Goal: Task Accomplishment & Management: Complete application form

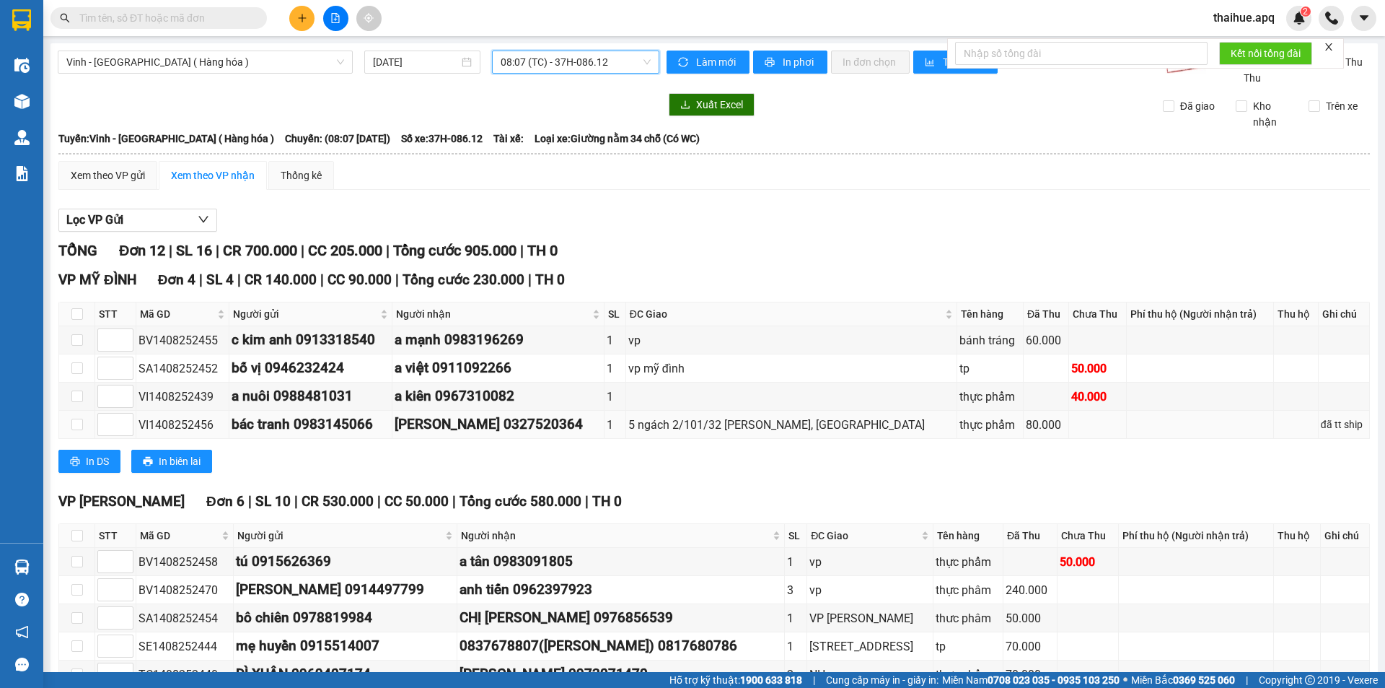
scroll to position [72, 0]
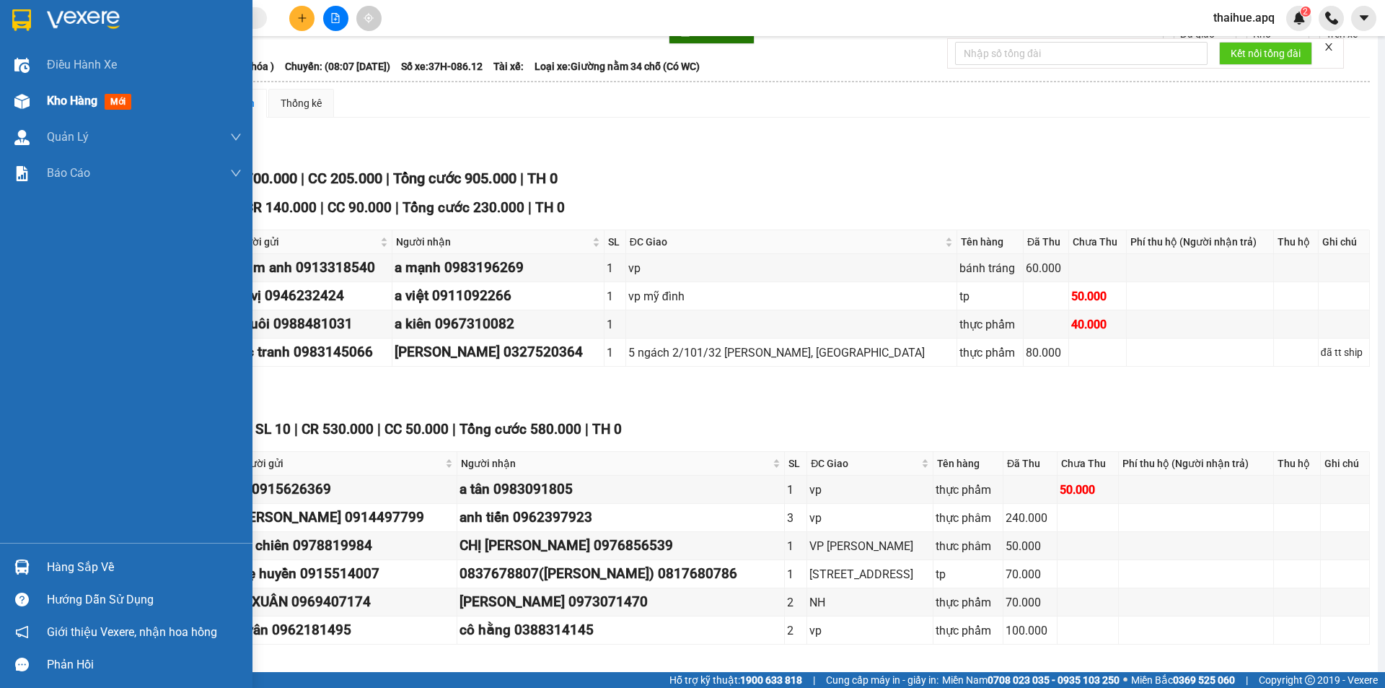
click at [71, 100] on span "Kho hàng" at bounding box center [72, 101] width 51 height 14
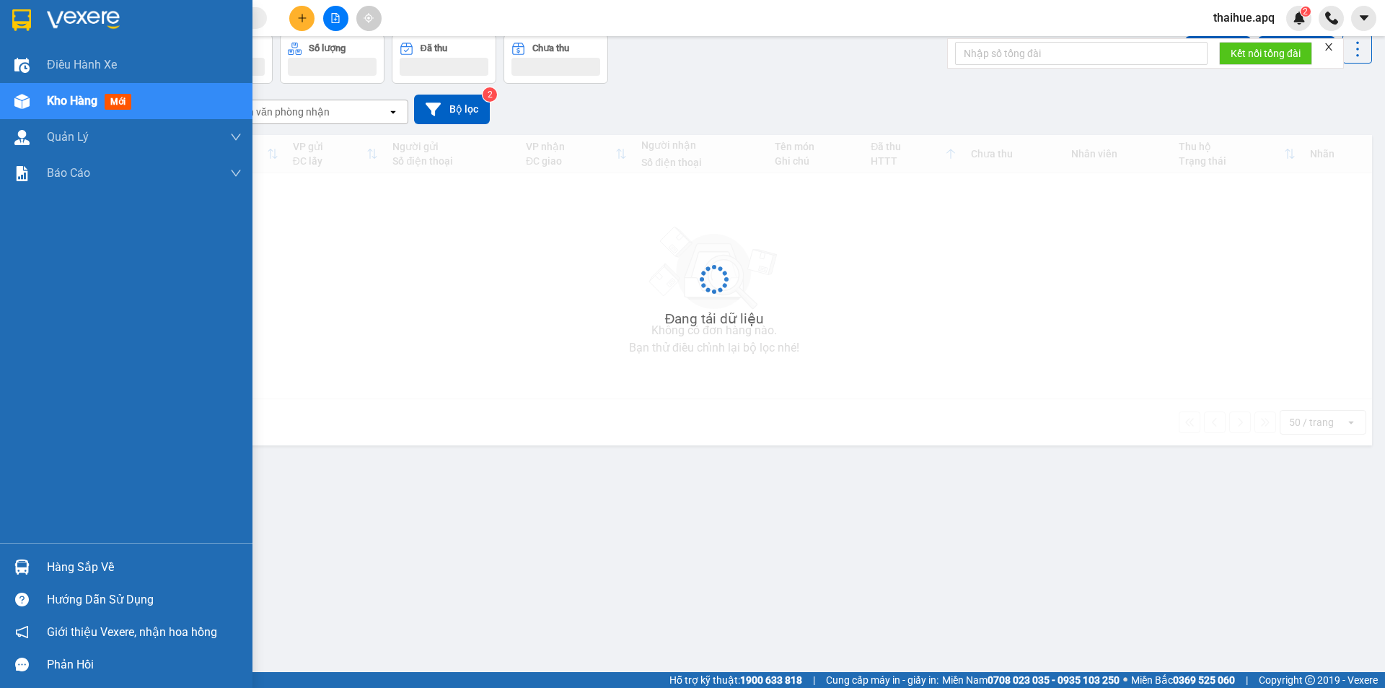
scroll to position [66, 0]
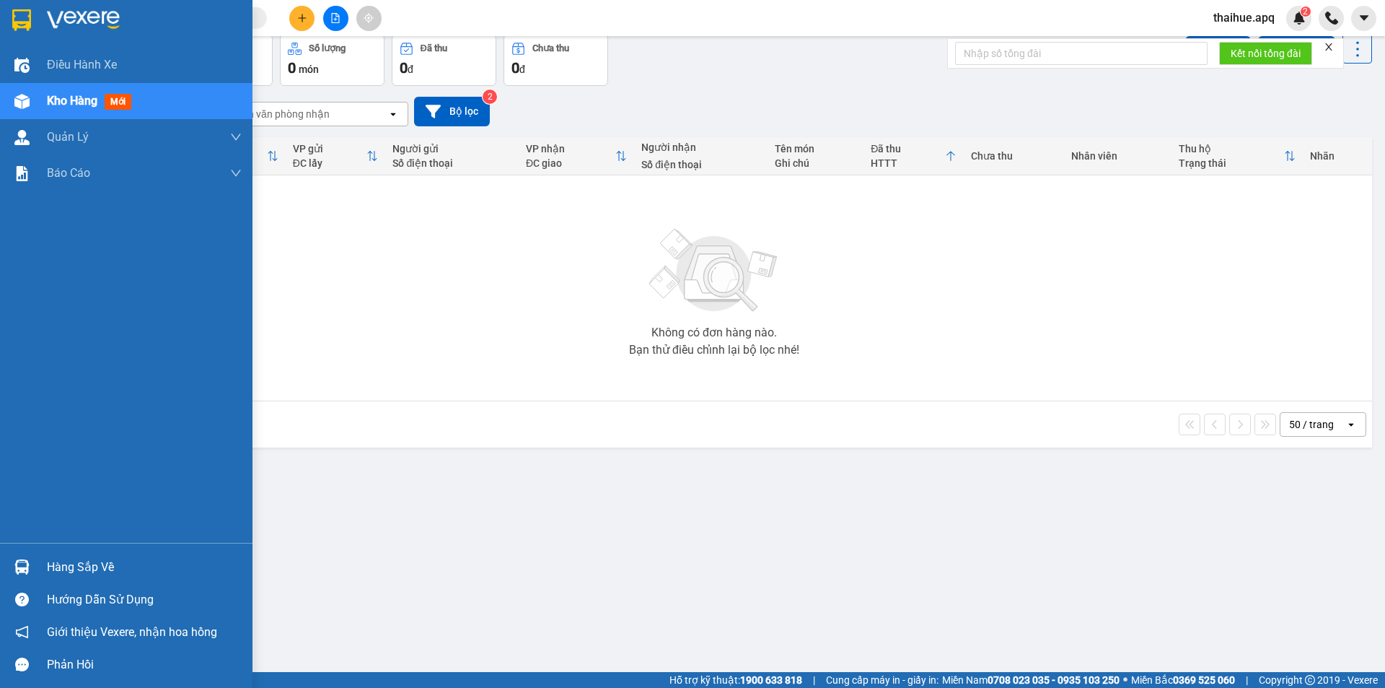
click at [63, 569] on div "Hàng sắp về" at bounding box center [144, 567] width 195 height 22
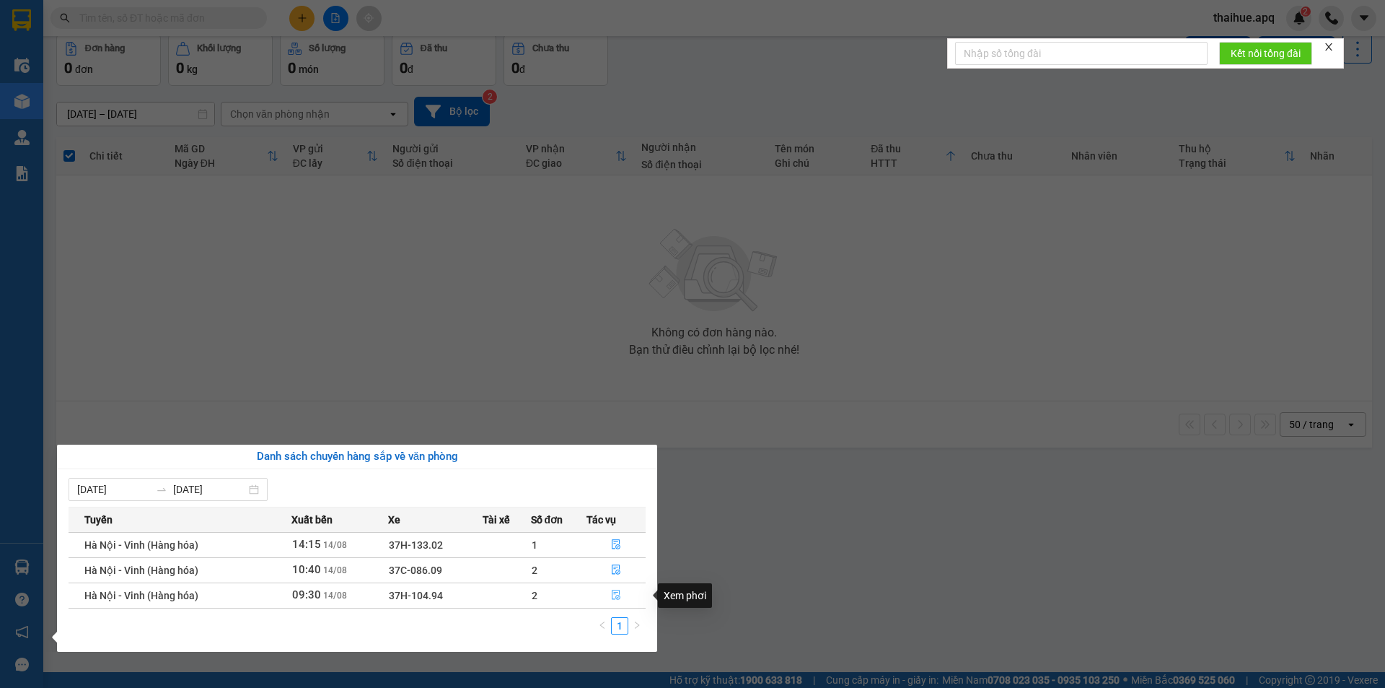
click at [619, 594] on icon "file-done" at bounding box center [616, 595] width 10 height 10
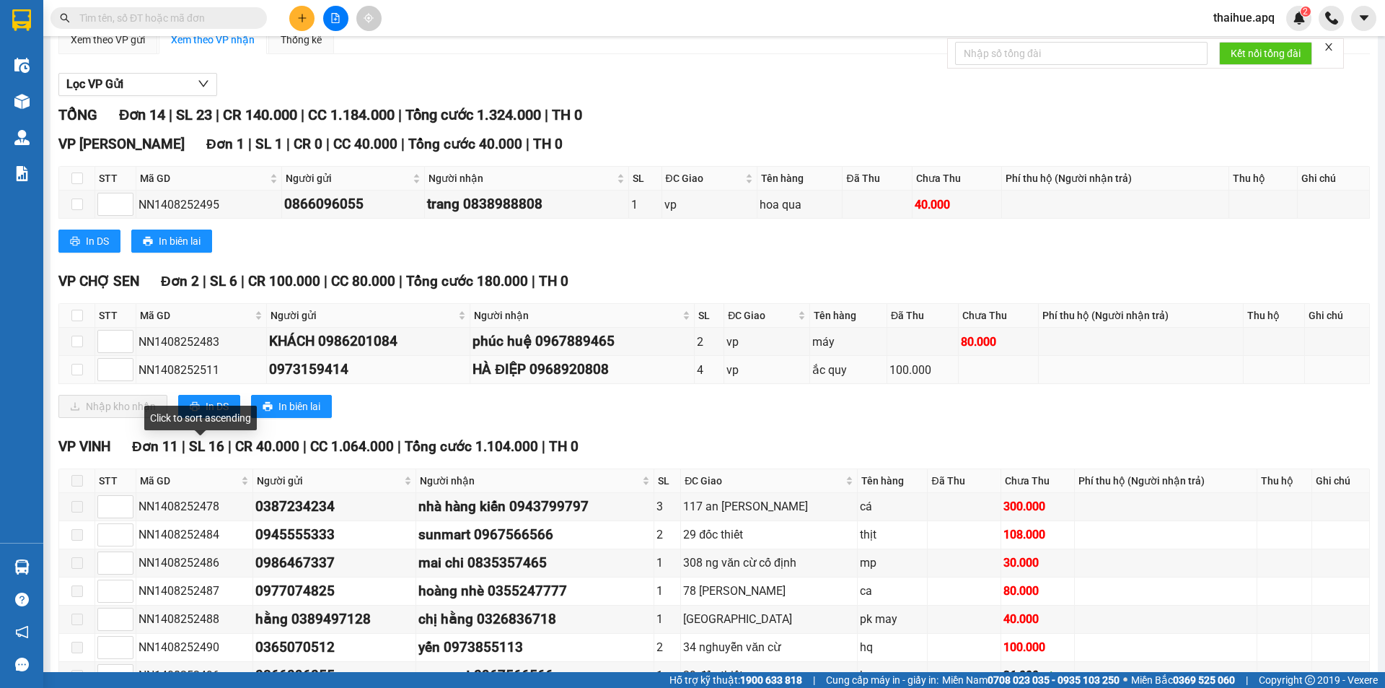
scroll to position [144, 0]
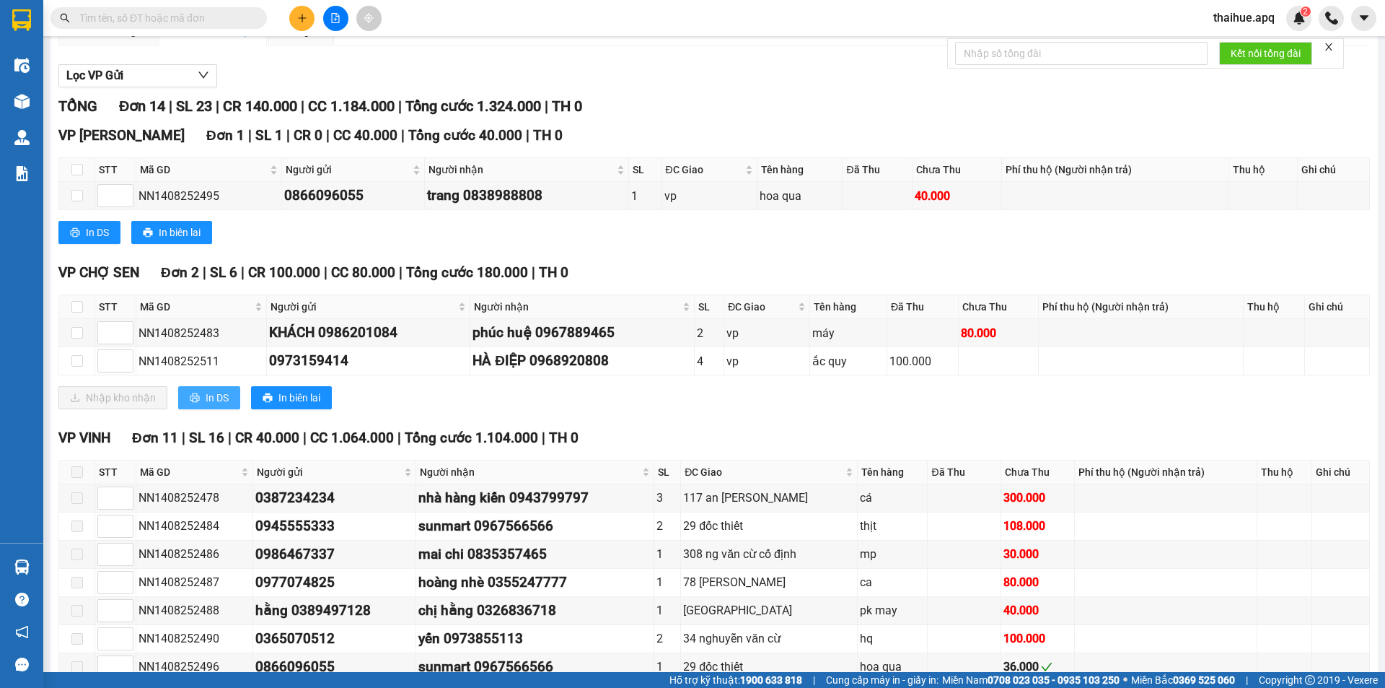
click at [206, 395] on span "In DS" at bounding box center [217, 398] width 23 height 16
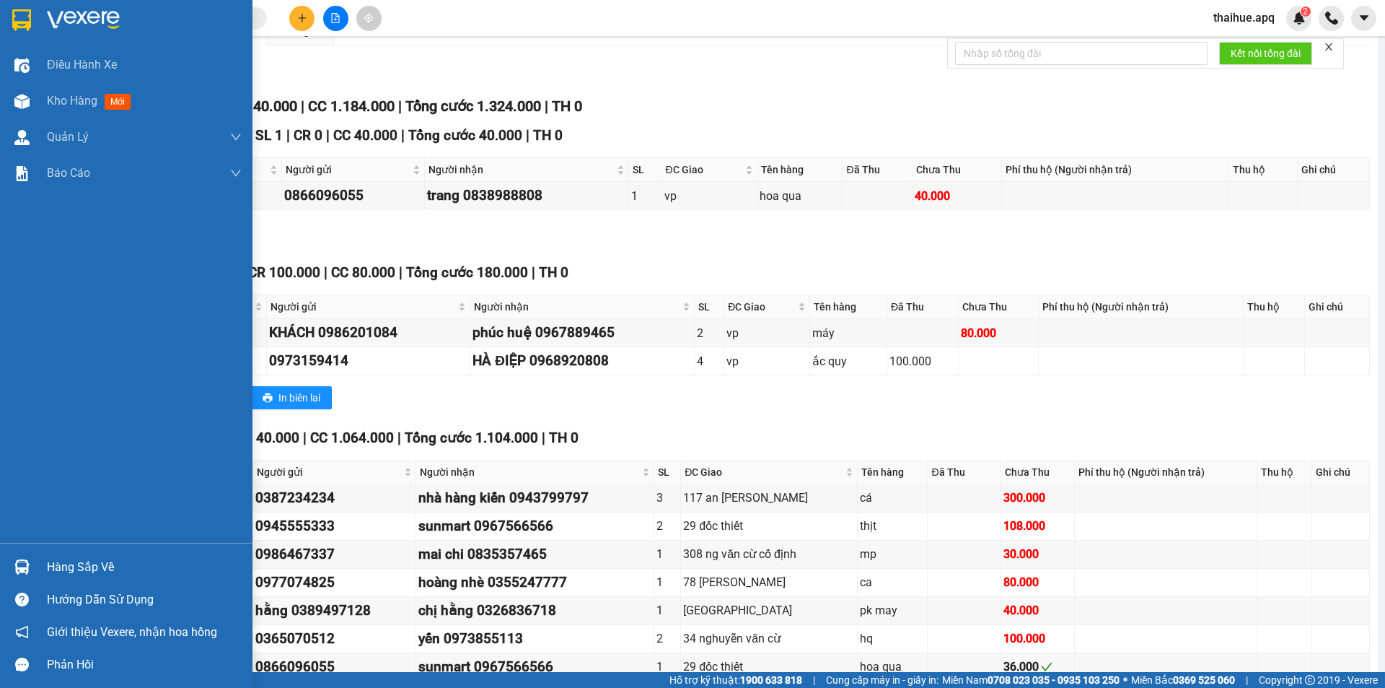
click at [63, 563] on div "Hàng sắp về" at bounding box center [144, 567] width 195 height 22
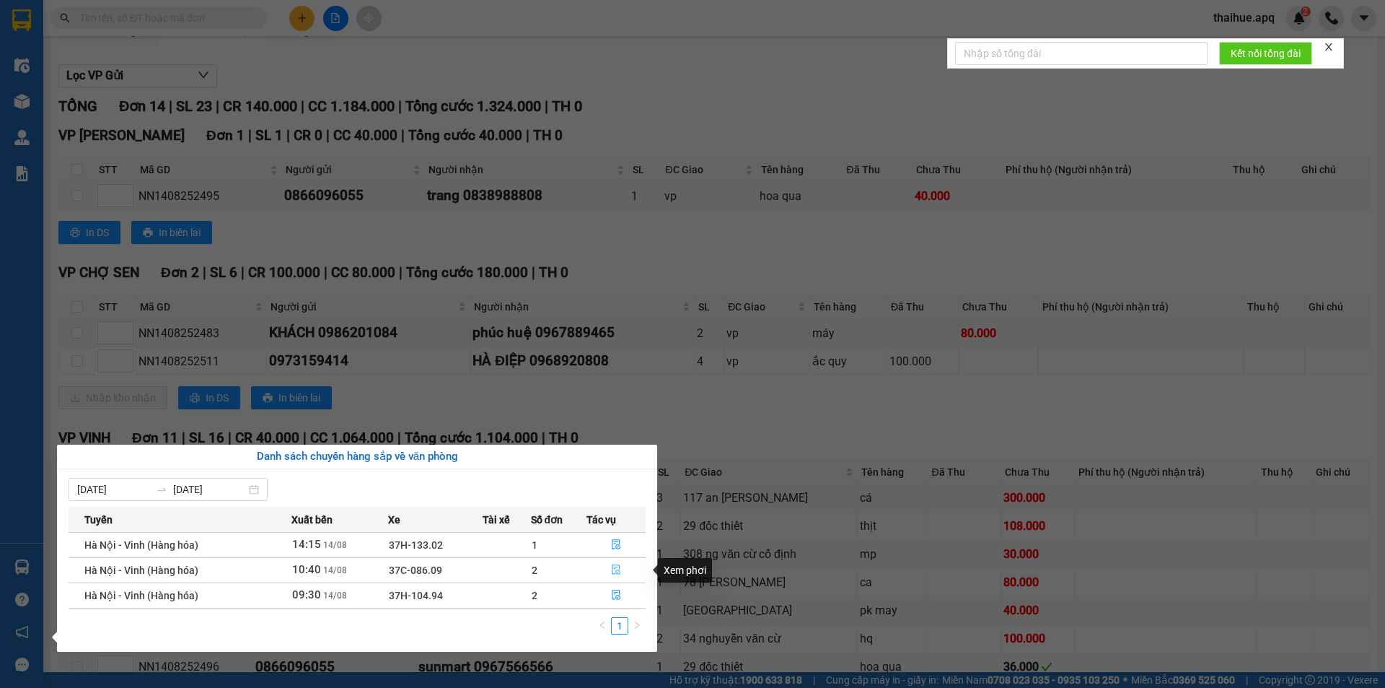
click at [616, 570] on icon "file-done" at bounding box center [616, 569] width 10 height 10
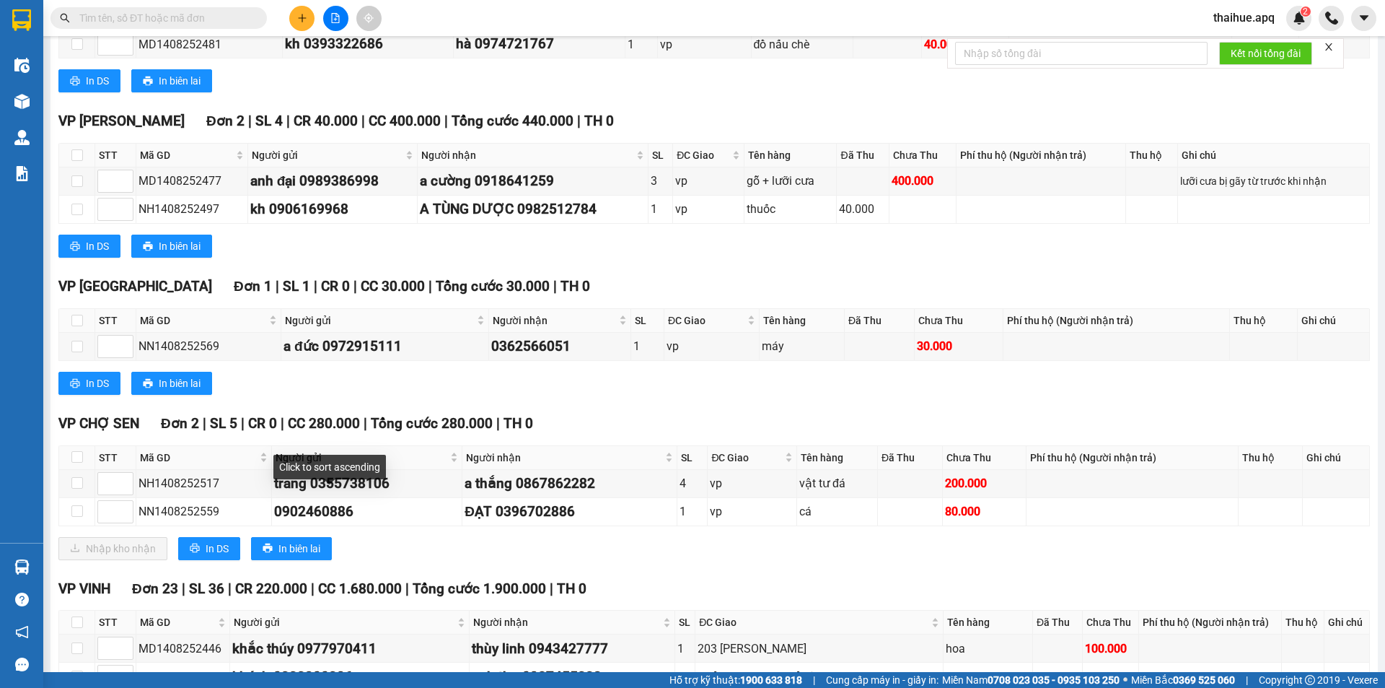
scroll to position [505, 0]
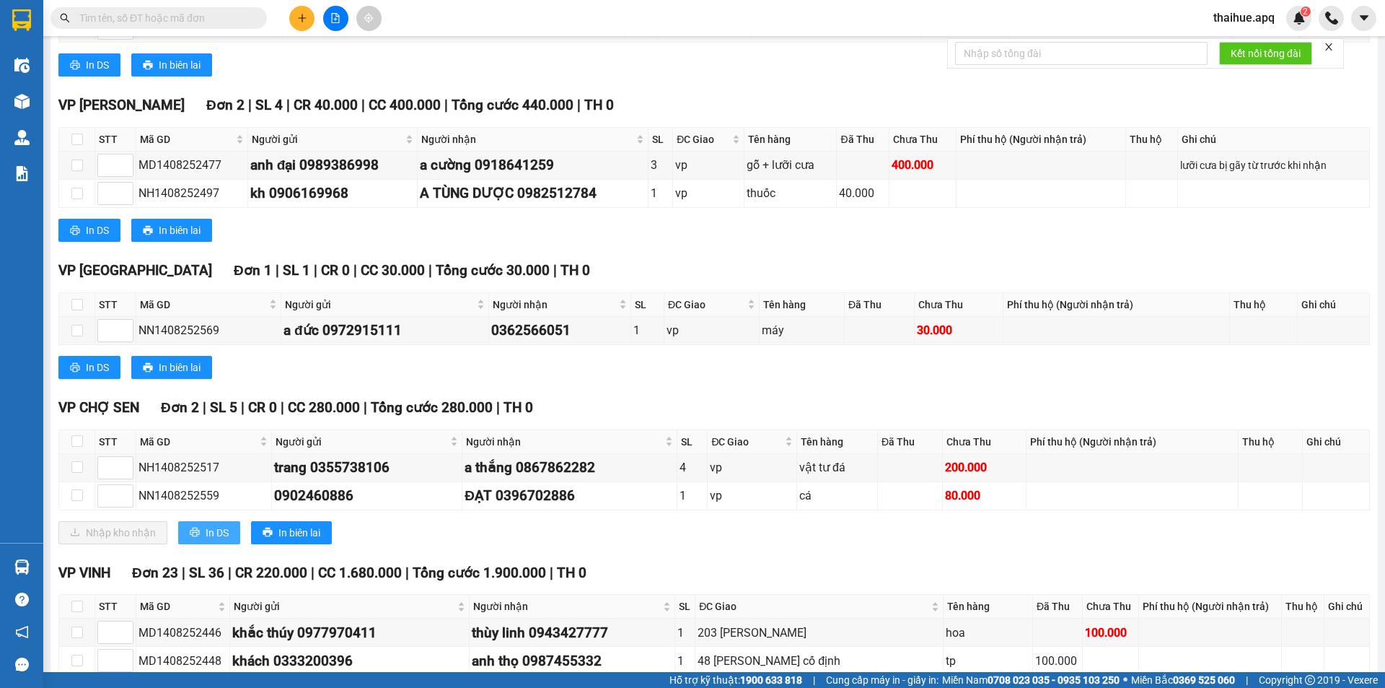
click at [206, 532] on span "In DS" at bounding box center [217, 533] width 23 height 16
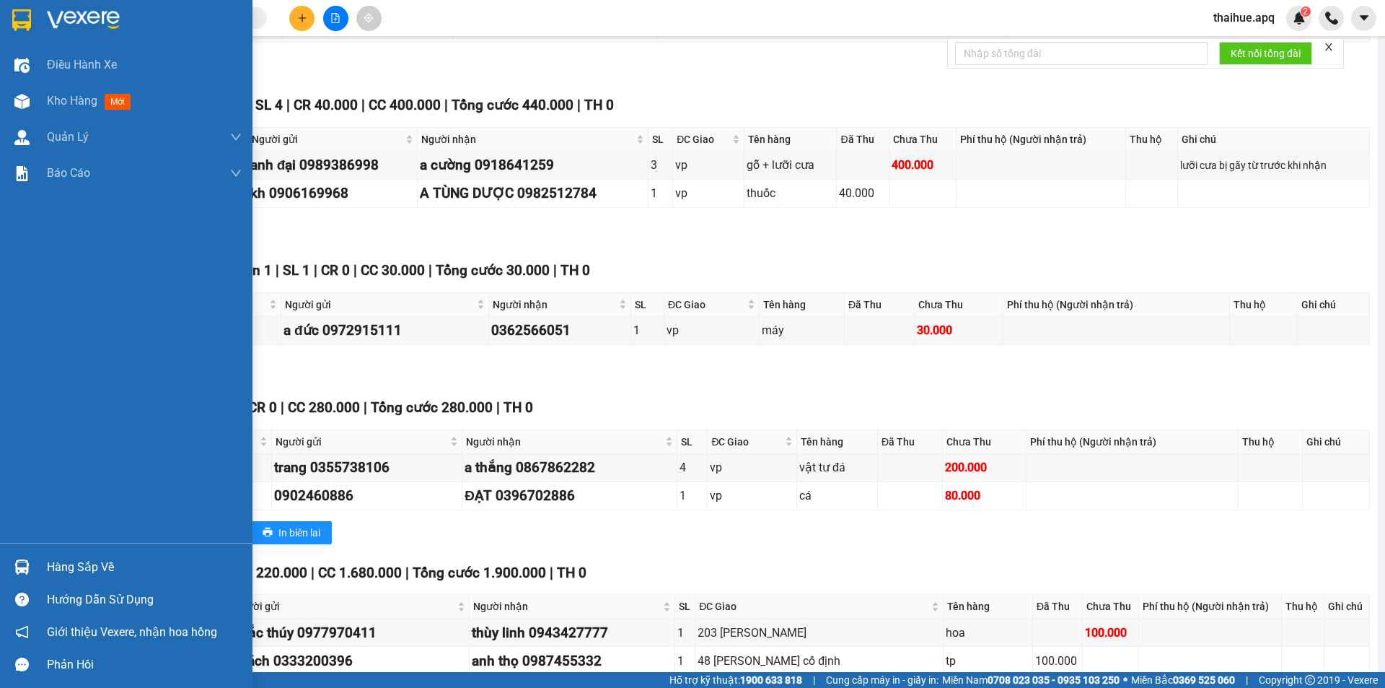
click at [68, 562] on div "Hàng sắp về" at bounding box center [144, 567] width 195 height 22
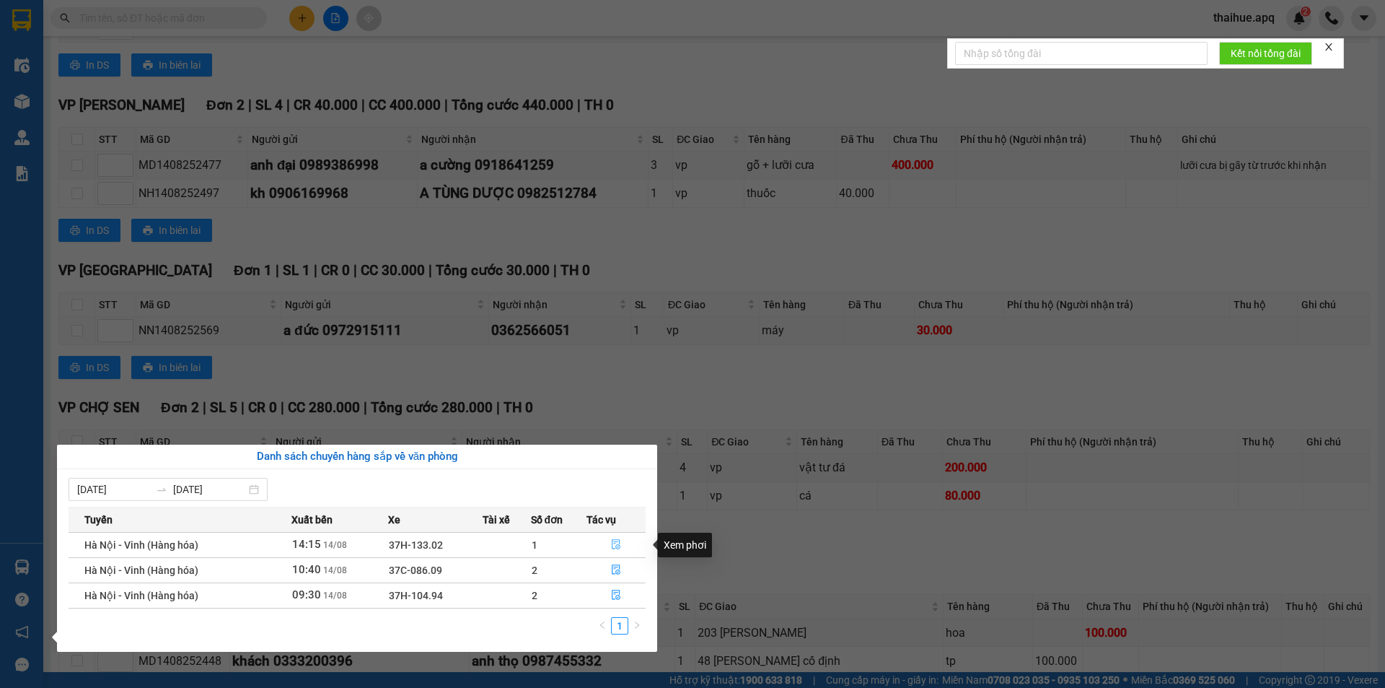
click at [616, 540] on icon "file-done" at bounding box center [616, 544] width 10 height 10
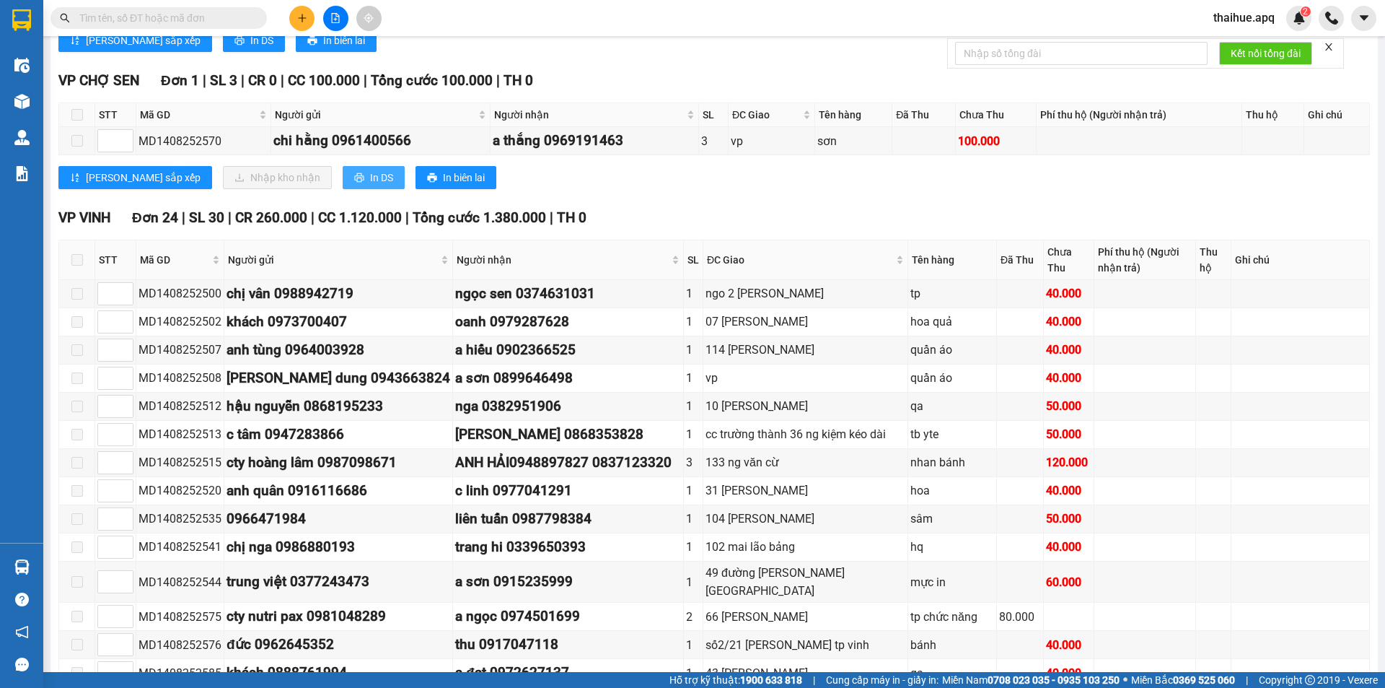
click at [343, 178] on button "In DS" at bounding box center [374, 177] width 62 height 23
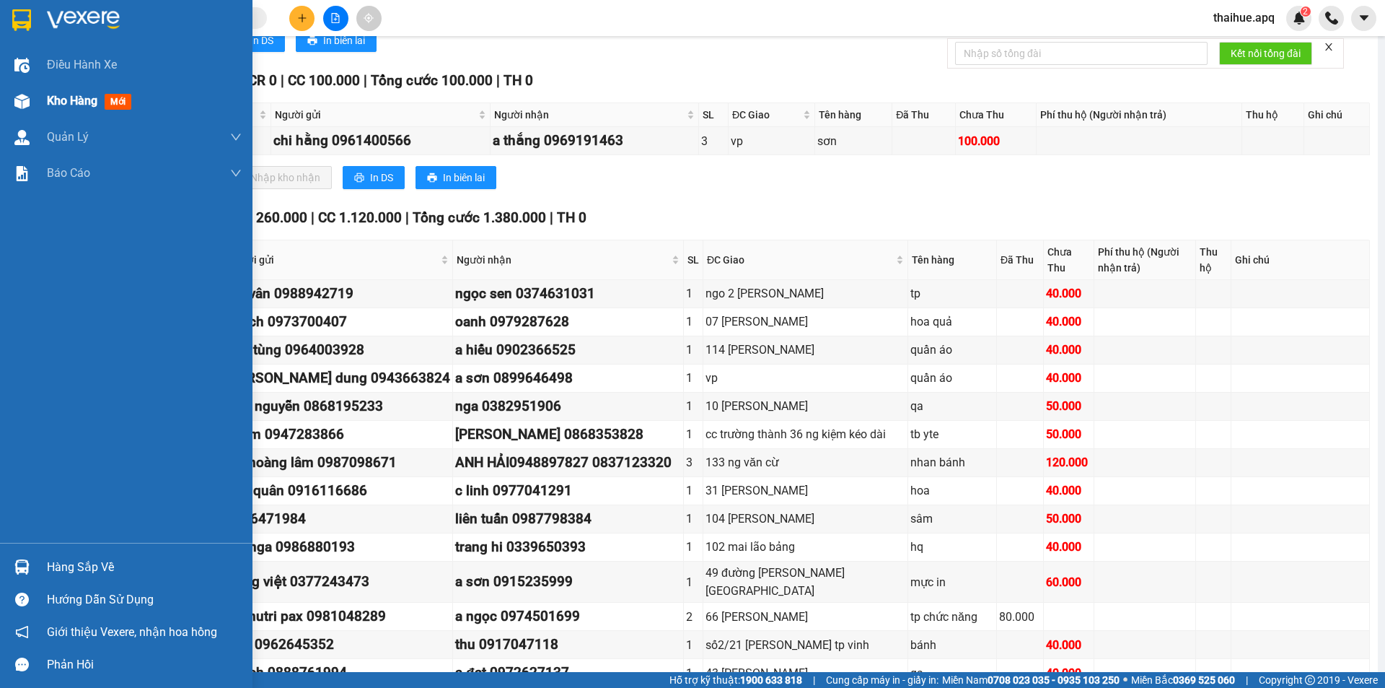
click at [78, 100] on span "Kho hàng" at bounding box center [72, 101] width 51 height 14
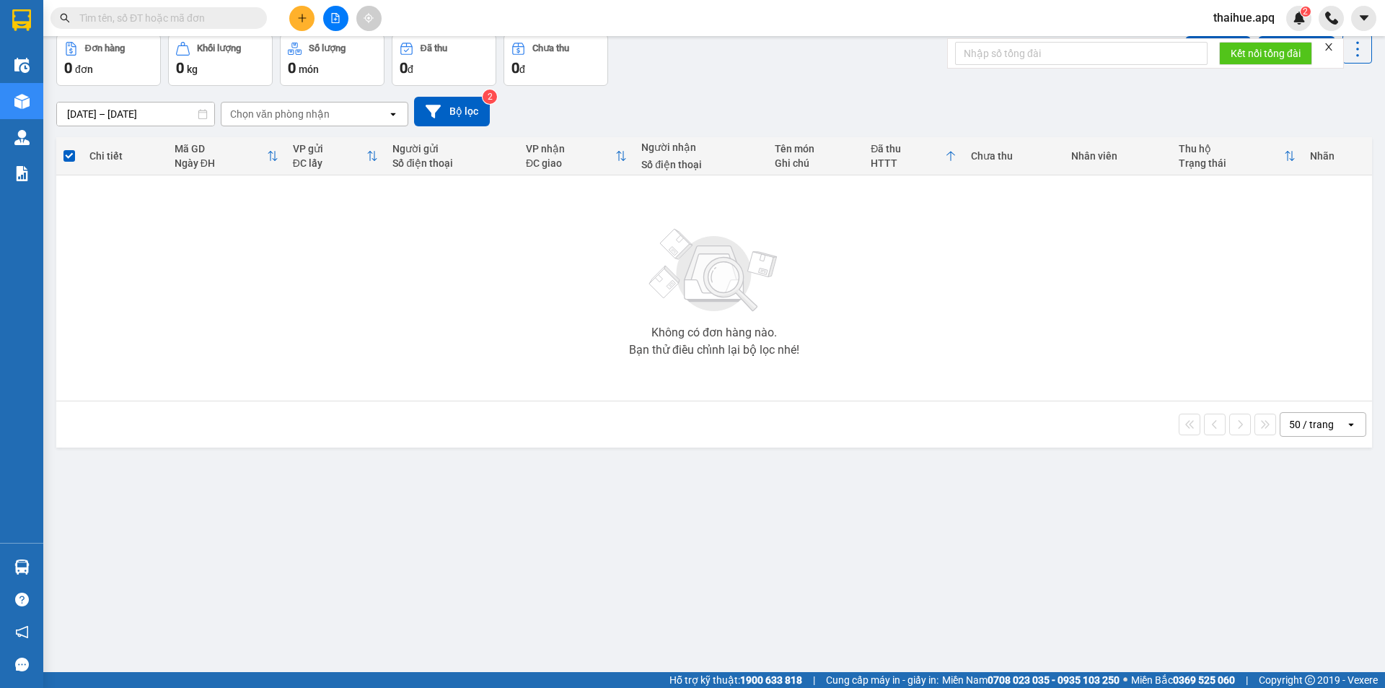
click at [226, 22] on input "text" at bounding box center [164, 18] width 170 height 16
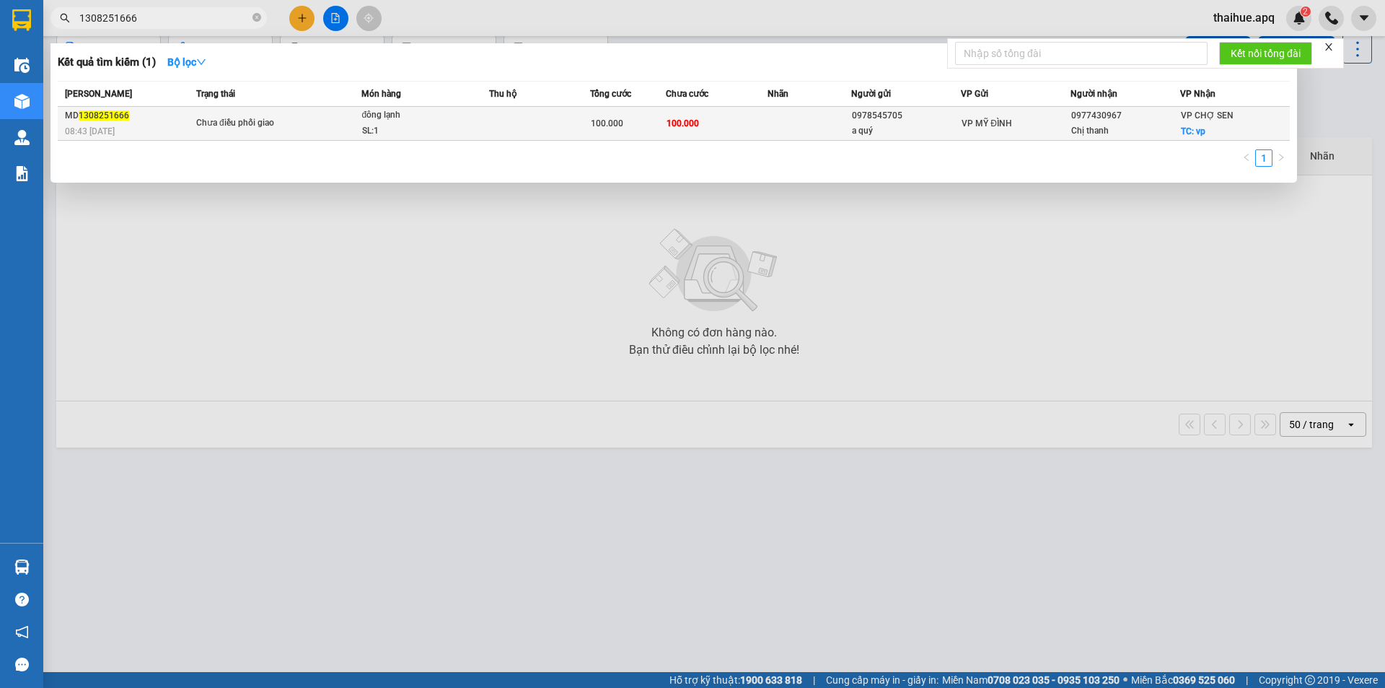
type input "1308251666"
click at [417, 115] on div "đông lạnh" at bounding box center [416, 116] width 108 height 16
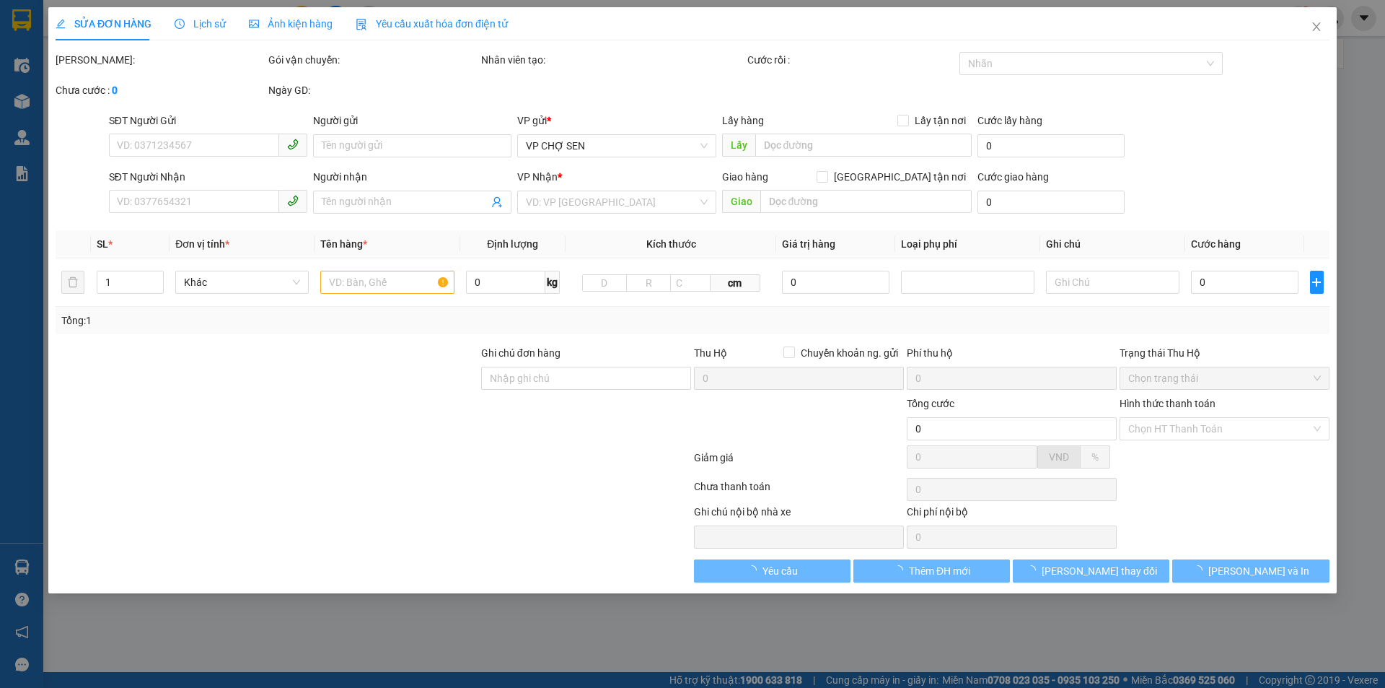
type input "0978545705"
type input "a quý"
type input "0977430967"
type input "Chị thanh"
checkbox input "true"
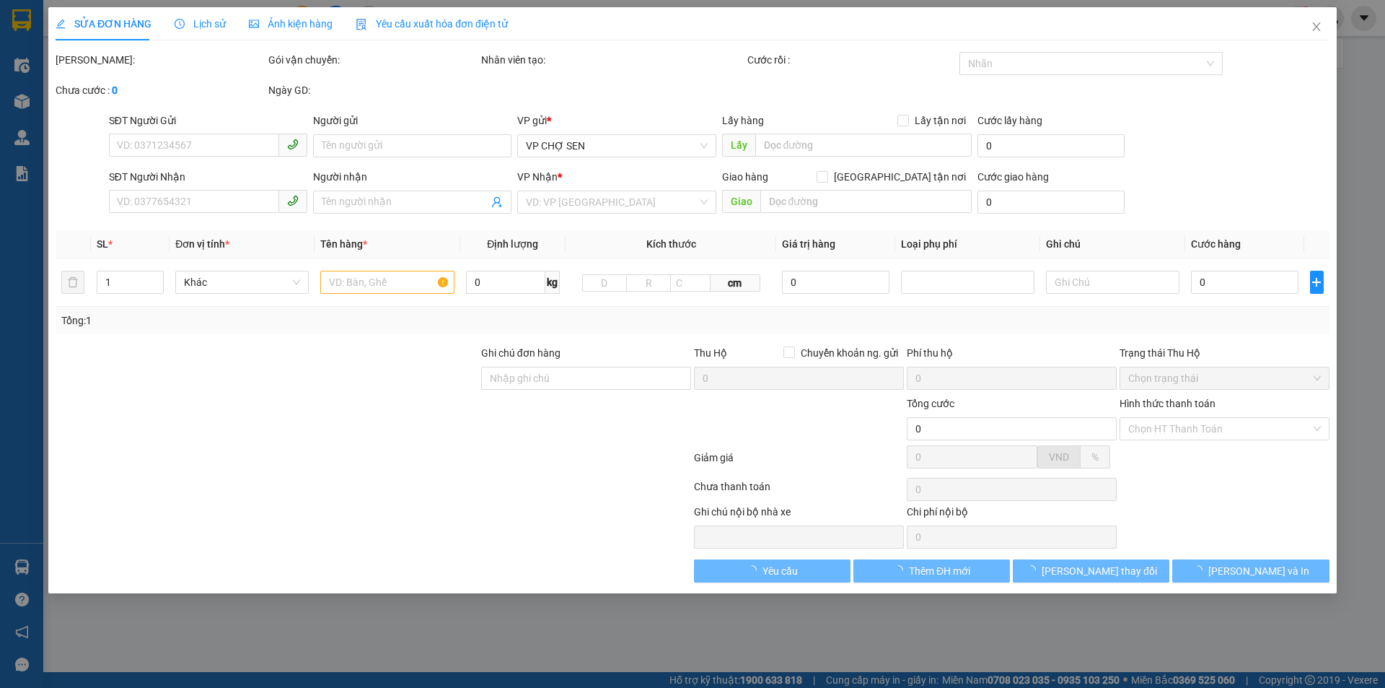
type input "vp"
type input "100.000"
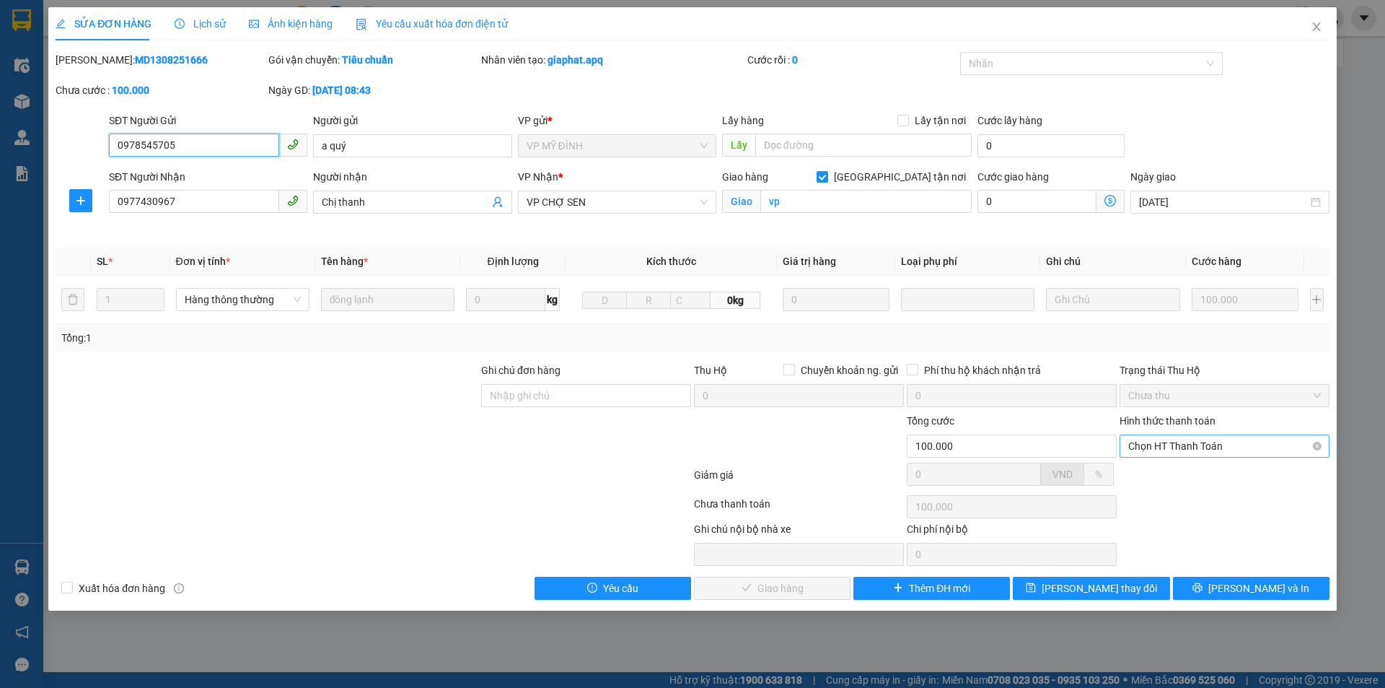
click at [1198, 441] on span "Chọn HT Thanh Toán" at bounding box center [1225, 446] width 193 height 22
click at [1190, 481] on div "Tại văn phòng" at bounding box center [1225, 475] width 193 height 16
type input "0"
click at [791, 592] on span "[PERSON_NAME] và Giao hàng" at bounding box center [791, 588] width 139 height 16
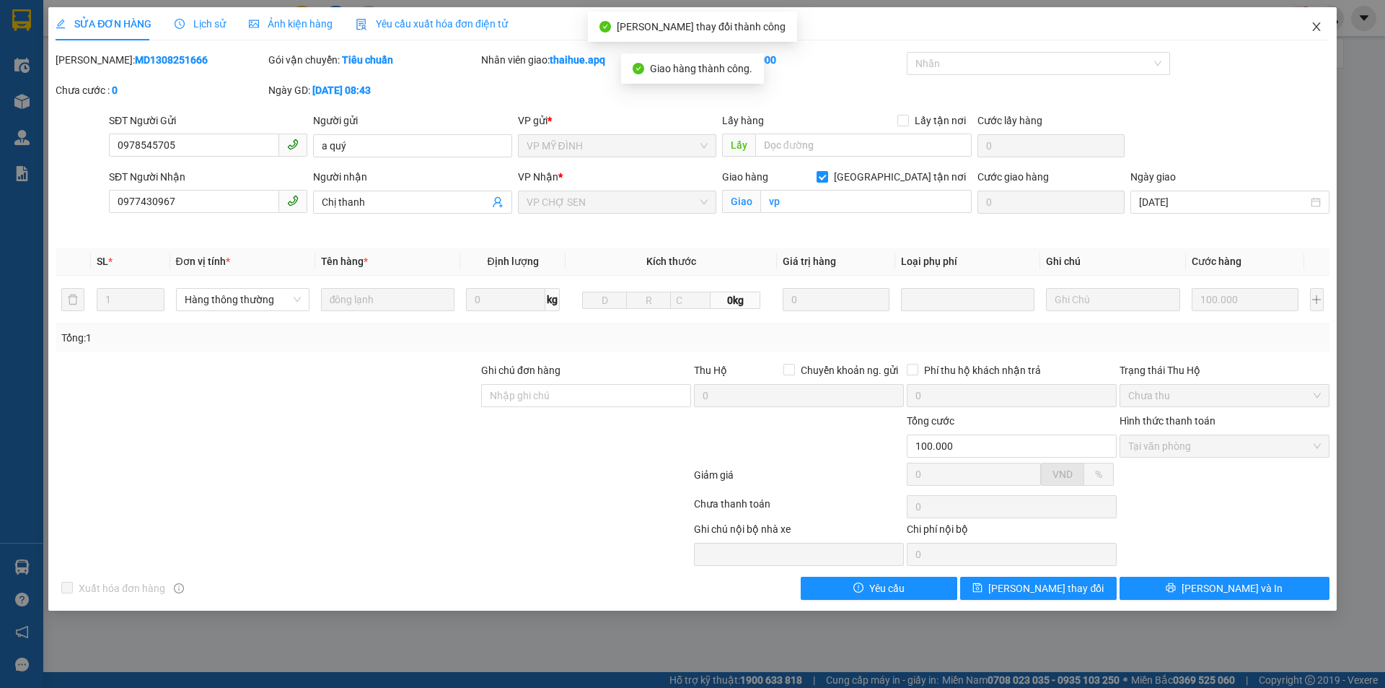
click at [1321, 26] on icon "close" at bounding box center [1317, 27] width 12 height 12
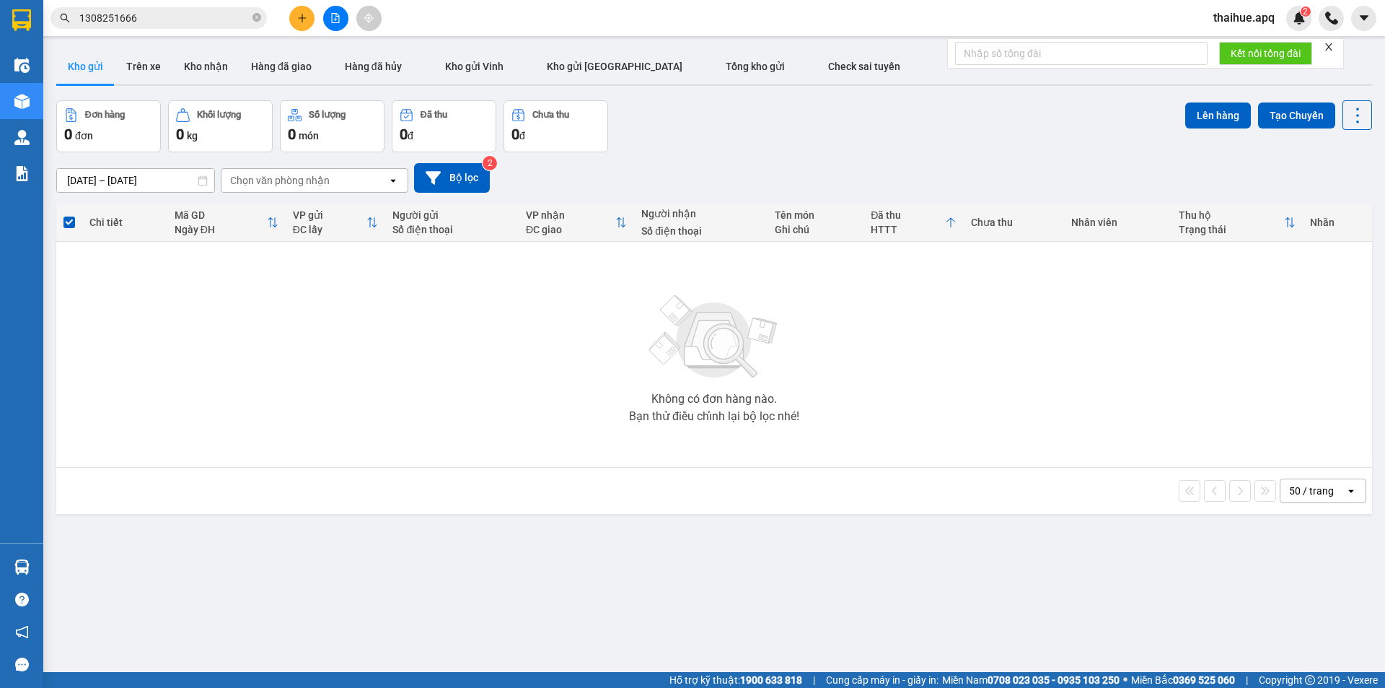
click at [146, 20] on input "1308251666" at bounding box center [164, 18] width 170 height 16
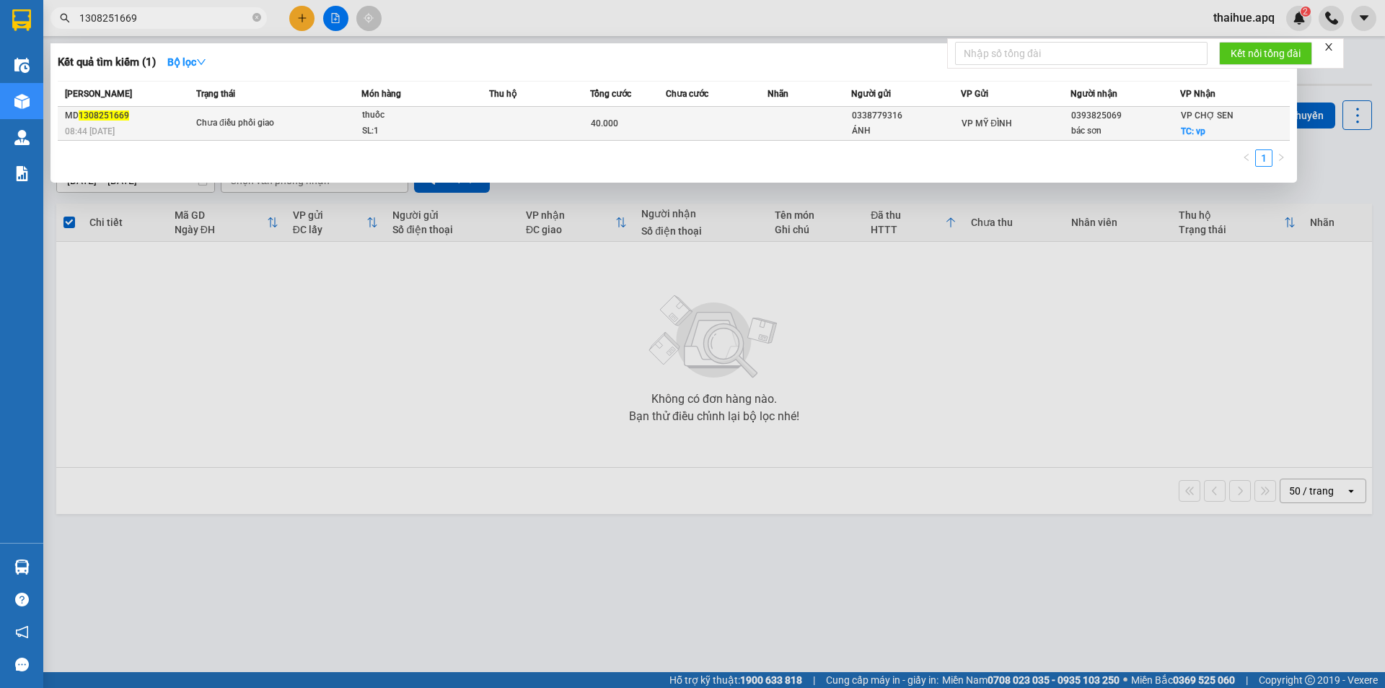
type input "1308251669"
click at [466, 121] on div "thuốc" at bounding box center [416, 116] width 108 height 16
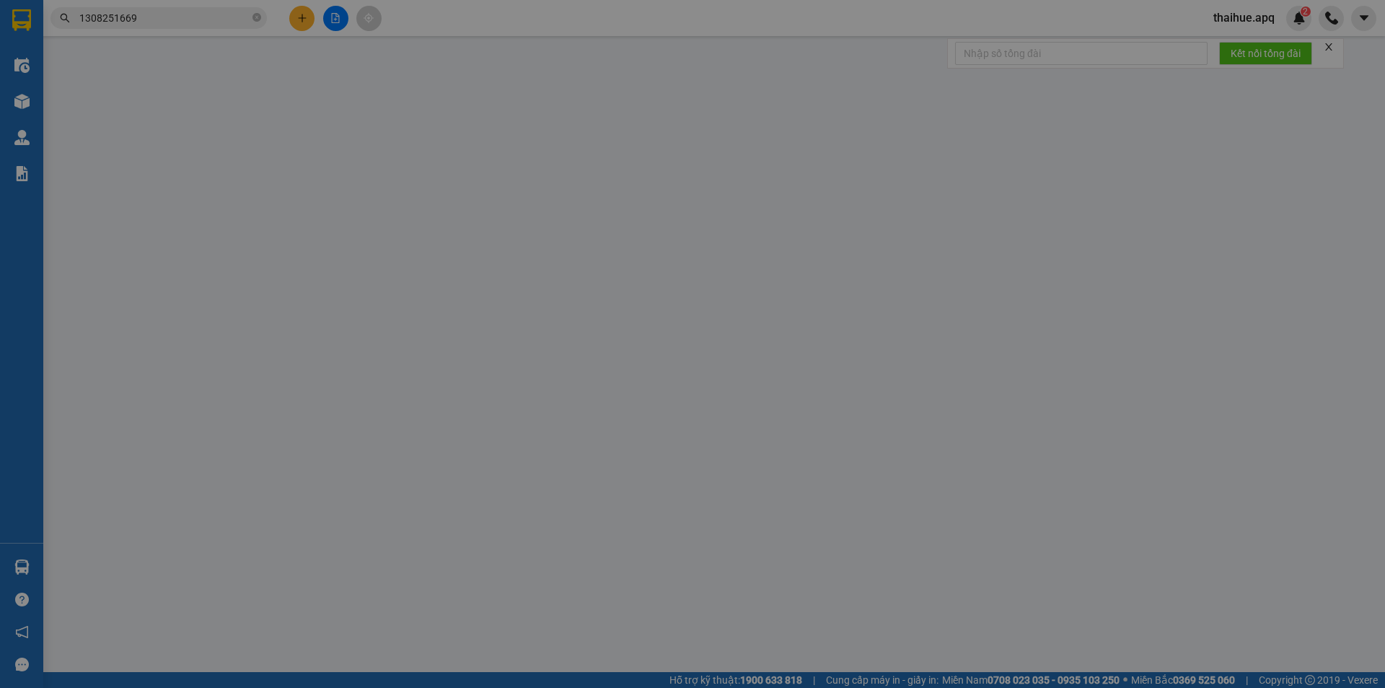
type input "0338779316"
type input "ÁNH"
type input "0393825069"
type input "bác sơn"
checkbox input "true"
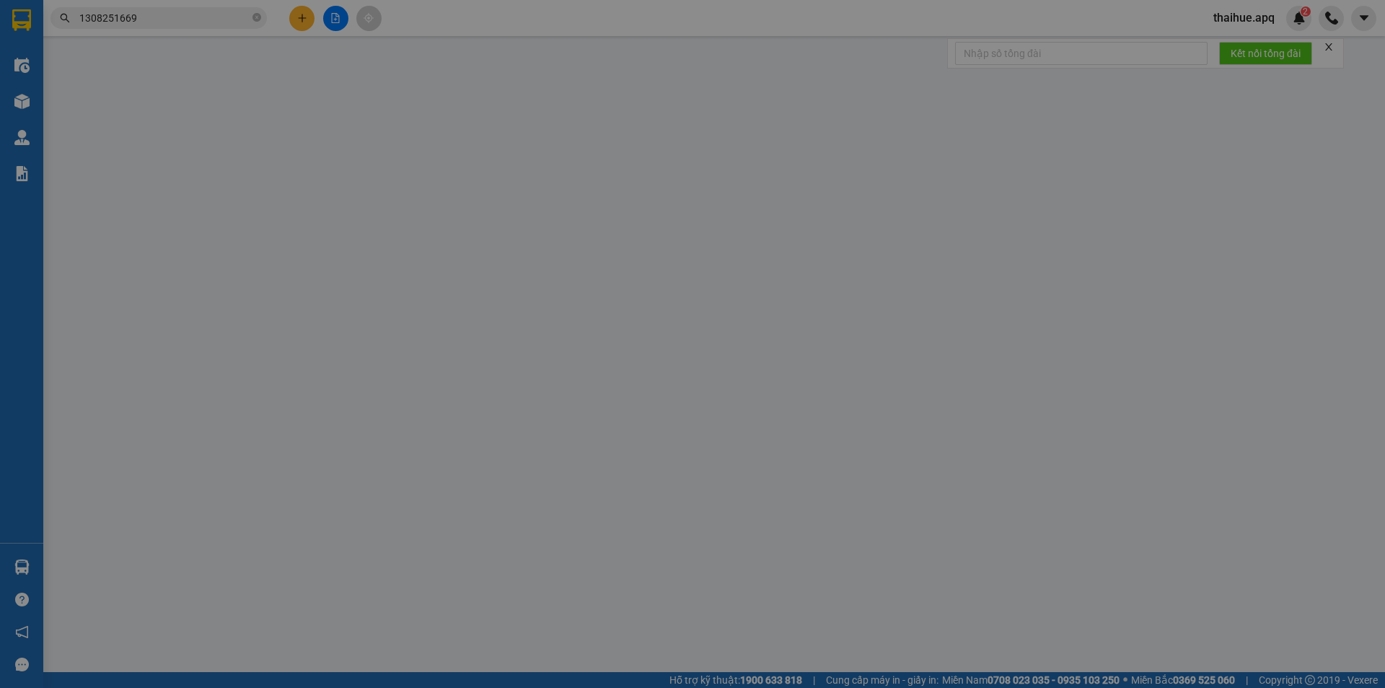
type input "vp"
type input "40.000"
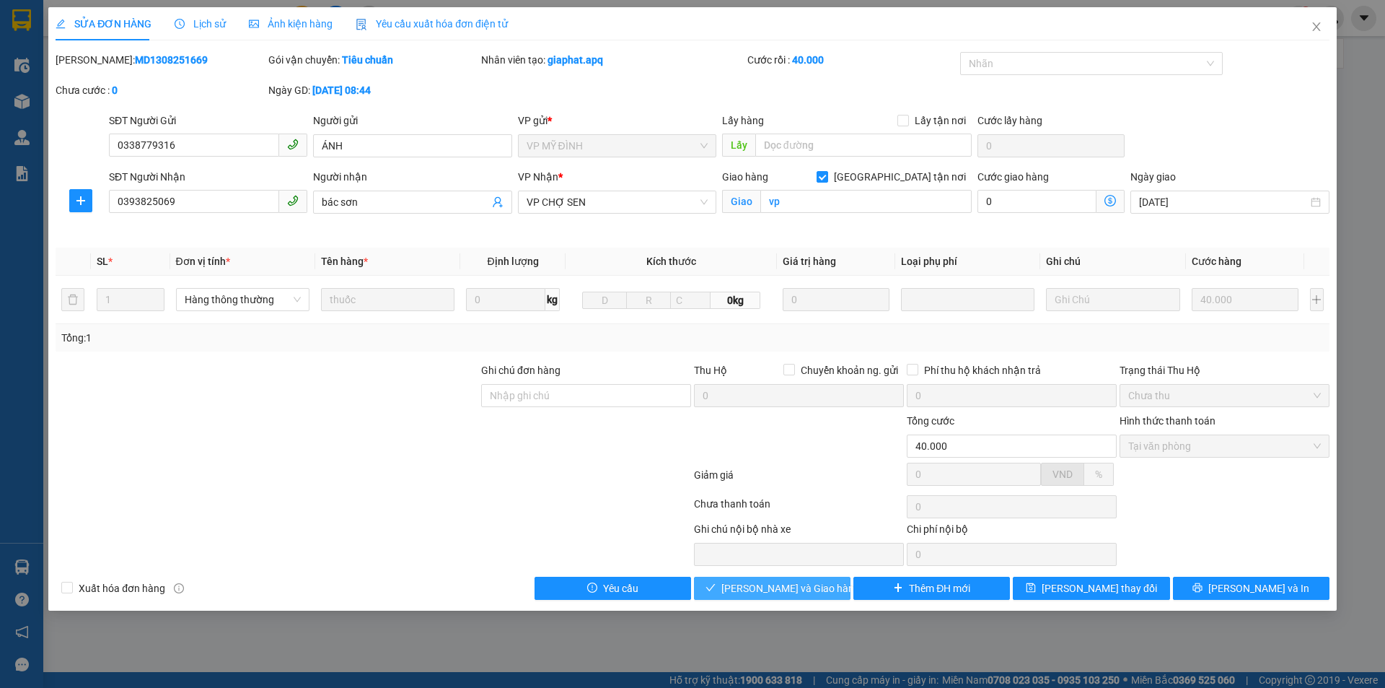
click at [776, 580] on button "[PERSON_NAME] và Giao hàng" at bounding box center [772, 588] width 157 height 23
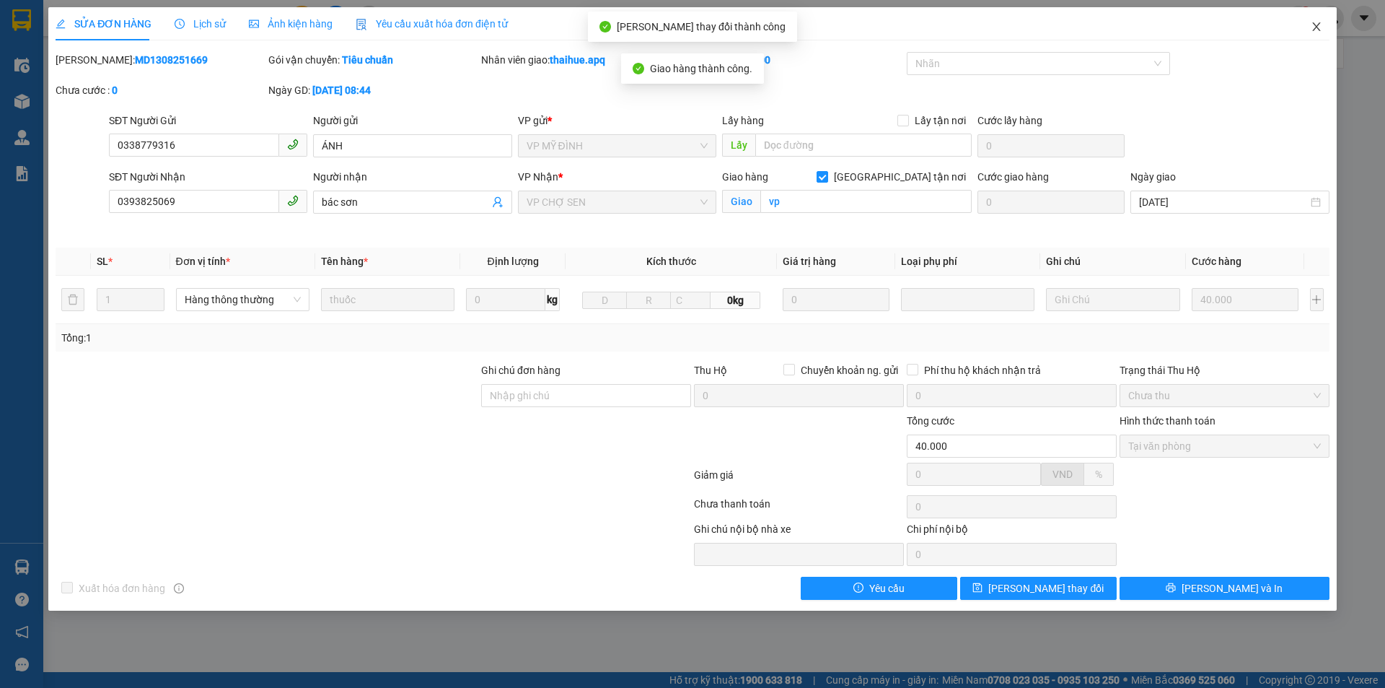
click at [1315, 27] on icon "close" at bounding box center [1317, 27] width 12 height 12
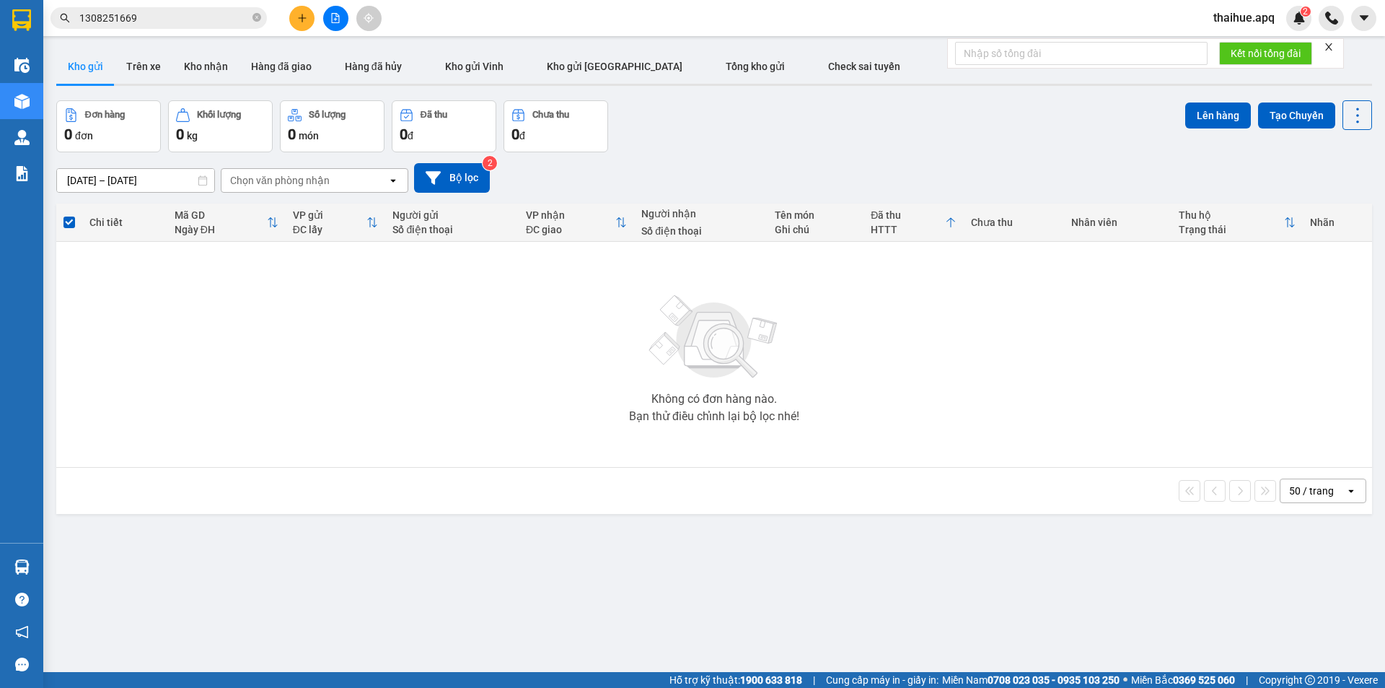
click at [162, 17] on input "1308251669" at bounding box center [164, 18] width 170 height 16
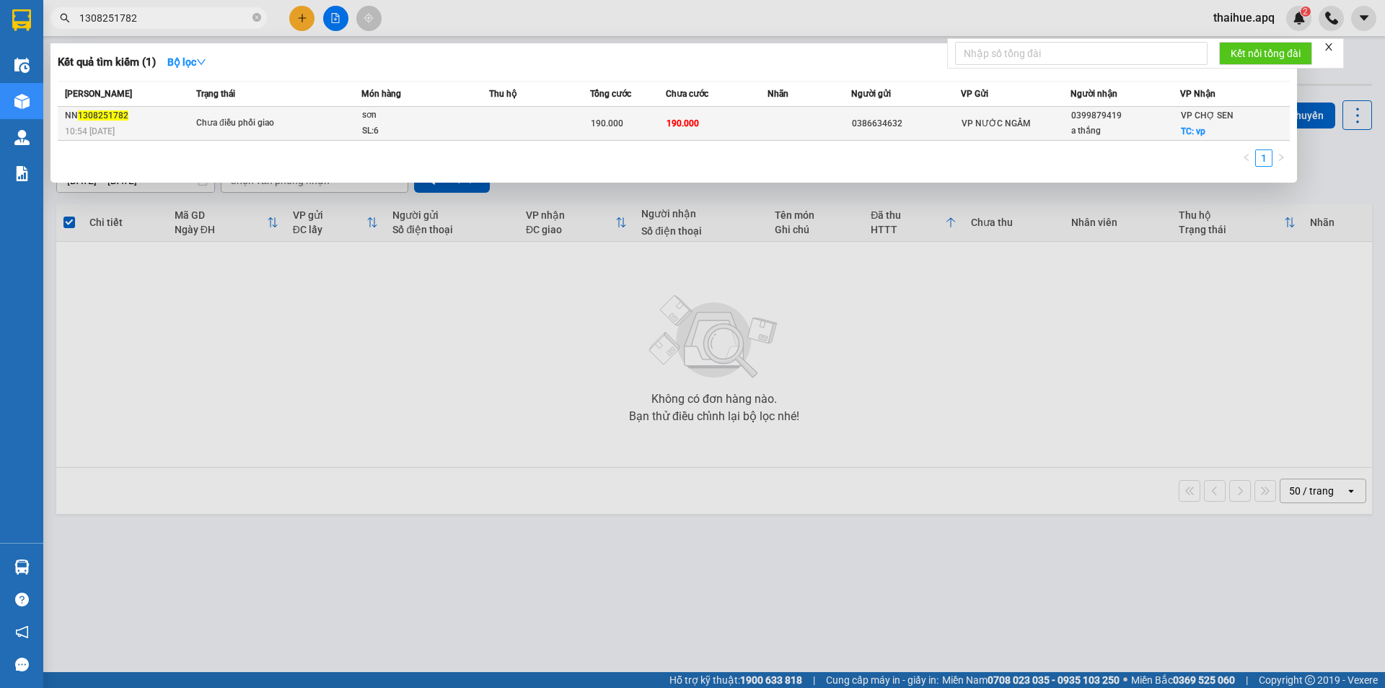
type input "1308251782"
click at [411, 117] on div "sơn" at bounding box center [416, 116] width 108 height 16
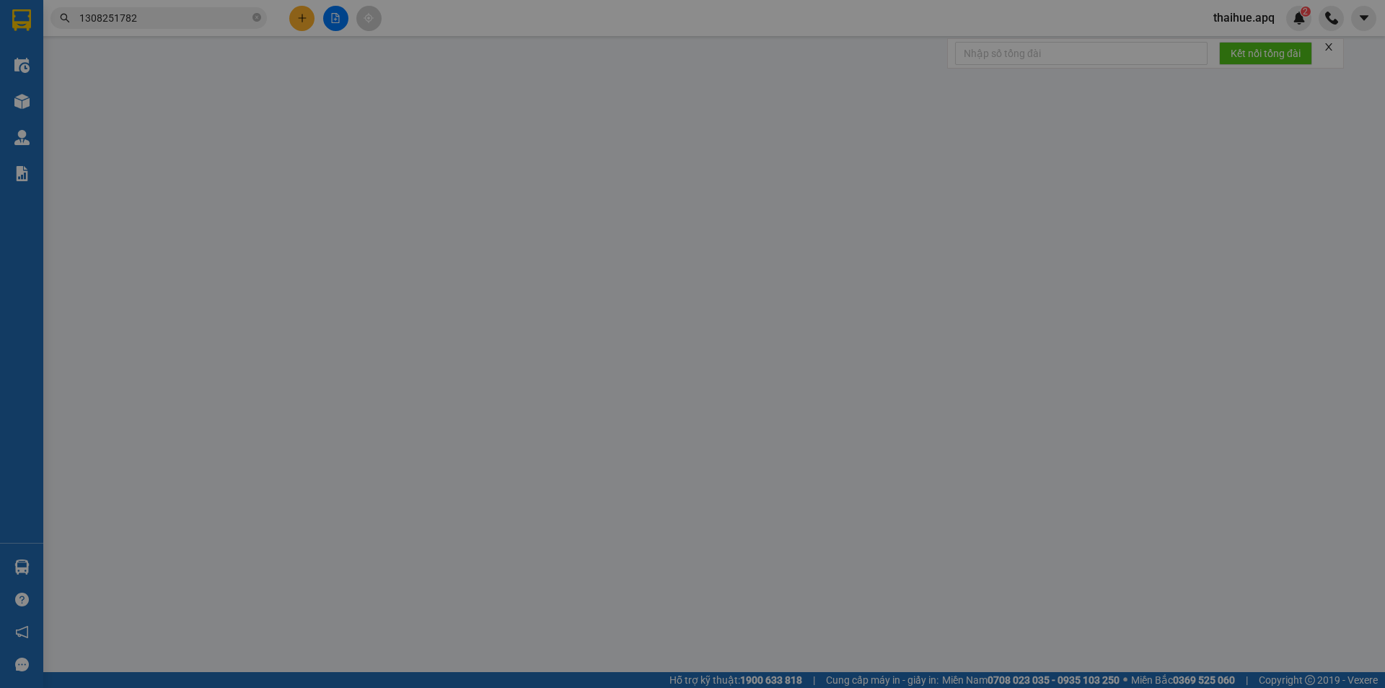
type input "0386634632"
type input "0399879419"
type input "a thắng"
checkbox input "true"
type input "vp"
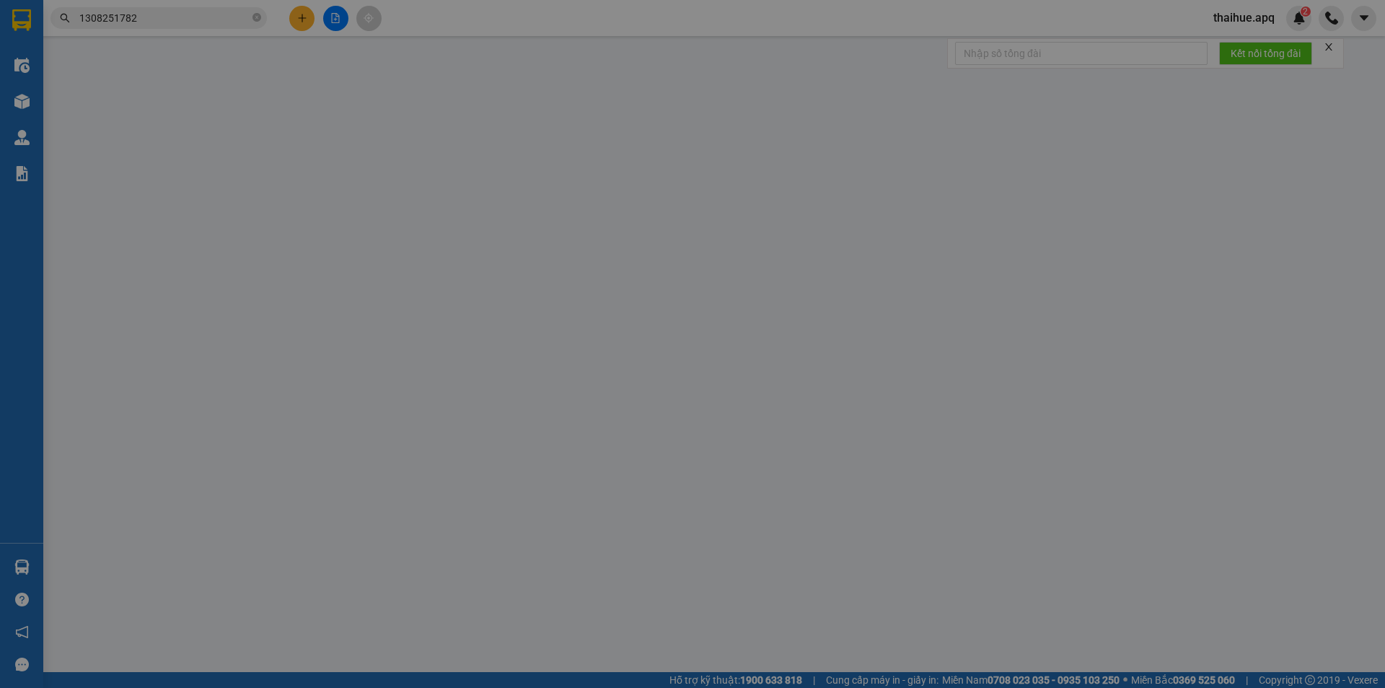
type input "190.000"
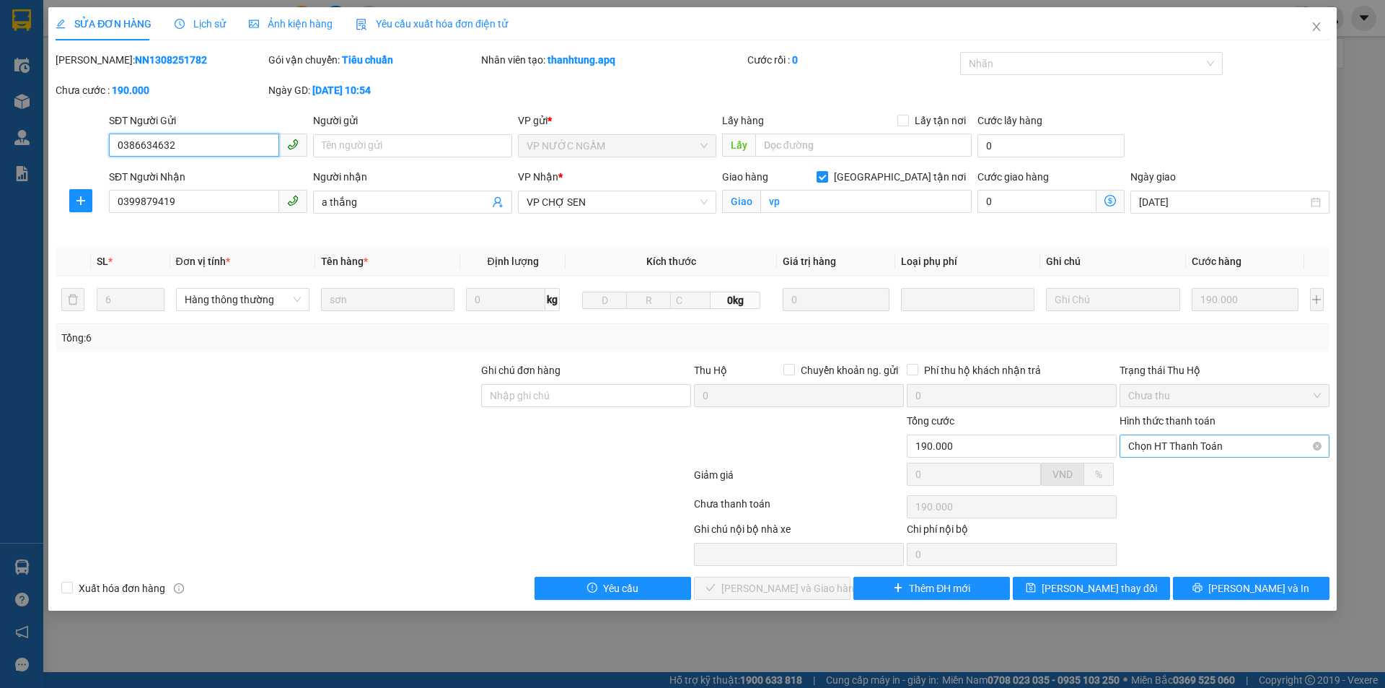
click at [1218, 439] on span "Chọn HT Thanh Toán" at bounding box center [1225, 446] width 193 height 22
click at [1189, 473] on div "Tại văn phòng" at bounding box center [1225, 475] width 193 height 16
type input "0"
click at [786, 588] on span "[PERSON_NAME] và Giao hàng" at bounding box center [791, 588] width 139 height 16
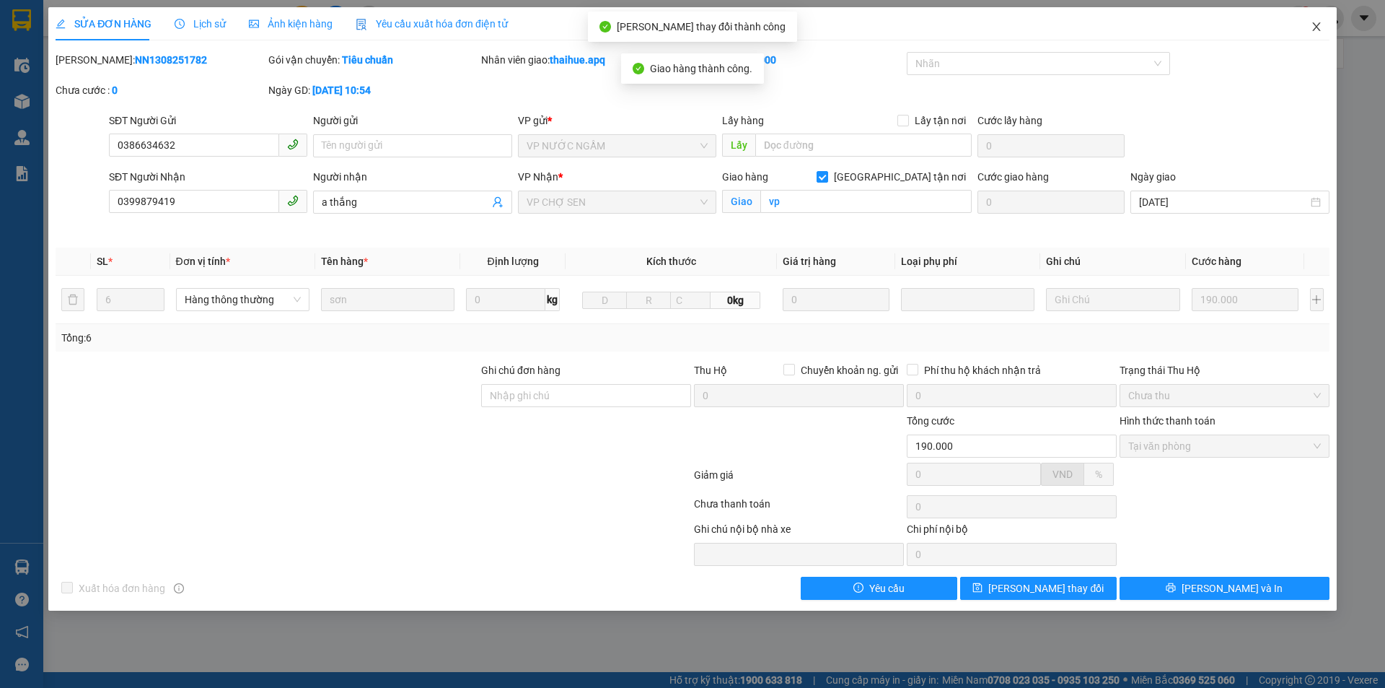
click at [1317, 24] on icon "close" at bounding box center [1317, 27] width 12 height 12
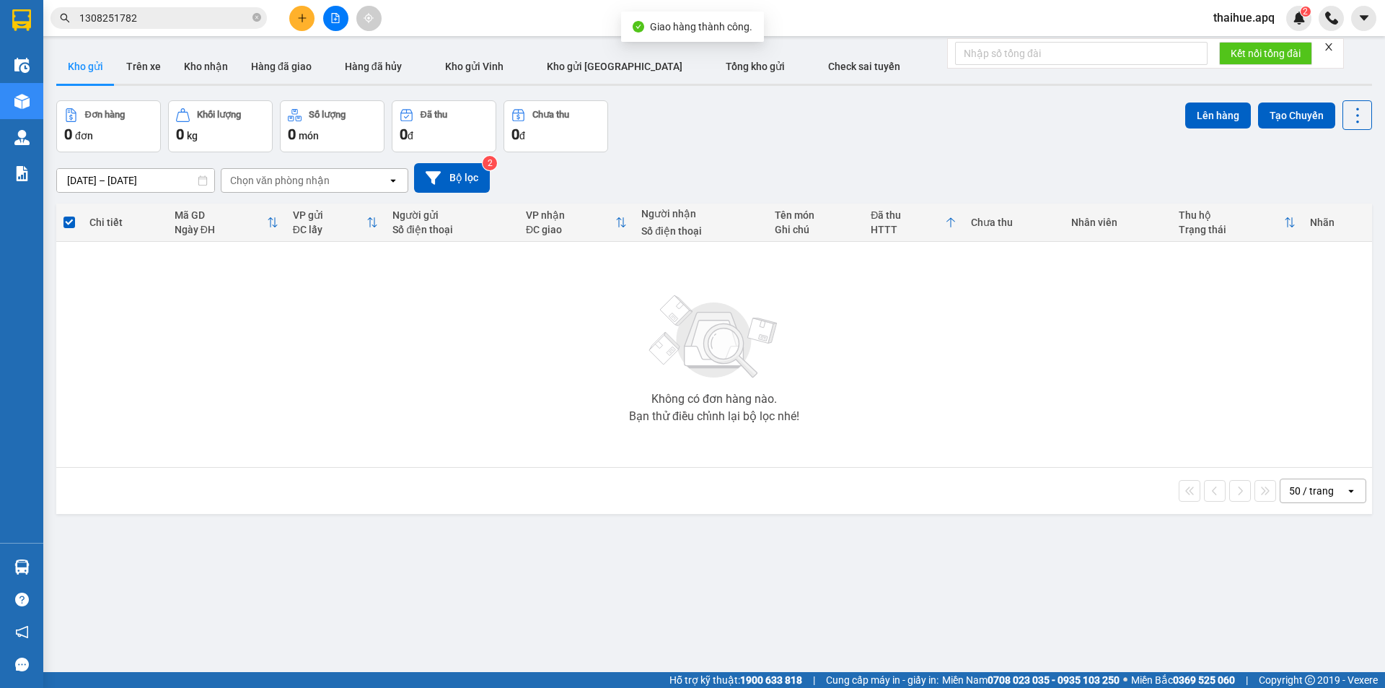
click at [153, 20] on input "1308251782" at bounding box center [164, 18] width 170 height 16
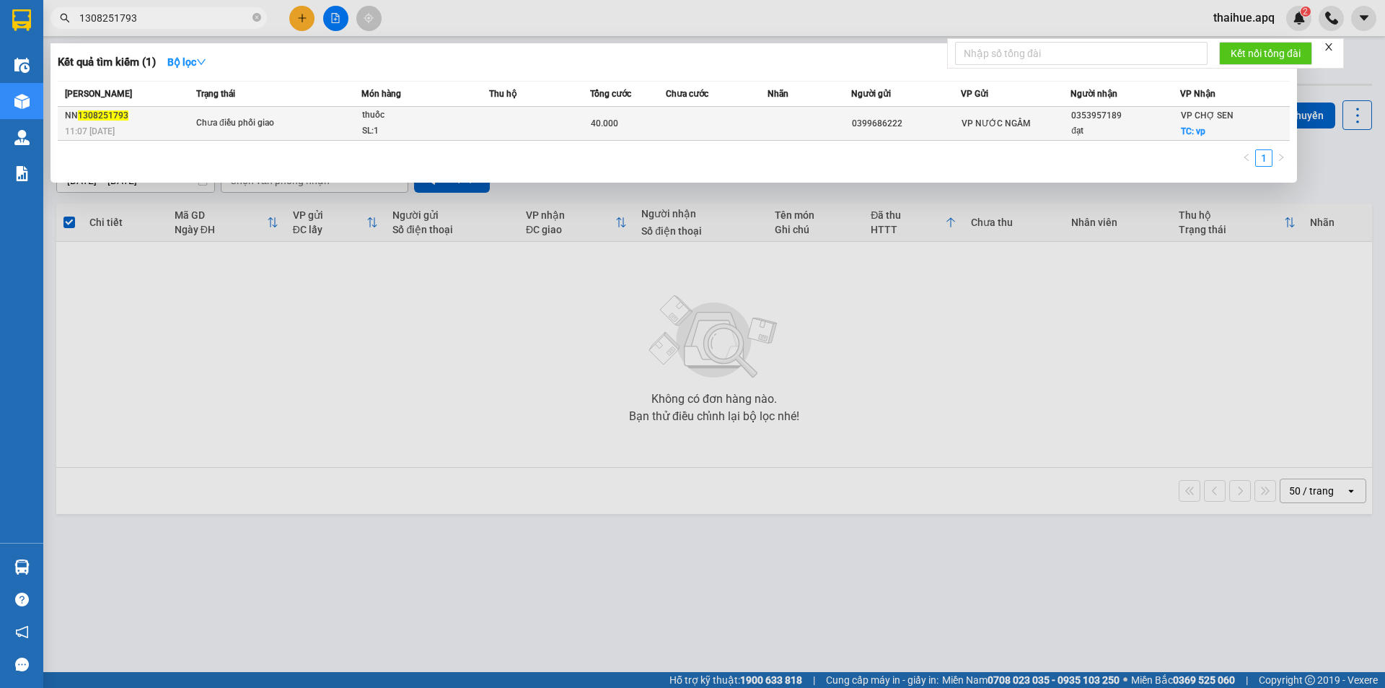
type input "1308251793"
click at [459, 123] on div "thuốc" at bounding box center [416, 116] width 108 height 16
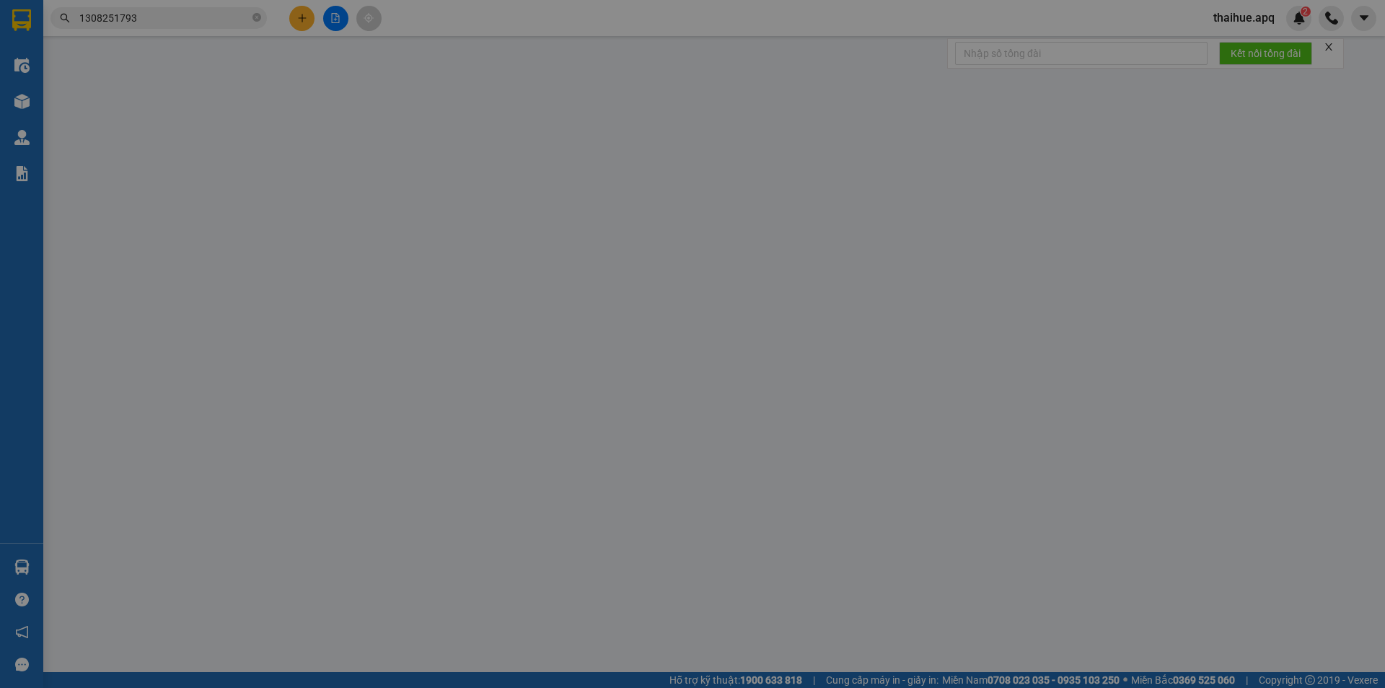
type input "0399686222"
type input "0353957189"
type input "đạt"
checkbox input "true"
type input "vp"
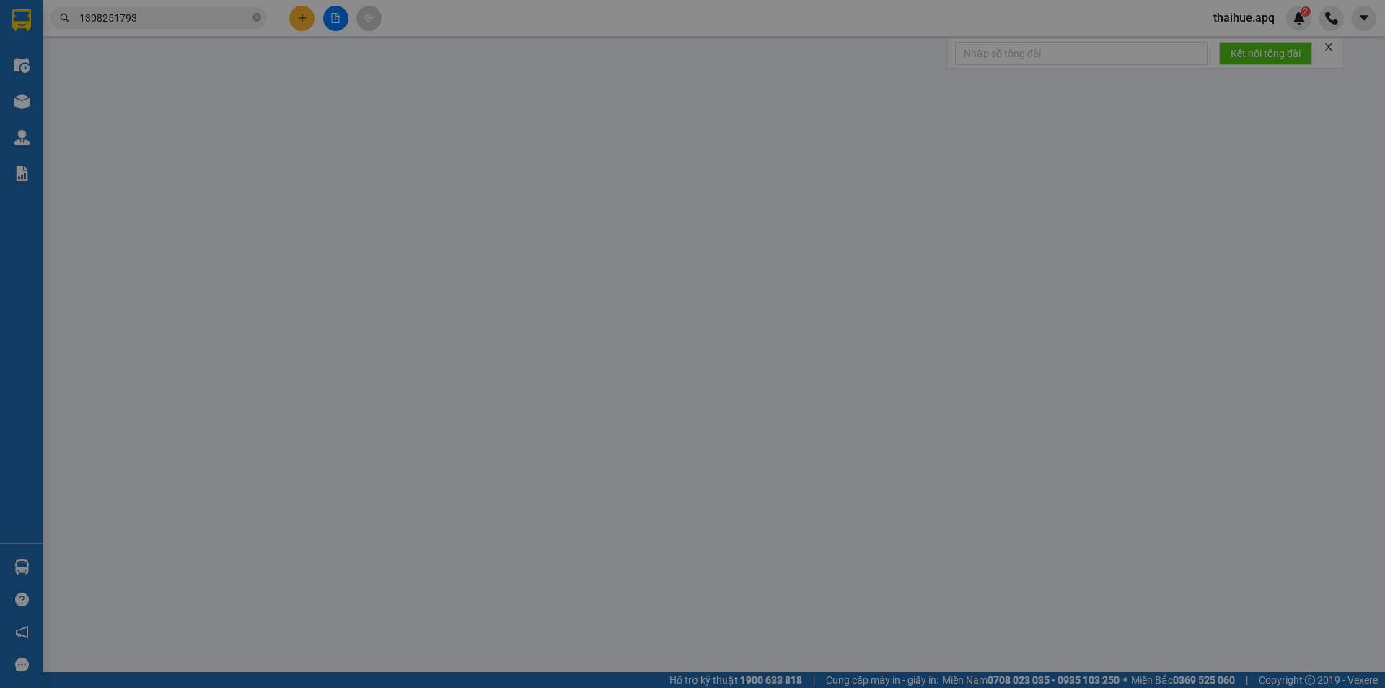
type input "40.000"
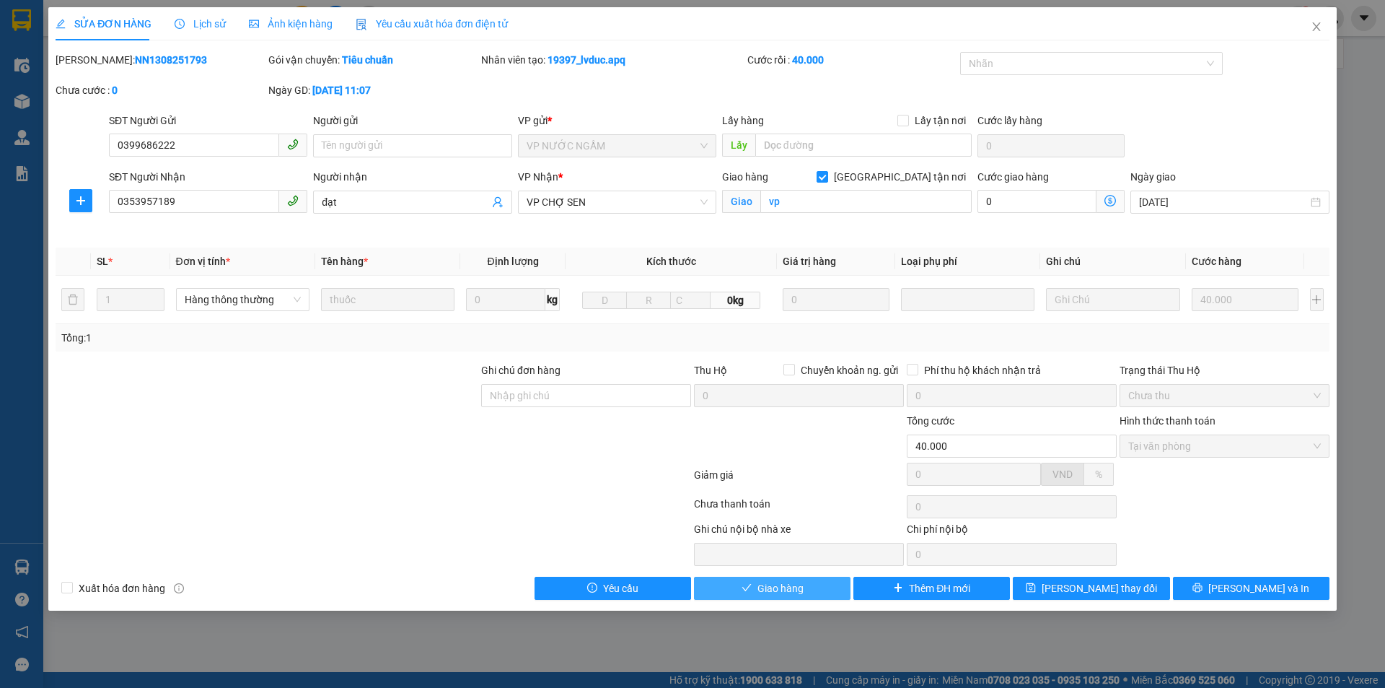
click at [781, 589] on span "Giao hàng" at bounding box center [781, 588] width 46 height 16
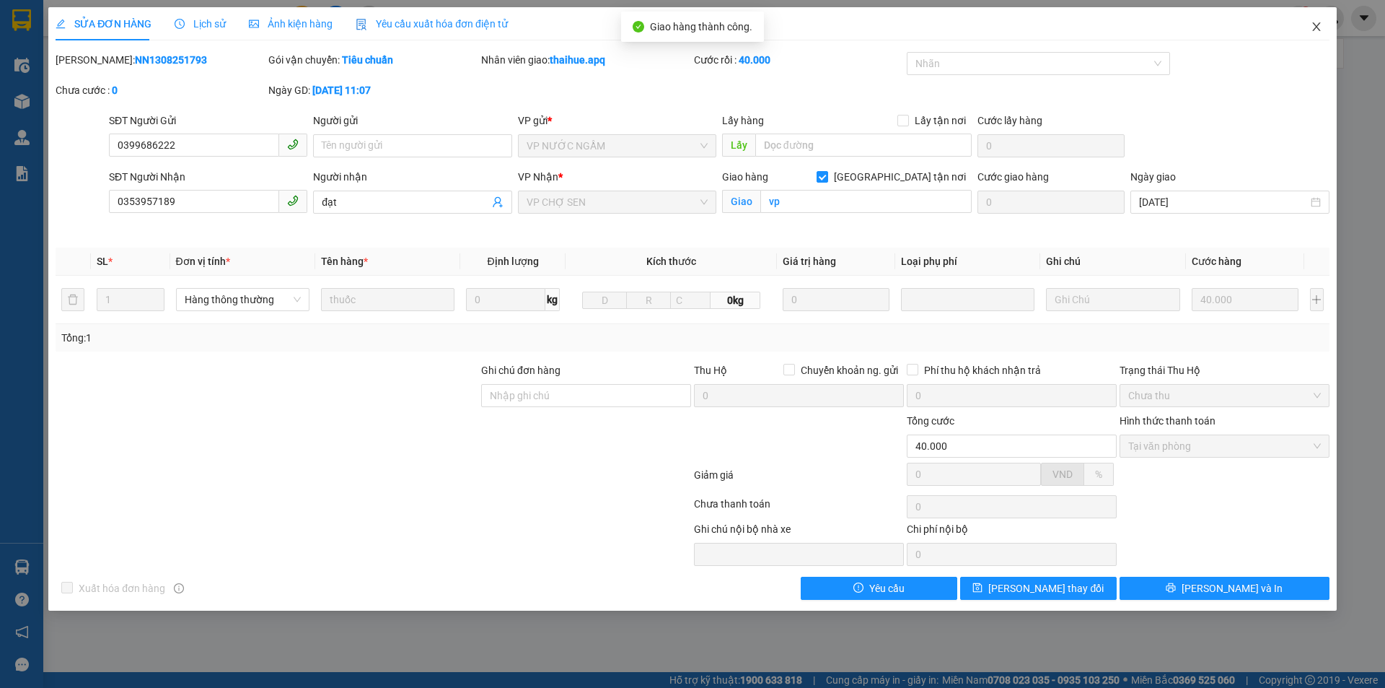
click at [1315, 29] on icon "close" at bounding box center [1317, 26] width 8 height 9
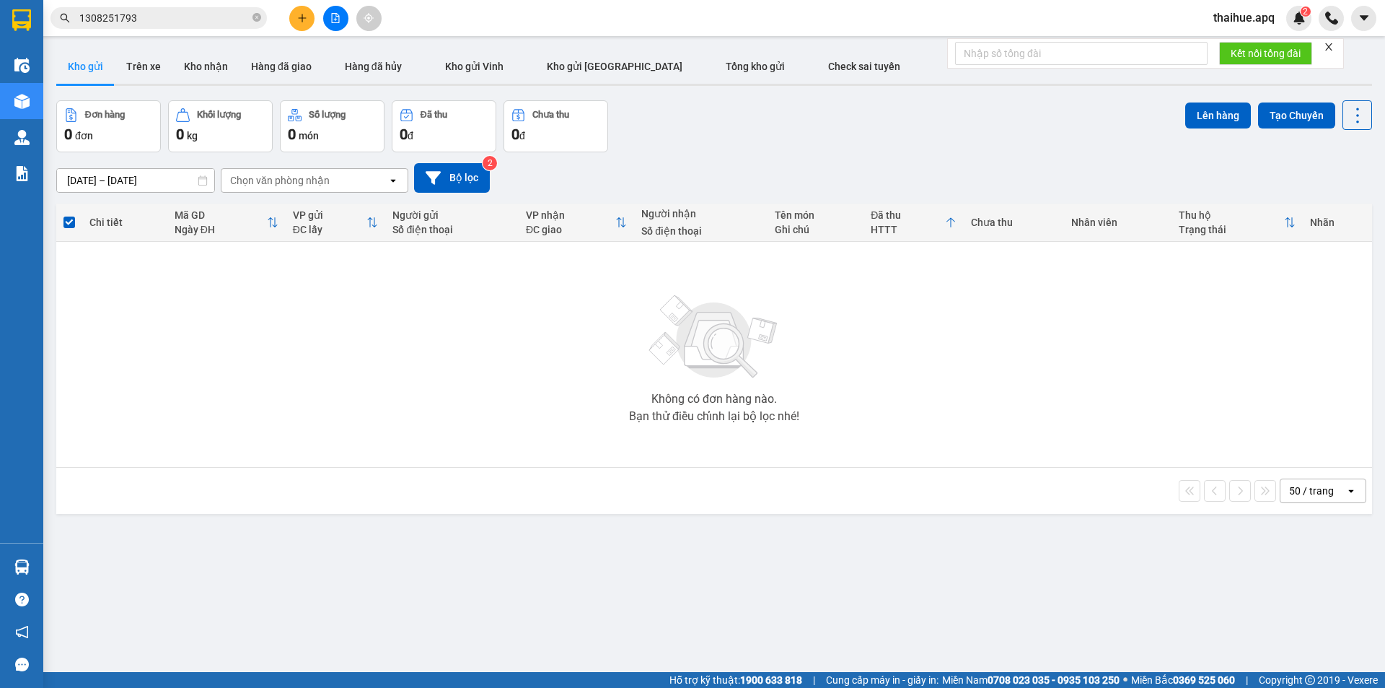
click at [157, 17] on input "1308251793" at bounding box center [164, 18] width 170 height 16
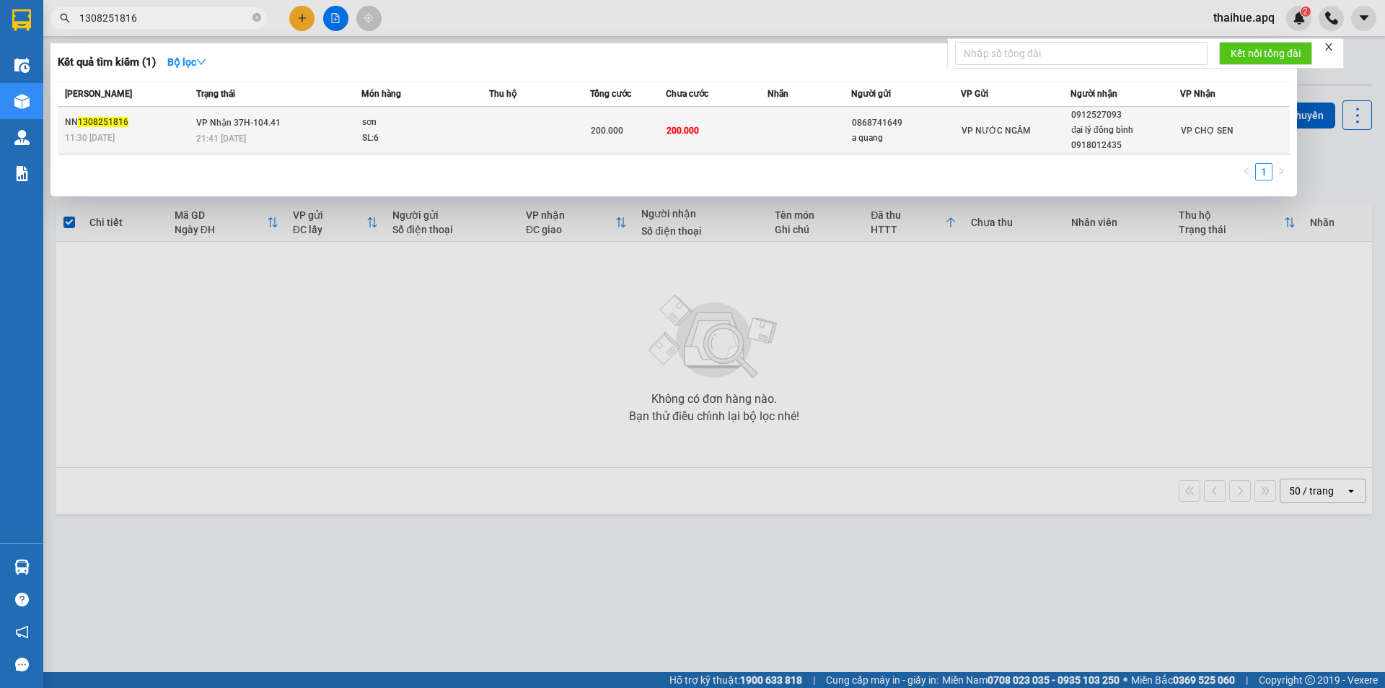
type input "1308251816"
click at [441, 128] on div "sơn" at bounding box center [416, 123] width 108 height 16
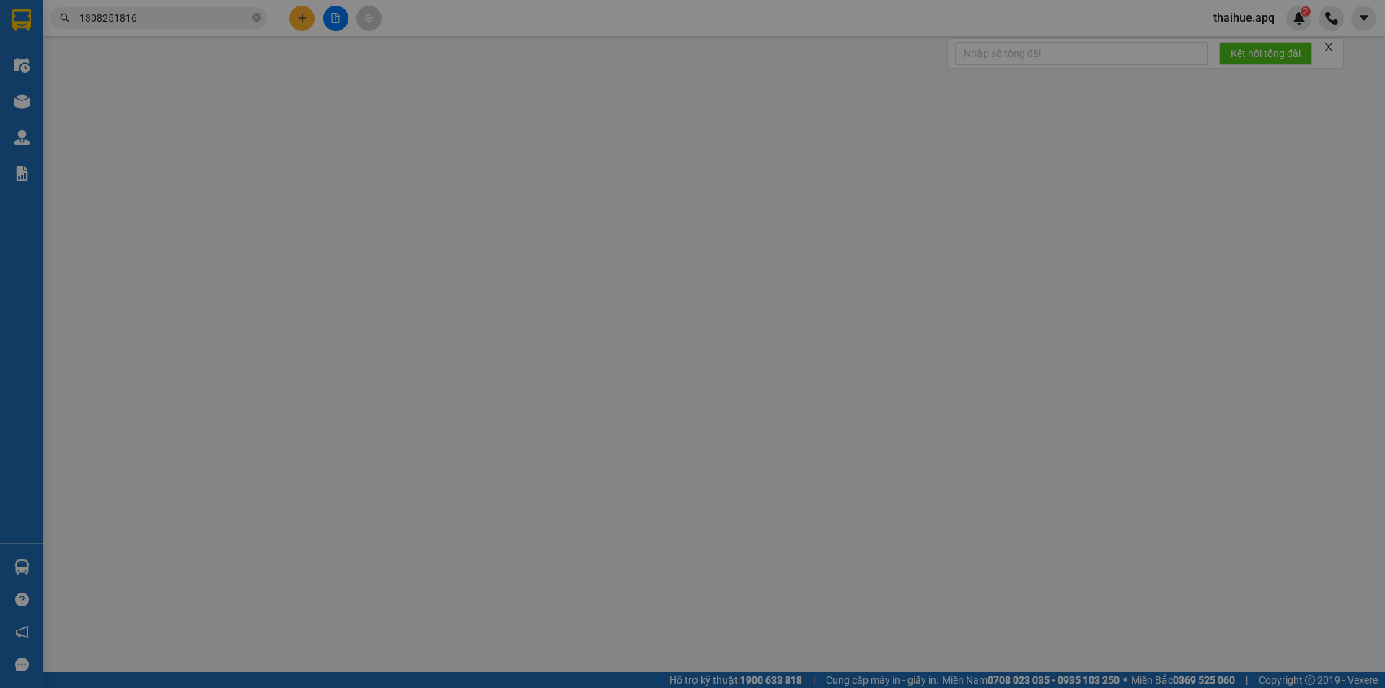
type input "0868741649"
type input "a quang"
type input "0912527093"
type input "đại lý đông bình 0918012435"
type input "200.000"
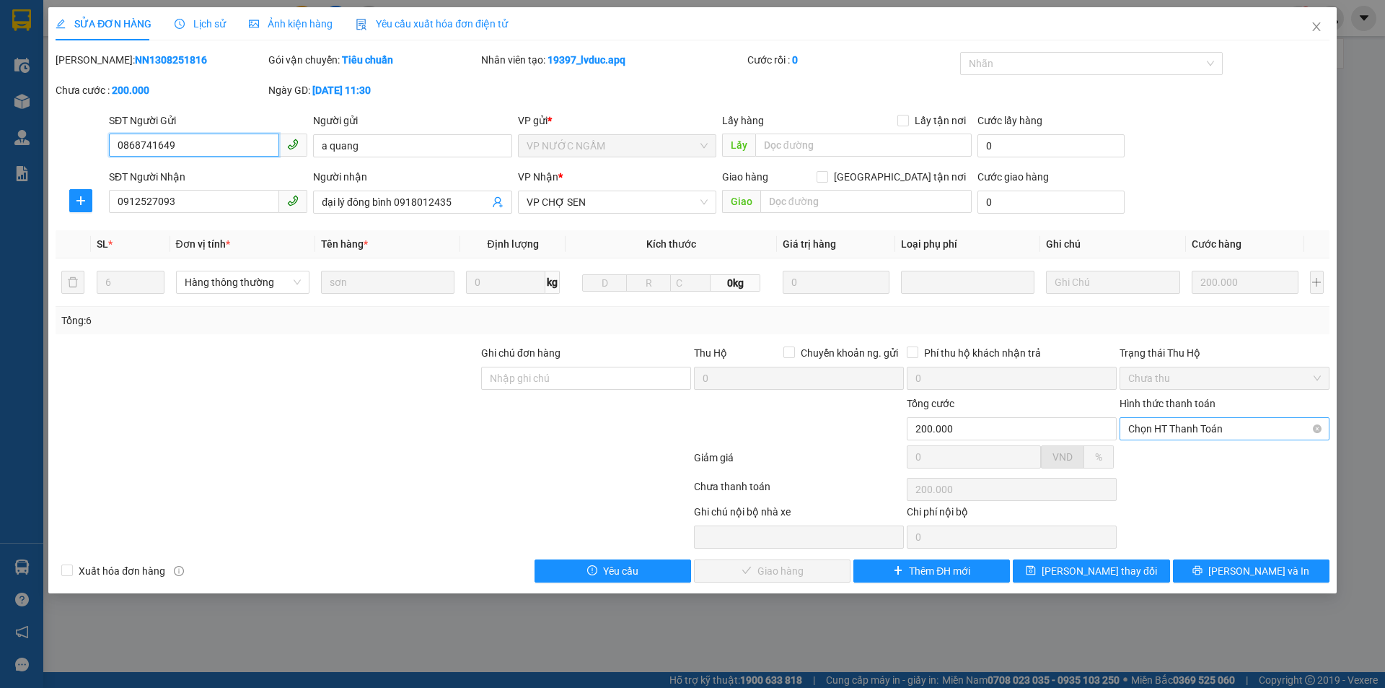
click at [1211, 426] on span "Chọn HT Thanh Toán" at bounding box center [1225, 429] width 193 height 22
click at [1182, 455] on div "Tại văn phòng" at bounding box center [1225, 458] width 193 height 16
type input "0"
click at [792, 566] on span "[PERSON_NAME] và Giao hàng" at bounding box center [791, 571] width 139 height 16
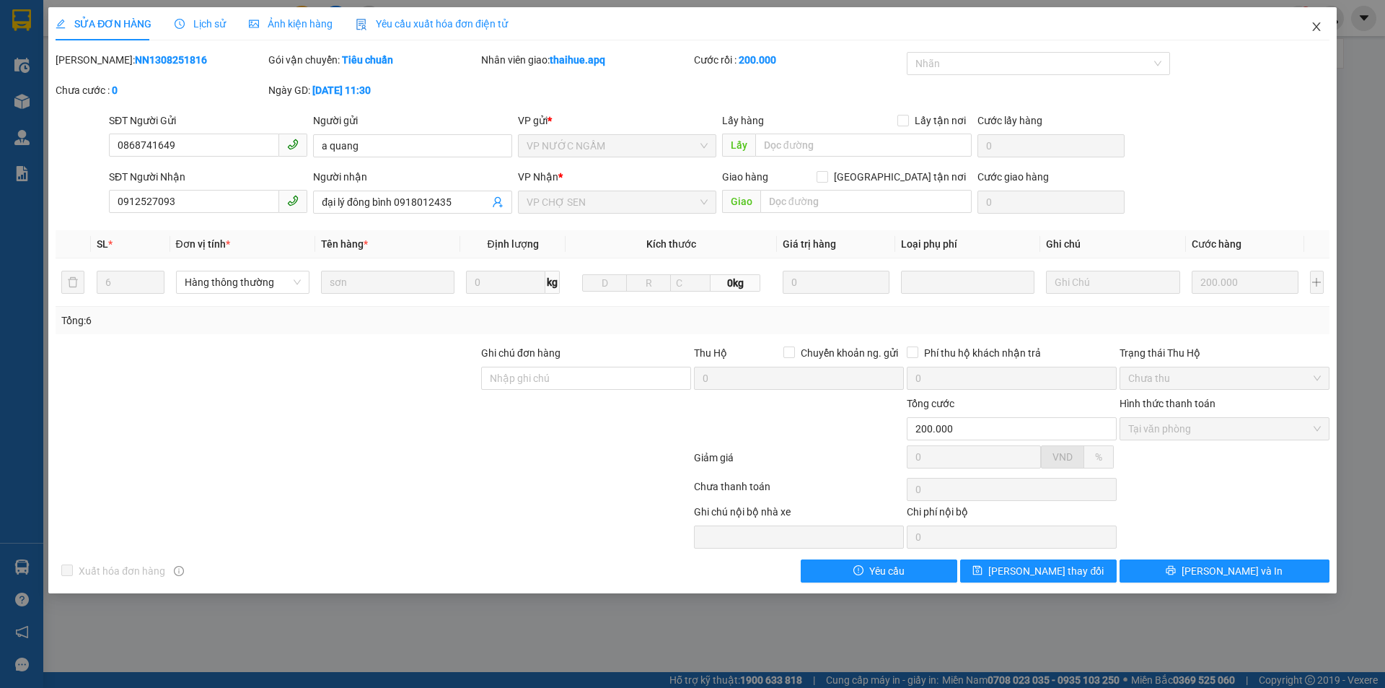
click at [1318, 22] on icon "close" at bounding box center [1317, 27] width 12 height 12
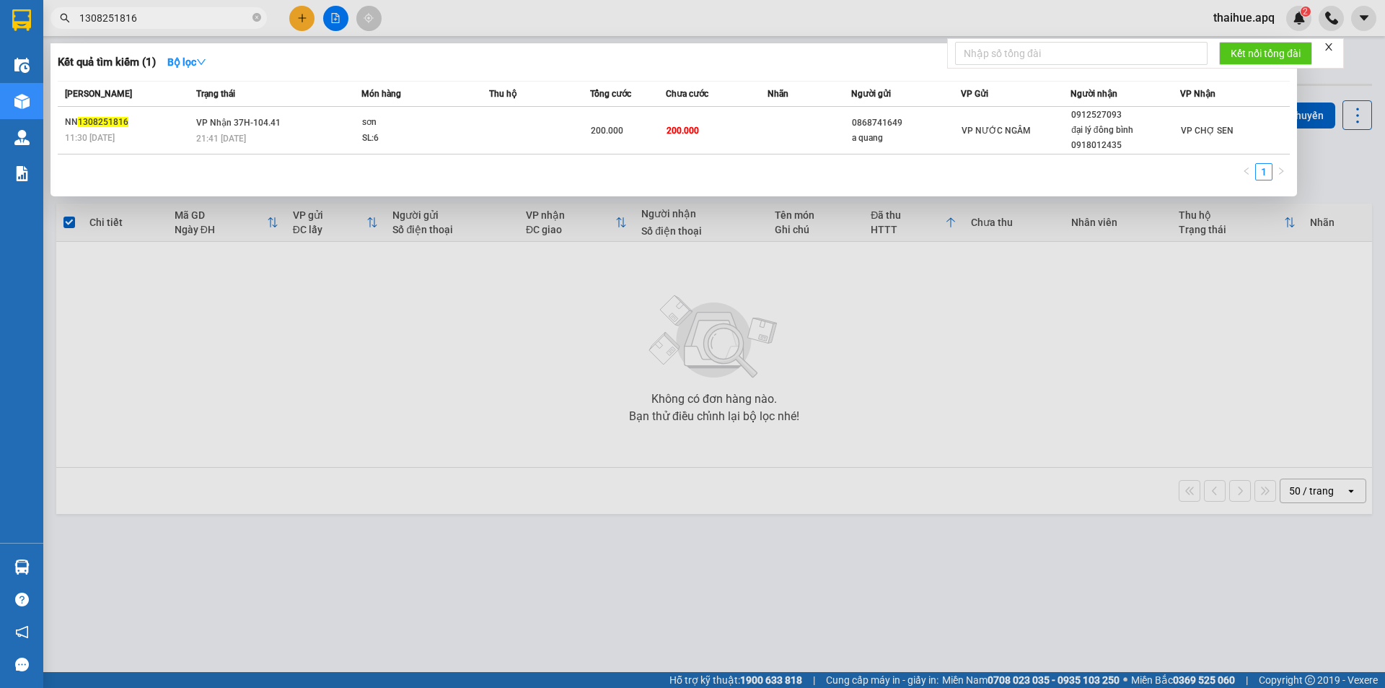
click at [161, 19] on input "1308251816" at bounding box center [164, 18] width 170 height 16
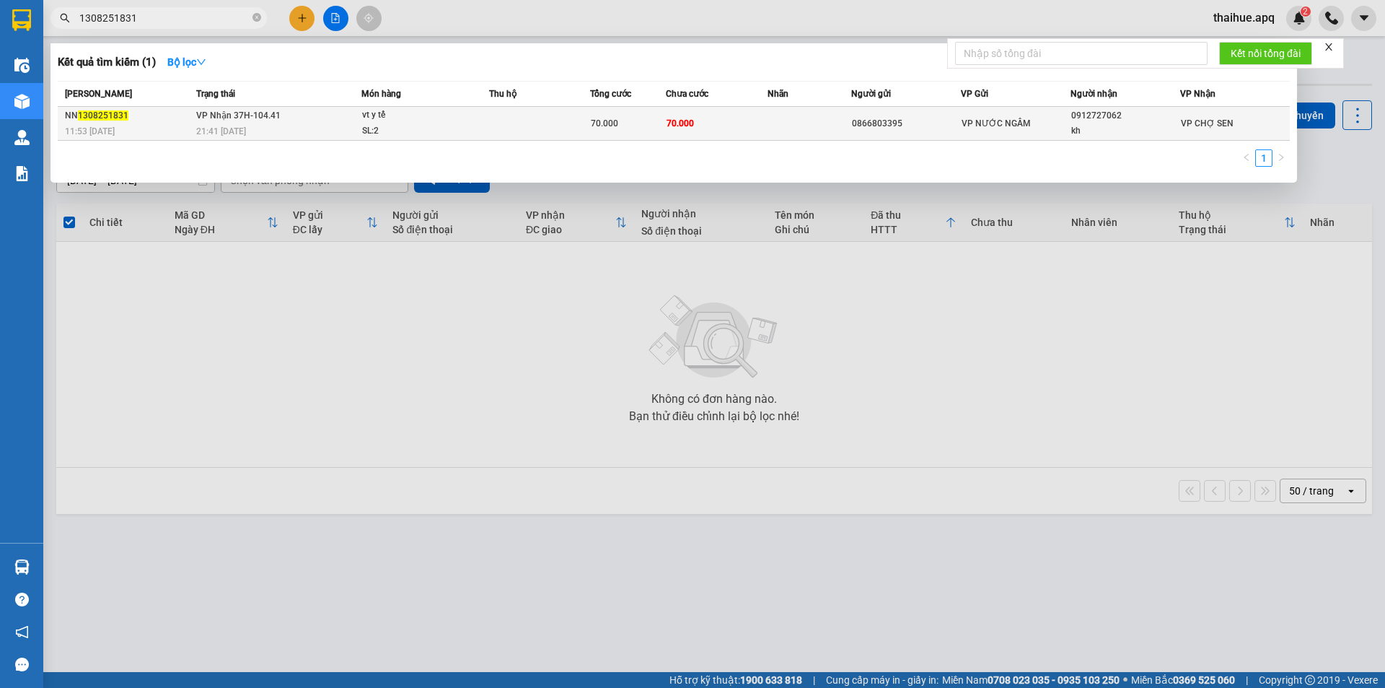
type input "1308251831"
click at [465, 117] on div "vt y tế" at bounding box center [416, 116] width 108 height 16
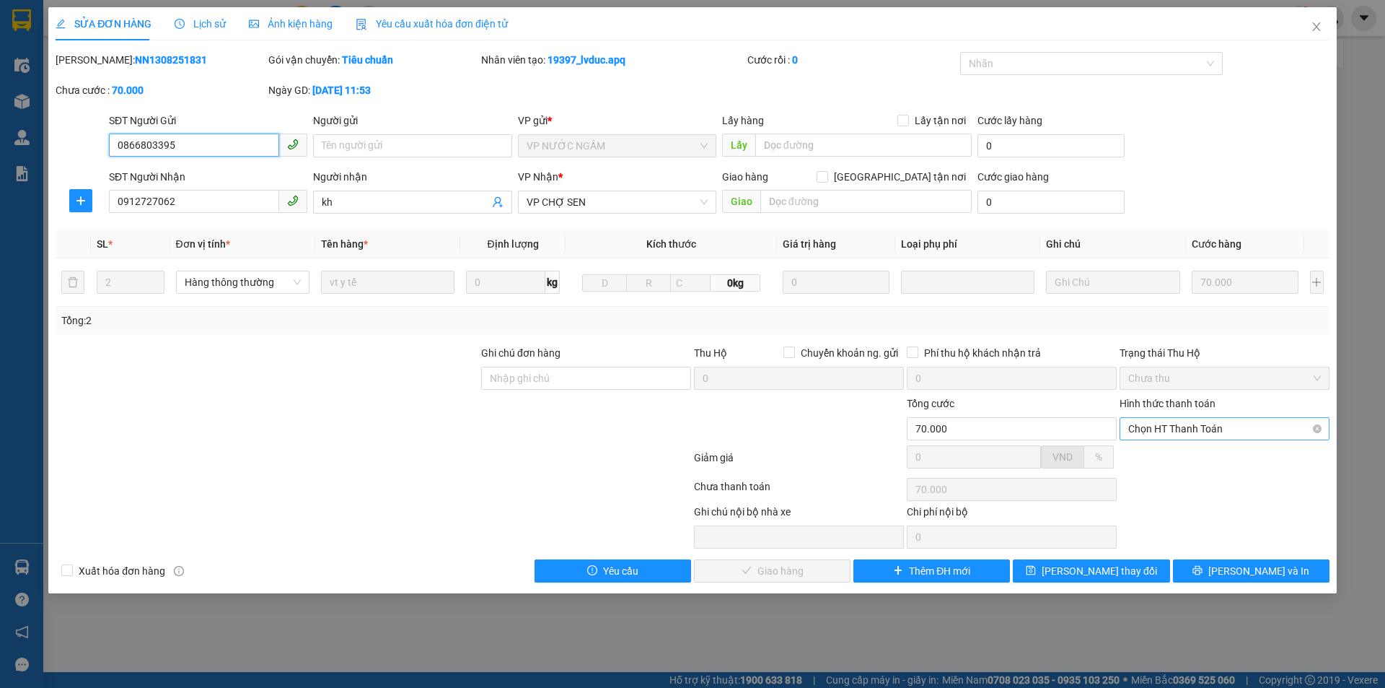
click at [1199, 425] on span "Chọn HT Thanh Toán" at bounding box center [1225, 429] width 193 height 22
click at [1179, 456] on div "Tại văn phòng" at bounding box center [1225, 458] width 193 height 16
type input "0"
click at [784, 567] on span "[PERSON_NAME] và Giao hàng" at bounding box center [791, 571] width 139 height 16
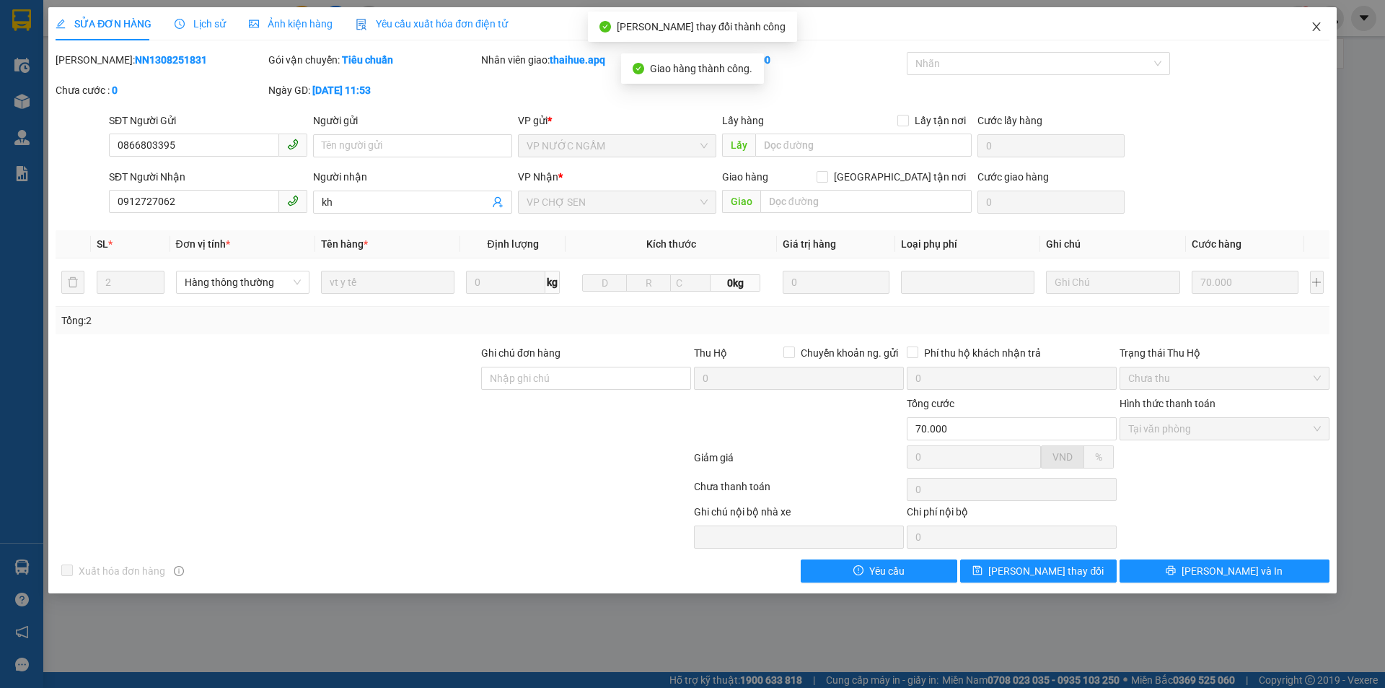
click at [1316, 25] on icon "close" at bounding box center [1317, 27] width 12 height 12
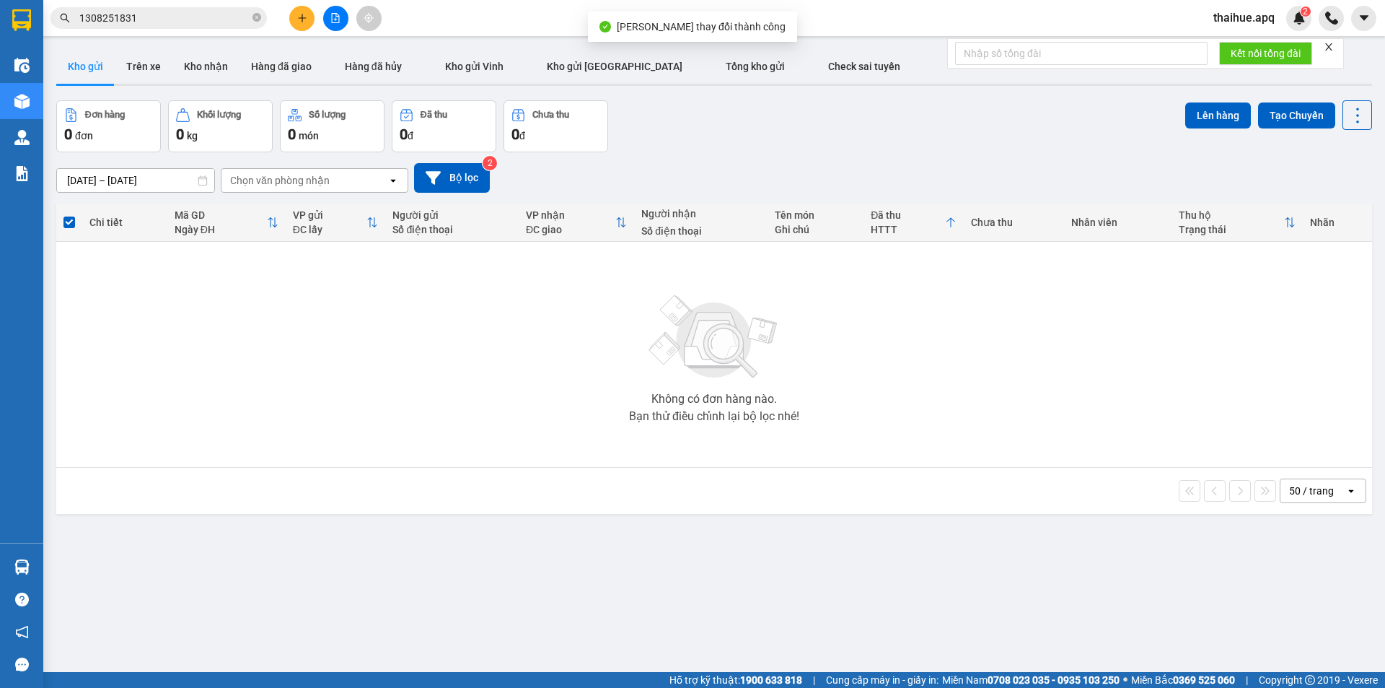
click at [162, 21] on input "1308251831" at bounding box center [164, 18] width 170 height 16
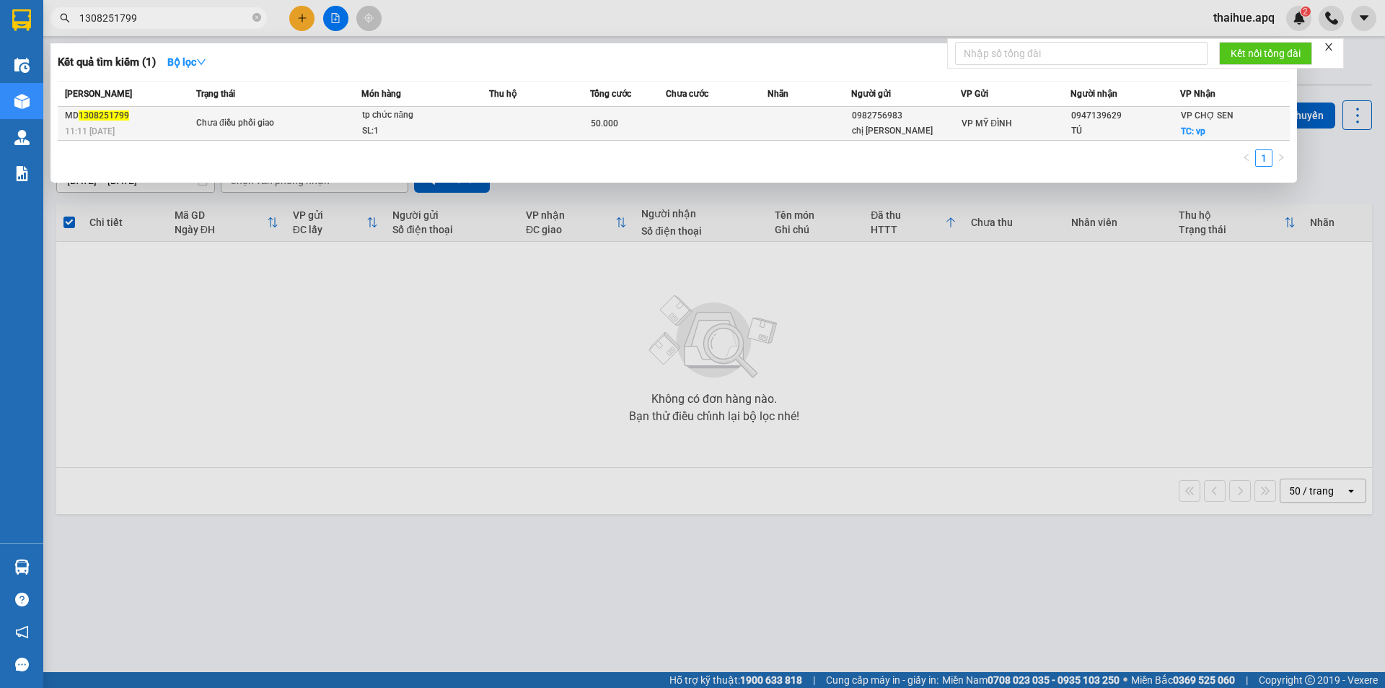
type input "1308251799"
click at [444, 125] on div "SL: 1" at bounding box center [416, 131] width 108 height 16
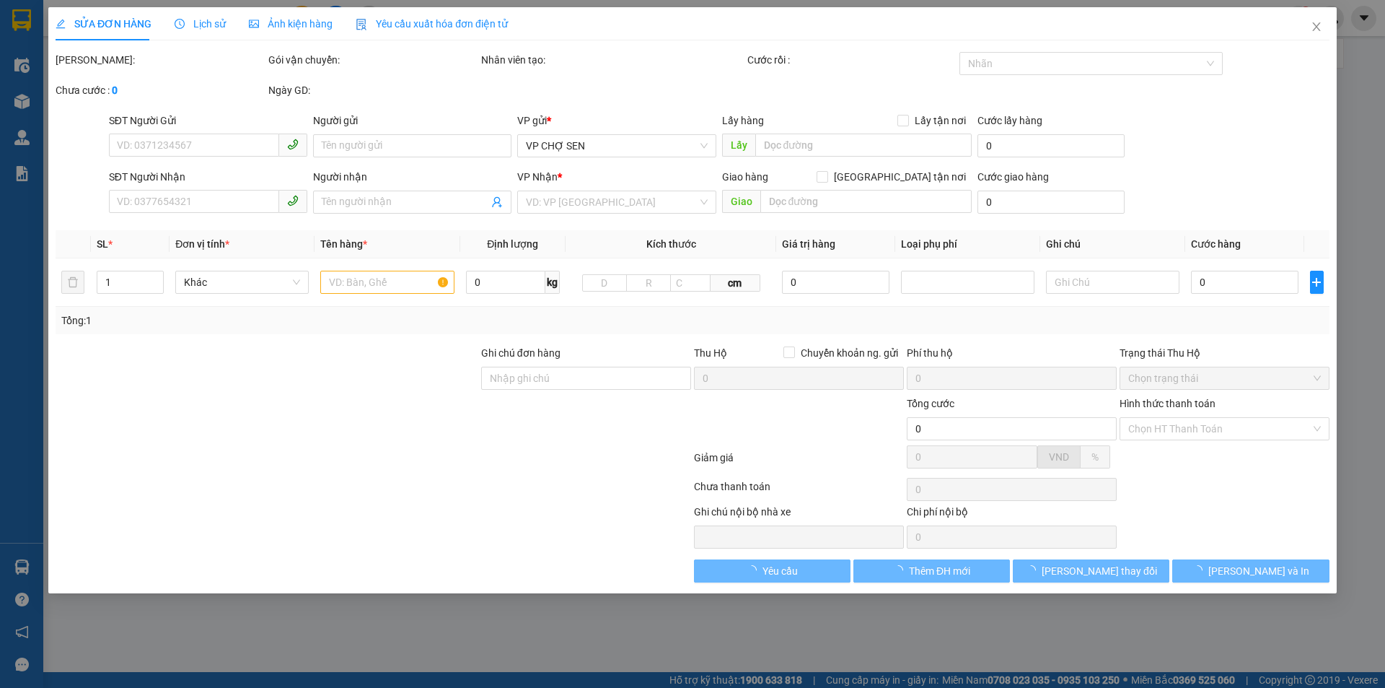
type input "0982756983"
type input "chị [PERSON_NAME]"
type input "0947139629"
type input "TÚ"
checkbox input "true"
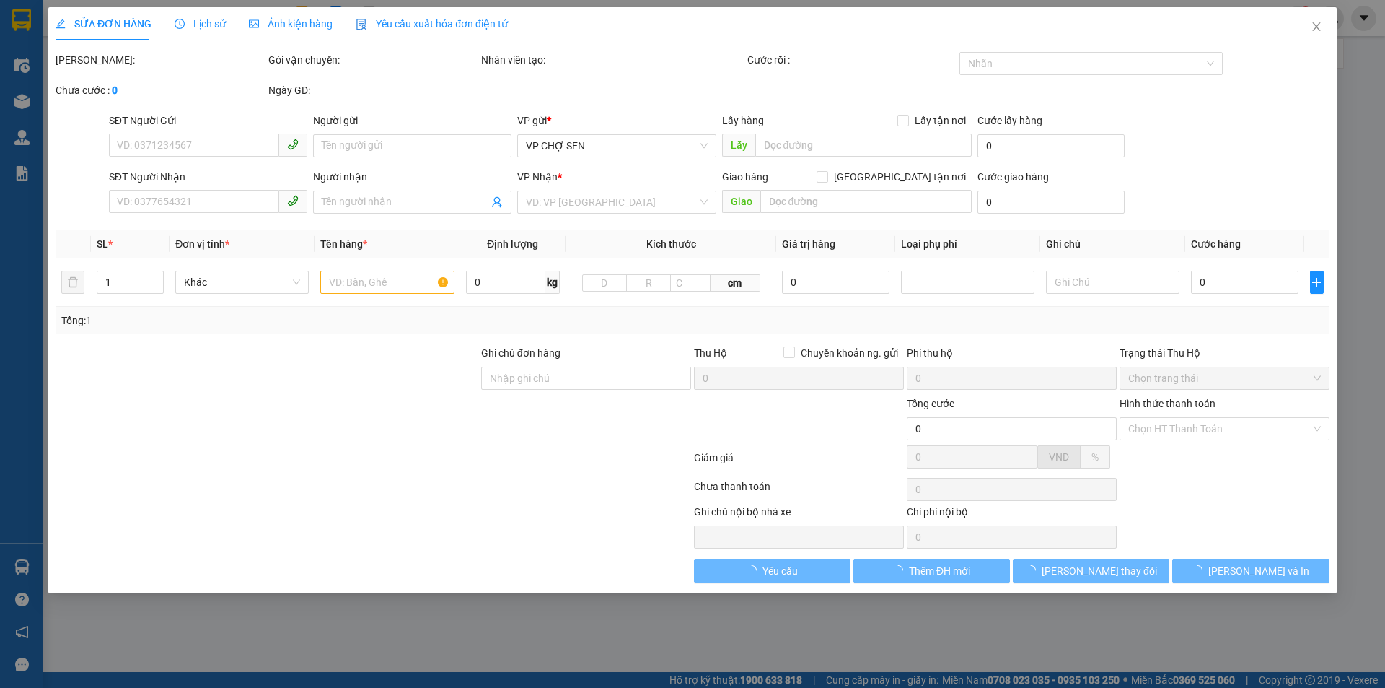
type input "vp"
type input "50.000"
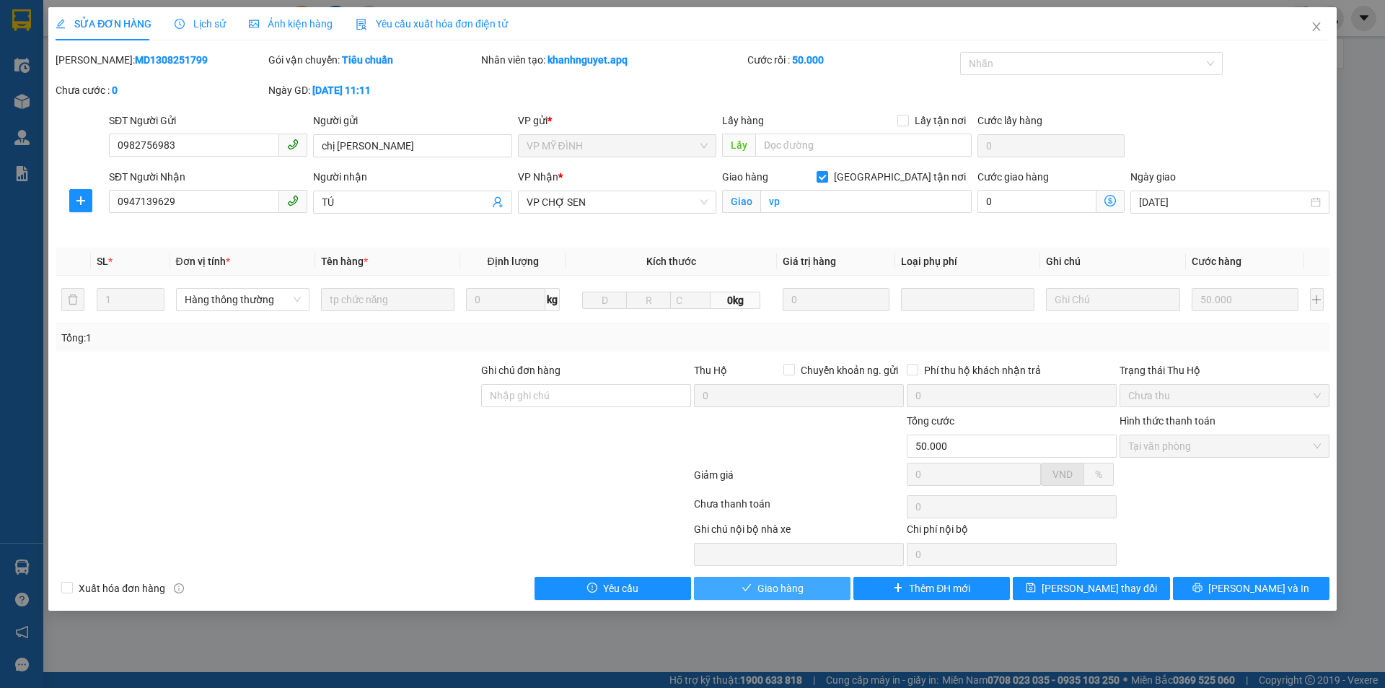
click at [779, 590] on span "Giao hàng" at bounding box center [781, 588] width 46 height 16
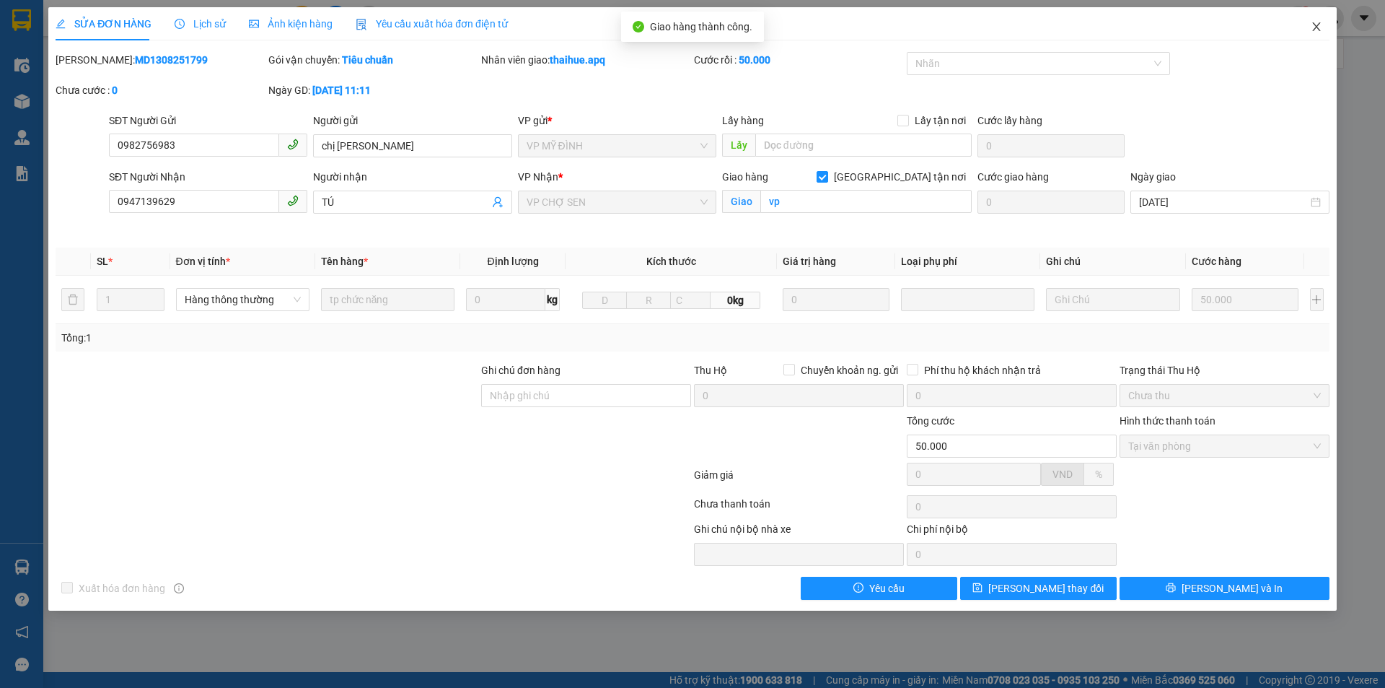
click at [1319, 25] on icon "close" at bounding box center [1317, 26] width 8 height 9
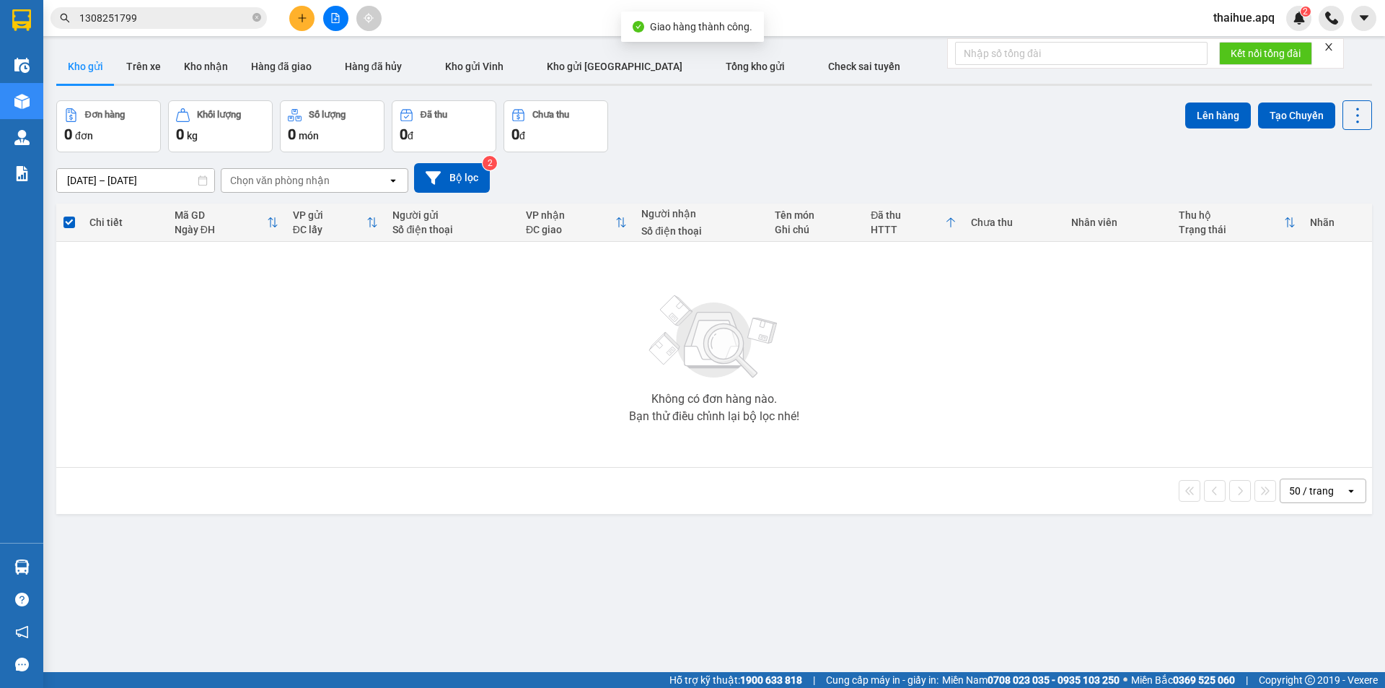
click at [159, 21] on input "1308251799" at bounding box center [164, 18] width 170 height 16
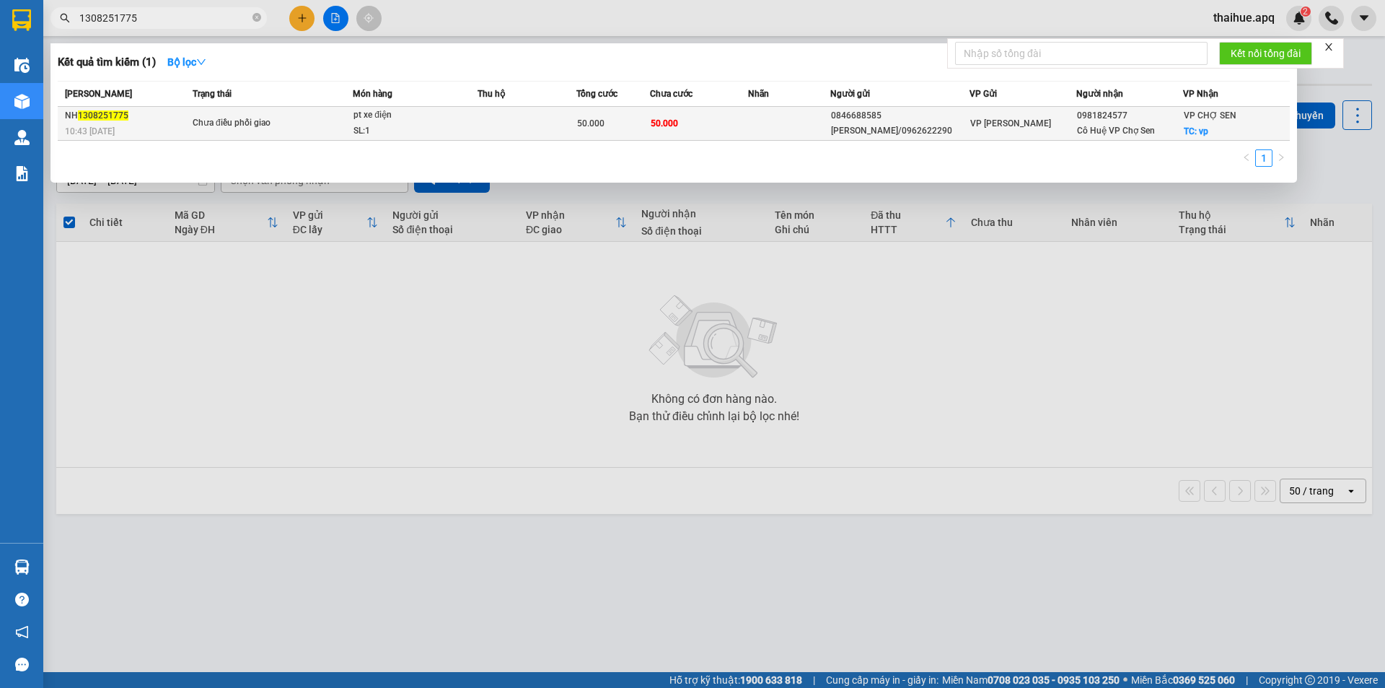
type input "1308251775"
click at [327, 115] on td "Chưa điều phối giao" at bounding box center [271, 124] width 164 height 34
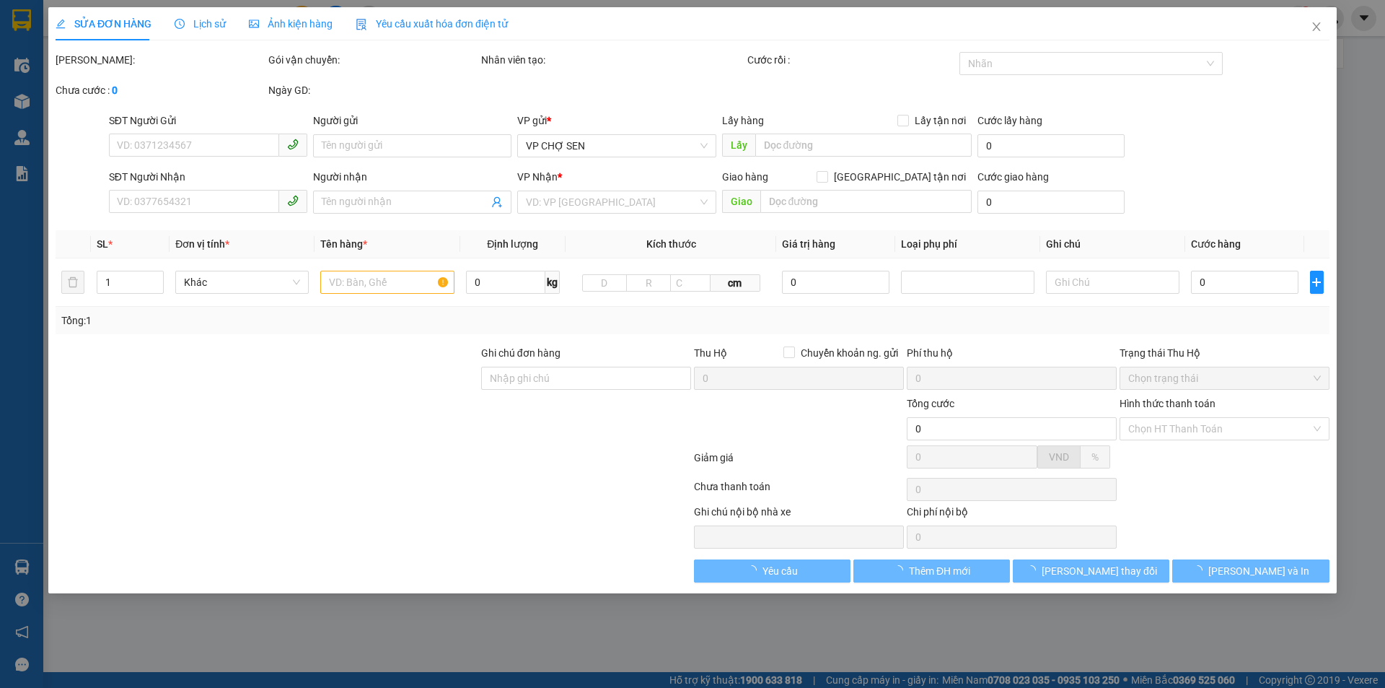
type input "0846688585"
type input "[PERSON_NAME]/0962622290"
type input "0981824577"
type input "Cô Huệ VP Chợ Sen"
checkbox input "true"
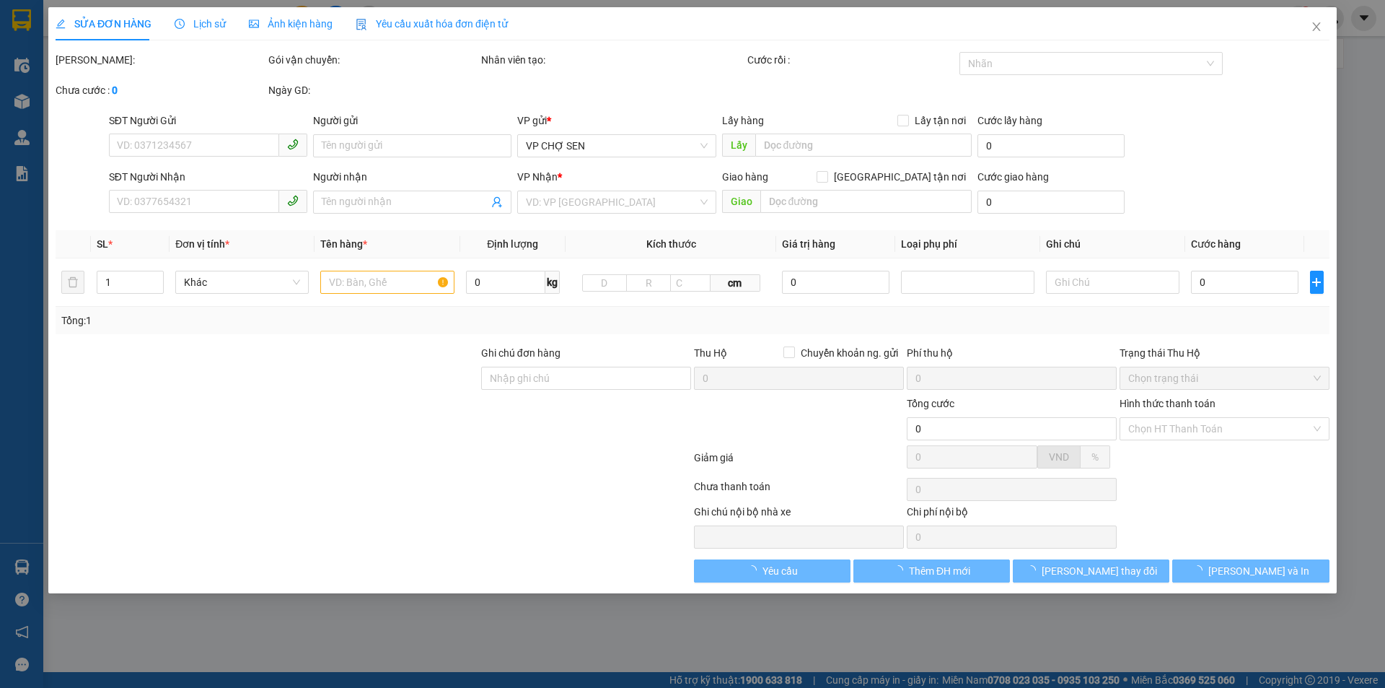
type input "vp"
type input "50.000"
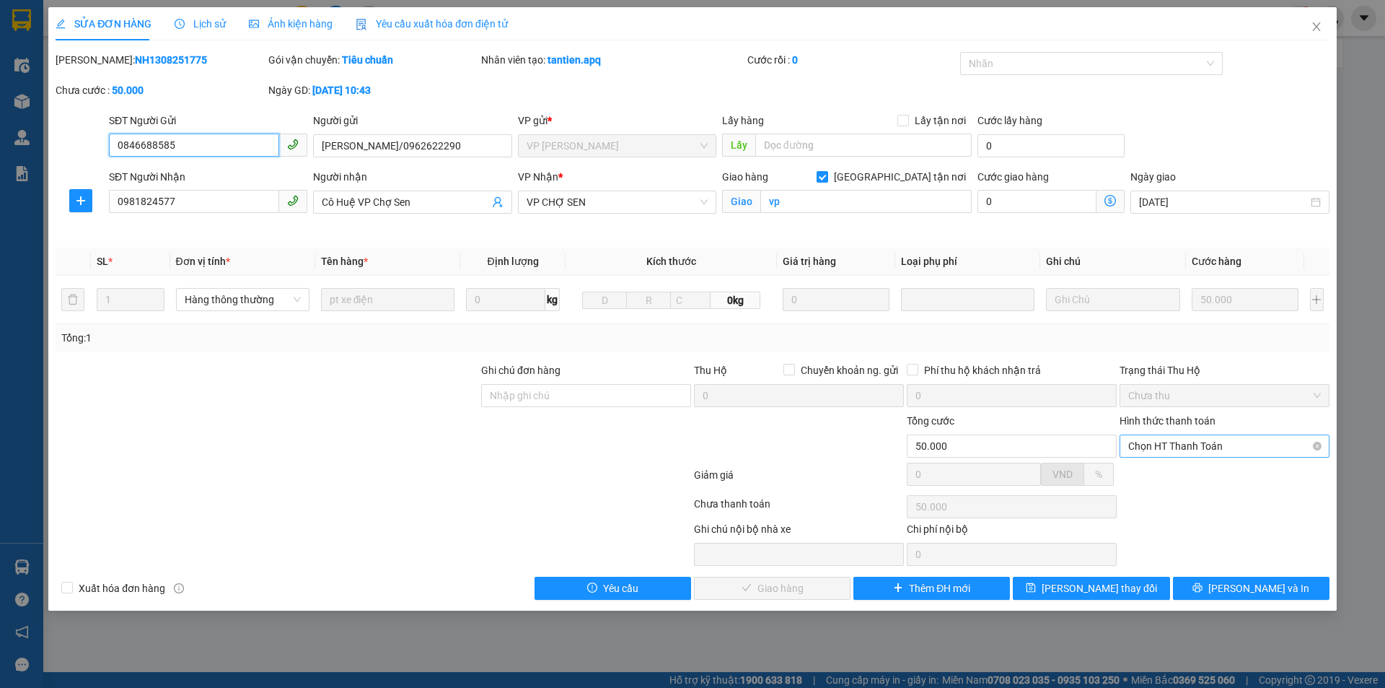
click at [1209, 444] on span "Chọn HT Thanh Toán" at bounding box center [1225, 446] width 193 height 22
click at [1183, 475] on div "Tại văn phòng" at bounding box center [1225, 475] width 193 height 16
type input "0"
click at [794, 585] on span "[PERSON_NAME] và Giao hàng" at bounding box center [791, 588] width 139 height 16
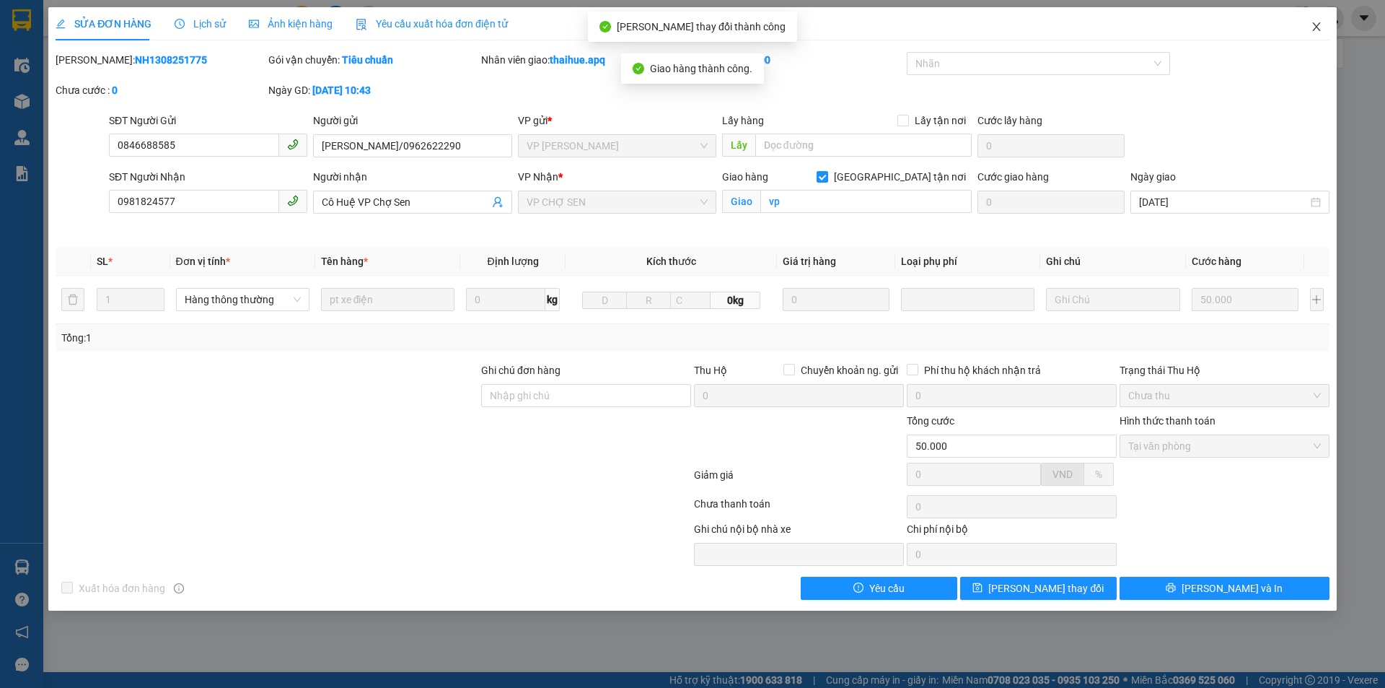
click at [1314, 27] on icon "close" at bounding box center [1317, 27] width 12 height 12
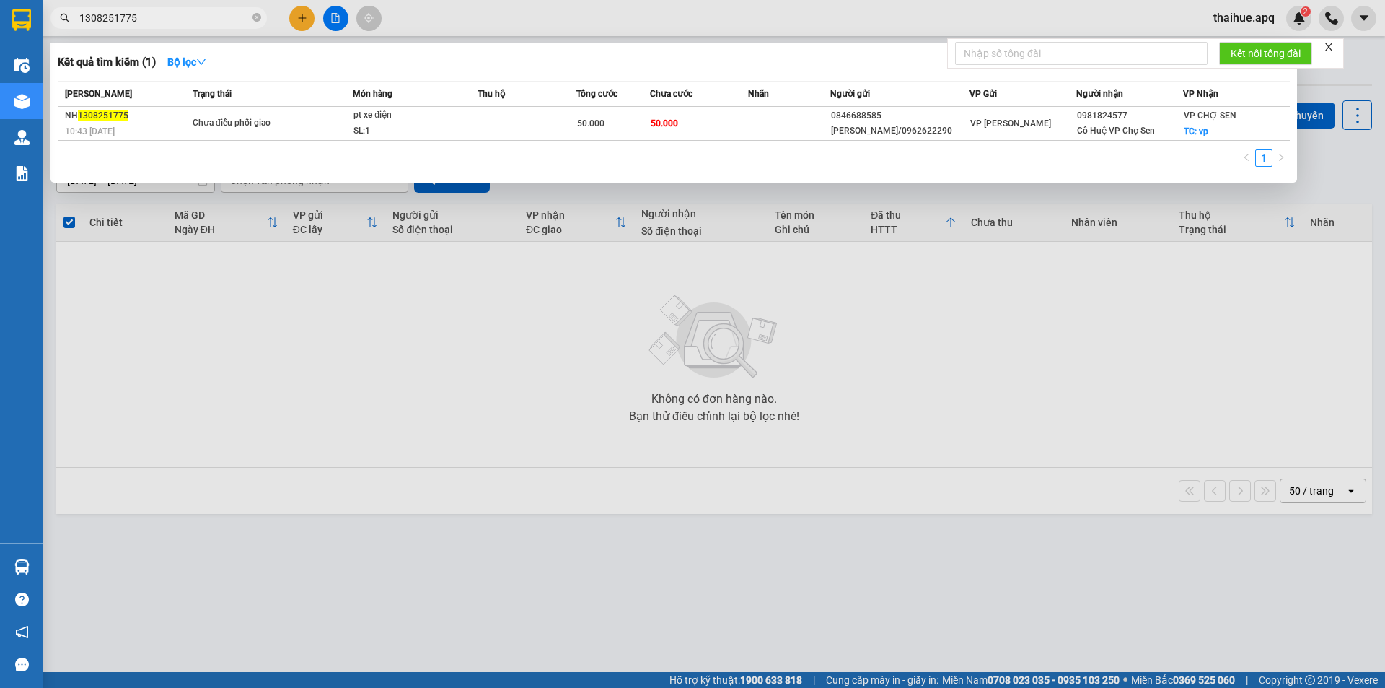
click at [167, 17] on input "1308251775" at bounding box center [164, 18] width 170 height 16
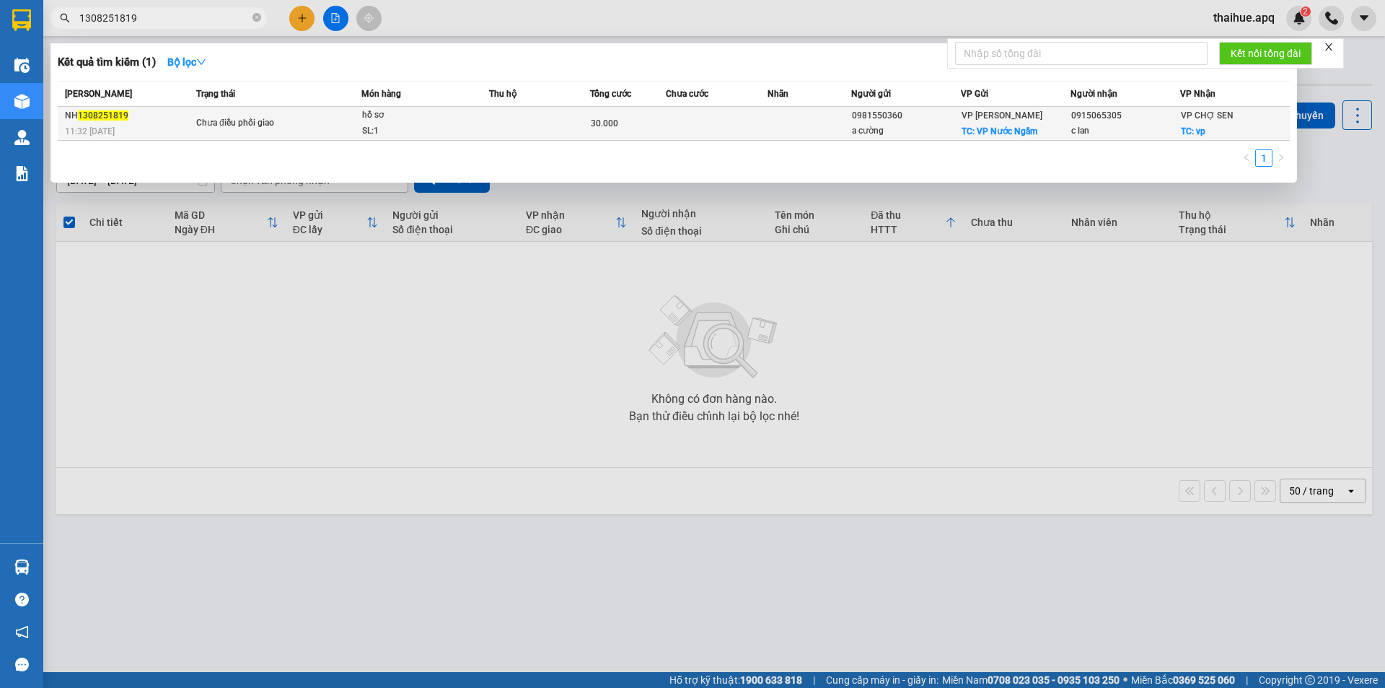
type input "1308251819"
click at [312, 121] on span "Chưa điều phối giao" at bounding box center [278, 123] width 165 height 16
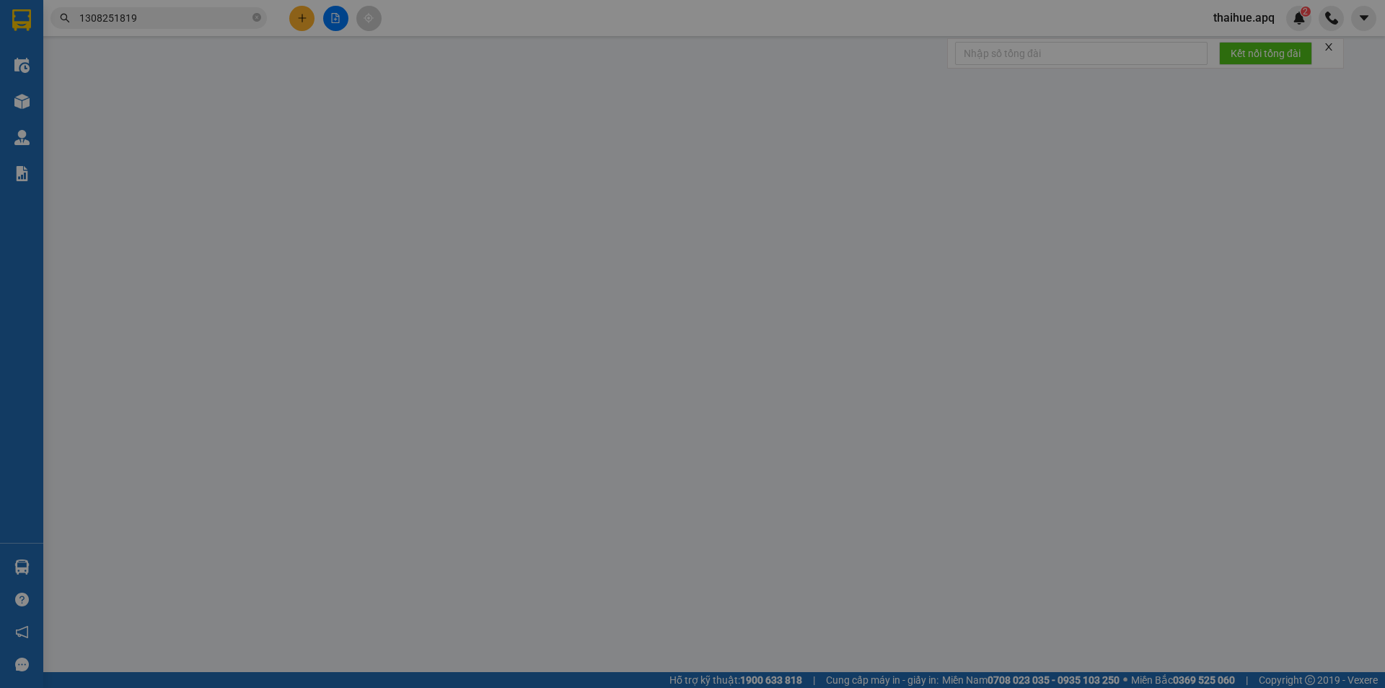
type input "0981550360"
type input "a cường"
checkbox input "true"
type input "VP Nước Ngầm"
type input "0915065305"
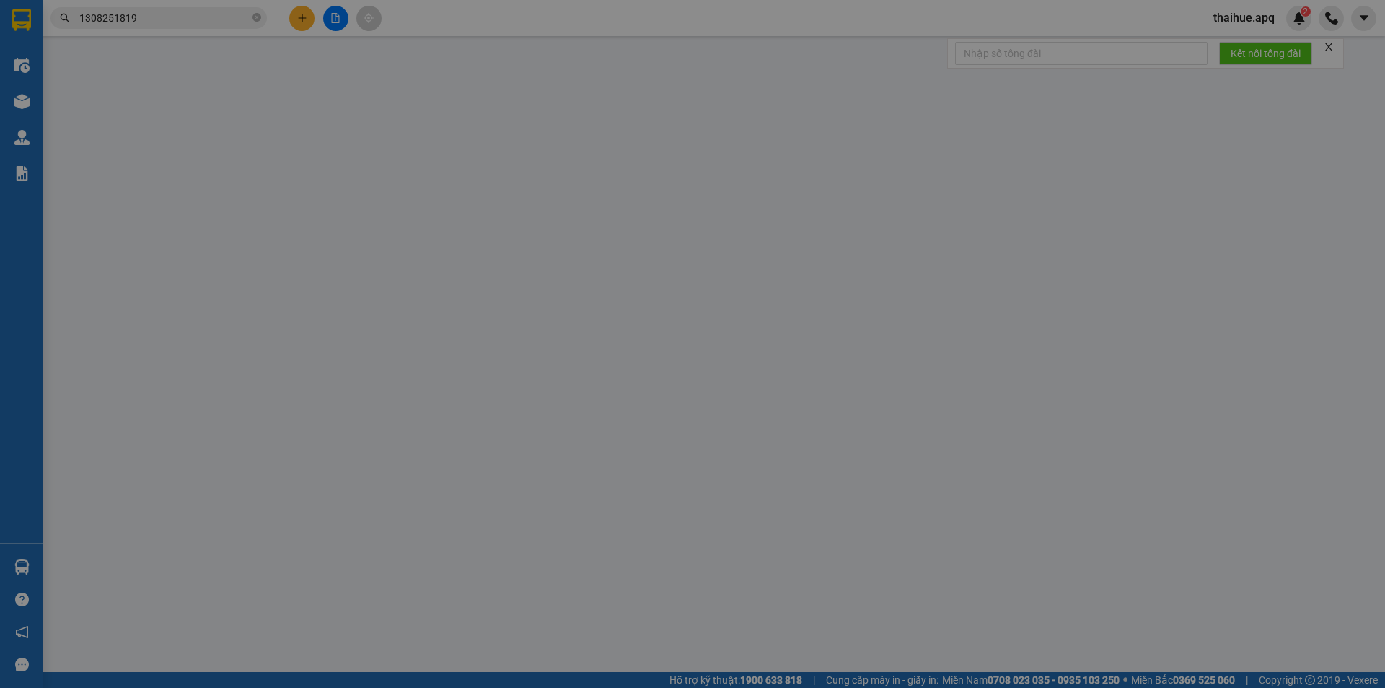
type input "c lan"
checkbox input "true"
type input "vp"
type input "30.000"
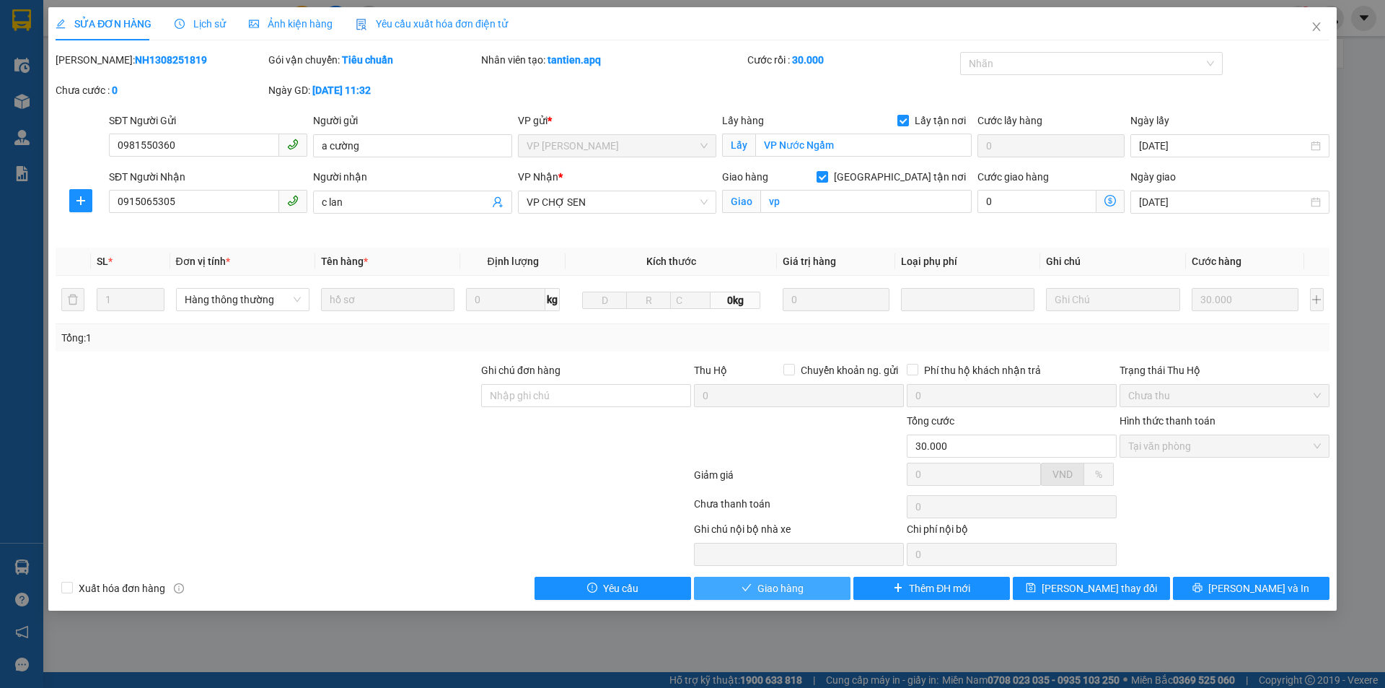
click at [782, 586] on span "Giao hàng" at bounding box center [781, 588] width 46 height 16
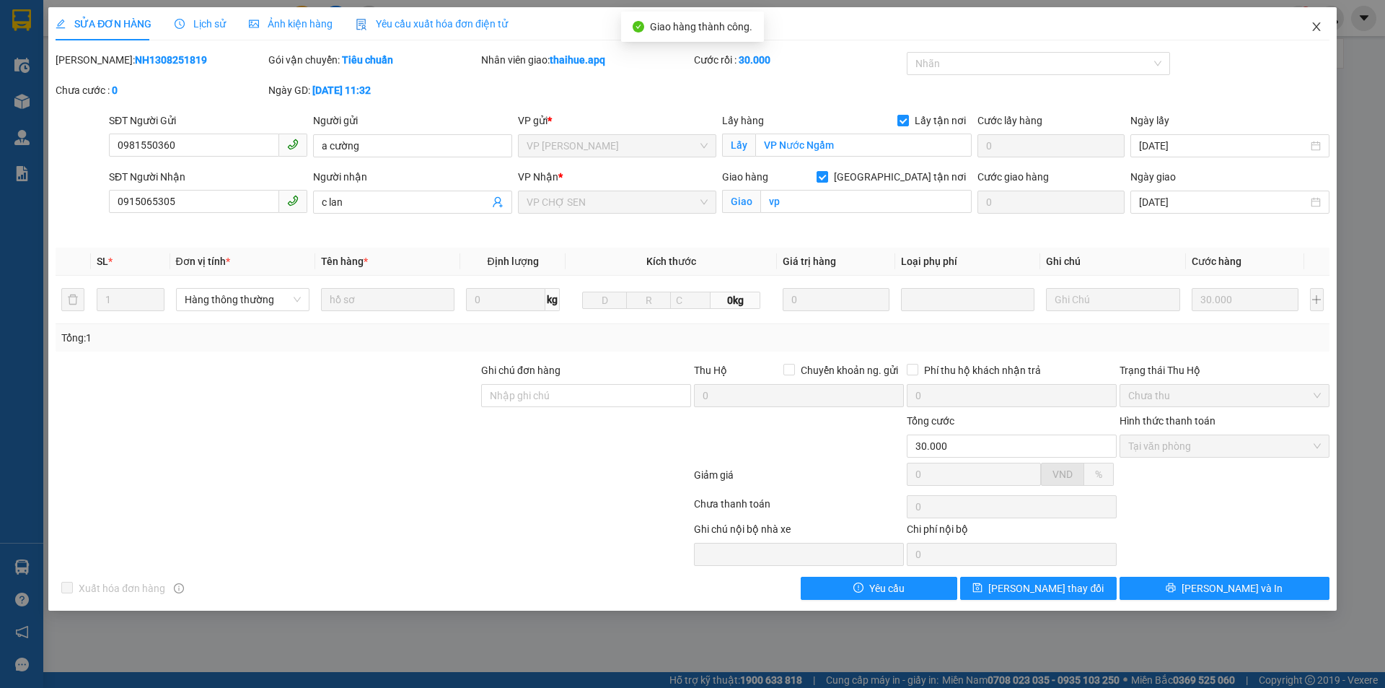
click at [1316, 27] on icon "close" at bounding box center [1317, 26] width 8 height 9
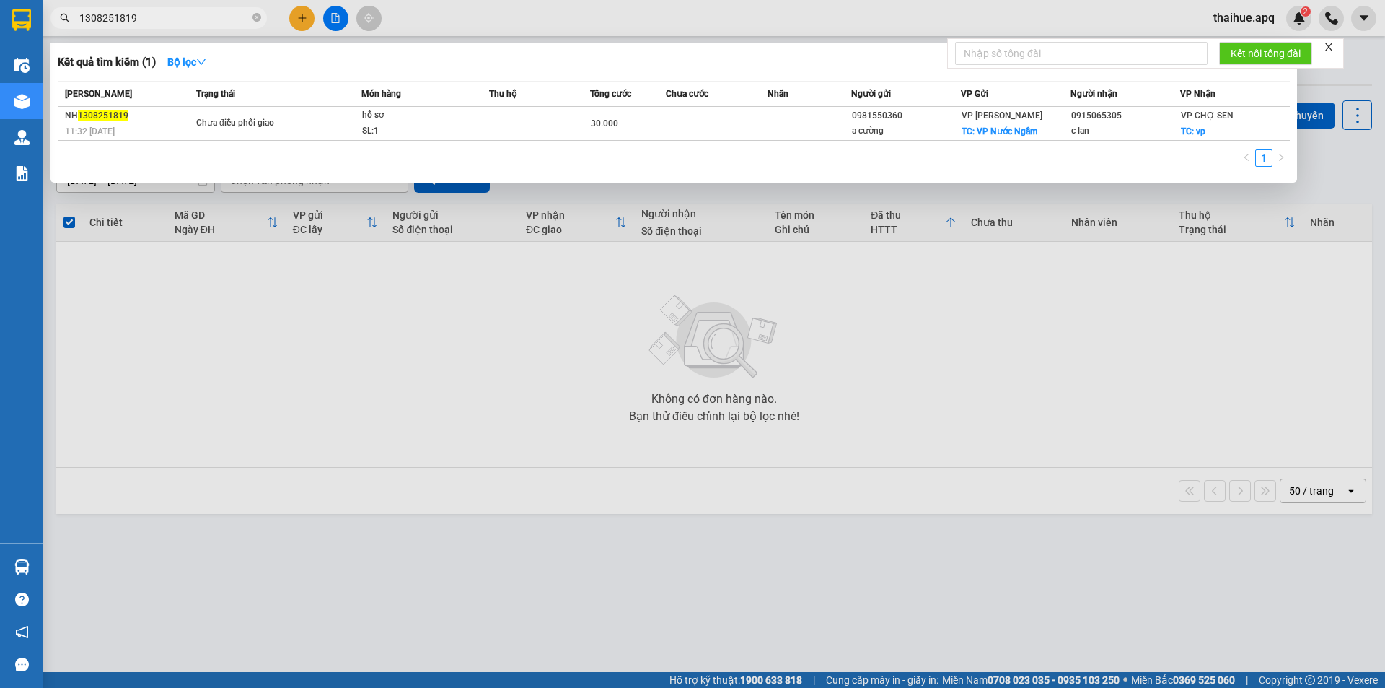
click at [148, 17] on input "1308251819" at bounding box center [164, 18] width 170 height 16
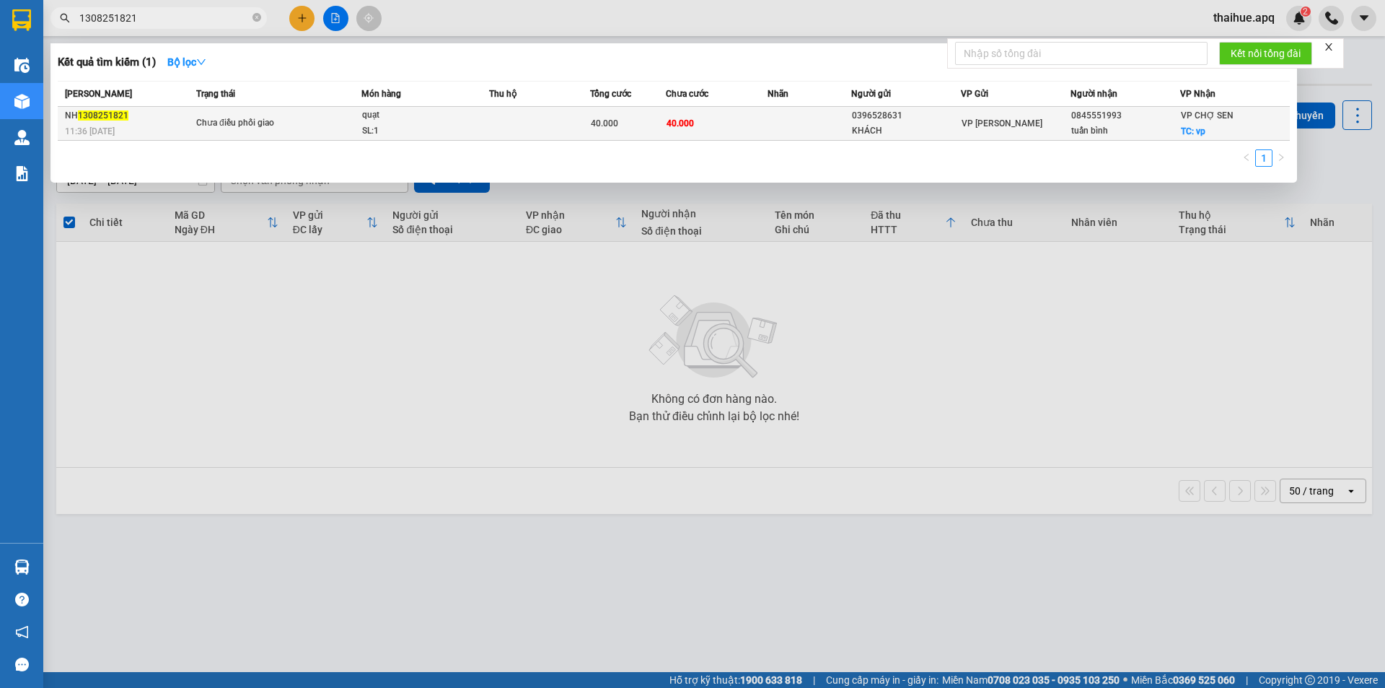
type input "1308251821"
click at [451, 427] on div at bounding box center [692, 344] width 1385 height 688
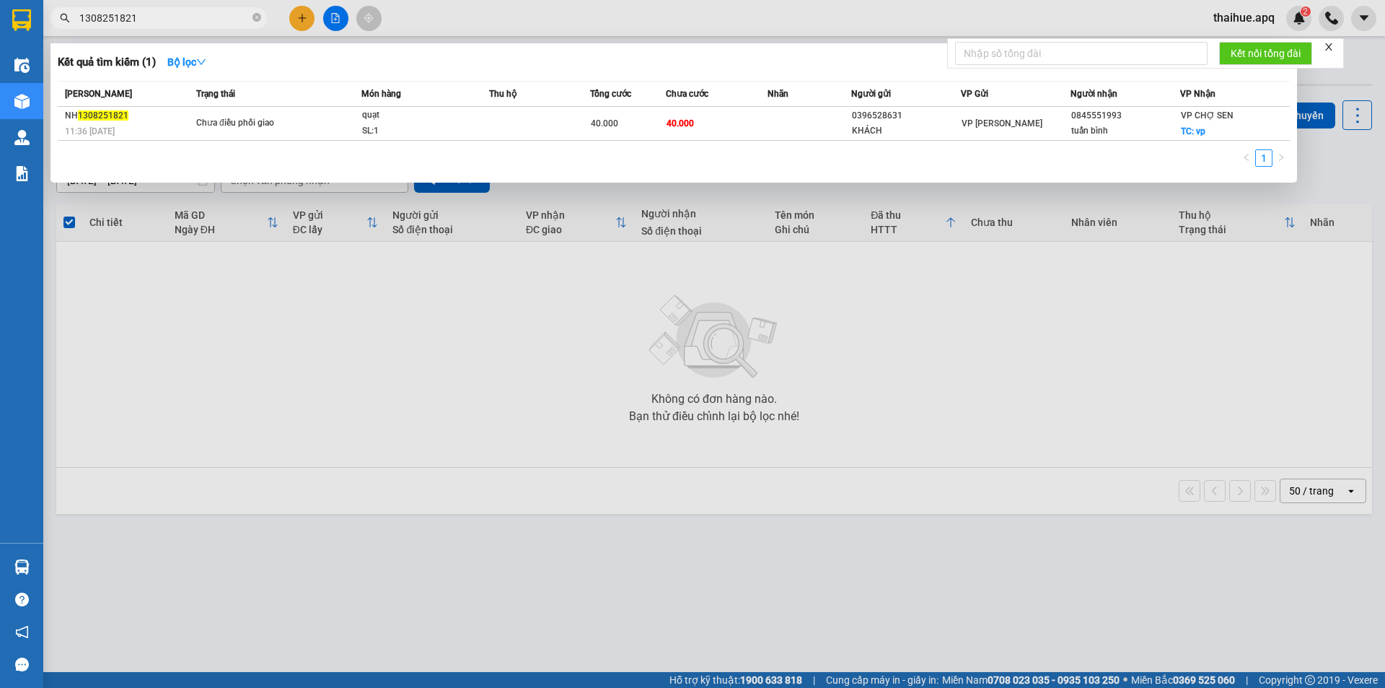
click at [190, 17] on input "1308251821" at bounding box center [164, 18] width 170 height 16
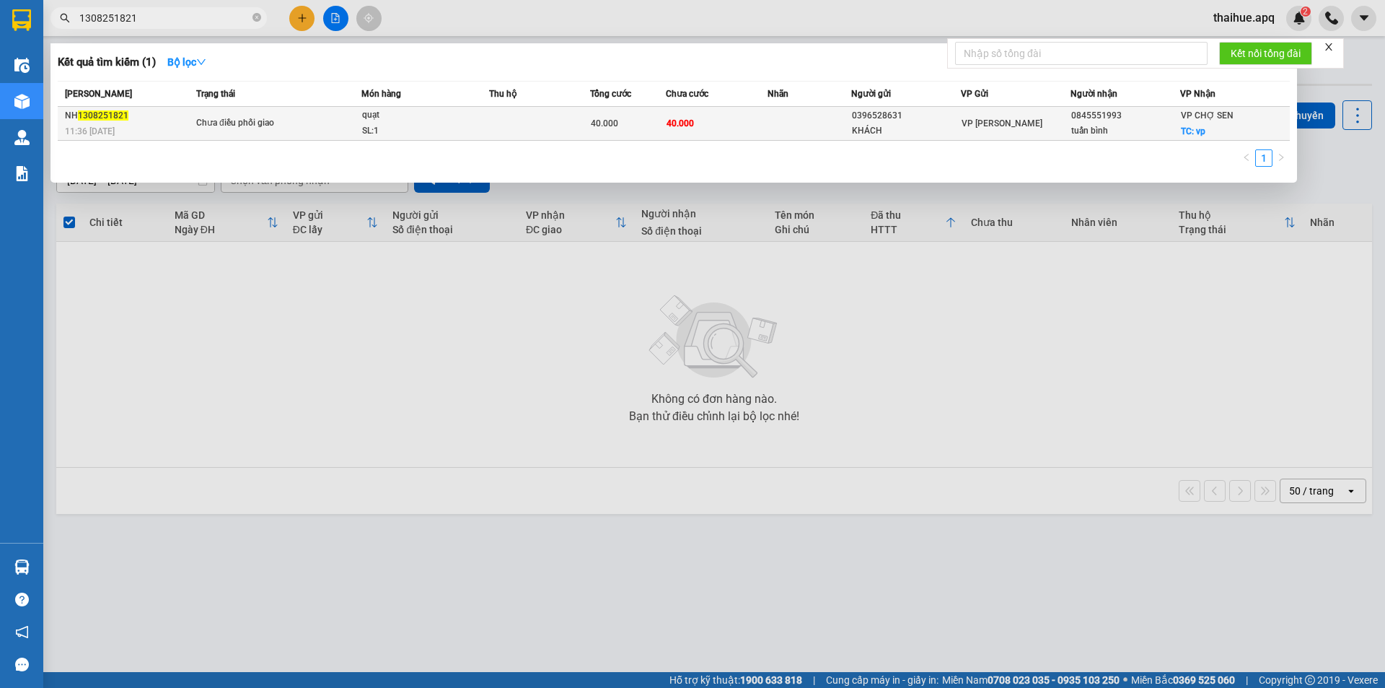
click at [413, 125] on div "SL: 1" at bounding box center [416, 131] width 108 height 16
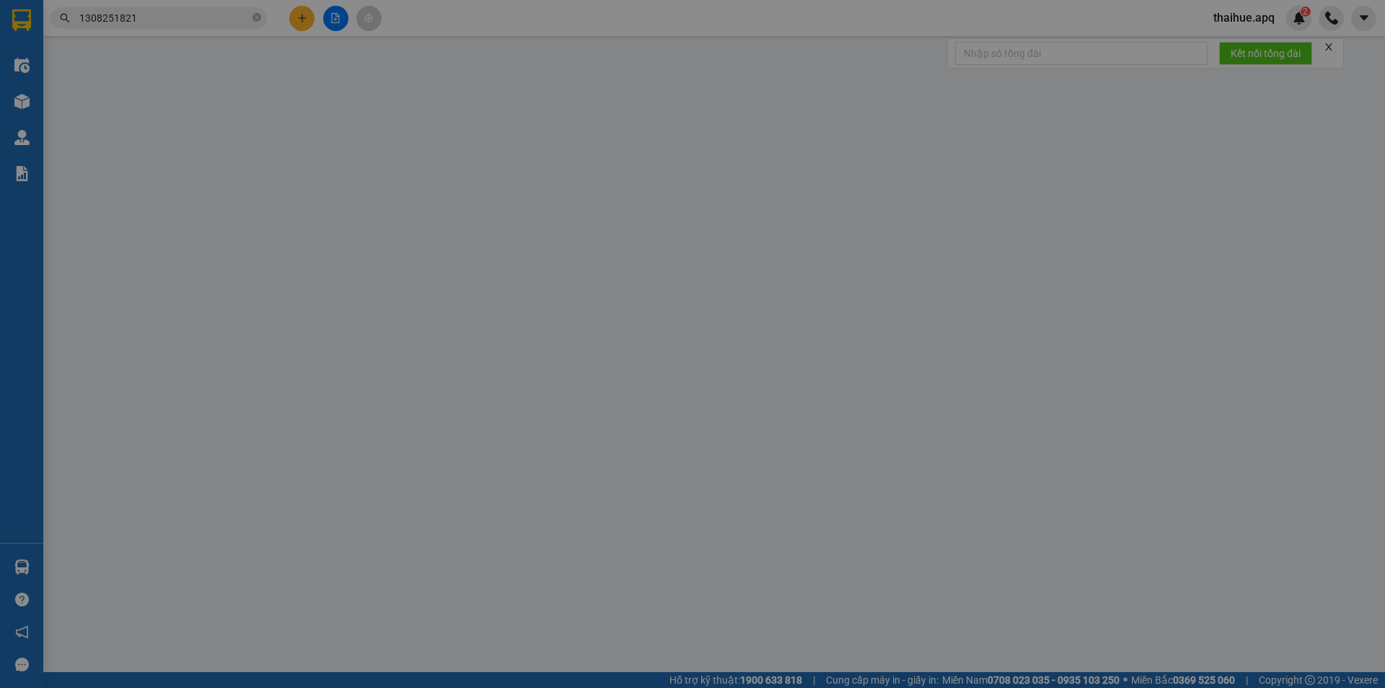
type input "0396528631"
type input "KHÁCH"
type input "0845551993"
type input "tuấn bình"
checkbox input "true"
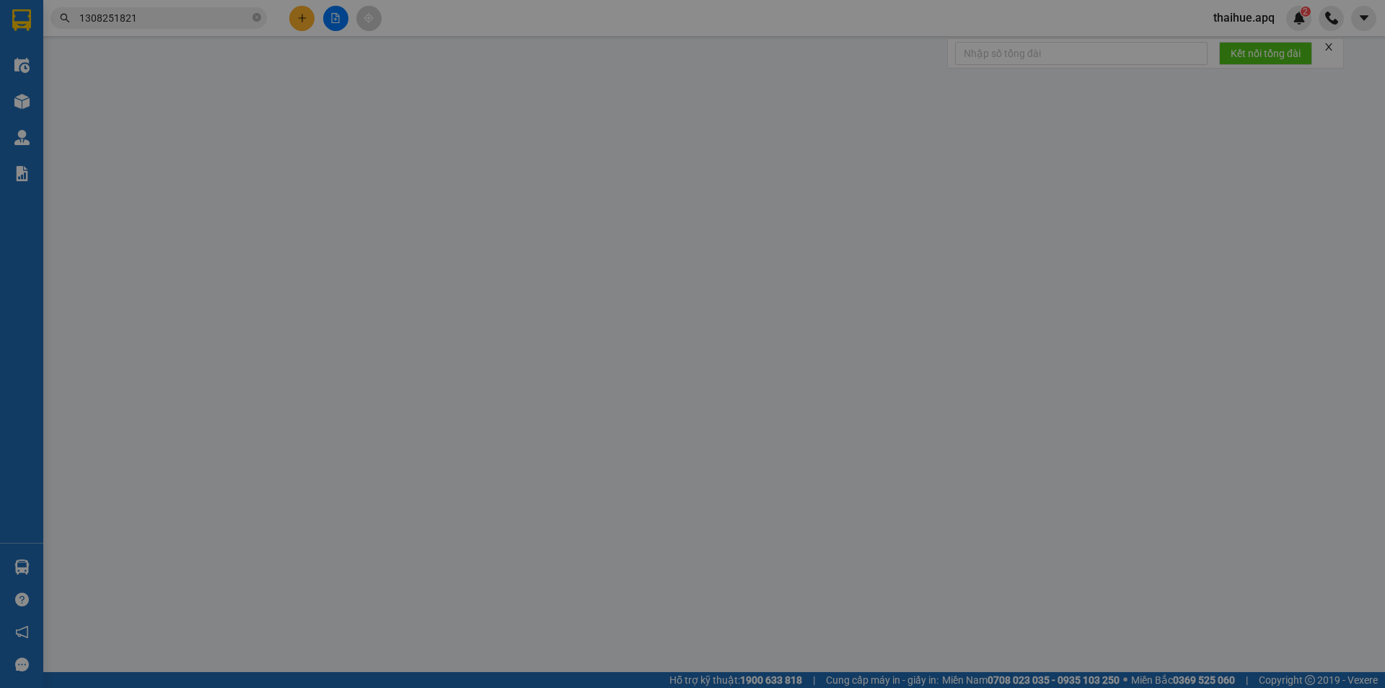
type input "vp"
type input "40.000"
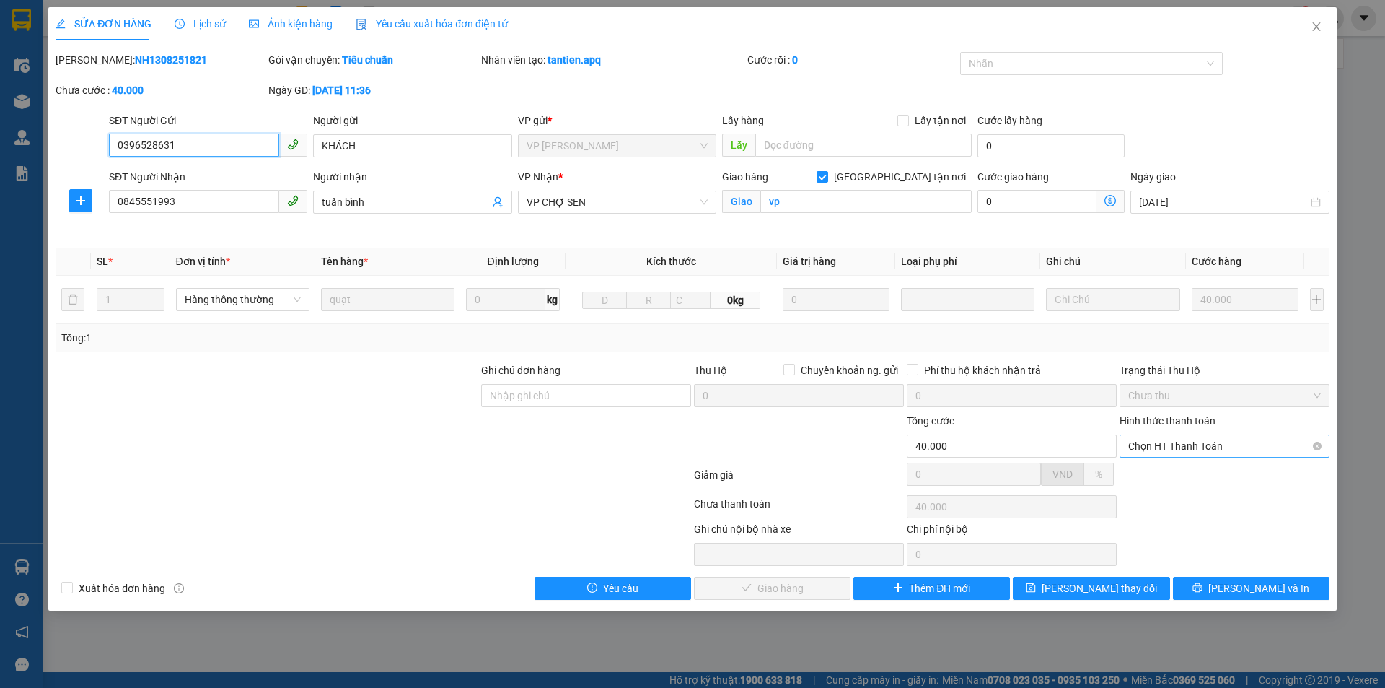
click at [1201, 441] on span "Chọn HT Thanh Toán" at bounding box center [1225, 446] width 193 height 22
click at [1186, 472] on div "Tại văn phòng" at bounding box center [1225, 475] width 193 height 16
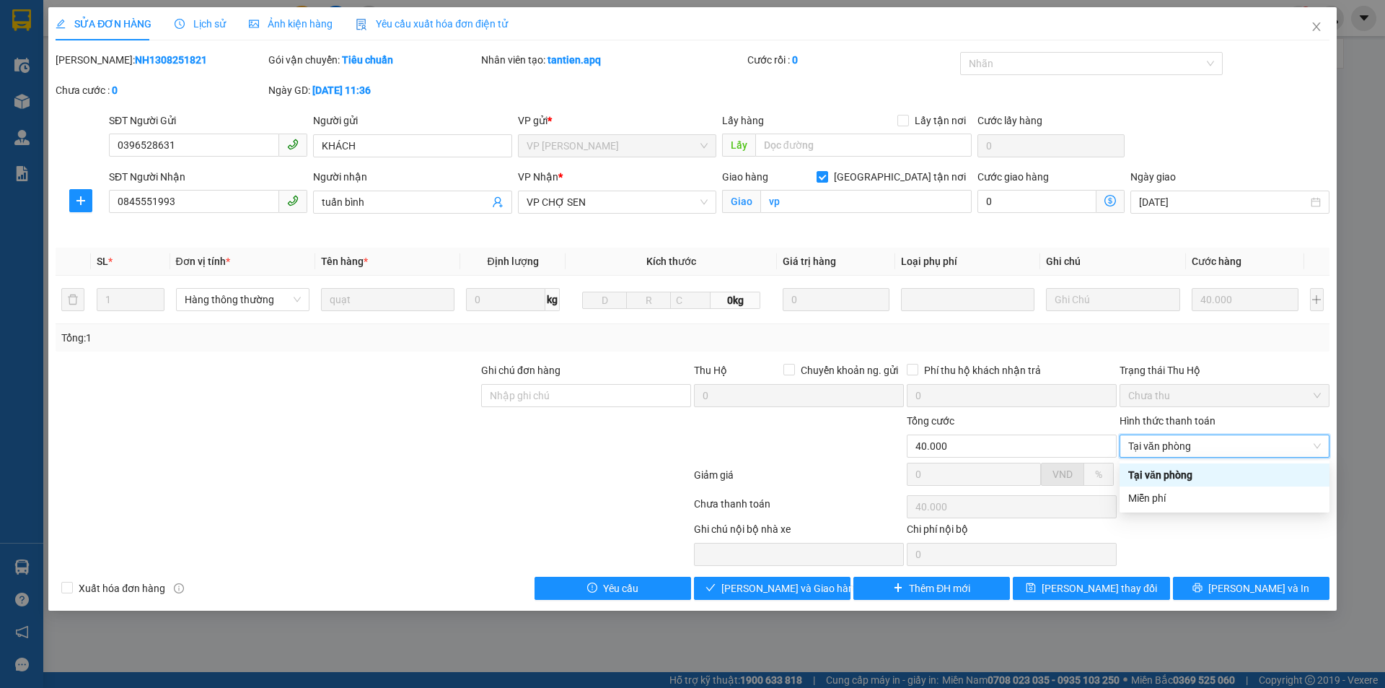
type input "0"
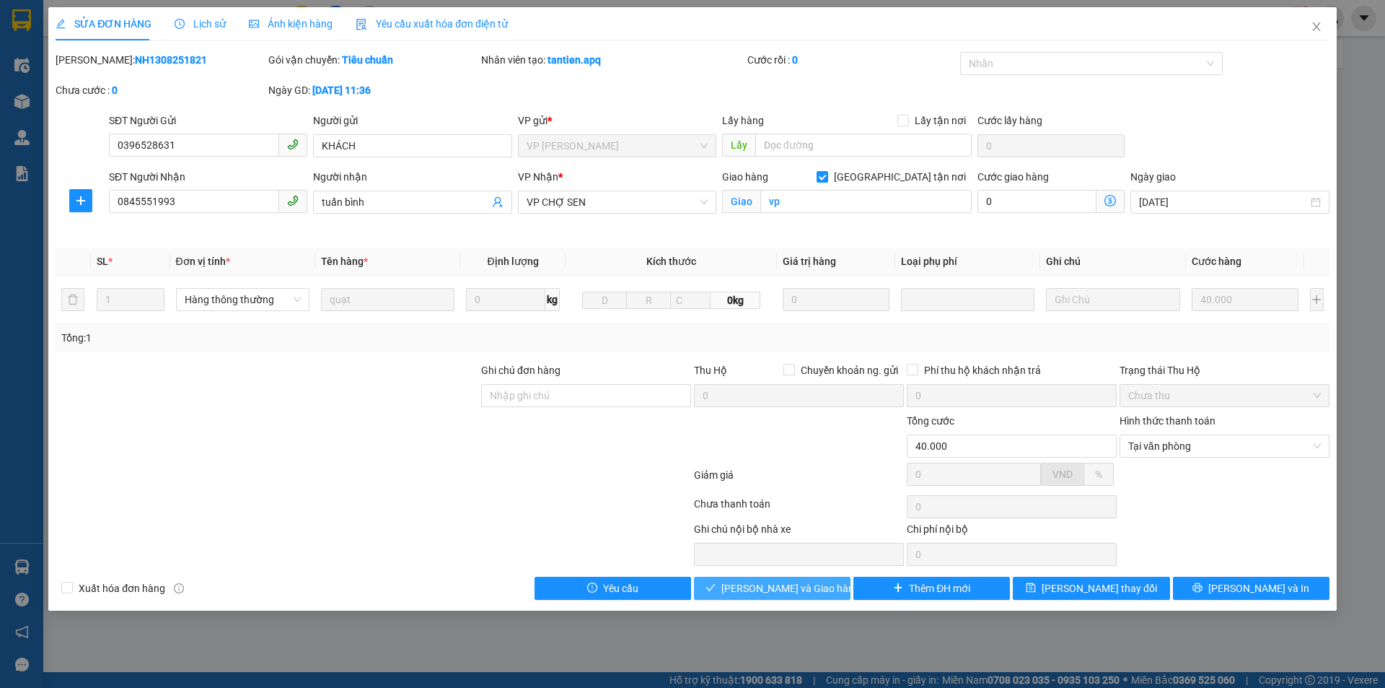
click at [783, 589] on span "[PERSON_NAME] và Giao hàng" at bounding box center [791, 588] width 139 height 16
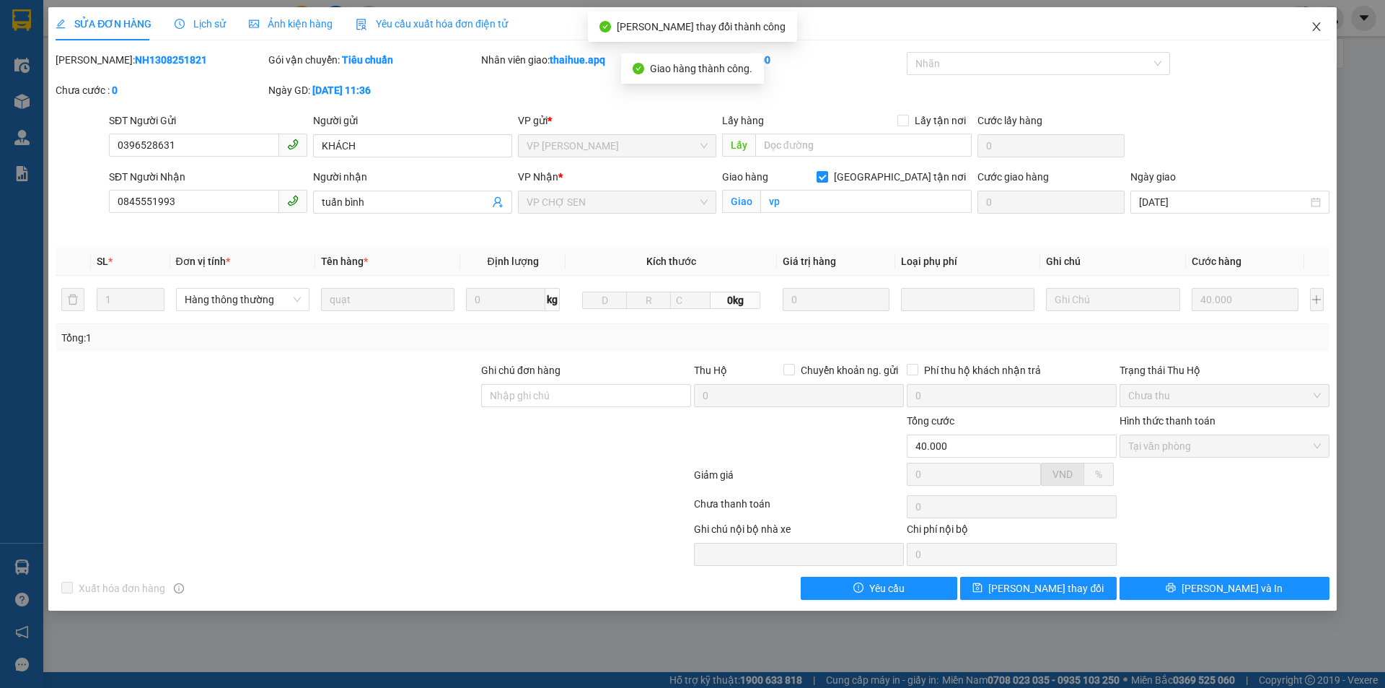
click at [1316, 24] on icon "close" at bounding box center [1317, 27] width 12 height 12
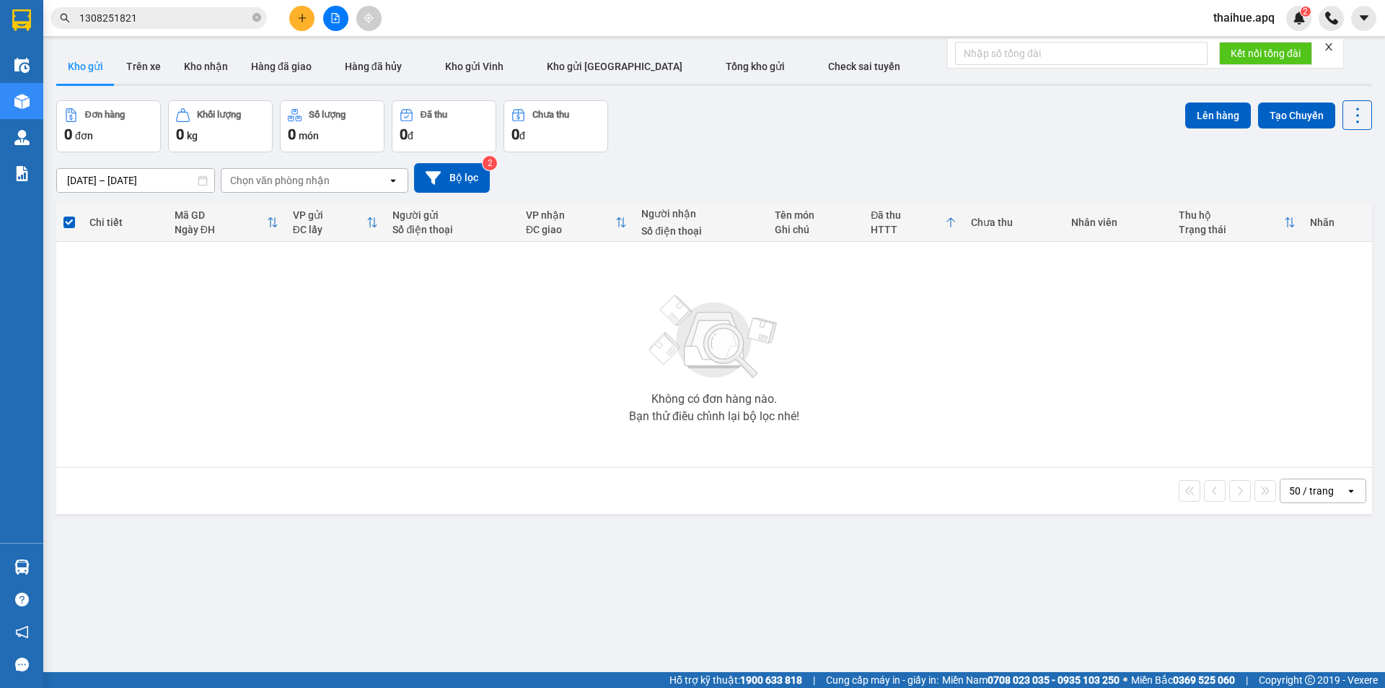
click at [169, 23] on input "1308251821" at bounding box center [164, 18] width 170 height 16
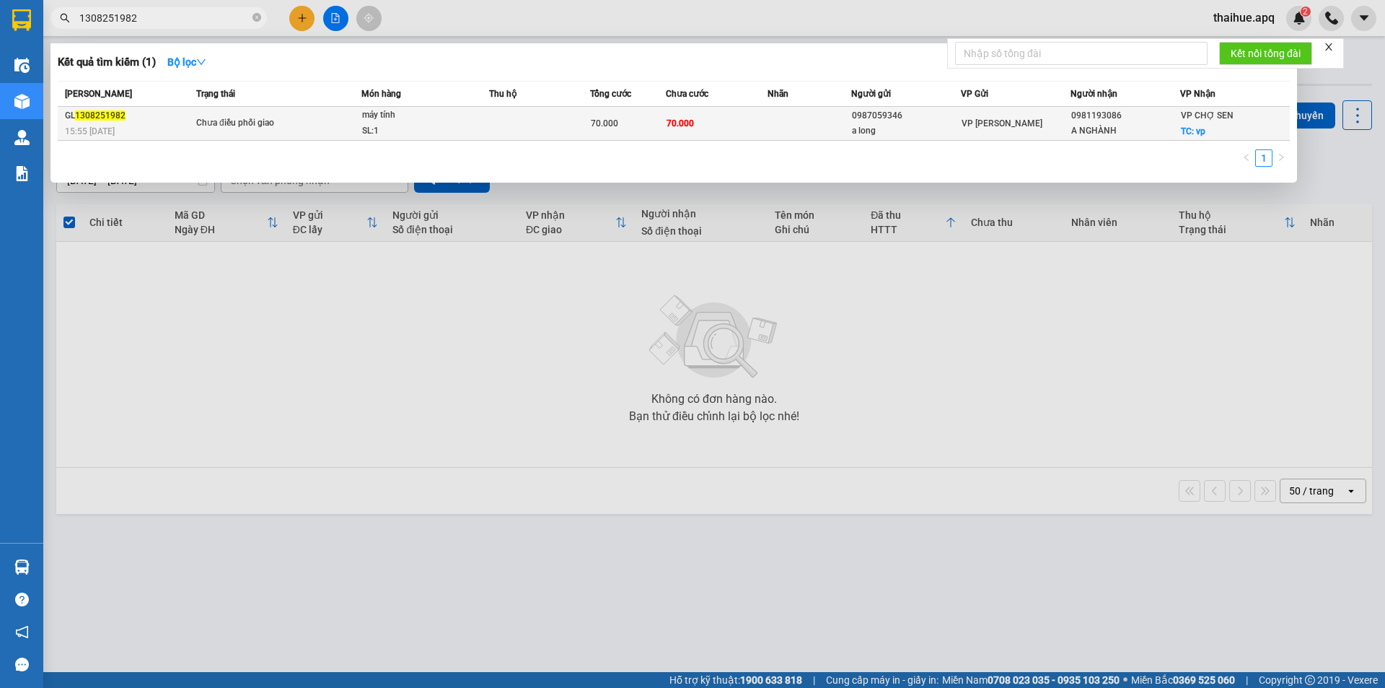
type input "1308251982"
click at [288, 119] on div "Chưa điều phối giao" at bounding box center [250, 123] width 108 height 16
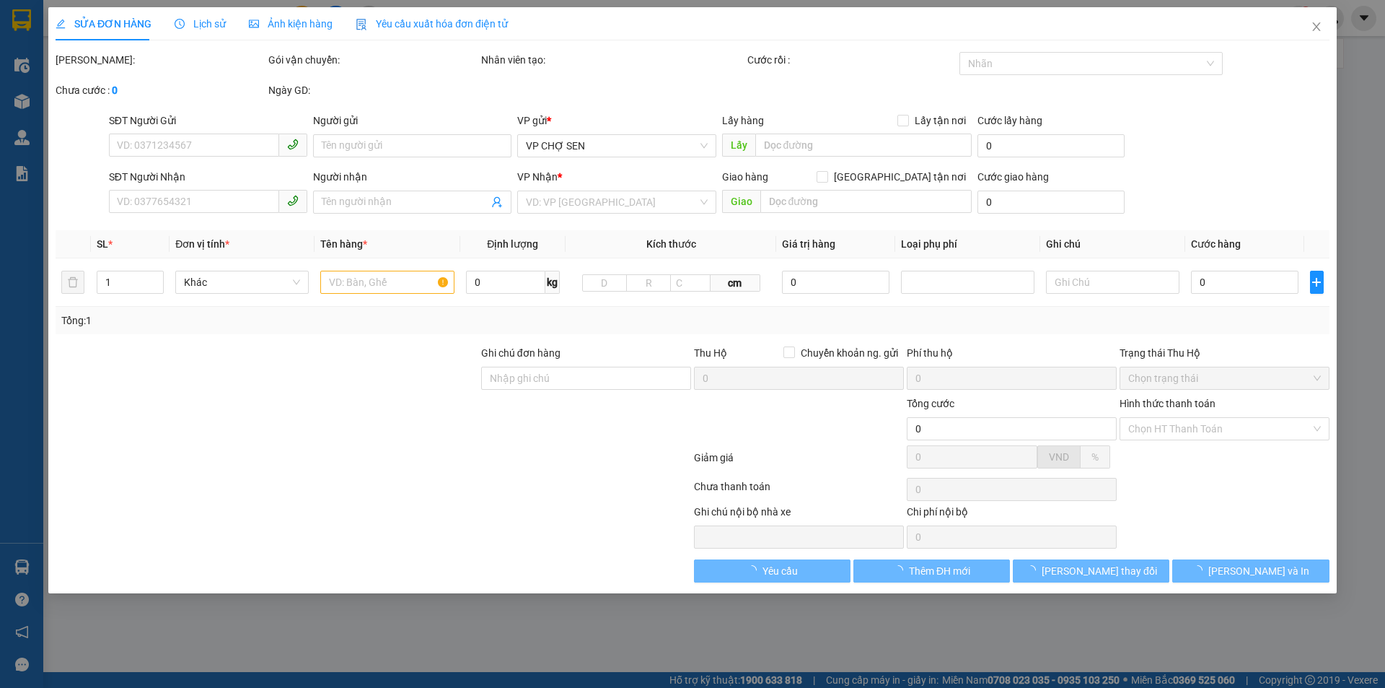
type input "0987059346"
type input "a long"
type input "0981193086"
type input "A NGHÀNH"
checkbox input "true"
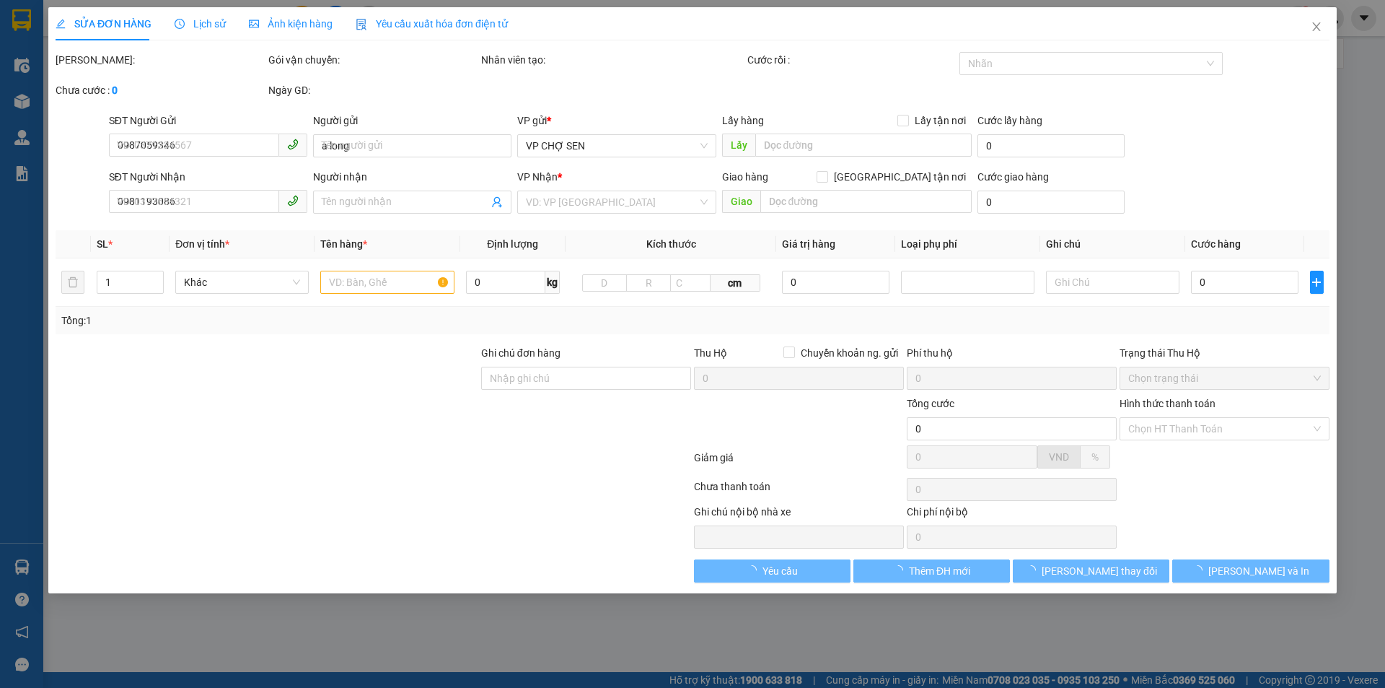
type input "vp"
type input "70.000"
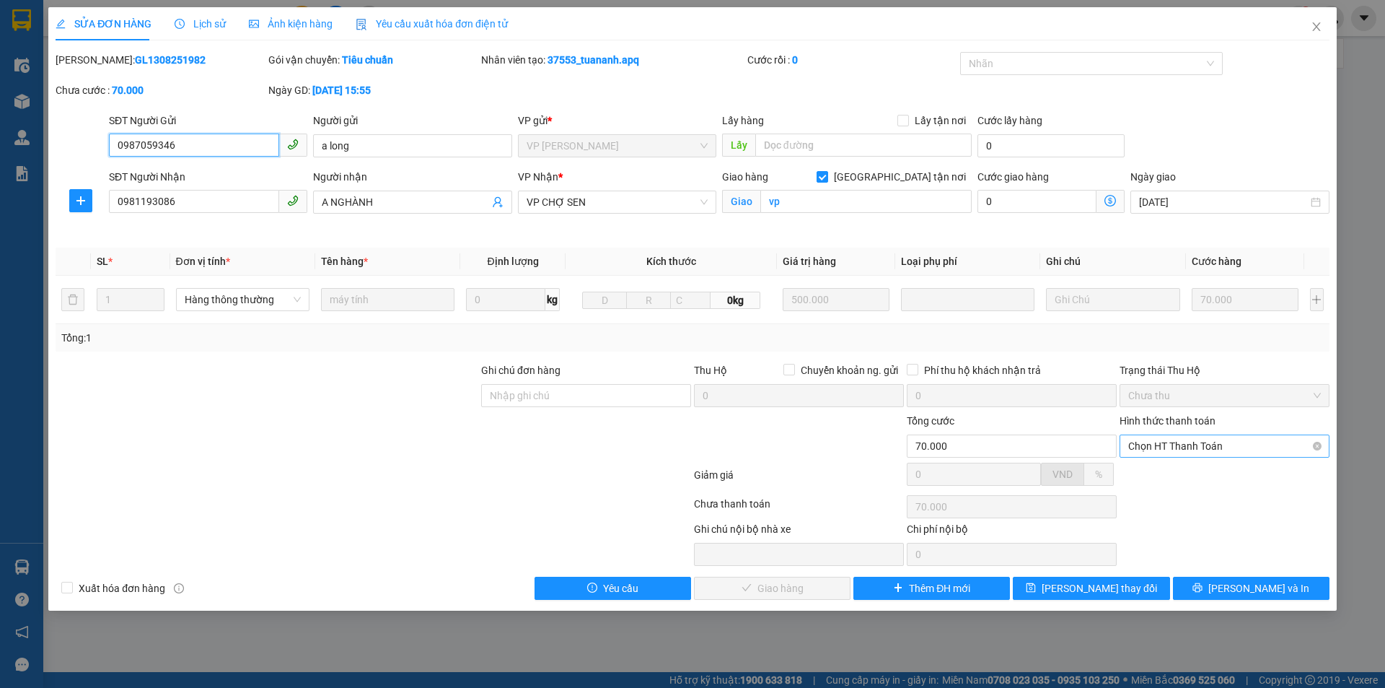
click at [1218, 442] on span "Chọn HT Thanh Toán" at bounding box center [1225, 446] width 193 height 22
click at [1185, 477] on div "Tại văn phòng" at bounding box center [1225, 475] width 193 height 16
type input "0"
click at [786, 586] on span "[PERSON_NAME] và Giao hàng" at bounding box center [791, 588] width 139 height 16
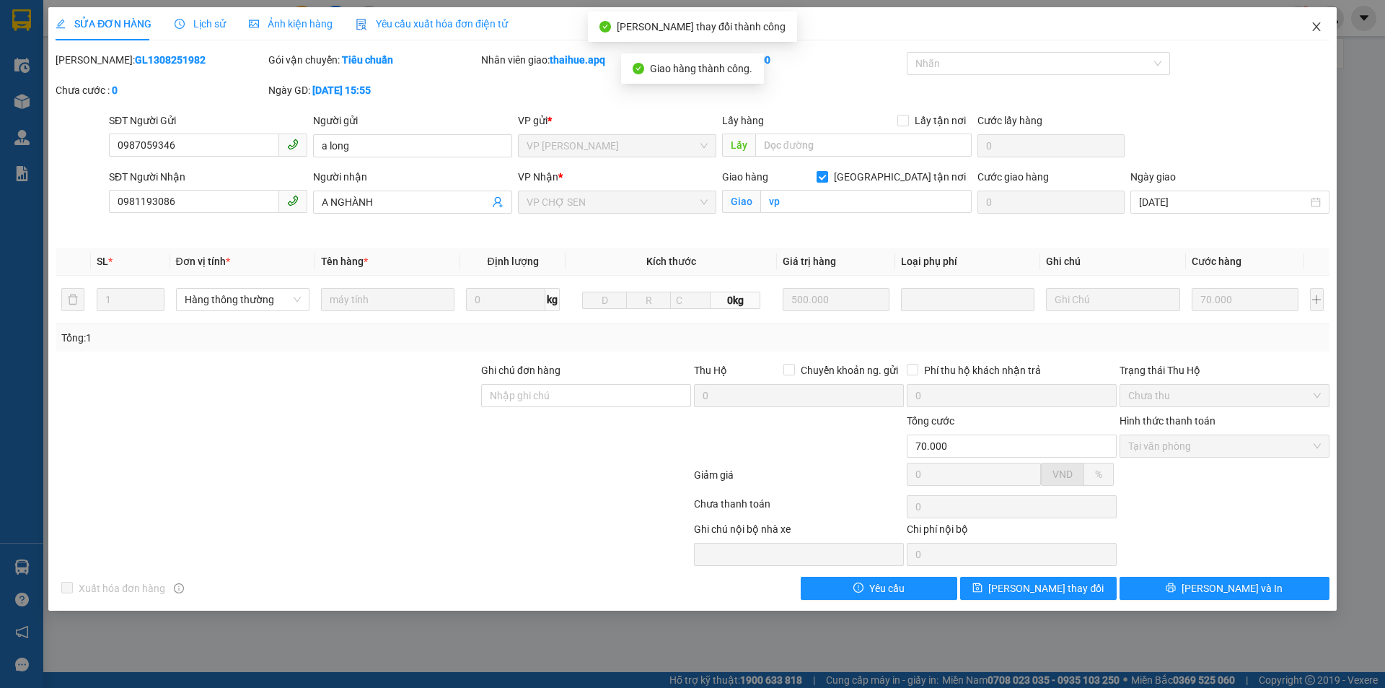
click at [1318, 27] on icon "close" at bounding box center [1317, 26] width 8 height 9
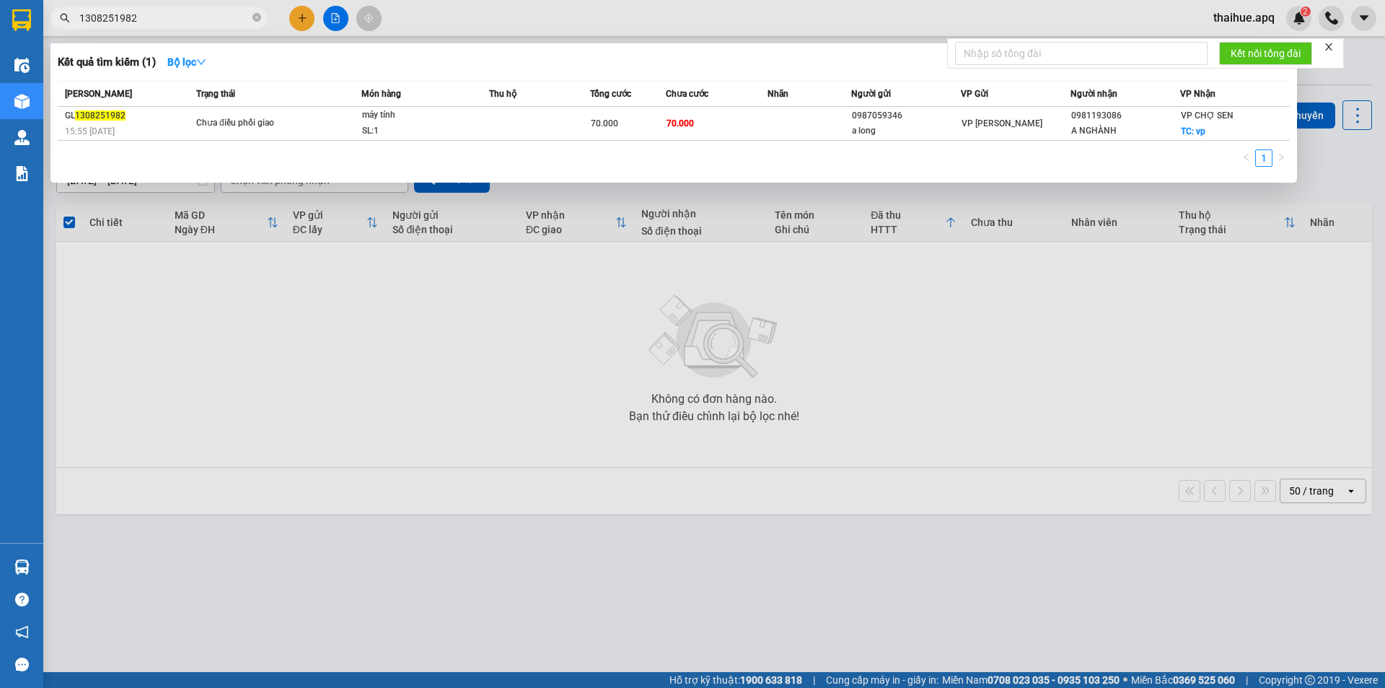
click at [158, 19] on input "1308251982" at bounding box center [164, 18] width 170 height 16
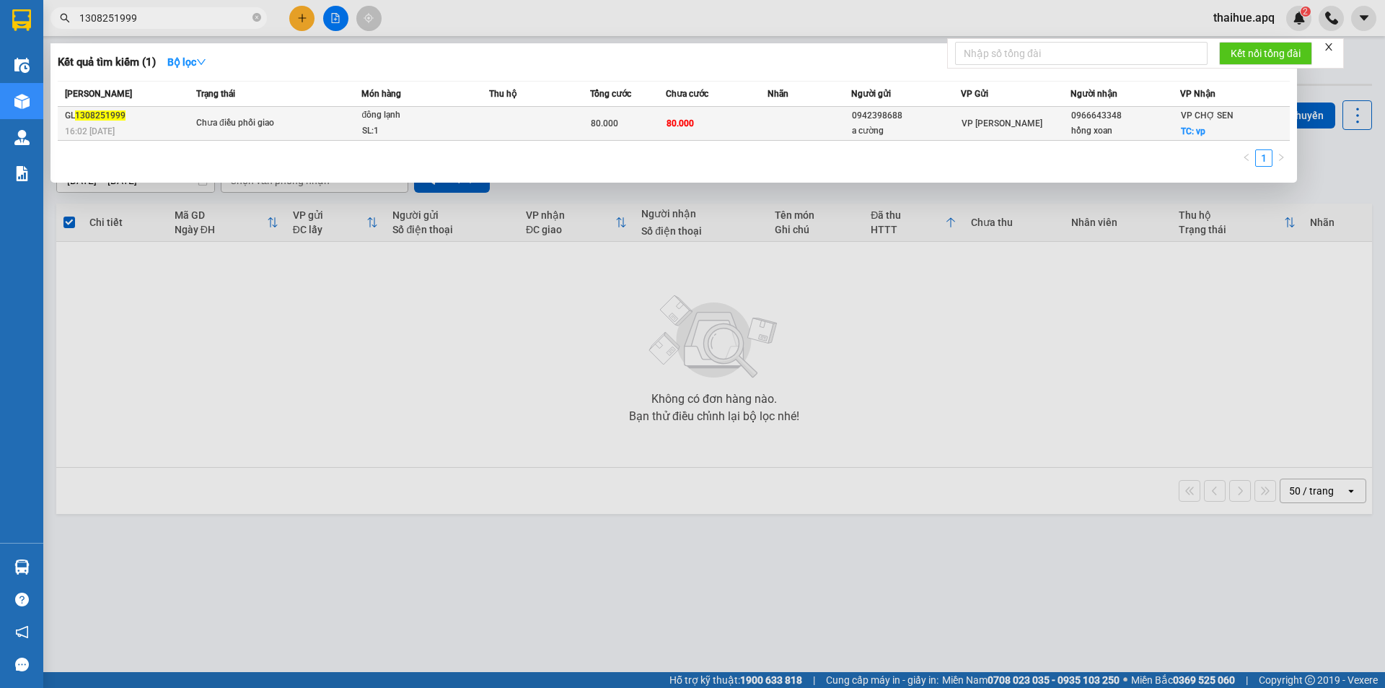
type input "1308251999"
click at [308, 116] on span "Chưa điều phối giao" at bounding box center [278, 123] width 165 height 16
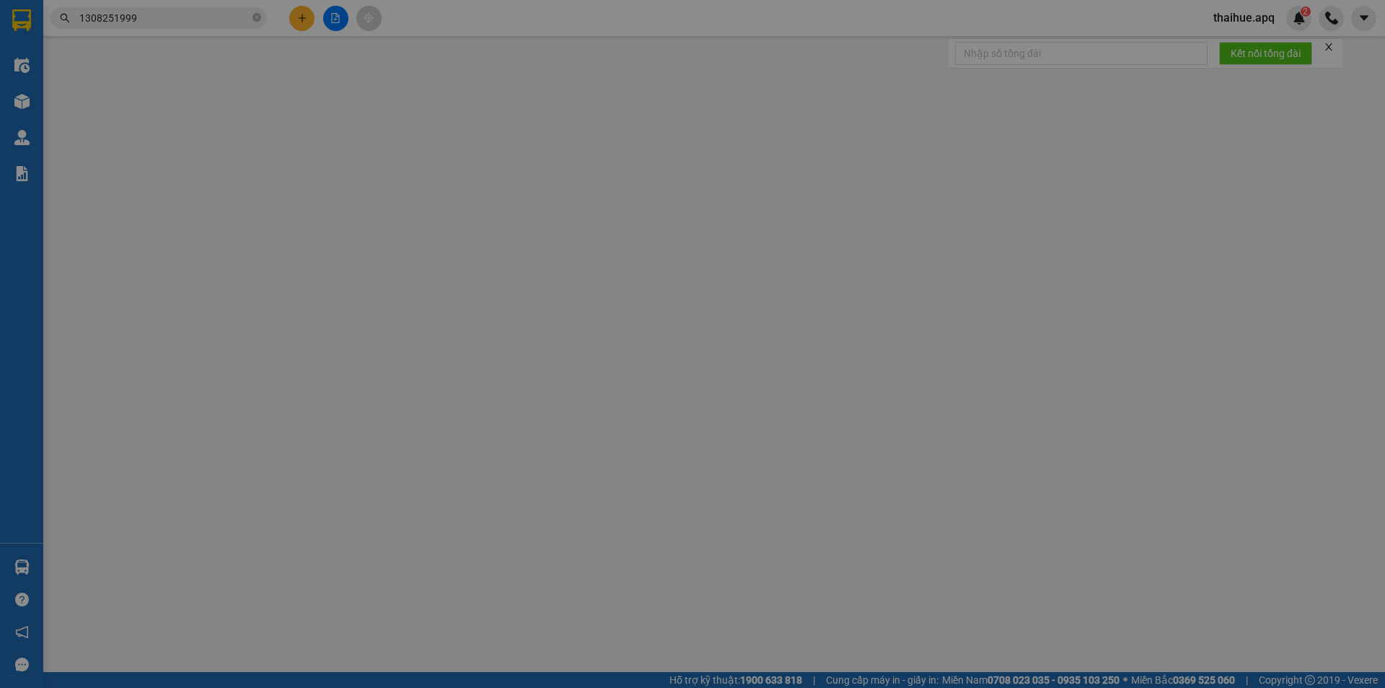
type input "0942398688"
type input "a cường"
type input "0966643348"
type input "hồng xoan"
checkbox input "true"
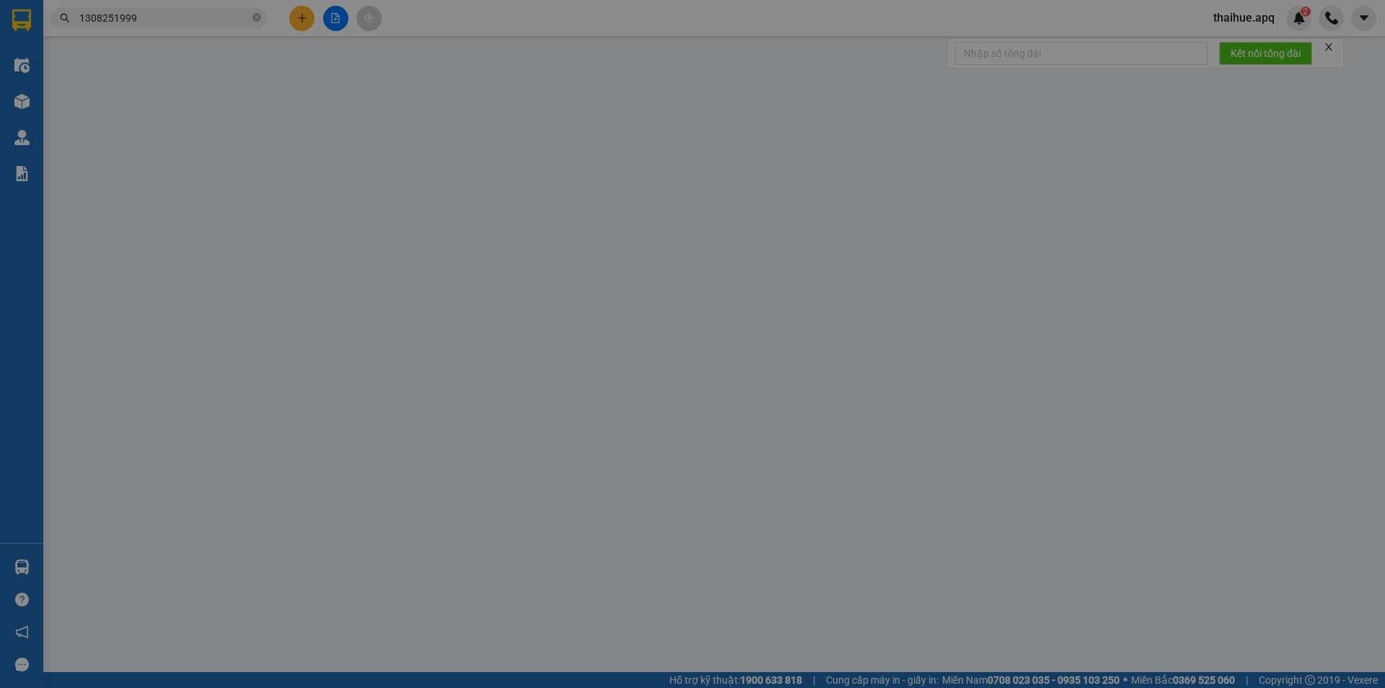
type input "vp"
type input "80.000"
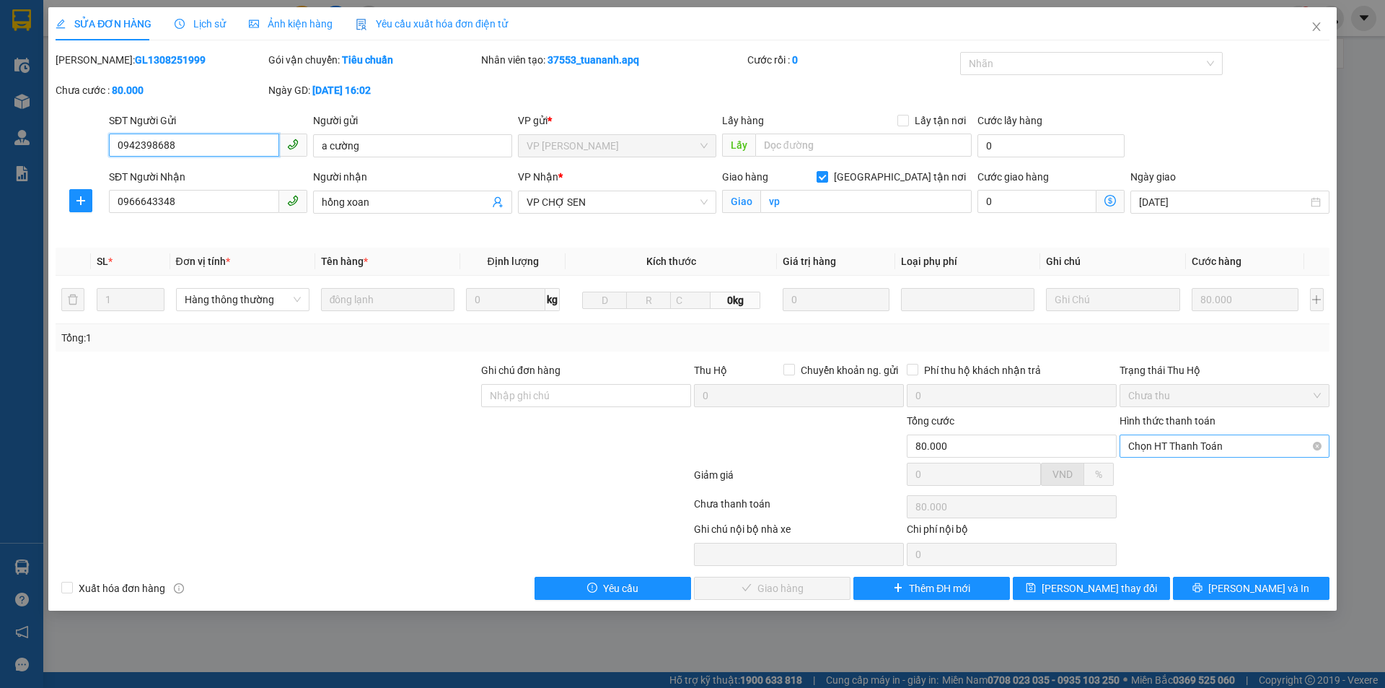
click at [1208, 442] on span "Chọn HT Thanh Toán" at bounding box center [1225, 446] width 193 height 22
click at [1193, 473] on div "Tại văn phòng" at bounding box center [1225, 475] width 193 height 16
type input "0"
click at [787, 584] on span "[PERSON_NAME] và Giao hàng" at bounding box center [791, 588] width 139 height 16
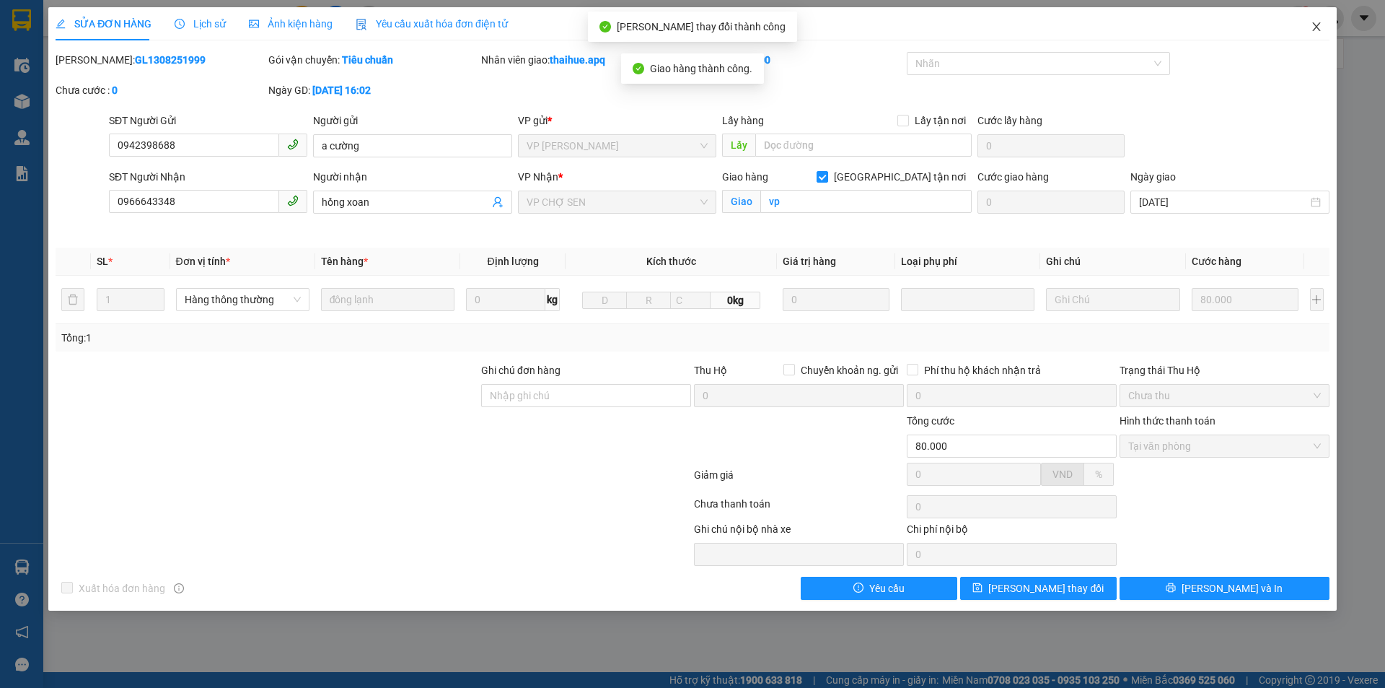
click at [1318, 29] on icon "close" at bounding box center [1317, 26] width 8 height 9
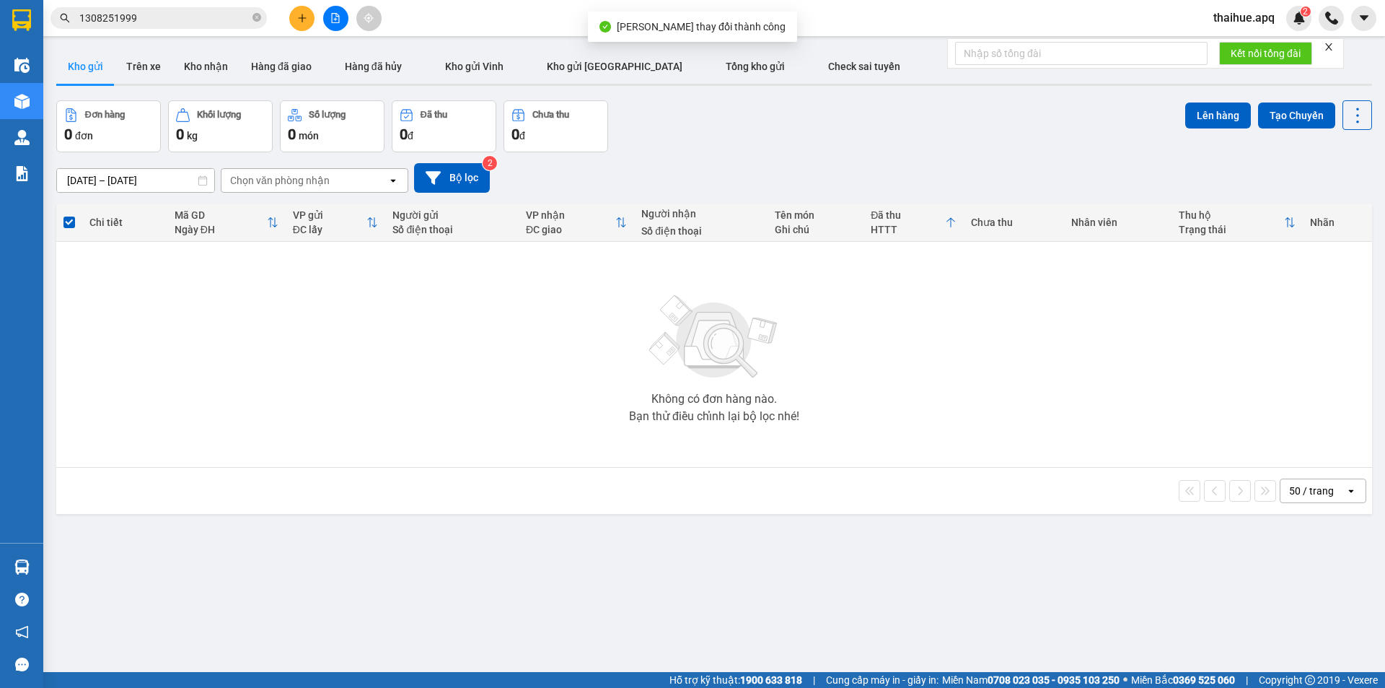
click at [149, 18] on input "1308251999" at bounding box center [164, 18] width 170 height 16
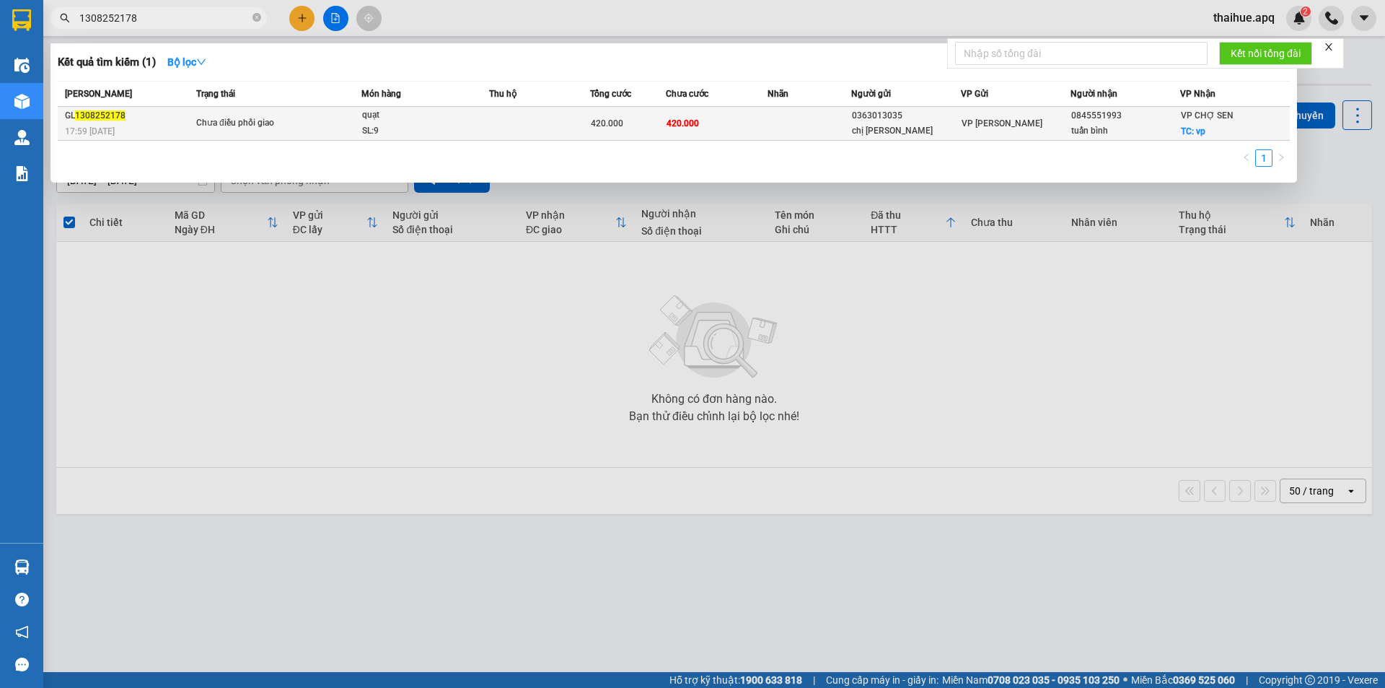
type input "1308252178"
click at [338, 115] on span "Chưa điều phối giao" at bounding box center [278, 123] width 165 height 16
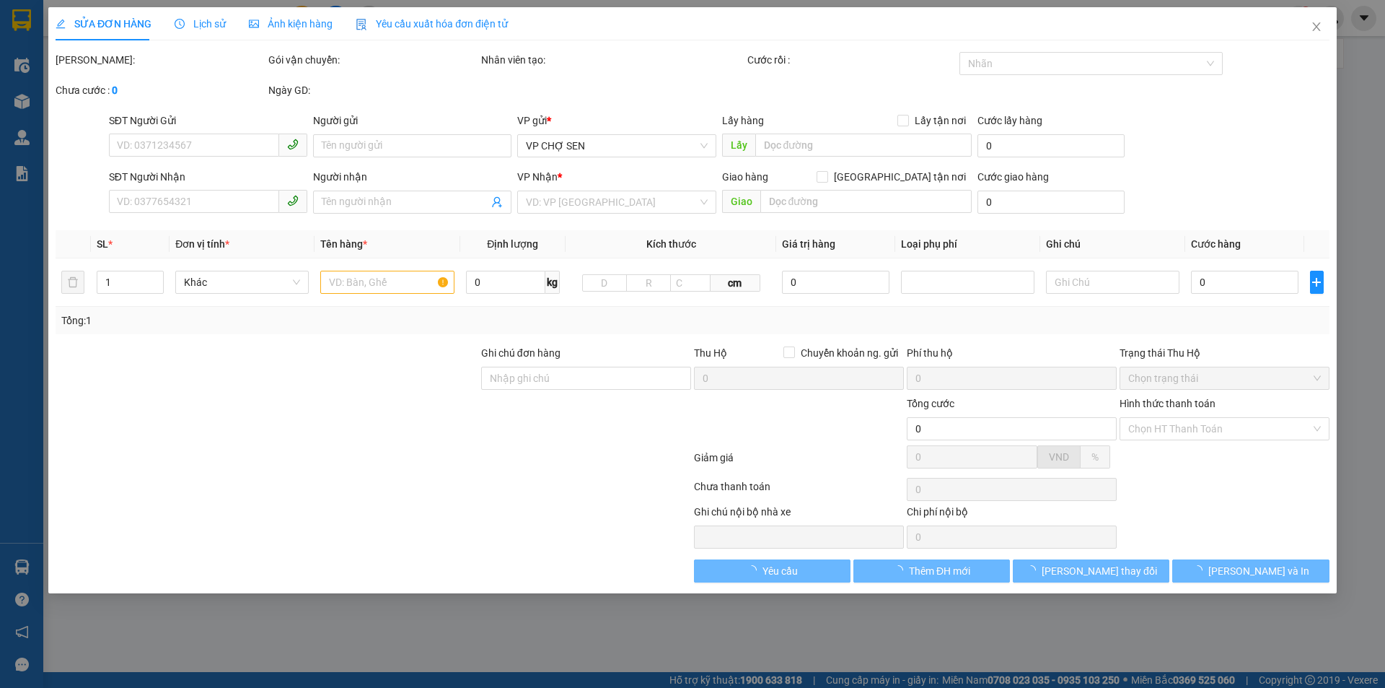
type input "0363013035"
type input "chị [PERSON_NAME]"
type input "0845551993"
type input "tuấn bình"
checkbox input "true"
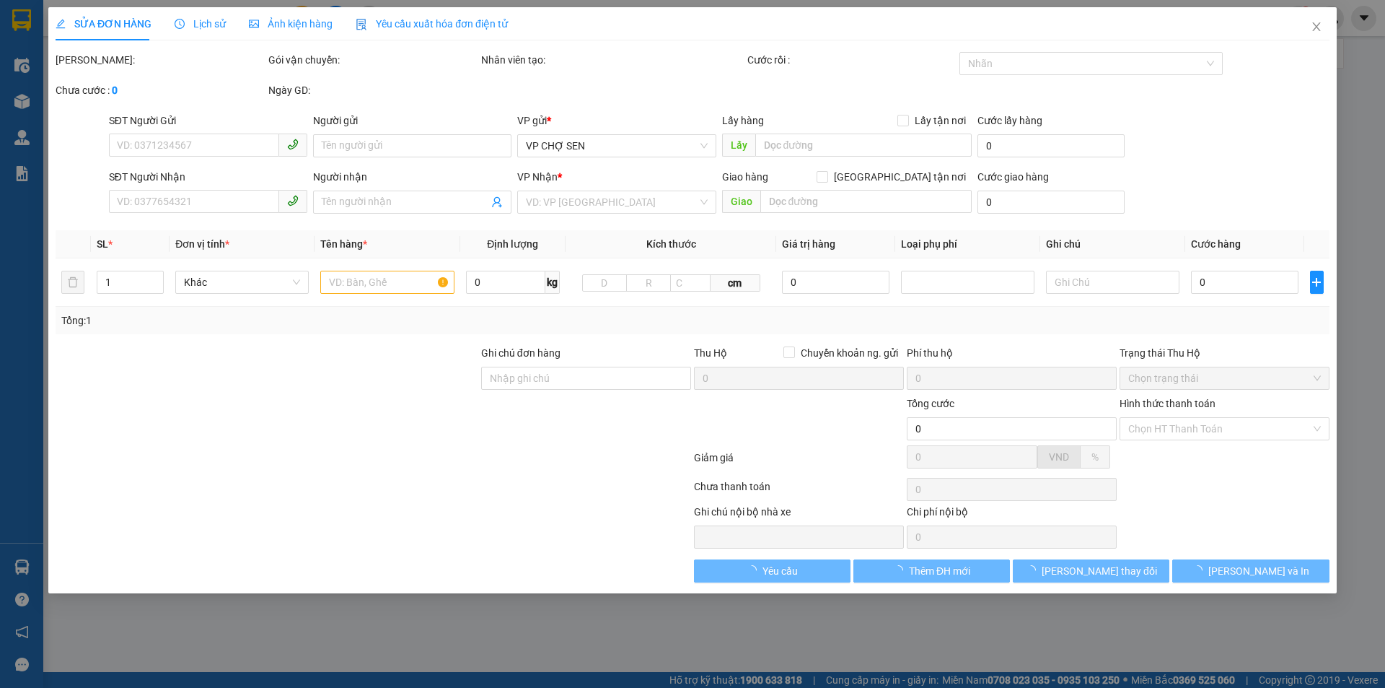
type input "vp"
type input "420.000"
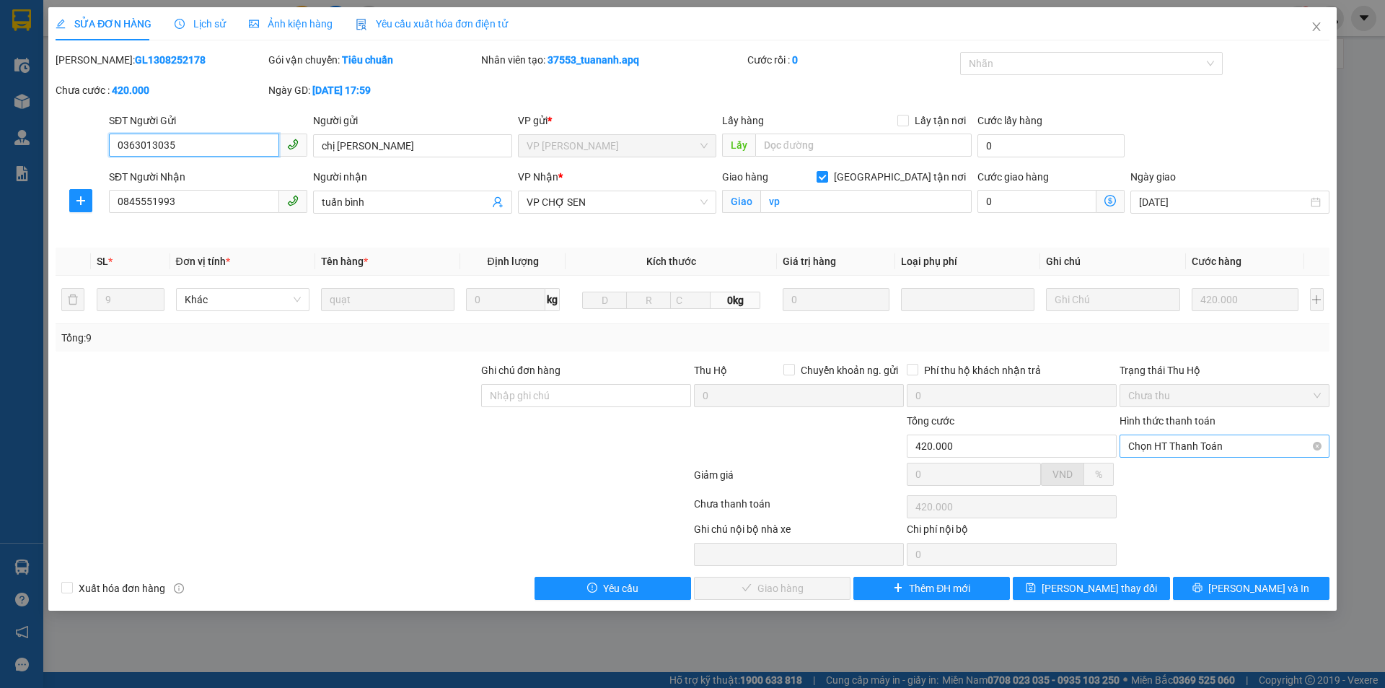
click at [1222, 442] on span "Chọn HT Thanh Toán" at bounding box center [1225, 446] width 193 height 22
click at [1178, 471] on div "Tại văn phòng" at bounding box center [1225, 475] width 193 height 16
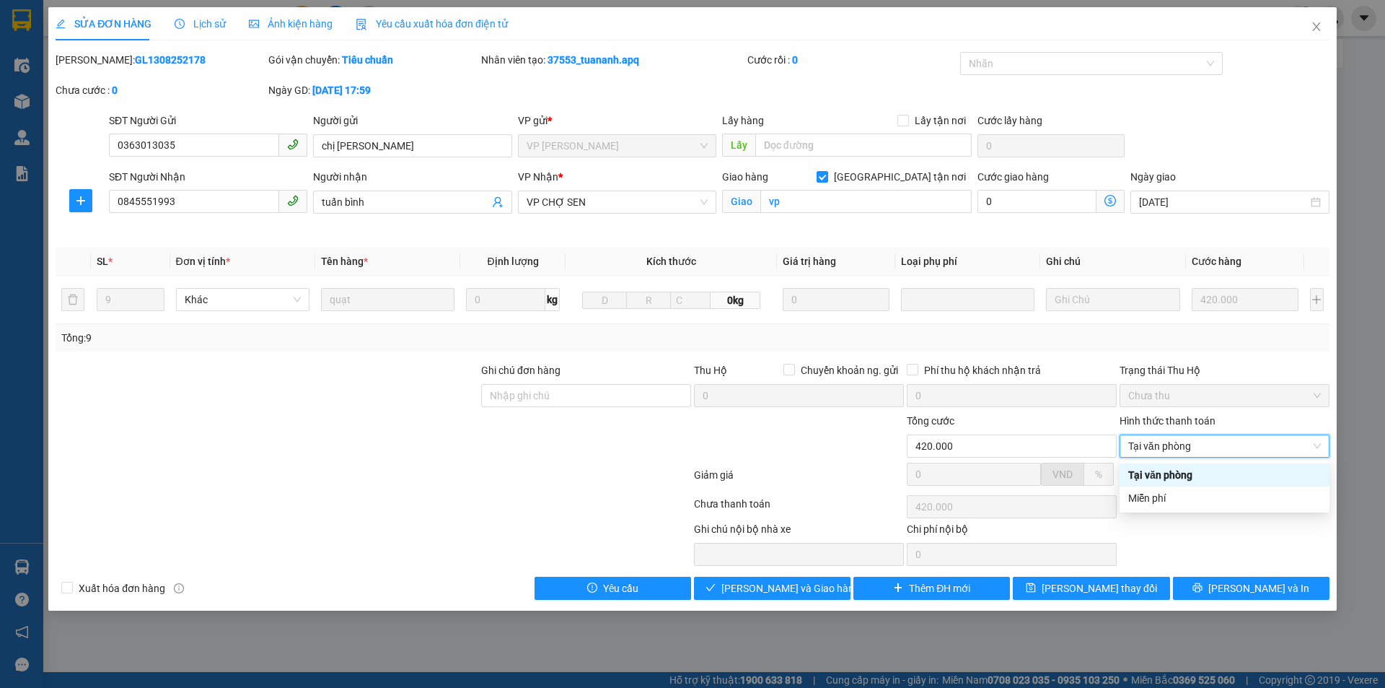
type input "0"
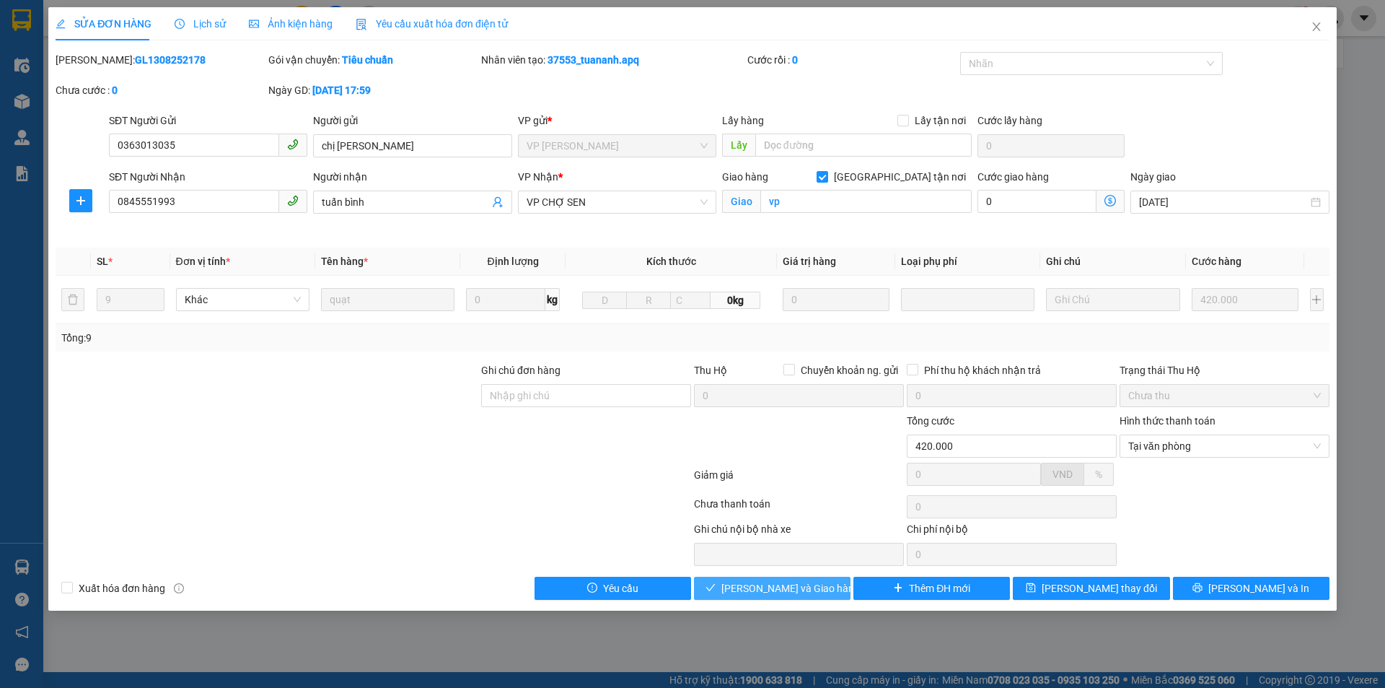
click at [787, 586] on span "[PERSON_NAME] và Giao hàng" at bounding box center [791, 588] width 139 height 16
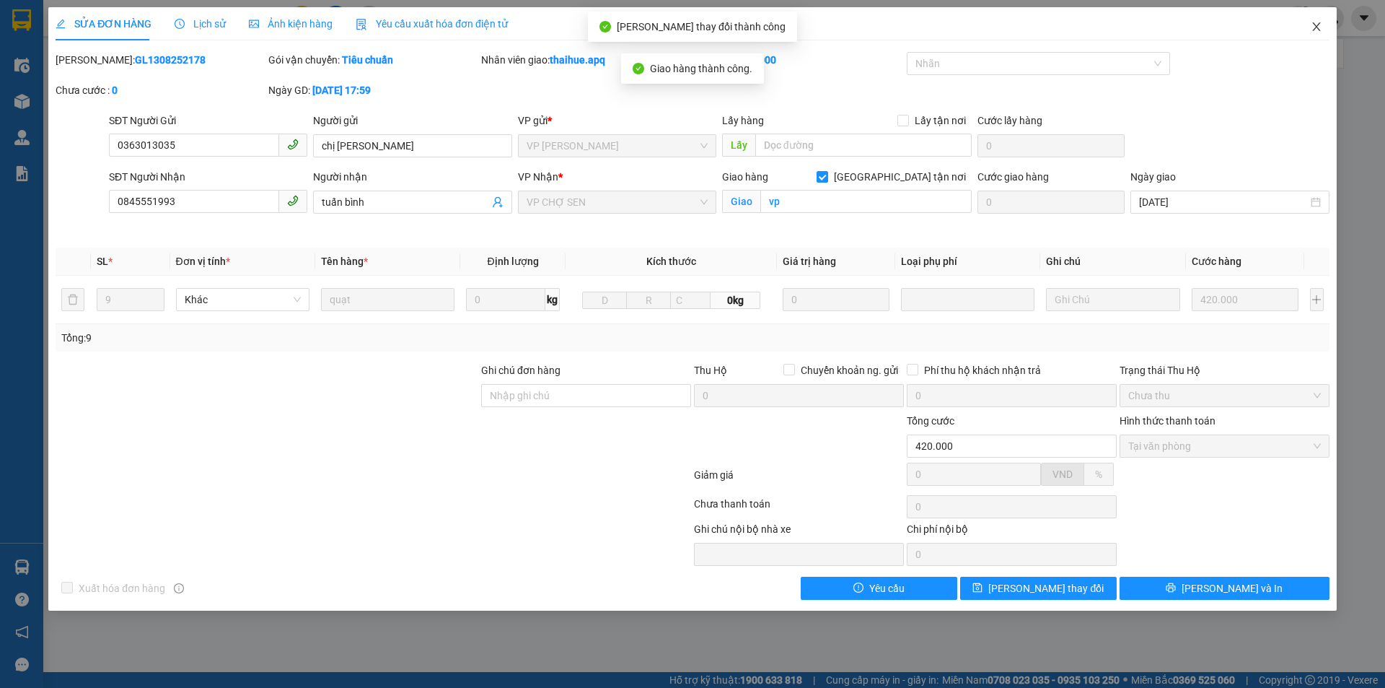
click at [1315, 27] on icon "close" at bounding box center [1317, 27] width 12 height 12
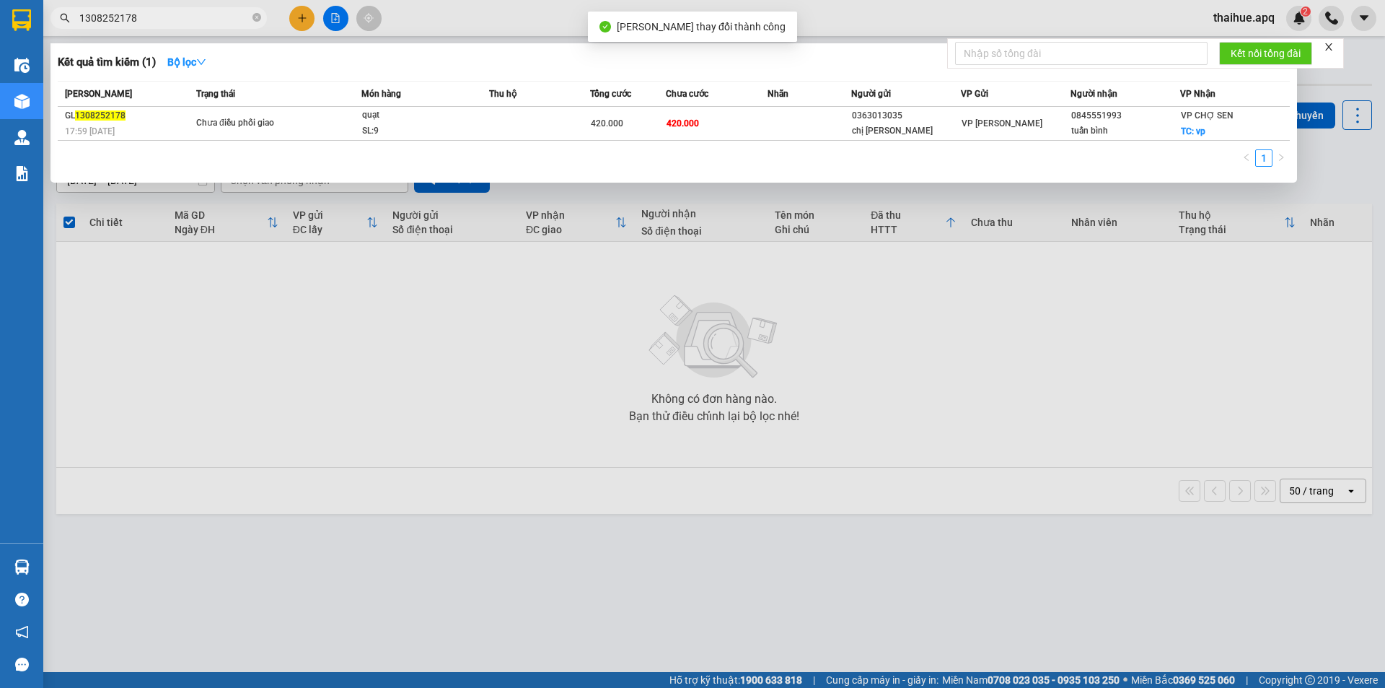
click at [166, 21] on input "1308252178" at bounding box center [164, 18] width 170 height 16
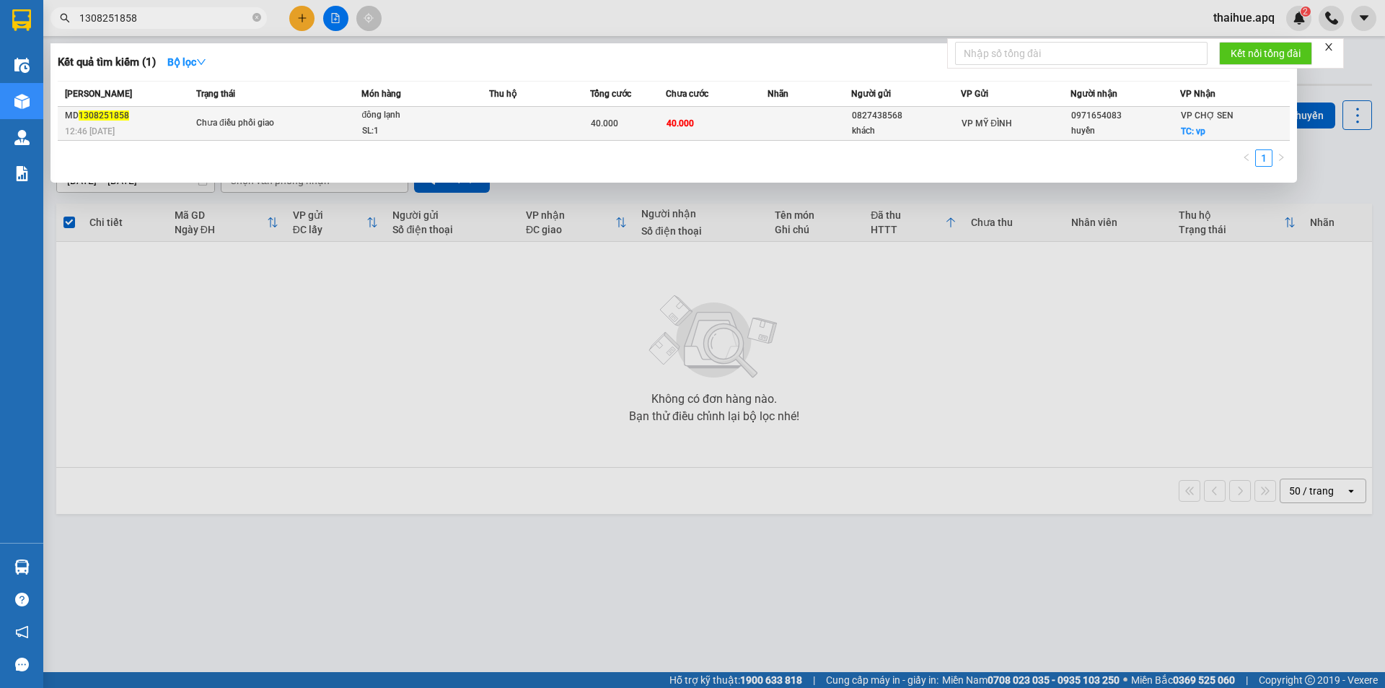
type input "1308251858"
click at [312, 126] on span "Chưa điều phối giao" at bounding box center [278, 123] width 165 height 16
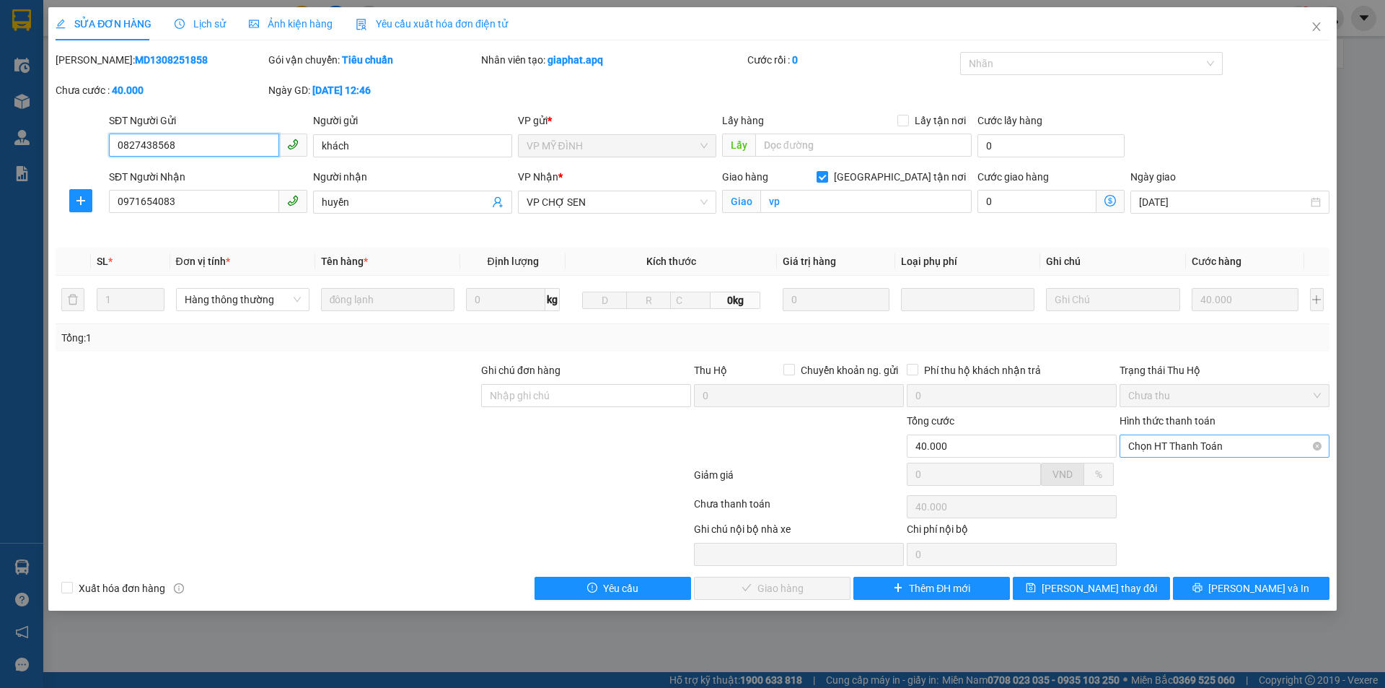
click at [1204, 439] on span "Chọn HT Thanh Toán" at bounding box center [1225, 446] width 193 height 22
click at [1183, 474] on div "Tại văn phòng" at bounding box center [1225, 475] width 193 height 16
type input "0"
click at [783, 589] on span "[PERSON_NAME] và Giao hàng" at bounding box center [791, 588] width 139 height 16
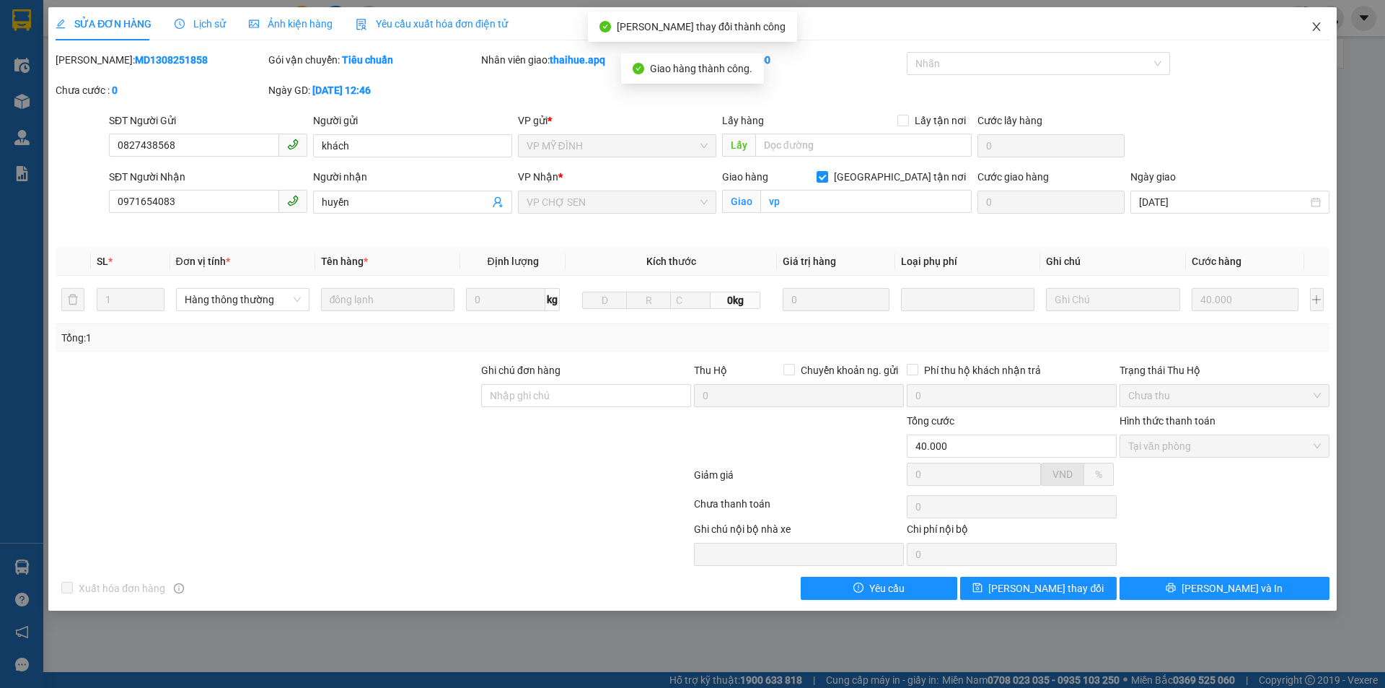
click at [1313, 27] on icon "close" at bounding box center [1317, 27] width 12 height 12
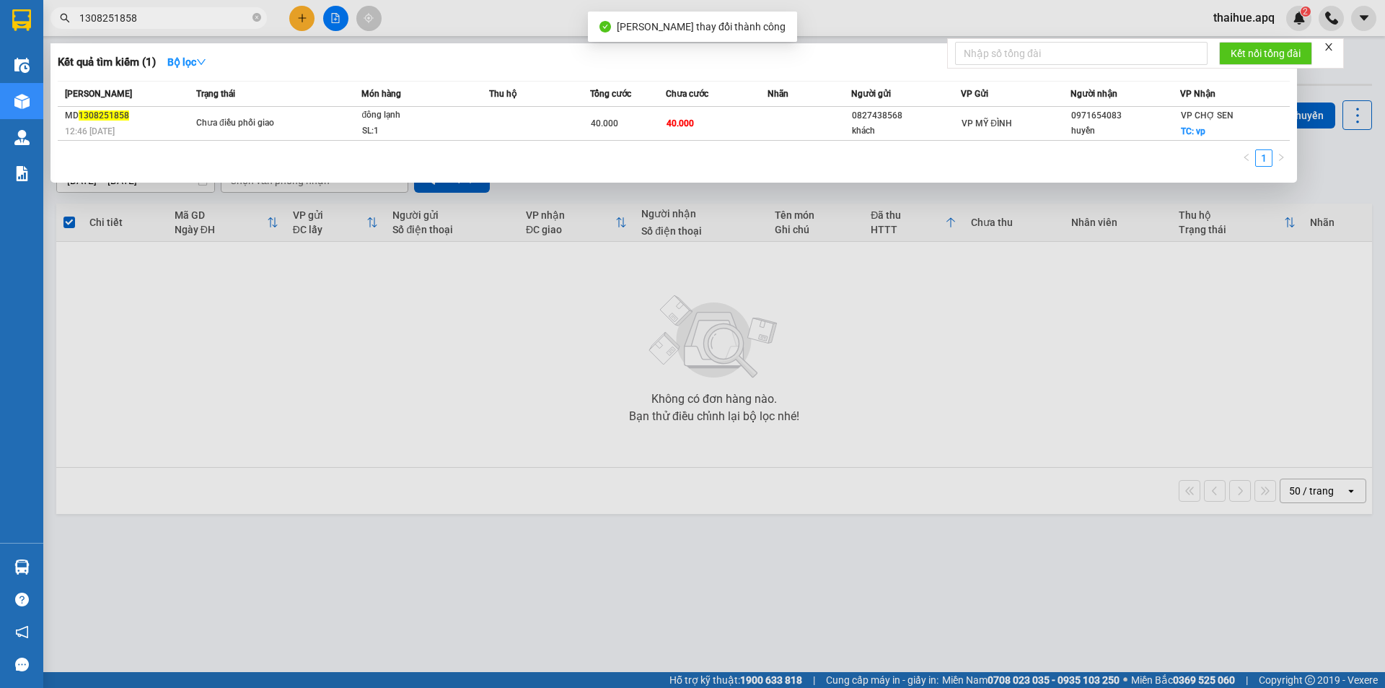
click at [159, 19] on input "1308251858" at bounding box center [164, 18] width 170 height 16
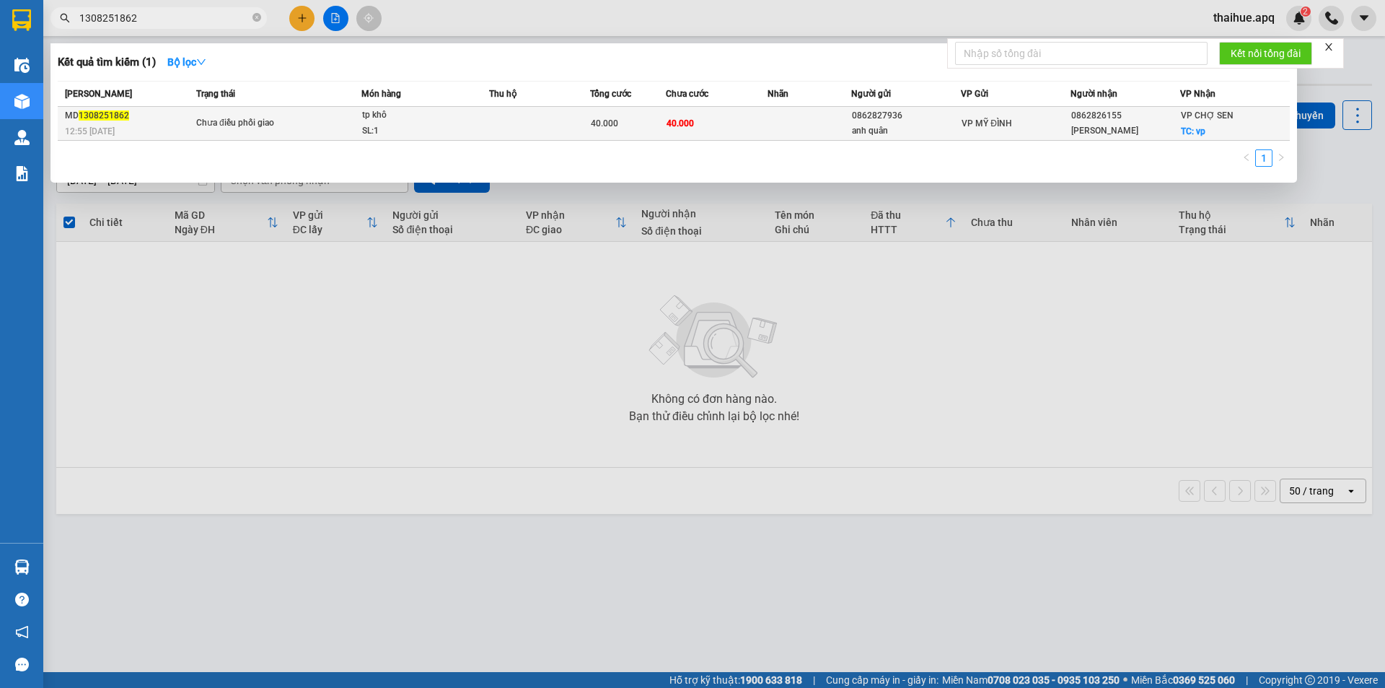
type input "1308251862"
click at [308, 118] on span "Chưa điều phối giao" at bounding box center [278, 123] width 165 height 16
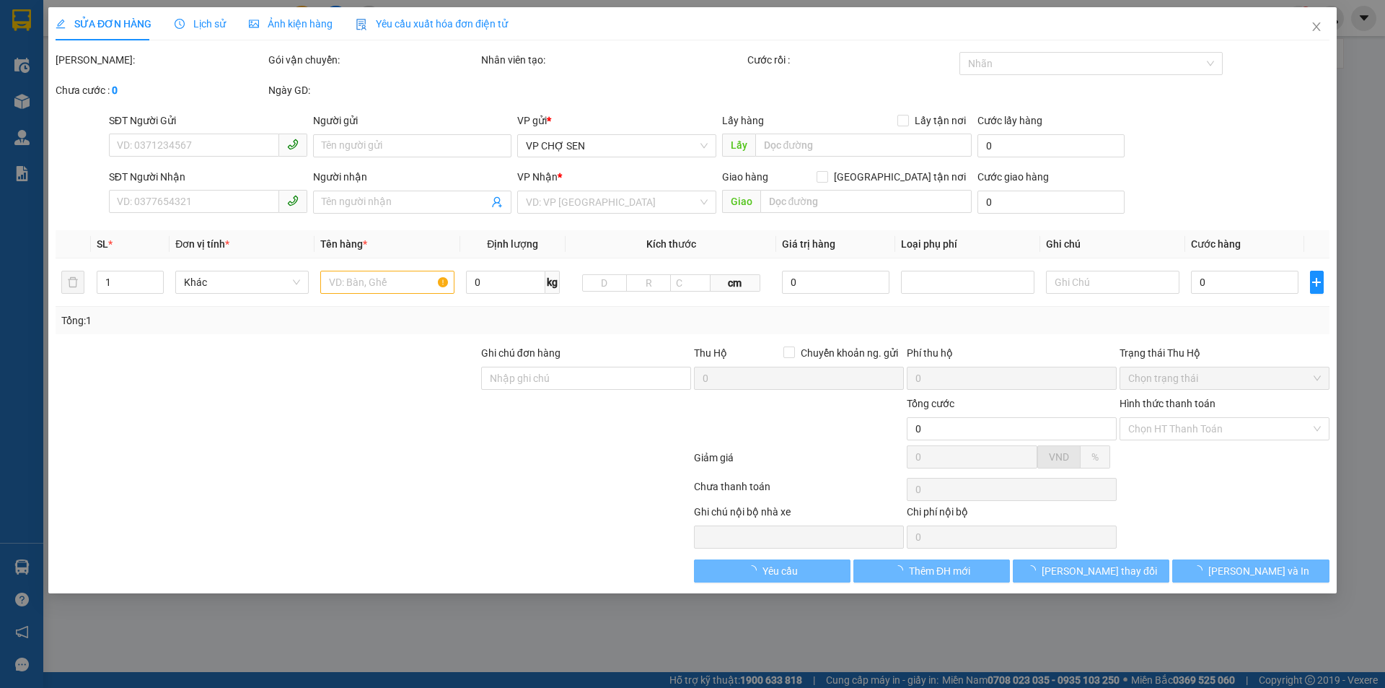
type input "0862827936"
type input "anh quân"
type input "0862826155"
type input "[PERSON_NAME]"
checkbox input "true"
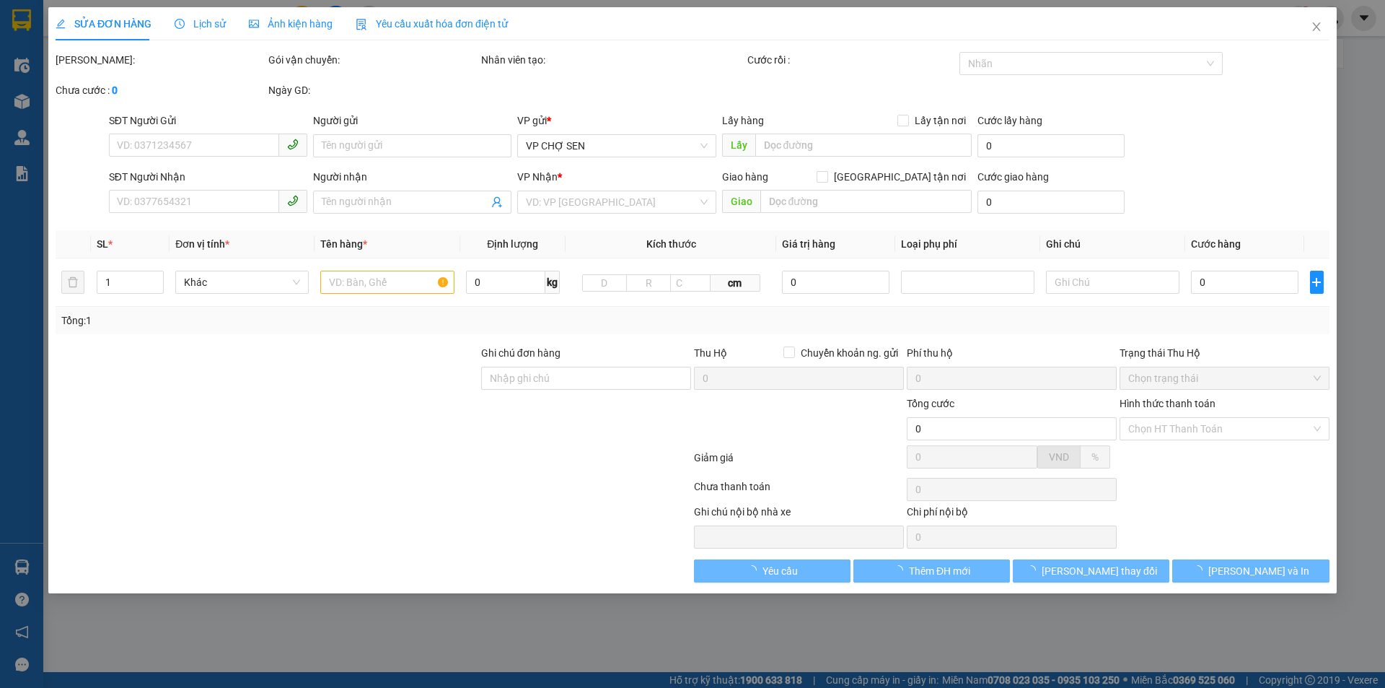
type input "vp"
type input "40.000"
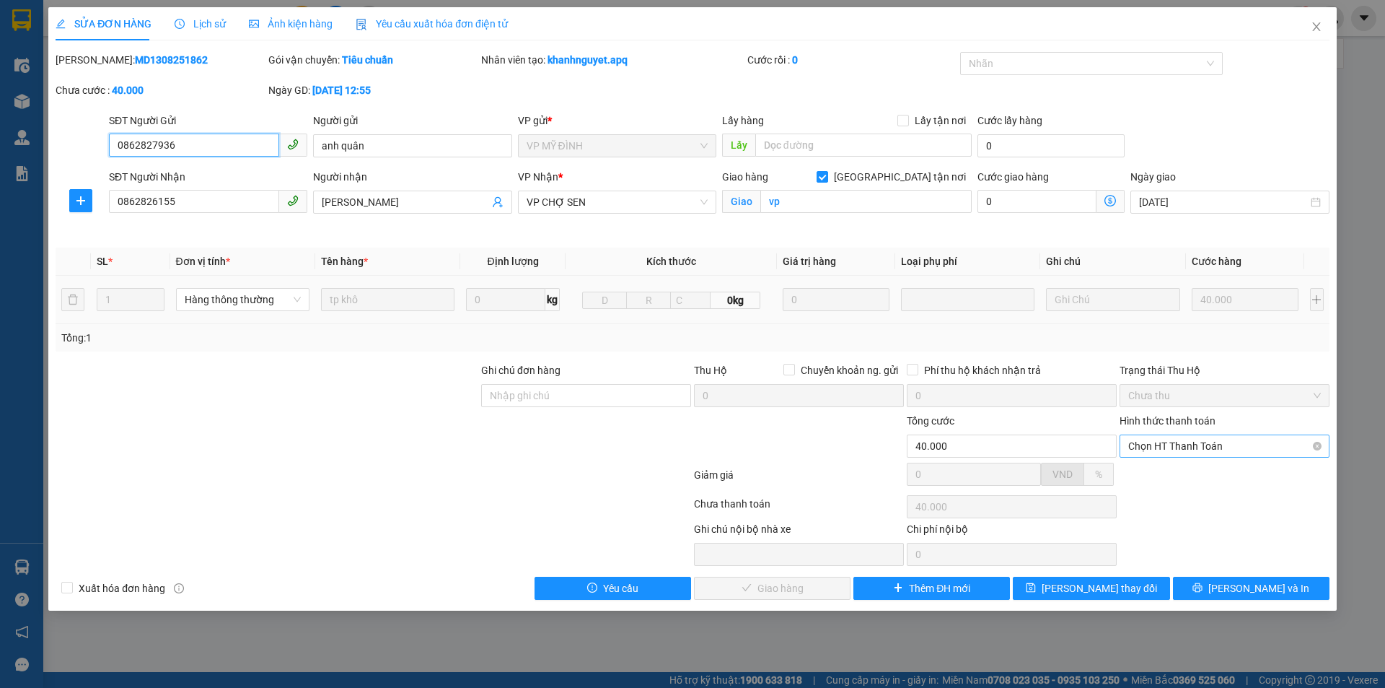
click at [1209, 446] on span "Chọn HT Thanh Toán" at bounding box center [1225, 446] width 193 height 22
click at [1191, 478] on div "Tại văn phòng" at bounding box center [1225, 475] width 193 height 16
type input "0"
click at [779, 587] on span "[PERSON_NAME] và Giao hàng" at bounding box center [791, 588] width 139 height 16
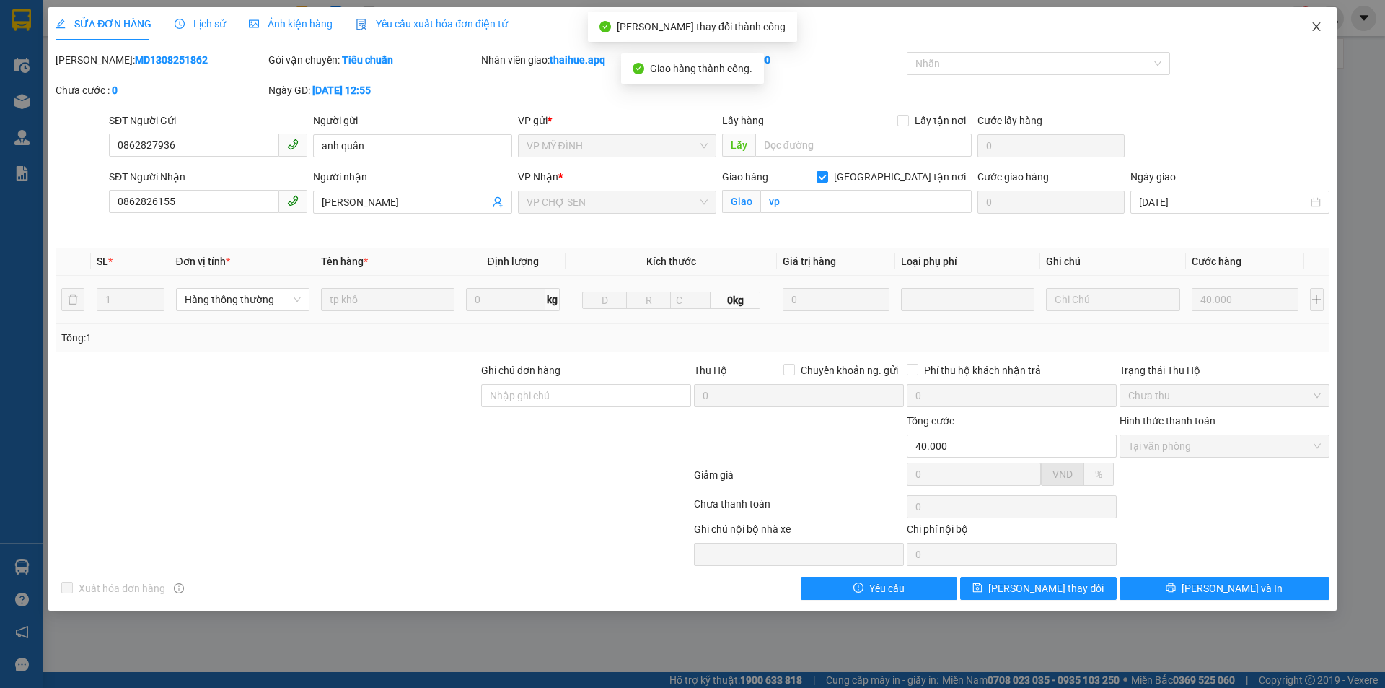
click at [1316, 21] on span "Close" at bounding box center [1317, 27] width 40 height 40
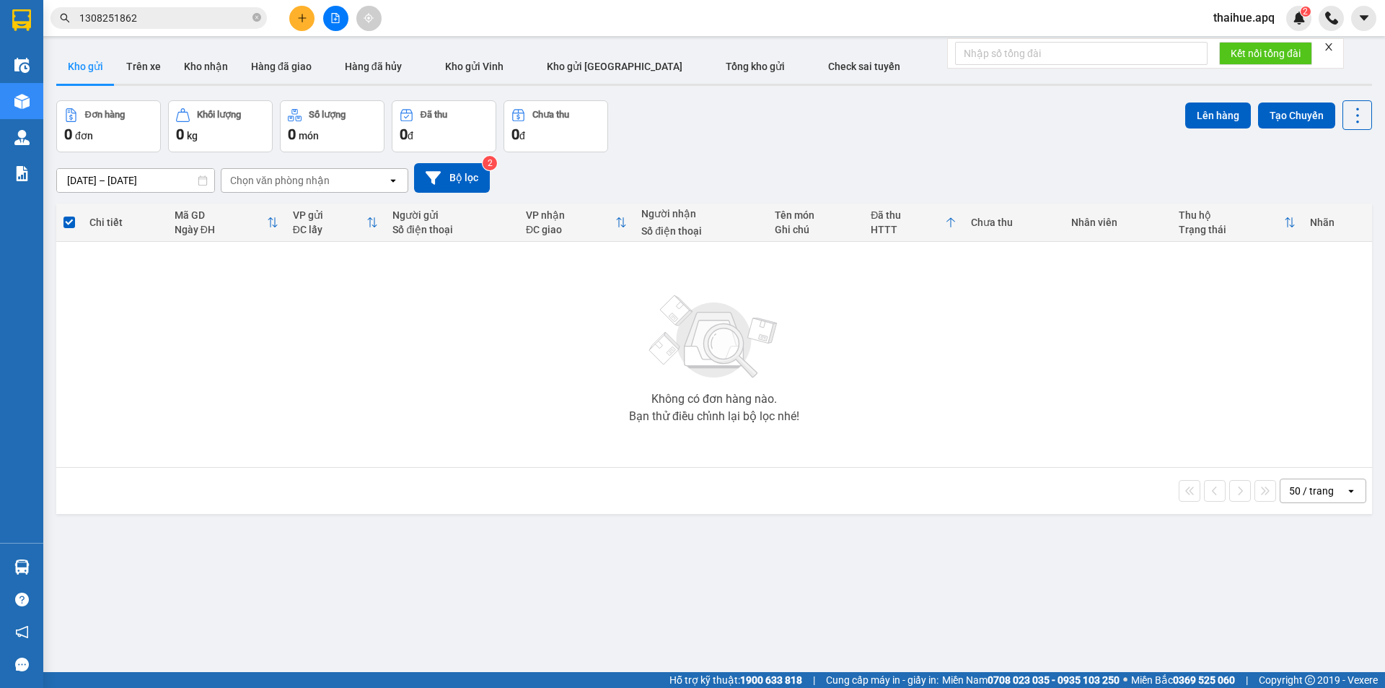
click at [156, 19] on input "1308251862" at bounding box center [164, 18] width 170 height 16
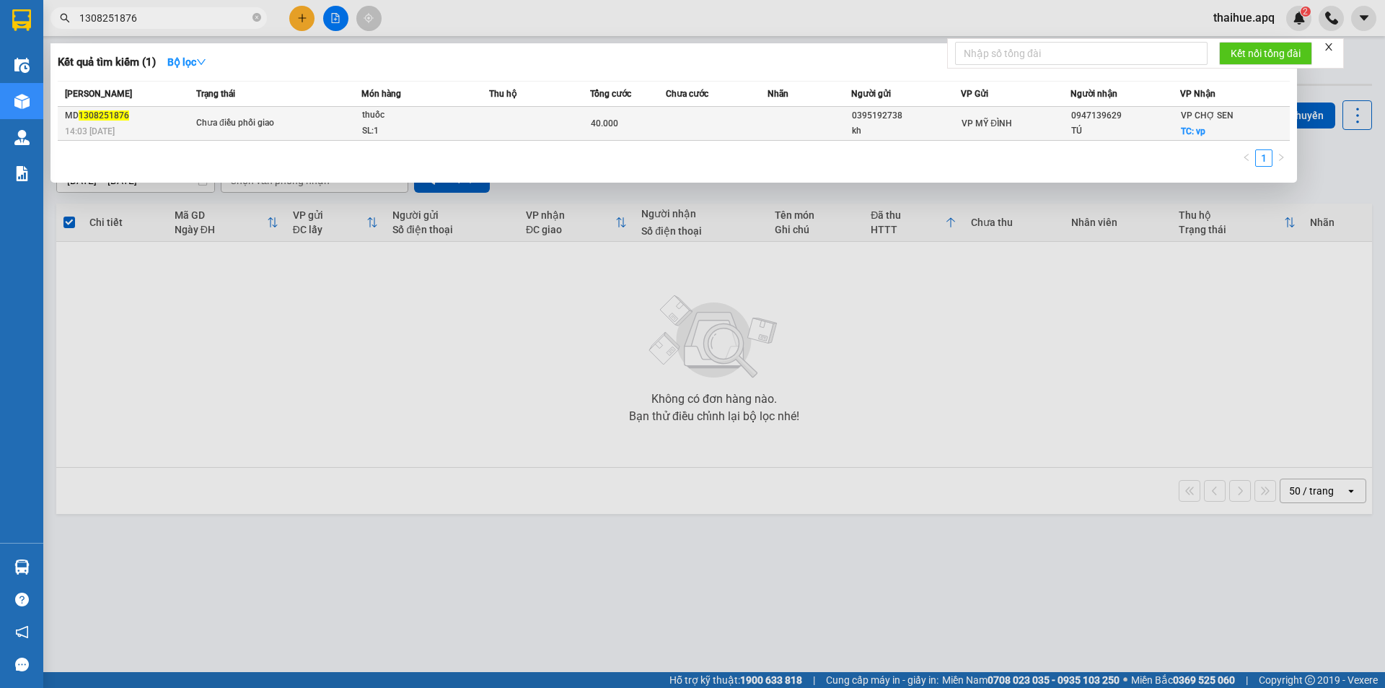
type input "1308251876"
click at [470, 119] on div "thuốc" at bounding box center [416, 116] width 108 height 16
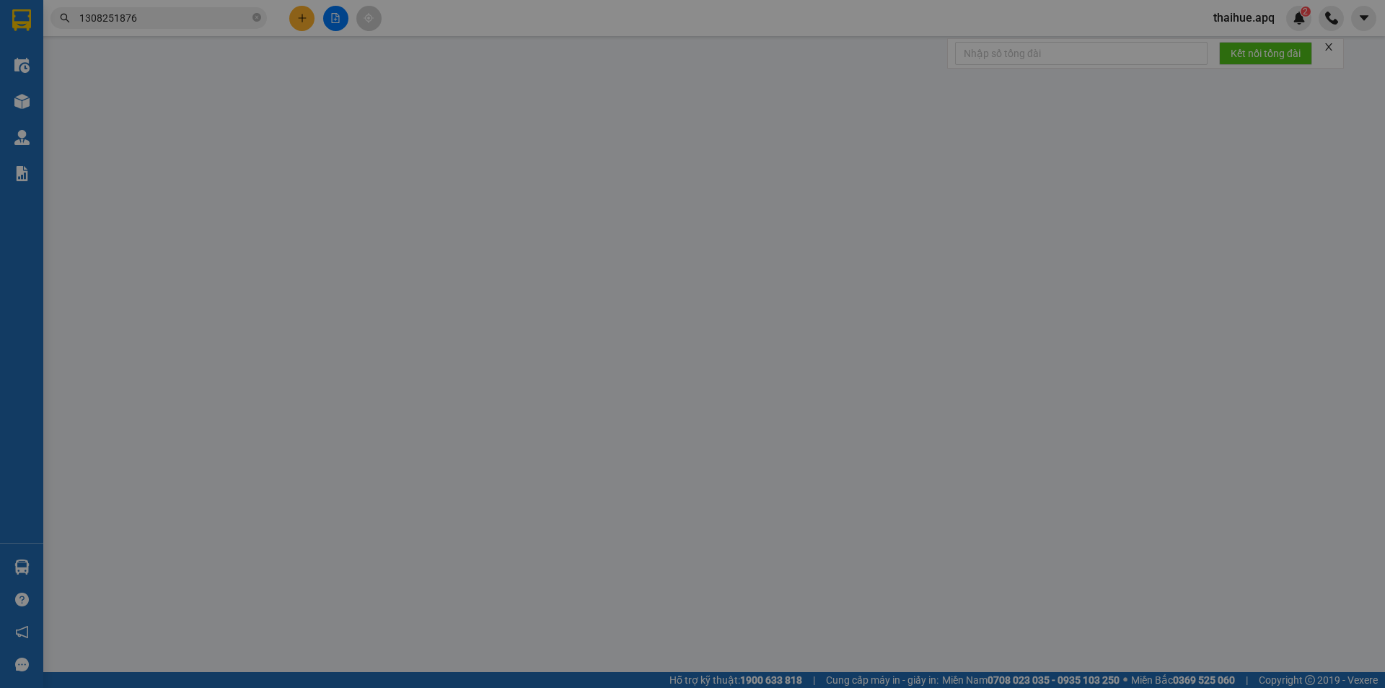
type input "0395192738"
type input "kh"
type input "0947139629"
type input "TÚ"
checkbox input "true"
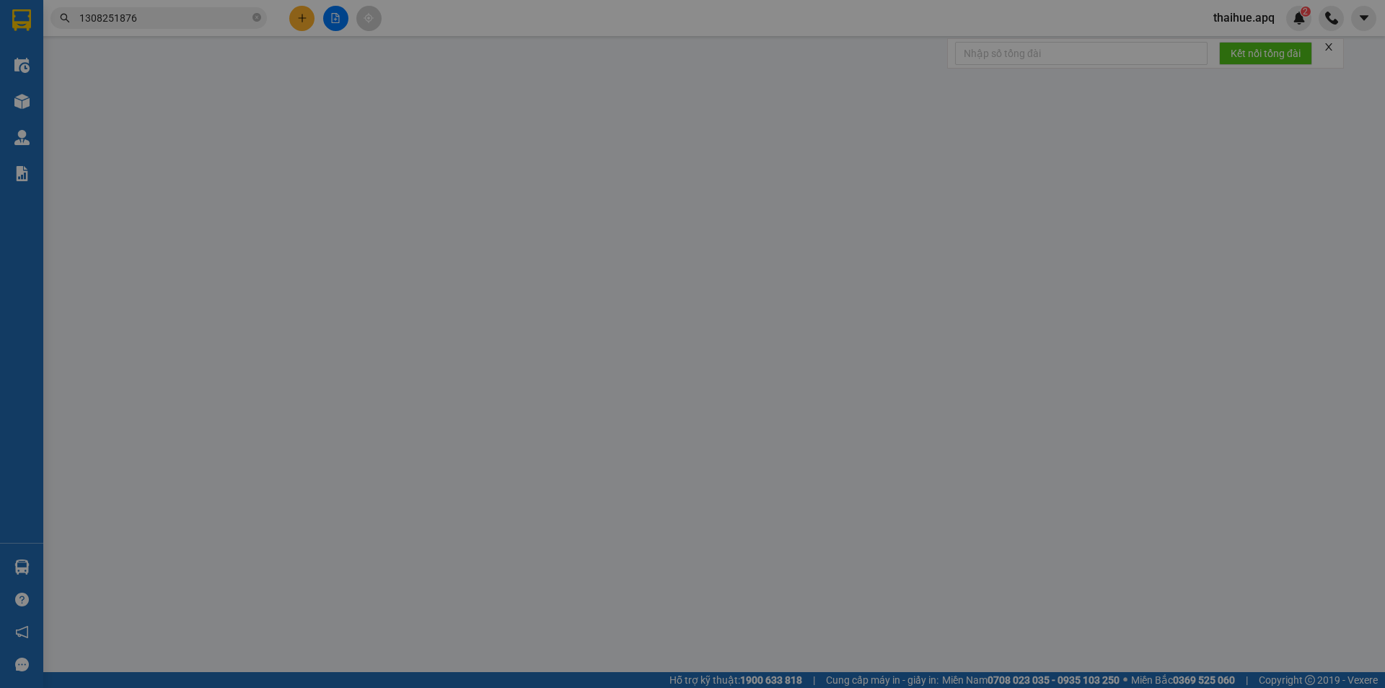
type input "vp"
type input "40.000"
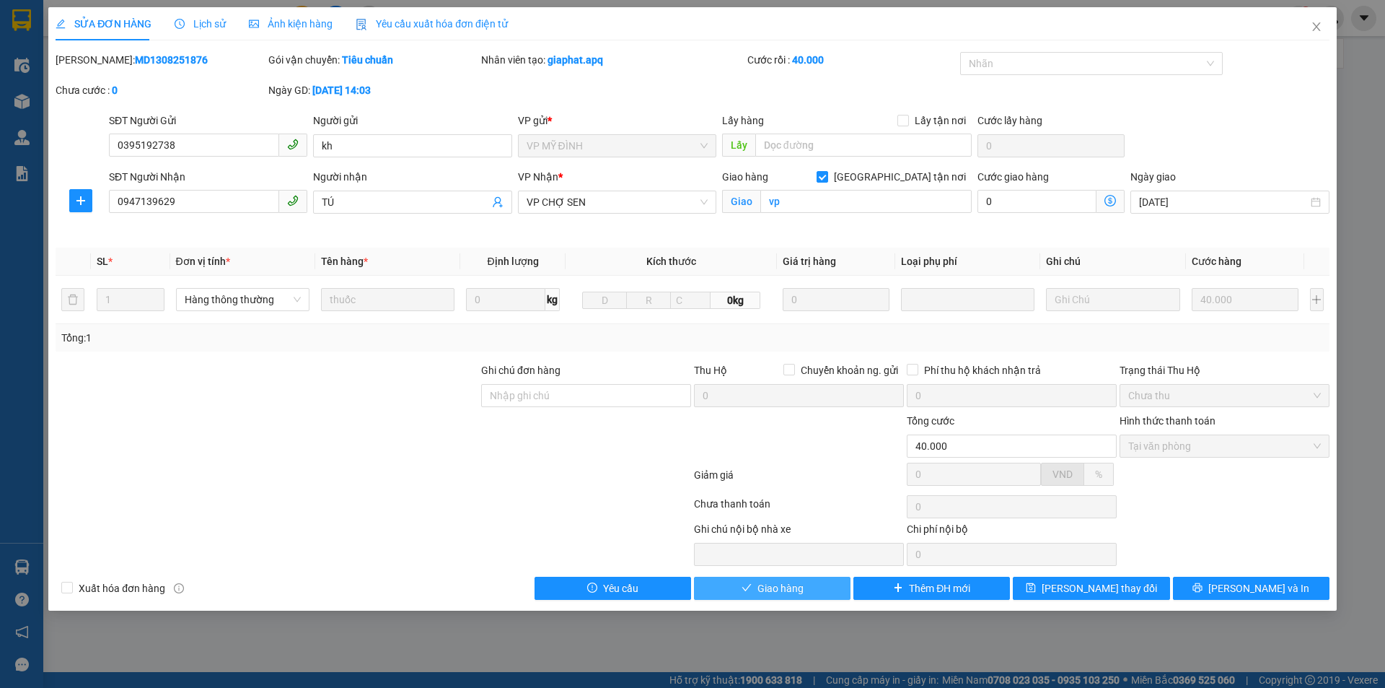
click at [784, 584] on span "Giao hàng" at bounding box center [781, 588] width 46 height 16
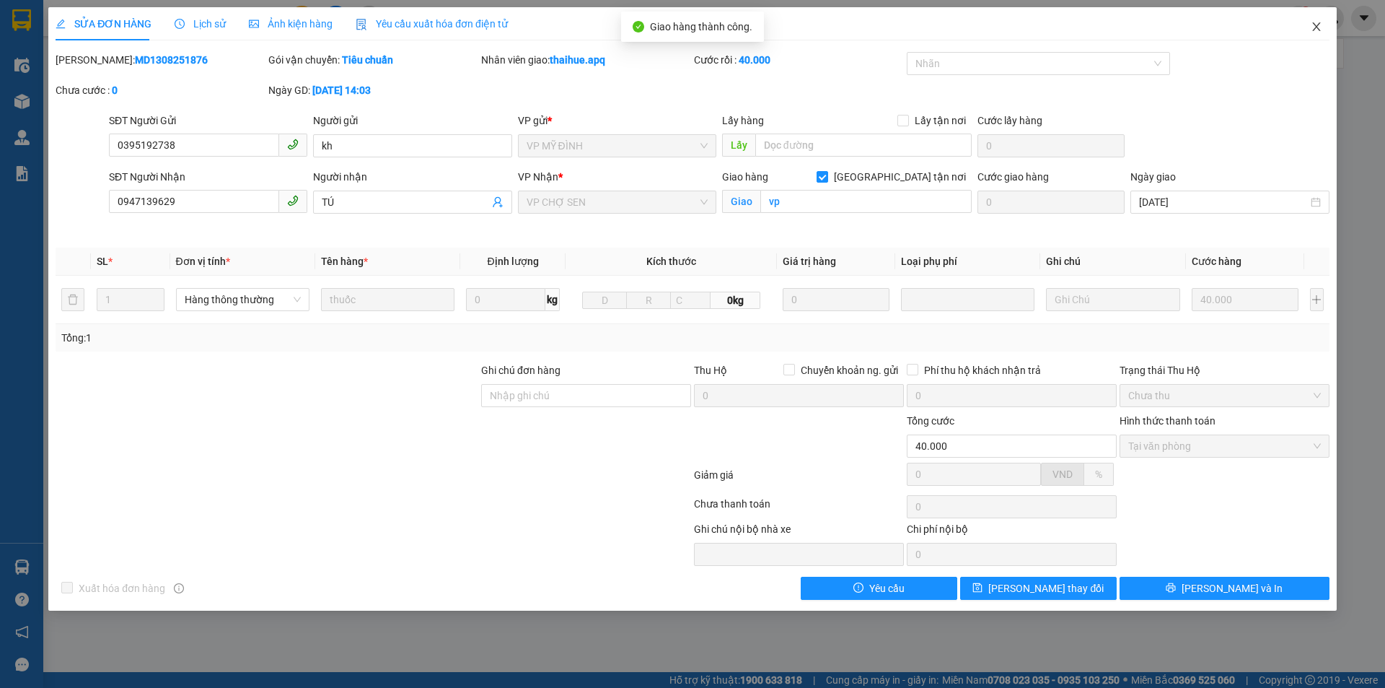
click at [1315, 29] on icon "close" at bounding box center [1317, 27] width 12 height 12
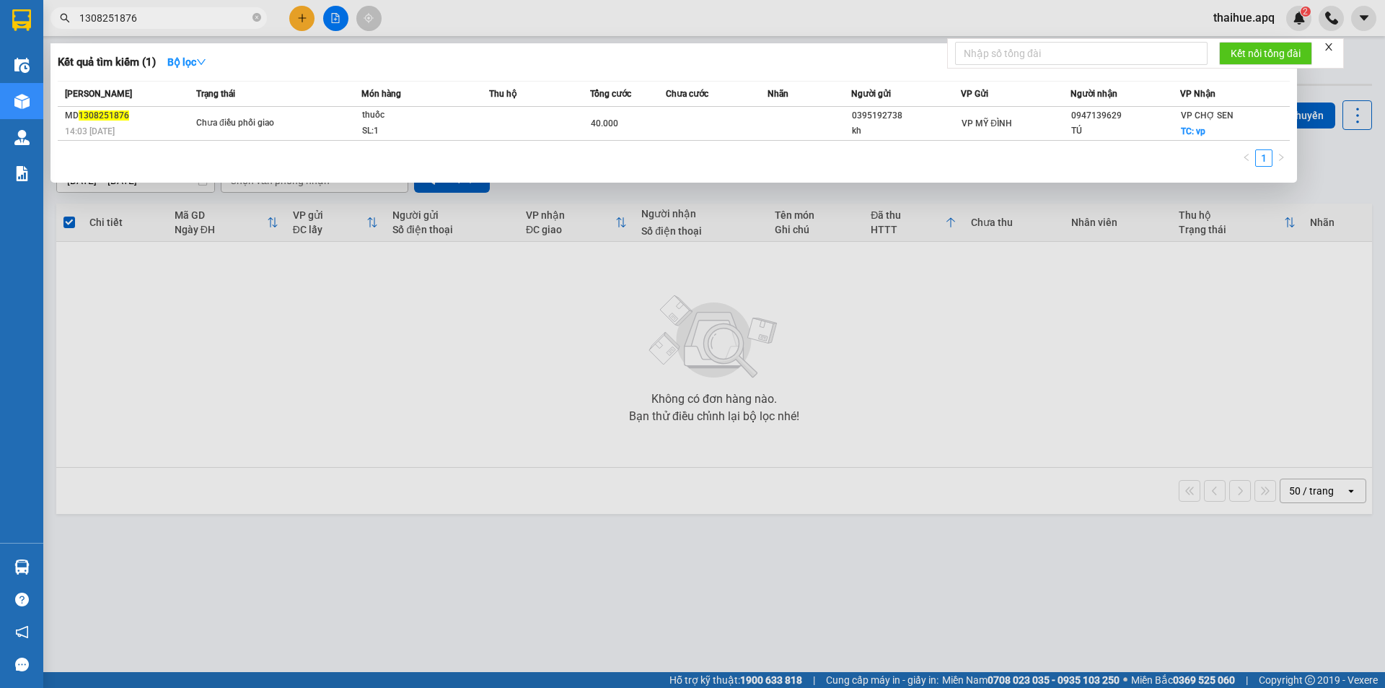
click at [150, 20] on input "1308251876" at bounding box center [164, 18] width 170 height 16
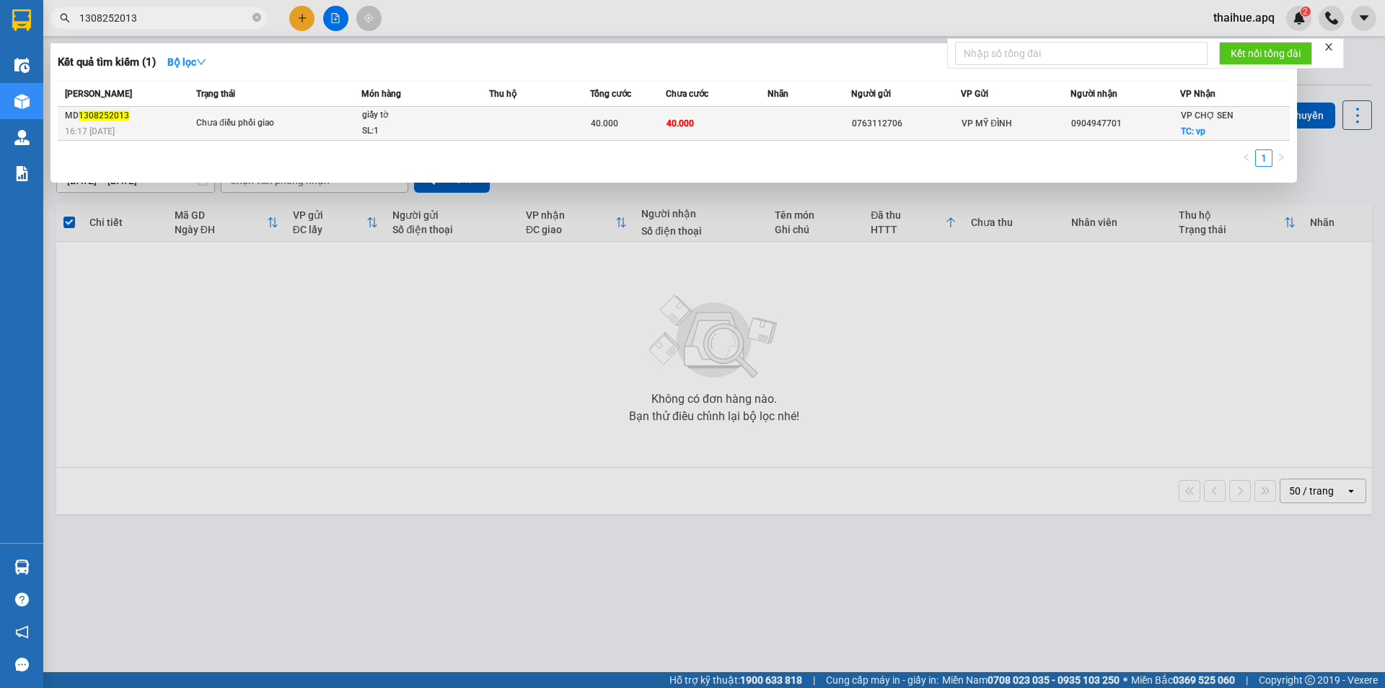
type input "1308252013"
click at [325, 123] on span "Chưa điều phối giao" at bounding box center [278, 123] width 165 height 16
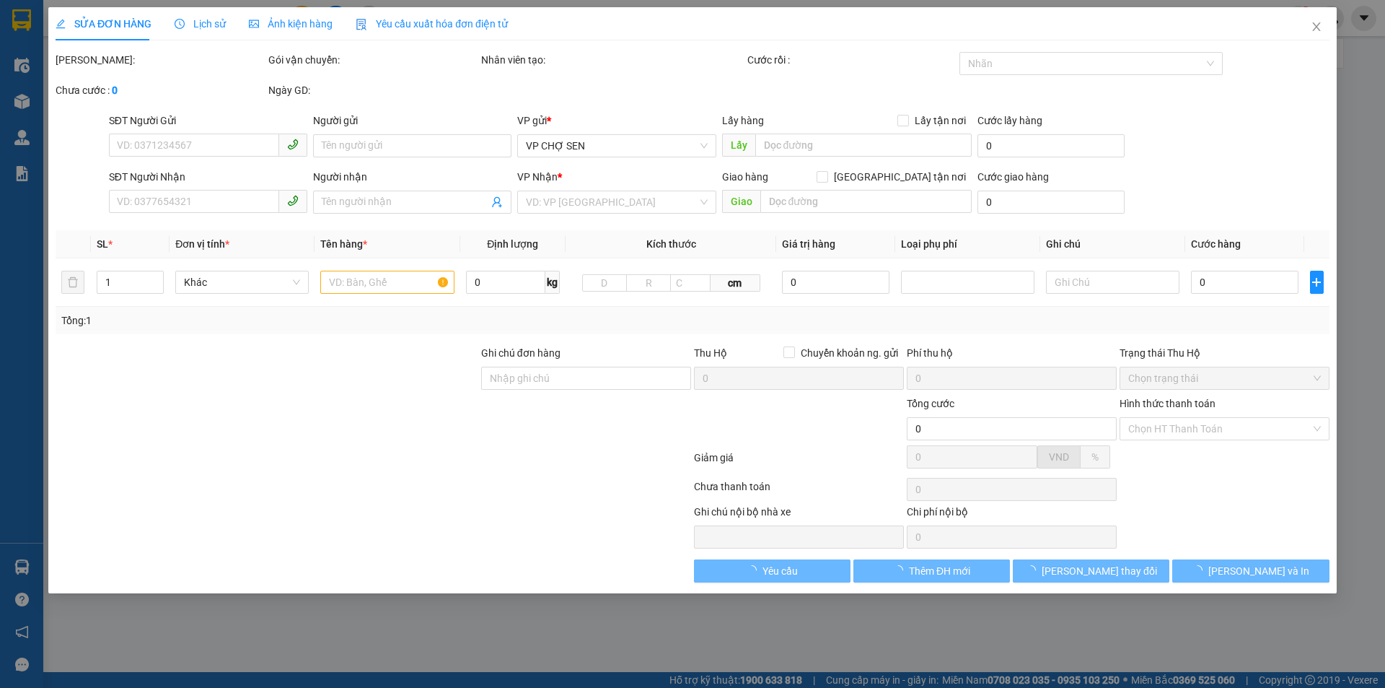
type input "0763112706"
type input "0904947701"
checkbox input "true"
type input "vp"
type input "40.000"
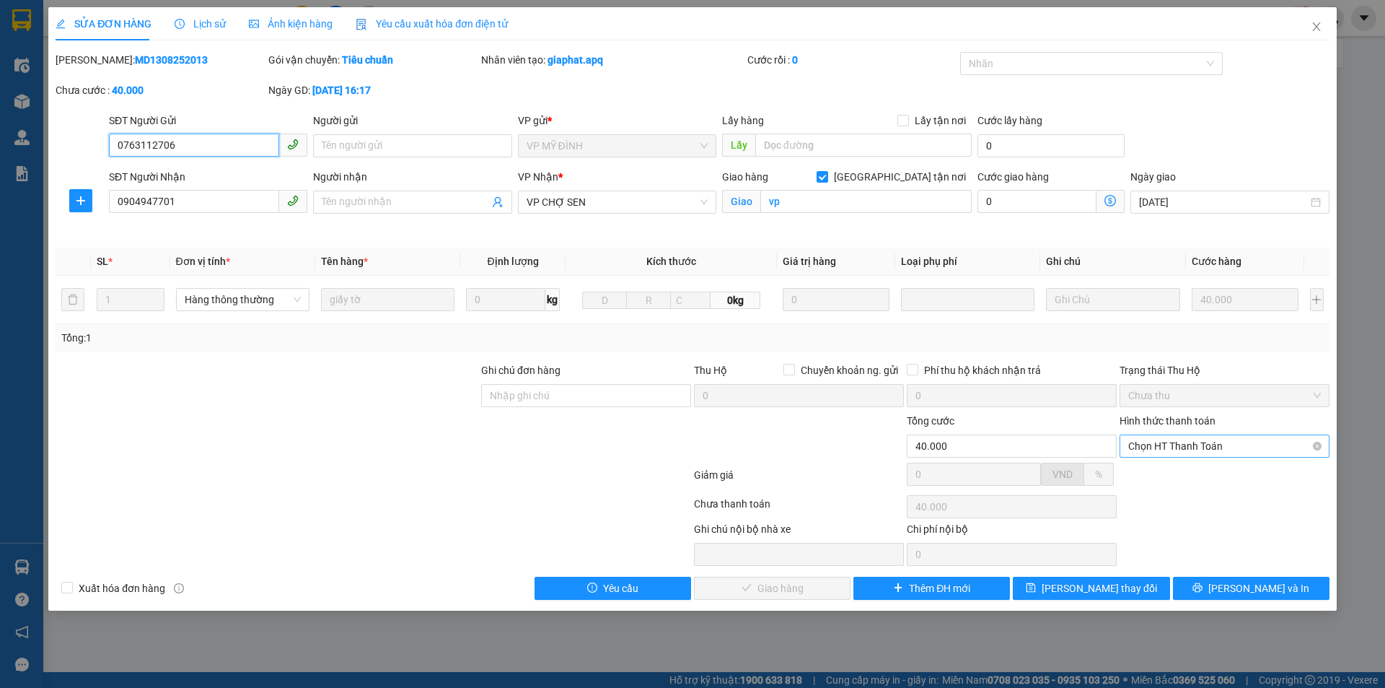
click at [1209, 440] on span "Chọn HT Thanh Toán" at bounding box center [1225, 446] width 193 height 22
click at [1200, 474] on div "Tại văn phòng" at bounding box center [1225, 475] width 193 height 16
type input "0"
click at [797, 586] on span "[PERSON_NAME] và Giao hàng" at bounding box center [791, 588] width 139 height 16
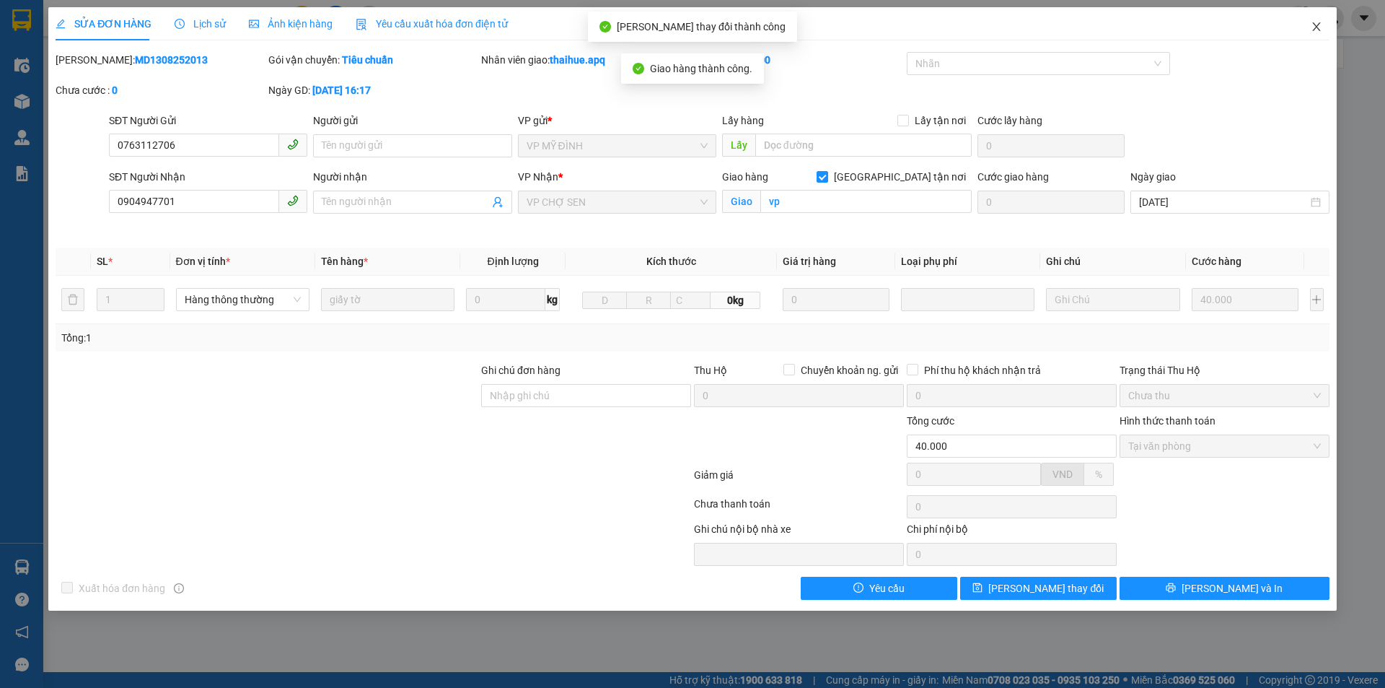
click at [1314, 30] on icon "close" at bounding box center [1317, 27] width 12 height 12
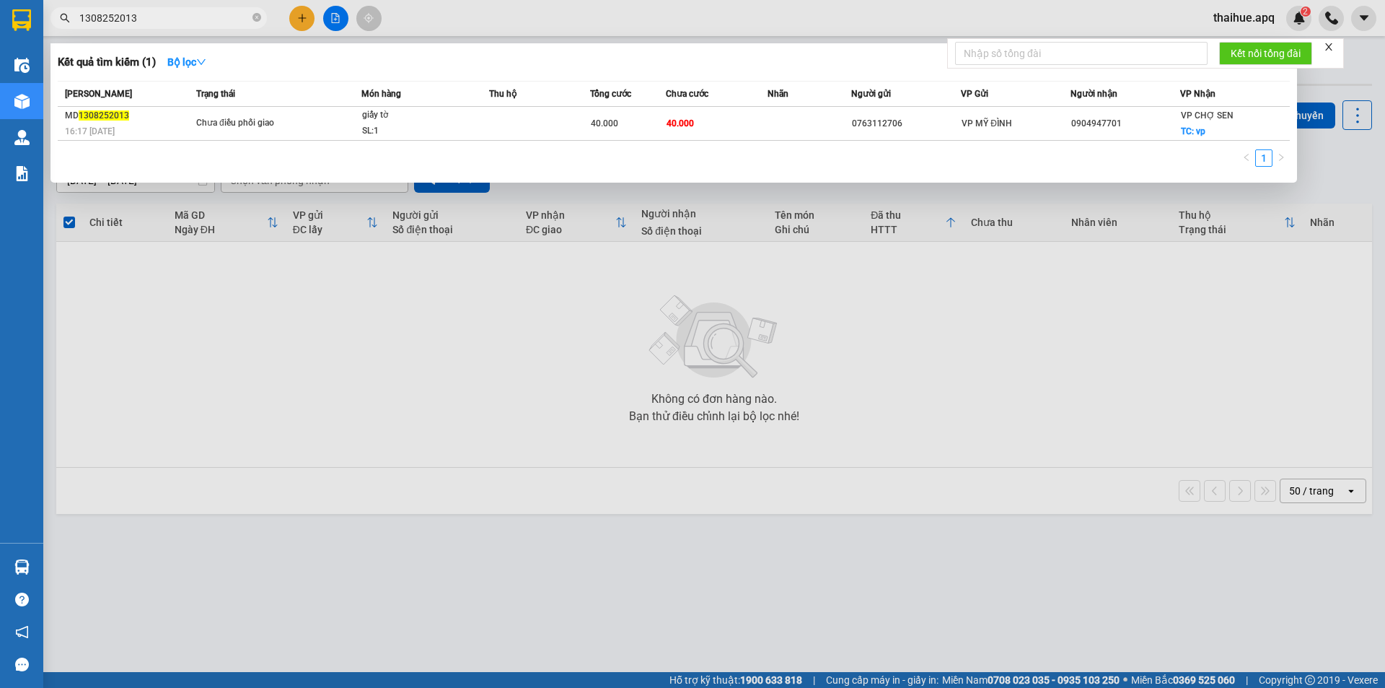
click at [150, 17] on input "1308252013" at bounding box center [164, 18] width 170 height 16
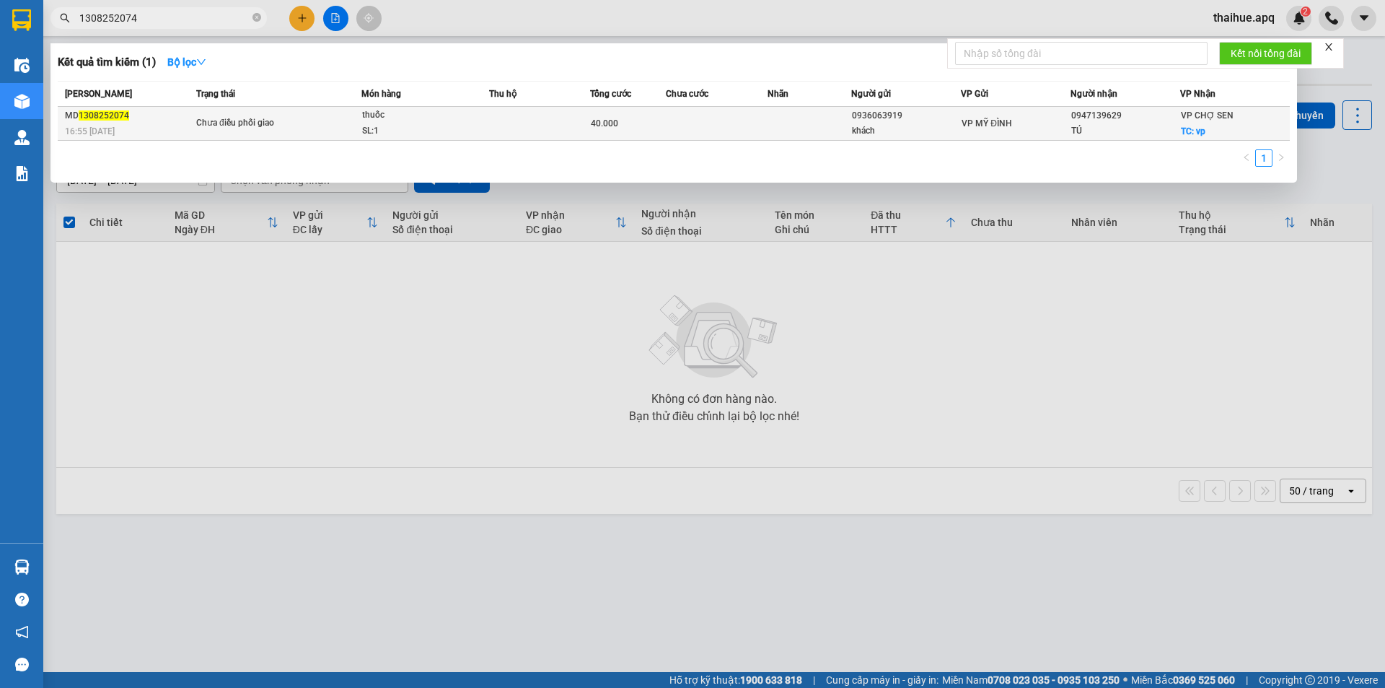
click at [332, 115] on td "Chưa điều phối giao" at bounding box center [277, 124] width 169 height 34
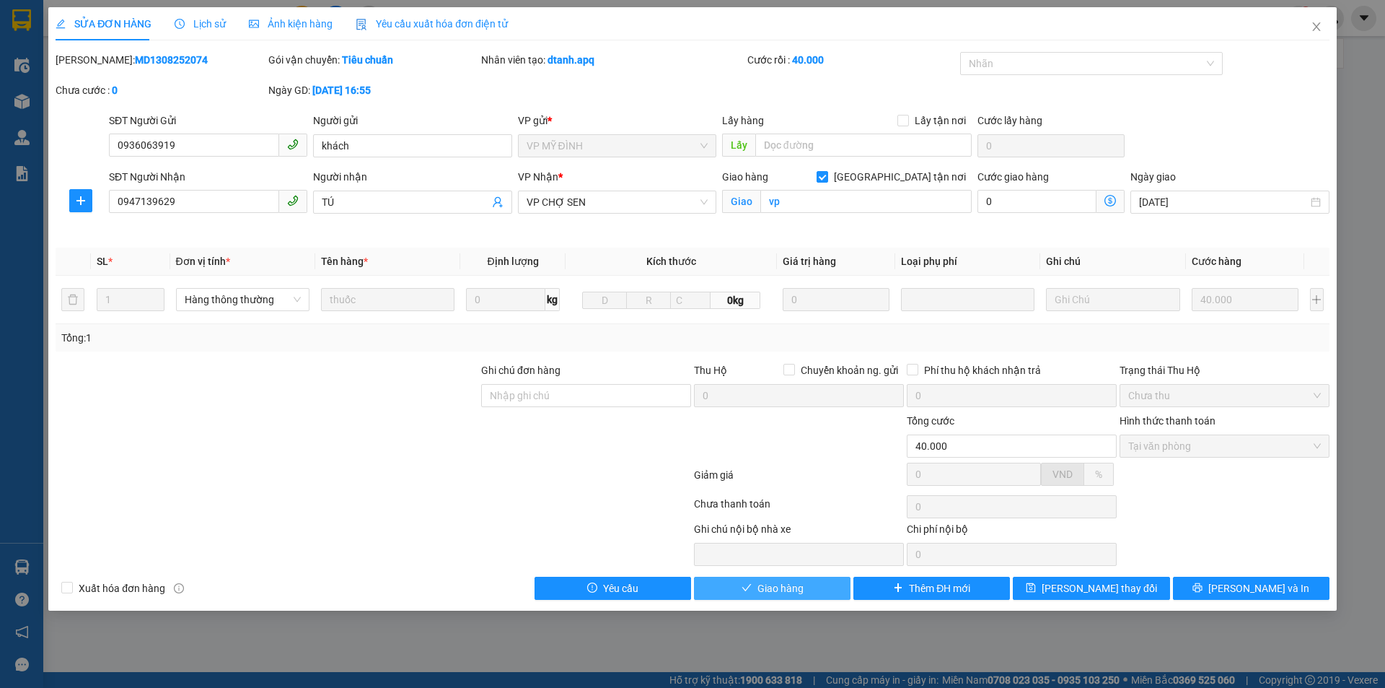
click at [780, 584] on span "Giao hàng" at bounding box center [781, 588] width 46 height 16
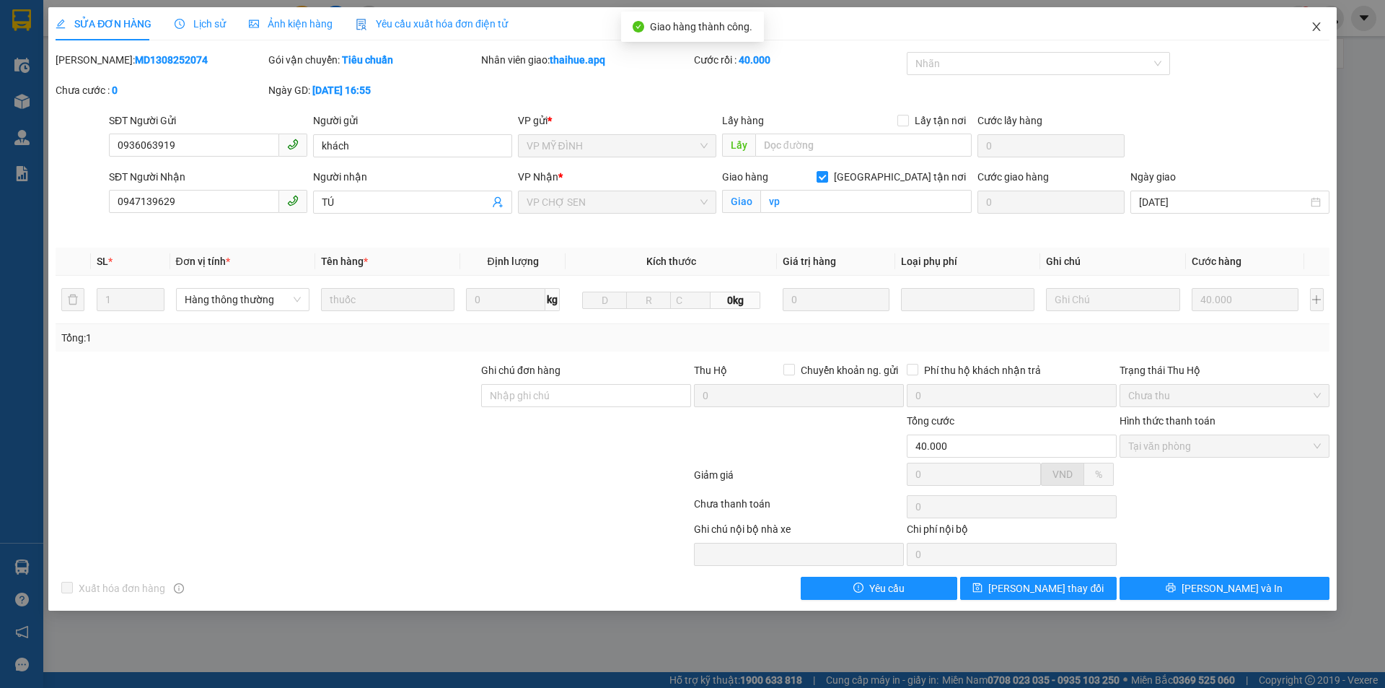
click at [1318, 25] on icon "close" at bounding box center [1317, 27] width 12 height 12
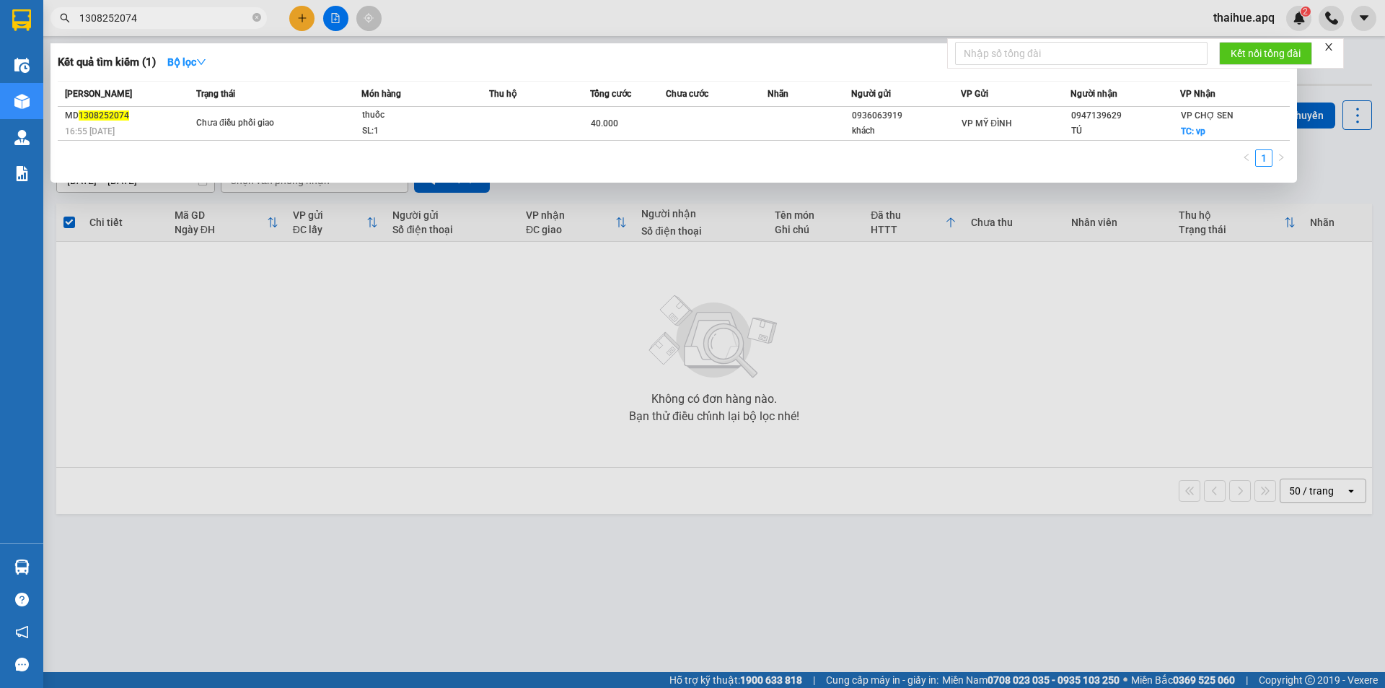
click at [152, 17] on input "1308252074" at bounding box center [164, 18] width 170 height 16
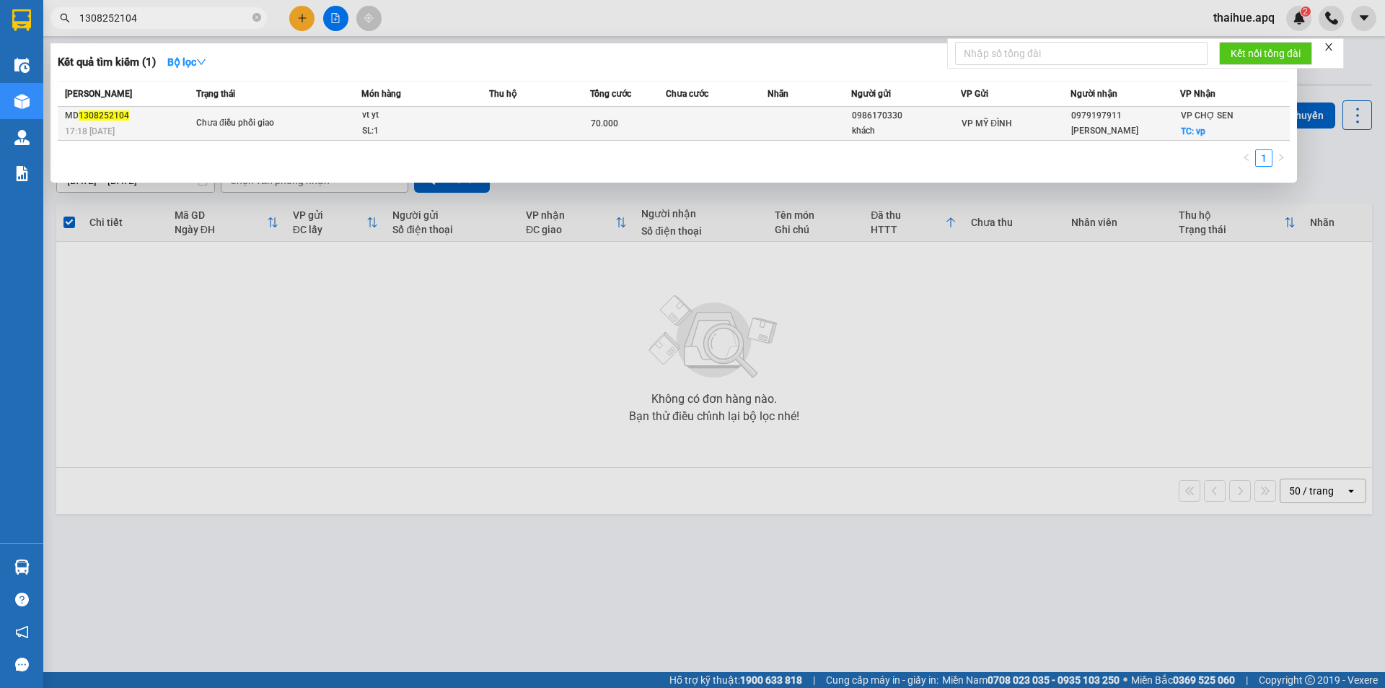
click at [450, 115] on div "vt yt" at bounding box center [416, 116] width 108 height 16
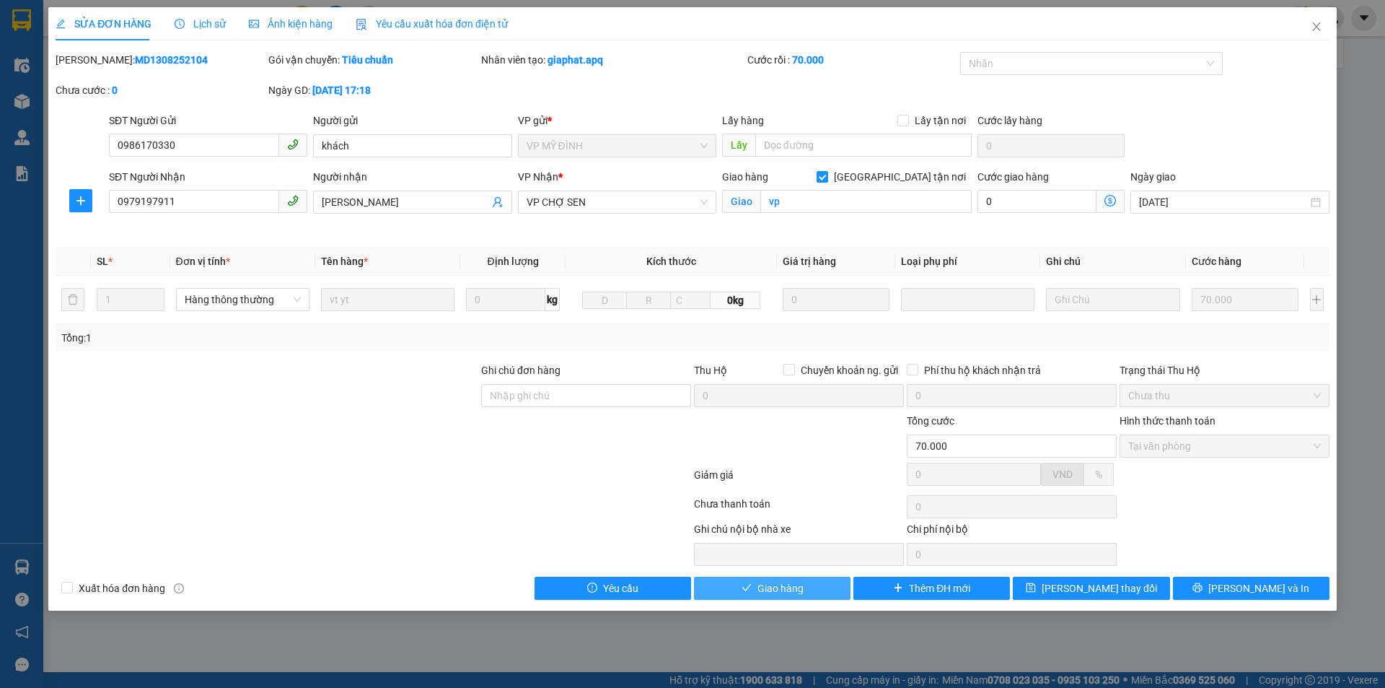
click at [787, 582] on span "Giao hàng" at bounding box center [781, 588] width 46 height 16
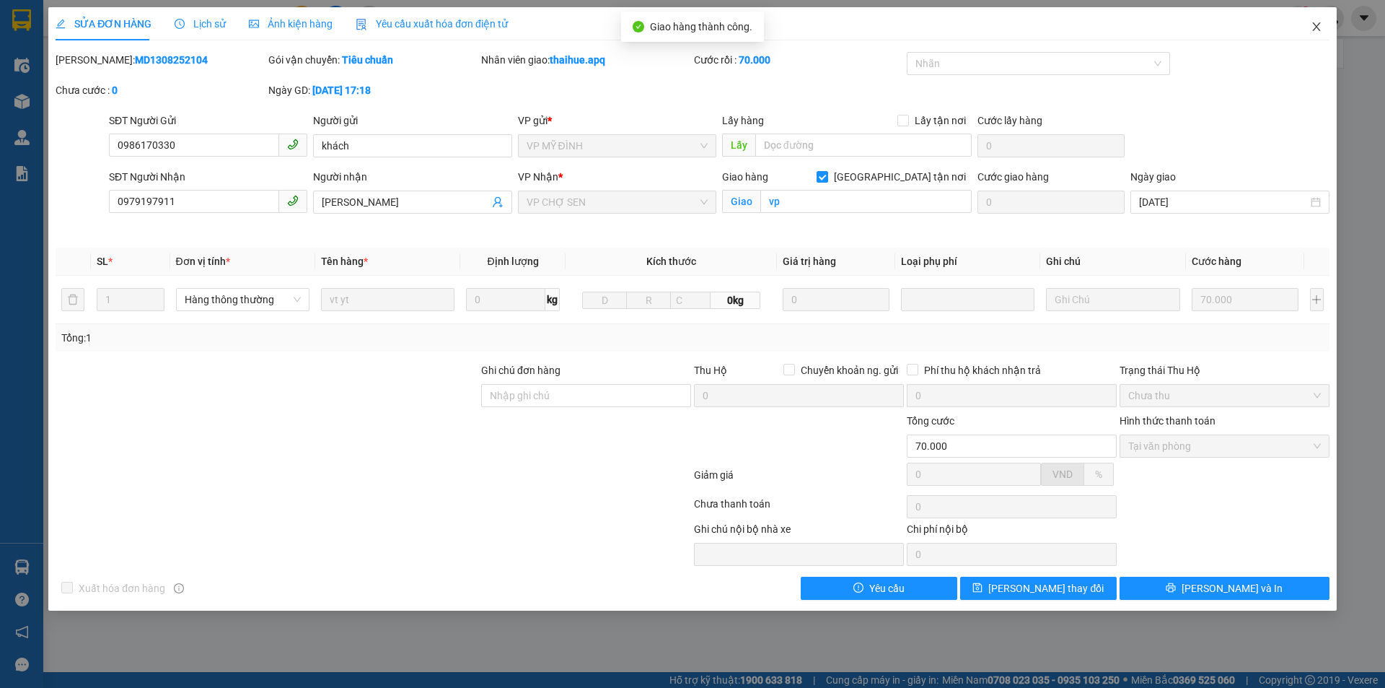
click at [1320, 27] on icon "close" at bounding box center [1317, 27] width 12 height 12
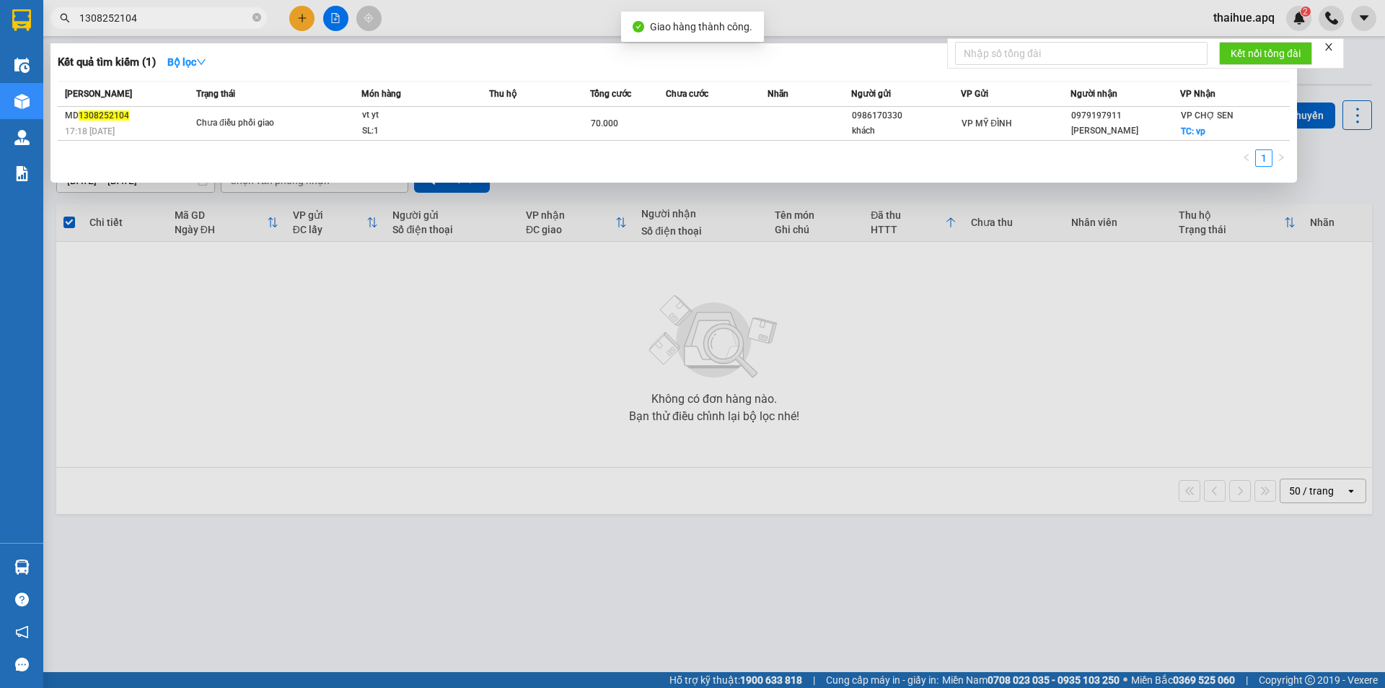
click at [163, 19] on input "1308252104" at bounding box center [164, 18] width 170 height 16
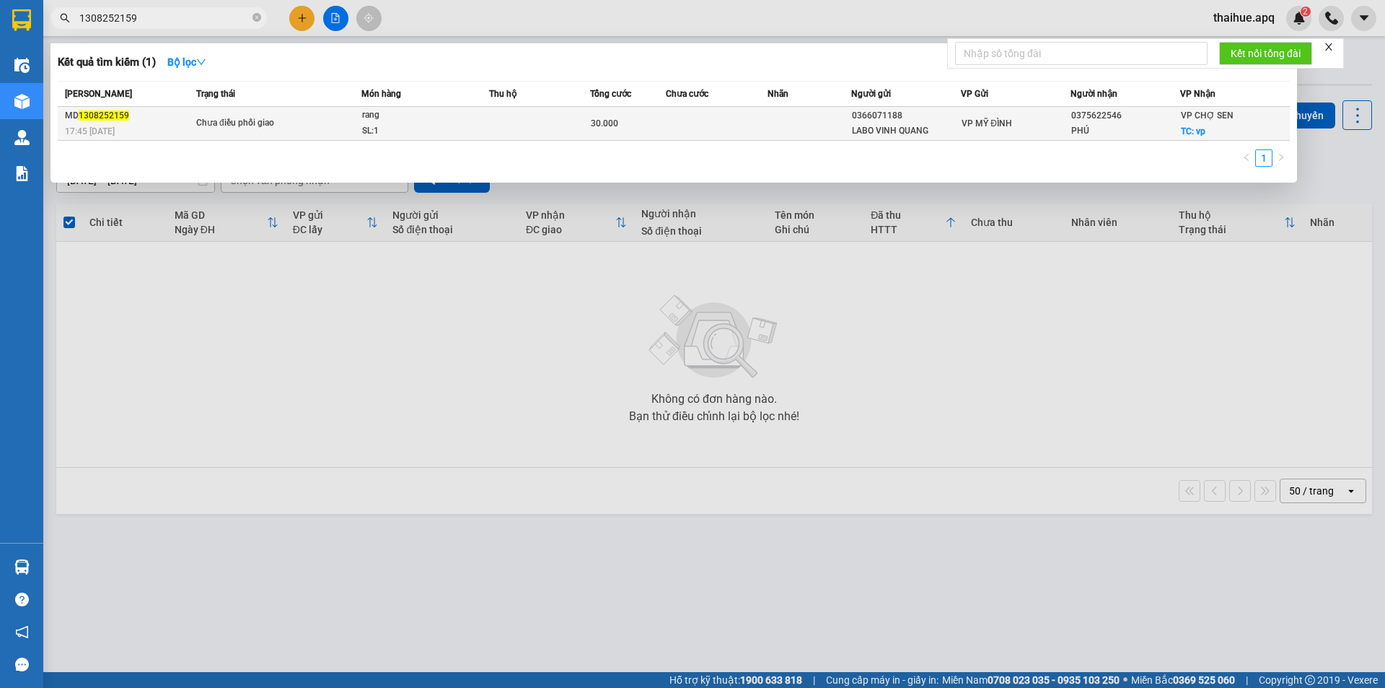
type input "1308252159"
click at [486, 126] on span "rang SL: 1" at bounding box center [425, 123] width 127 height 31
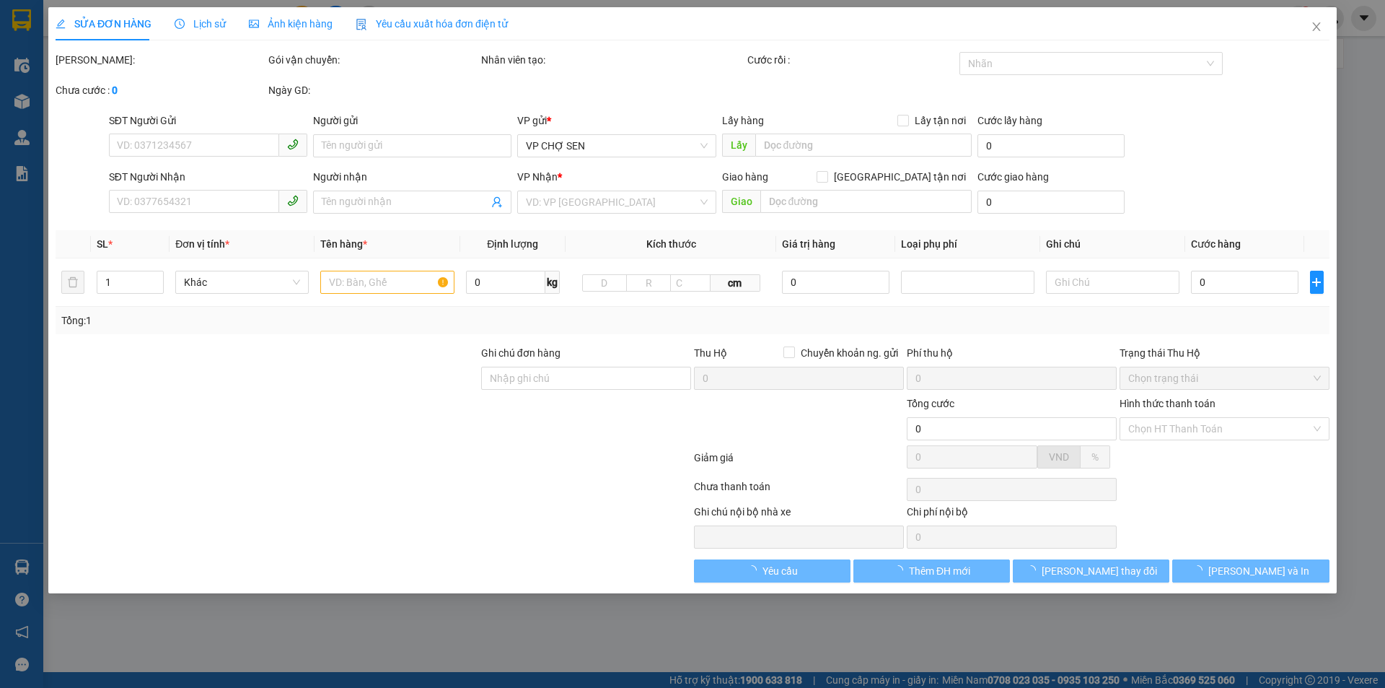
type input "0366071188"
type input "LABO VINH QUANG"
type input "0375622546"
type input "PHÚ"
checkbox input "true"
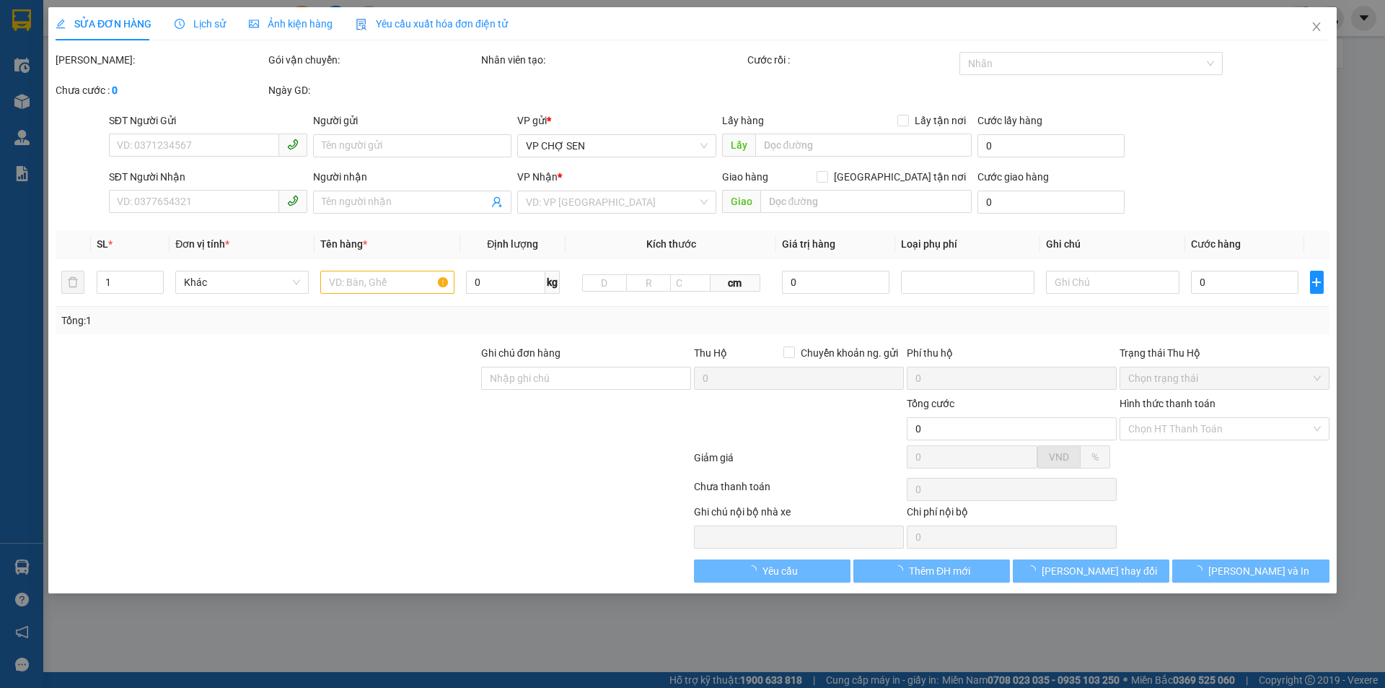
type input "vp"
type input "30.000"
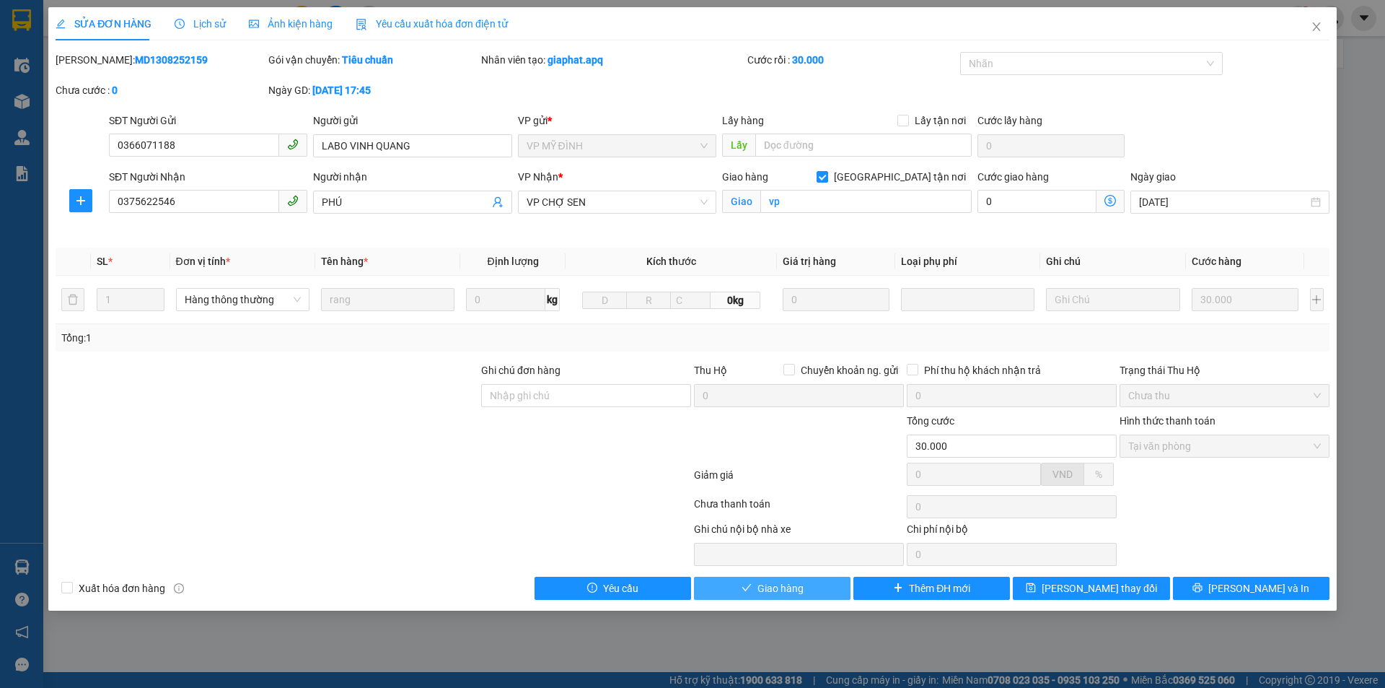
click at [769, 584] on span "Giao hàng" at bounding box center [781, 588] width 46 height 16
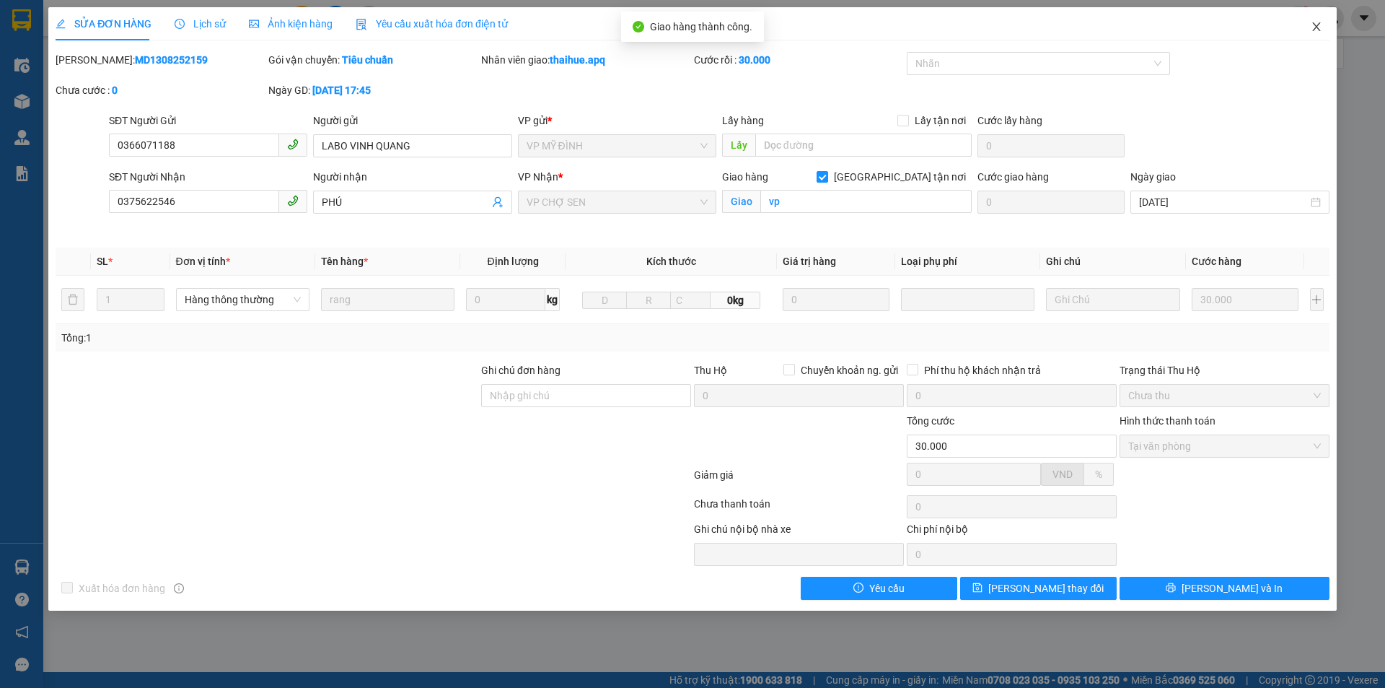
click at [1318, 22] on icon "close" at bounding box center [1317, 27] width 12 height 12
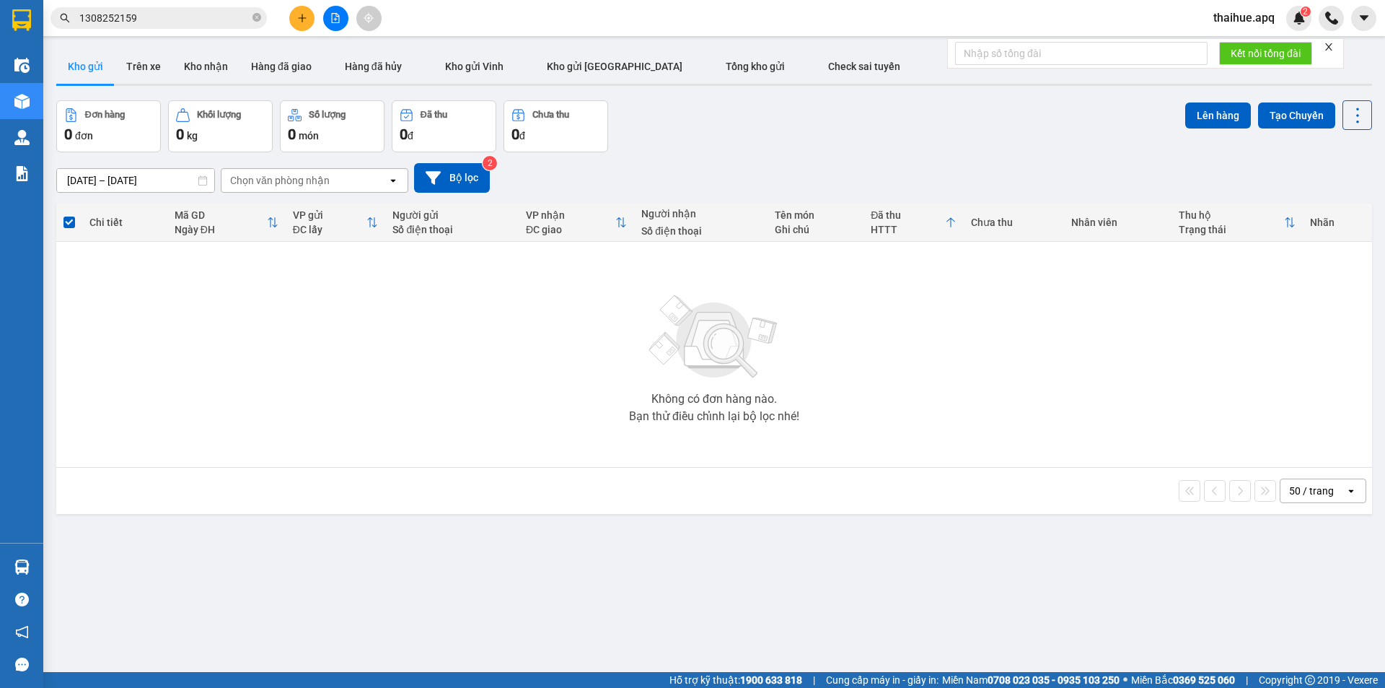
click at [186, 18] on input "1308252159" at bounding box center [164, 18] width 170 height 16
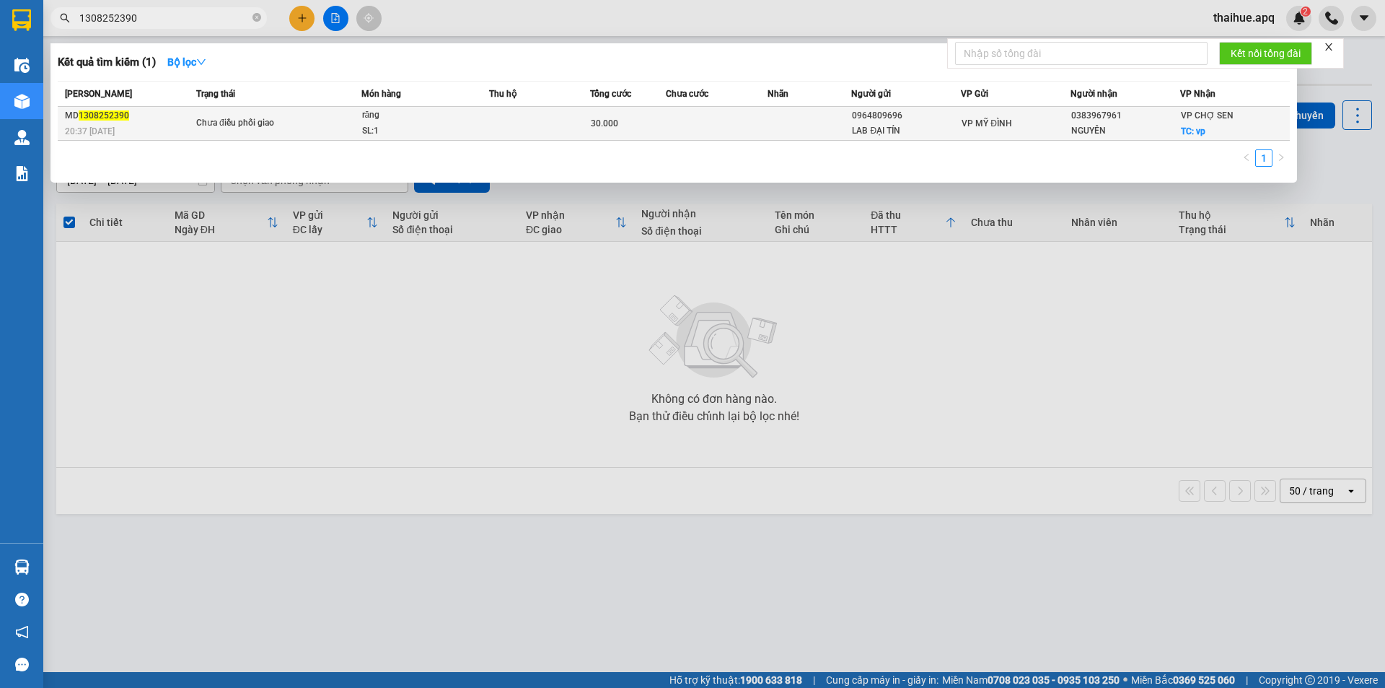
type input "1308252390"
click at [316, 121] on span "Chưa điều phối giao" at bounding box center [278, 123] width 165 height 16
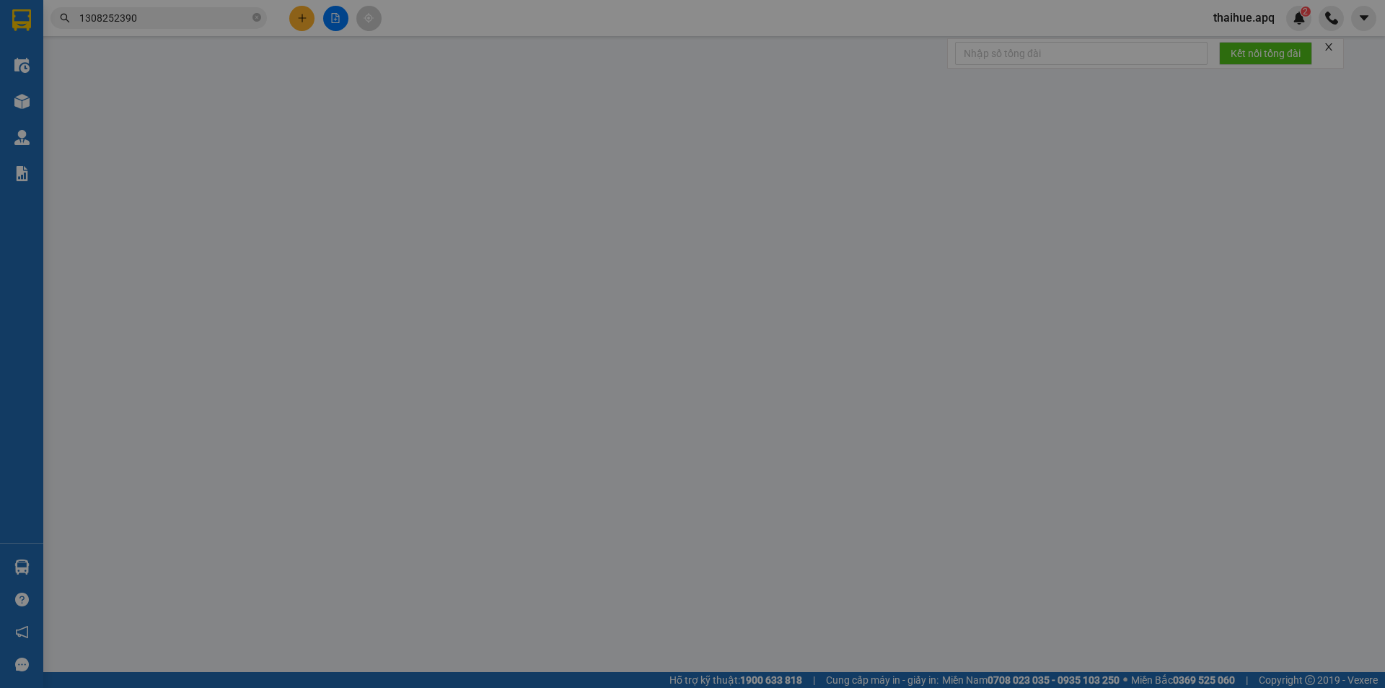
type input "0964809696"
type input "LAB ĐẠI TÍN"
type input "0383967961"
type input "NGUYÊN"
checkbox input "true"
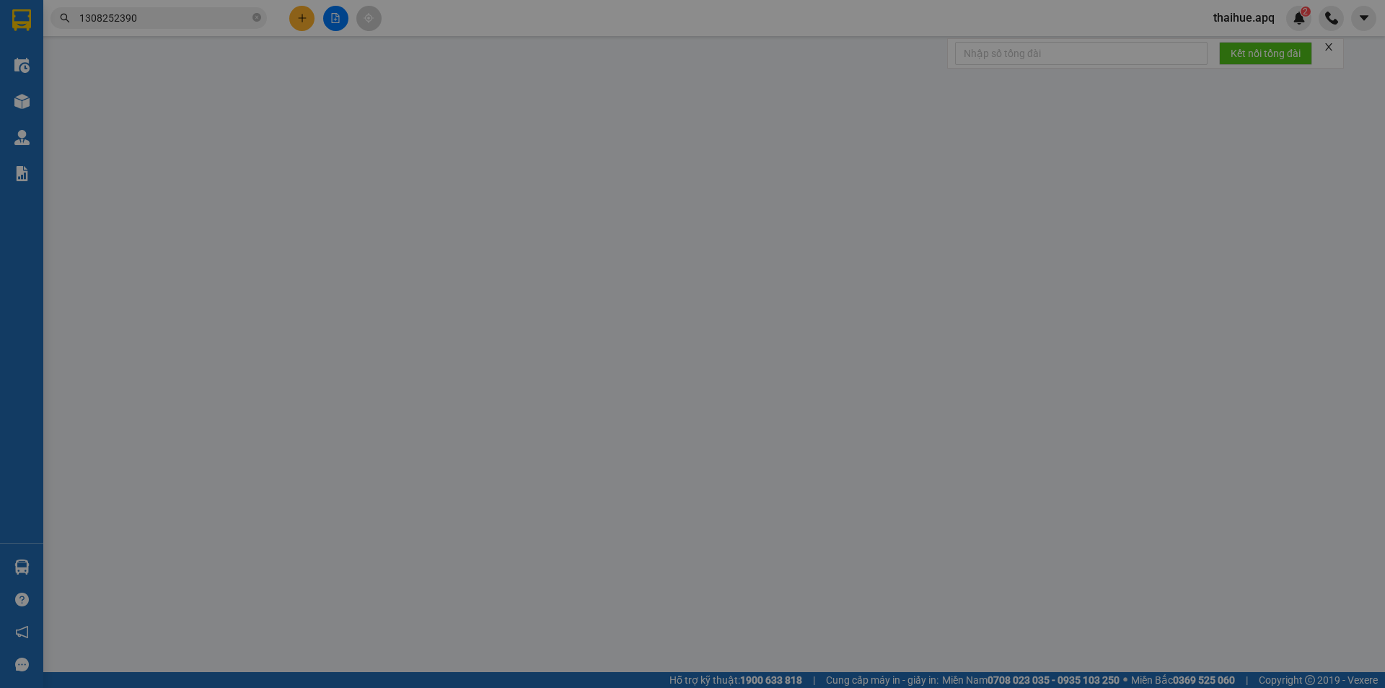
type input "vp"
type input "30.000"
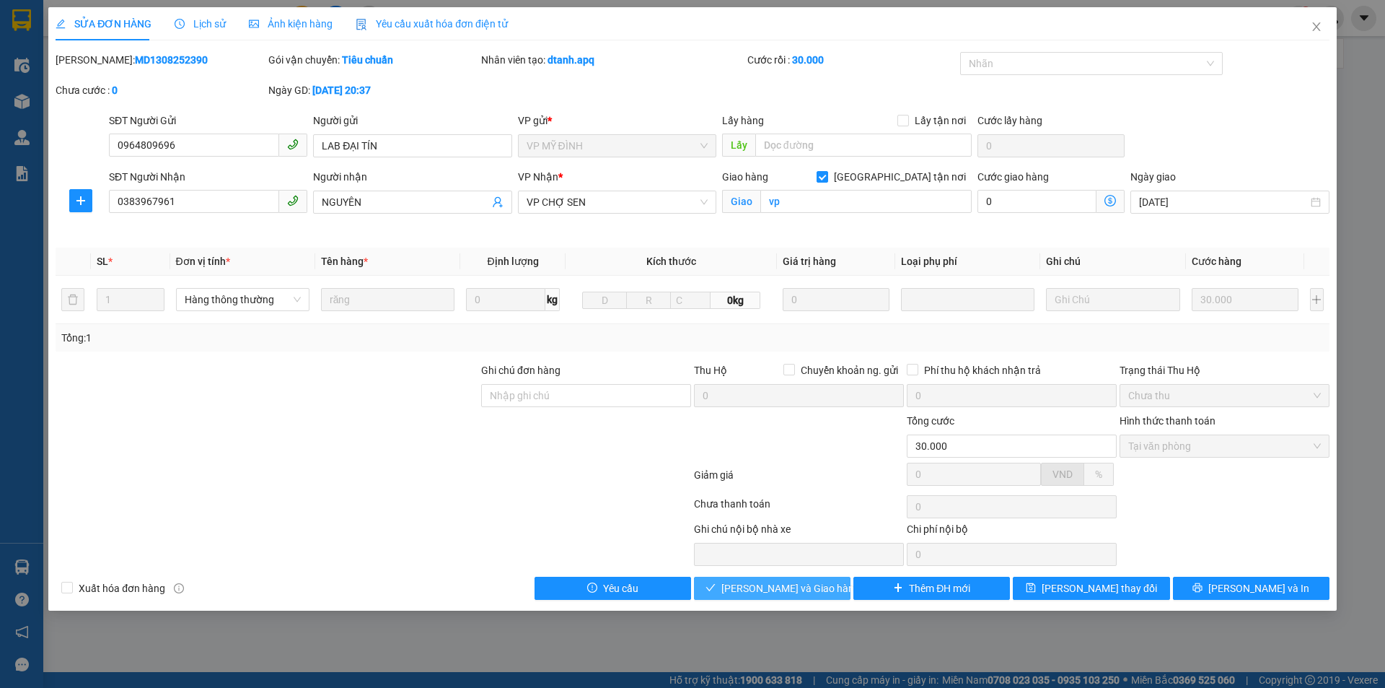
click at [789, 587] on span "[PERSON_NAME] và Giao hàng" at bounding box center [791, 588] width 139 height 16
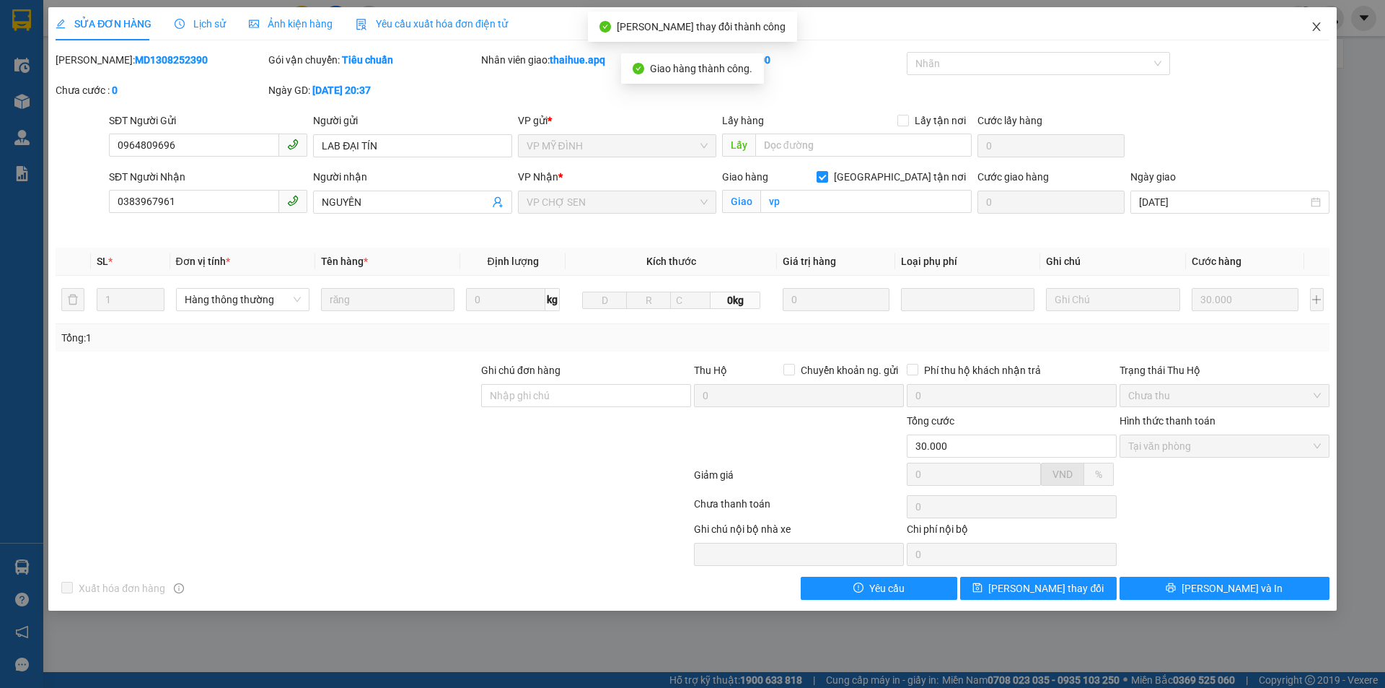
click at [1319, 24] on icon "close" at bounding box center [1317, 27] width 12 height 12
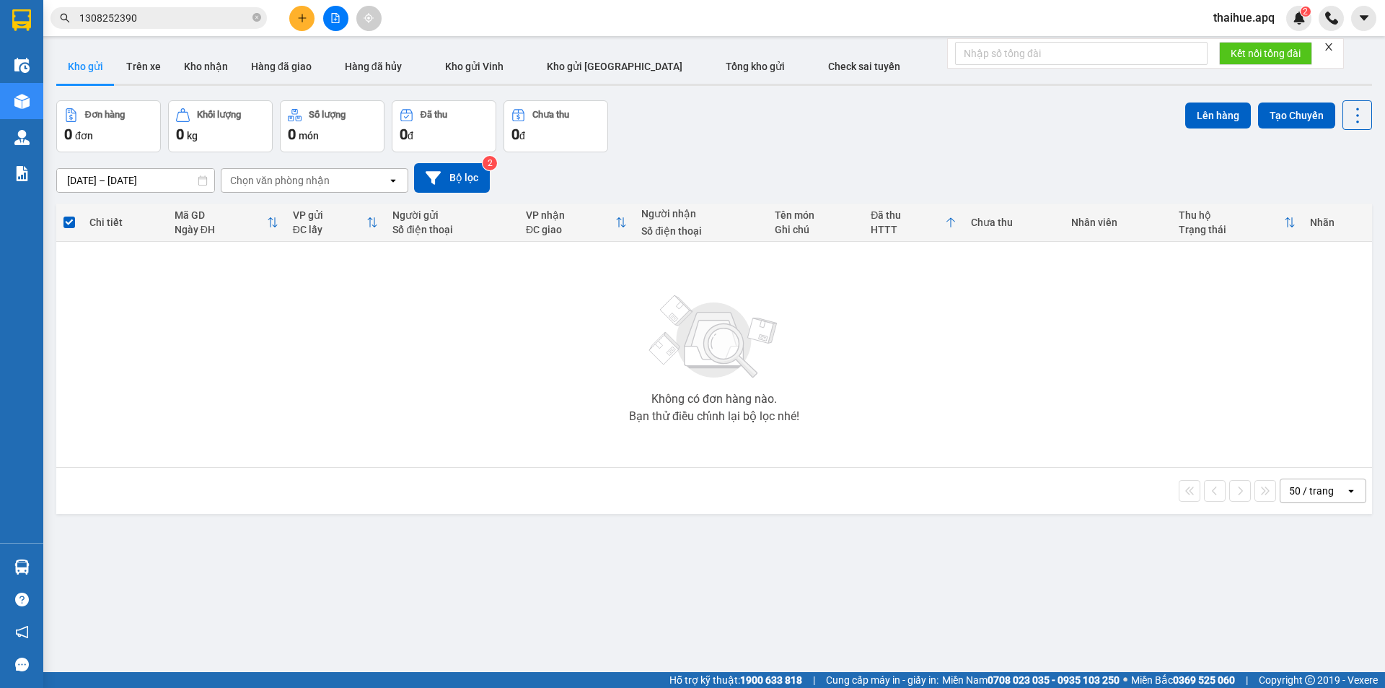
click at [156, 21] on input "1308252390" at bounding box center [164, 18] width 170 height 16
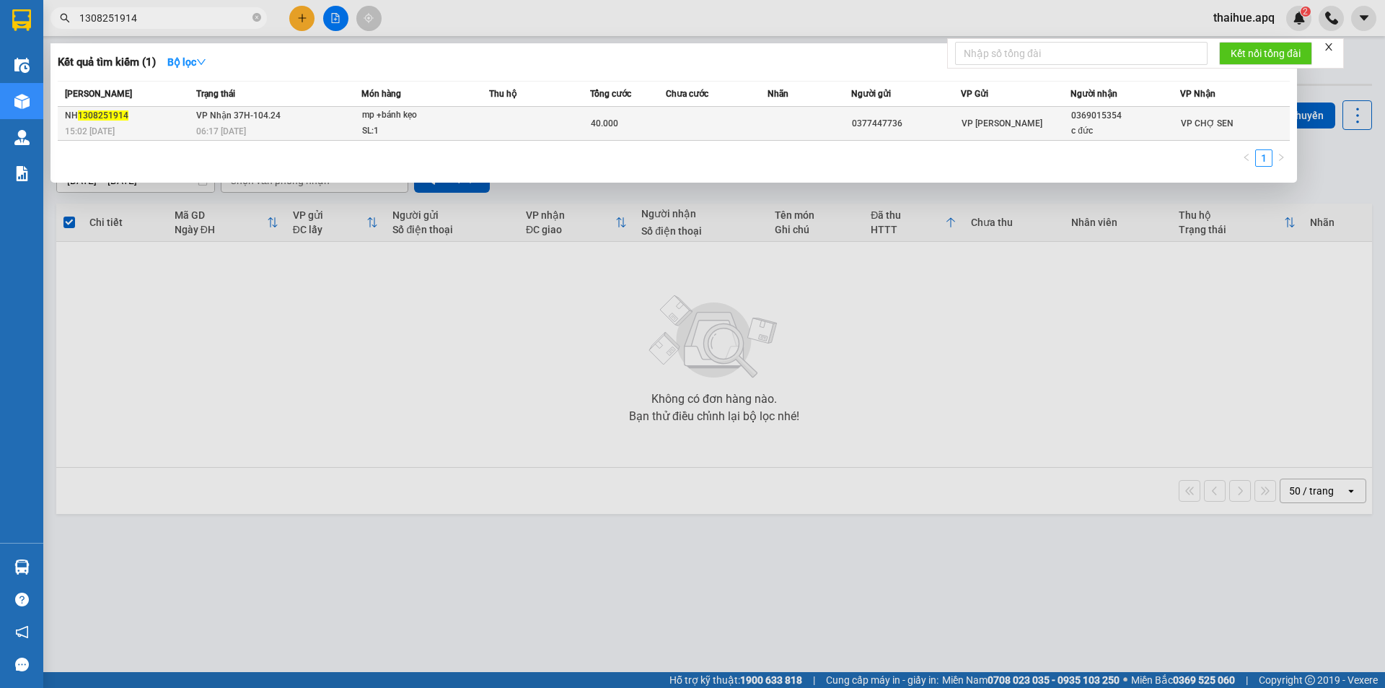
type input "1308251914"
click at [328, 122] on td "VP Nhận 37H-104.24 06:17 [DATE]" at bounding box center [277, 124] width 169 height 34
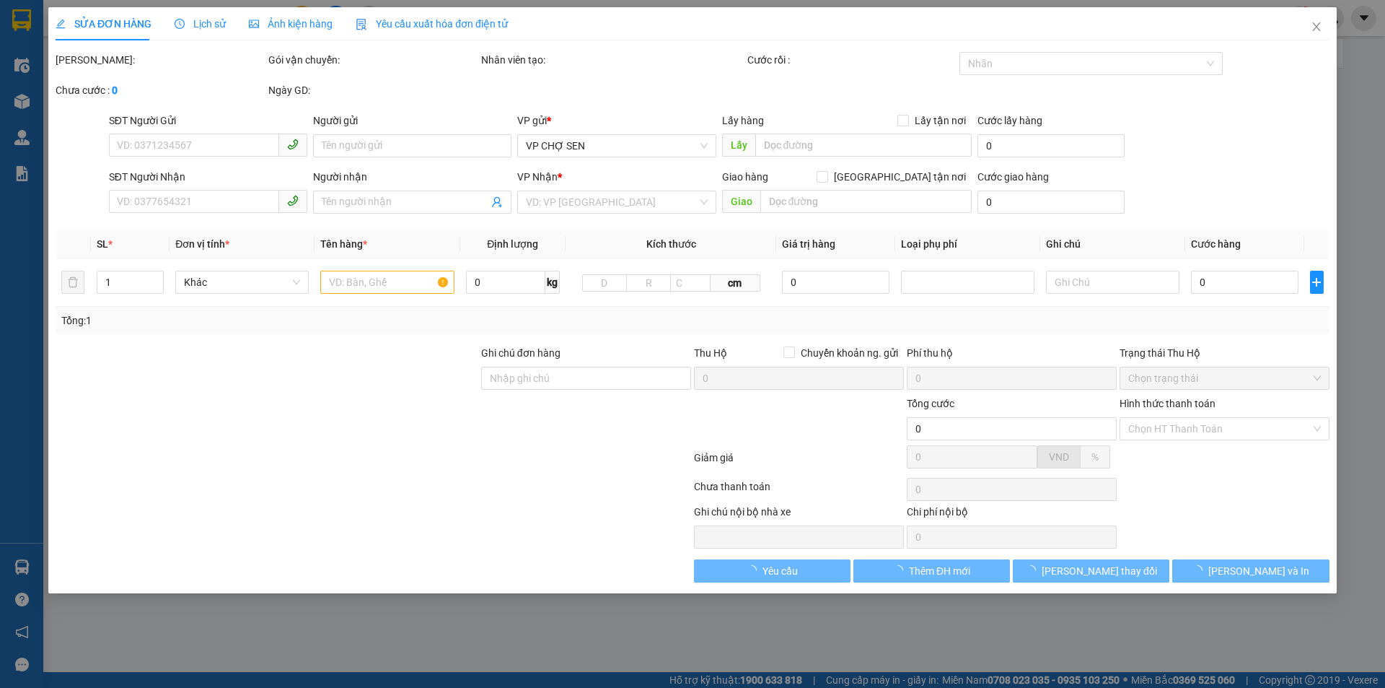
type input "0377447736"
type input "0369015354"
type input "c đức"
type input "40.000"
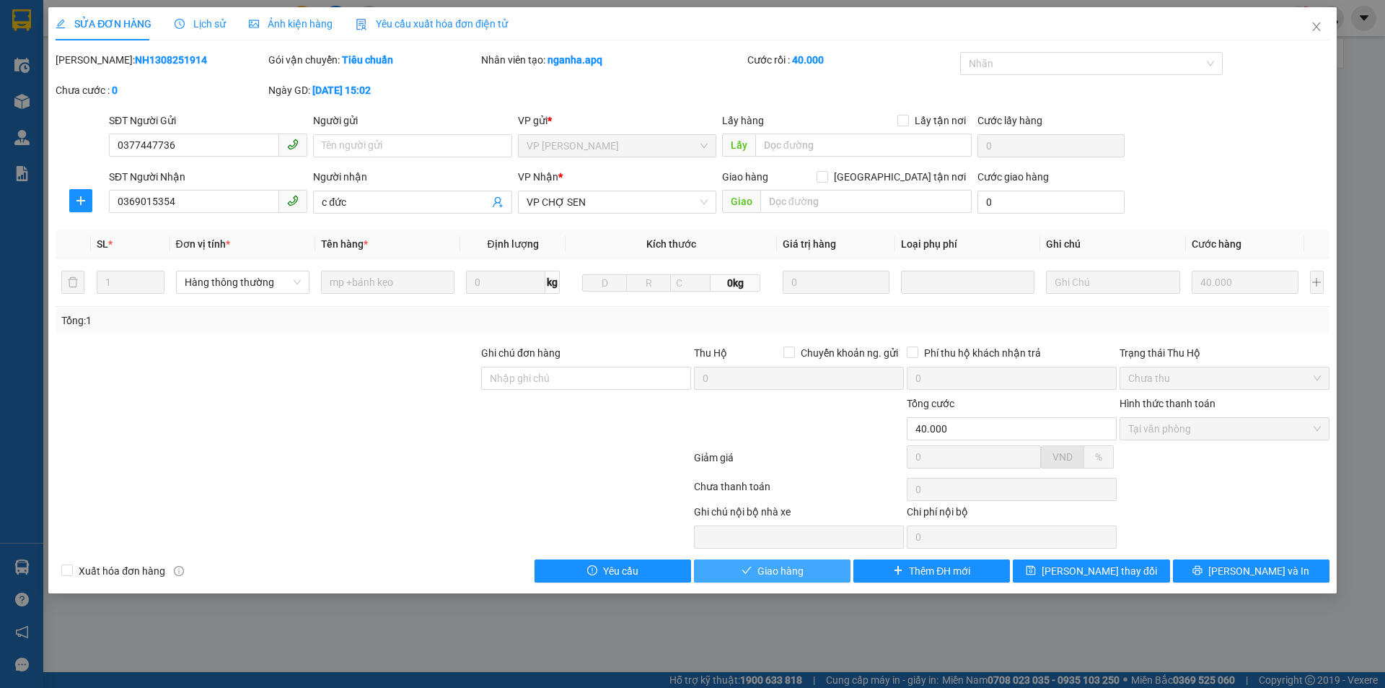
click at [781, 569] on span "Giao hàng" at bounding box center [781, 571] width 46 height 16
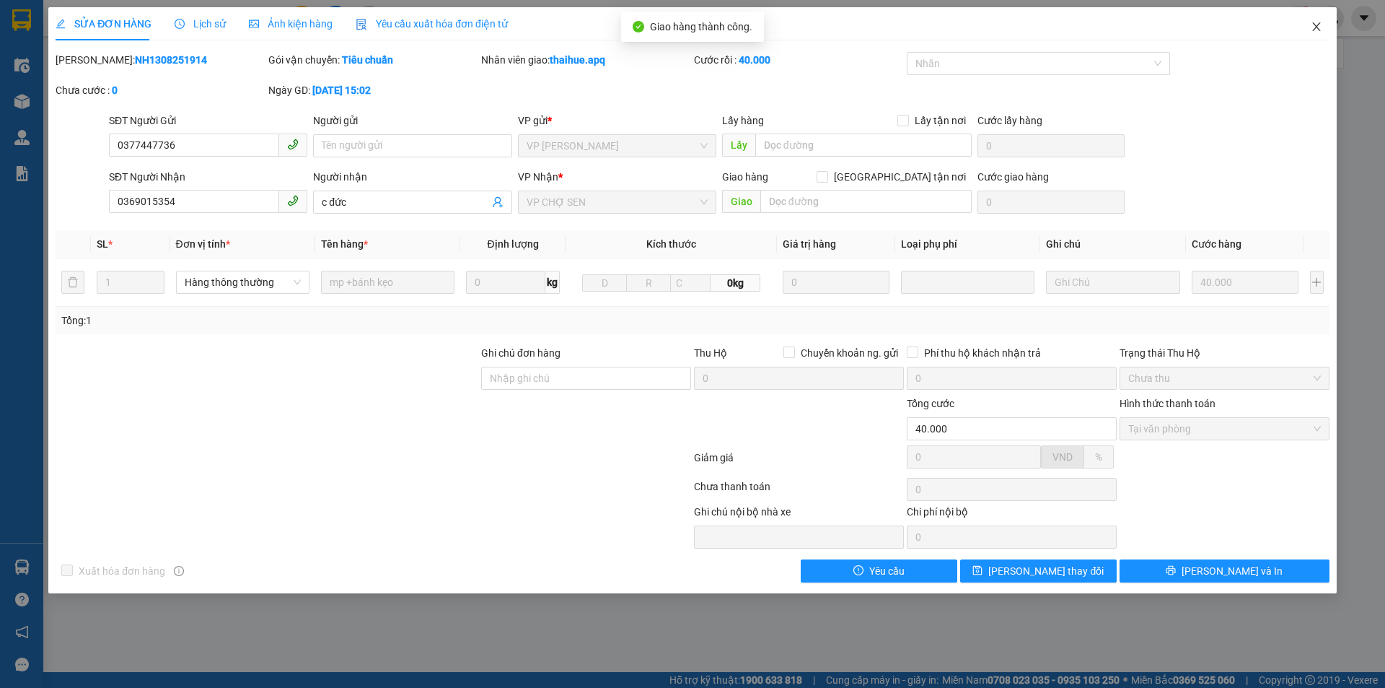
click at [1315, 24] on icon "close" at bounding box center [1317, 27] width 12 height 12
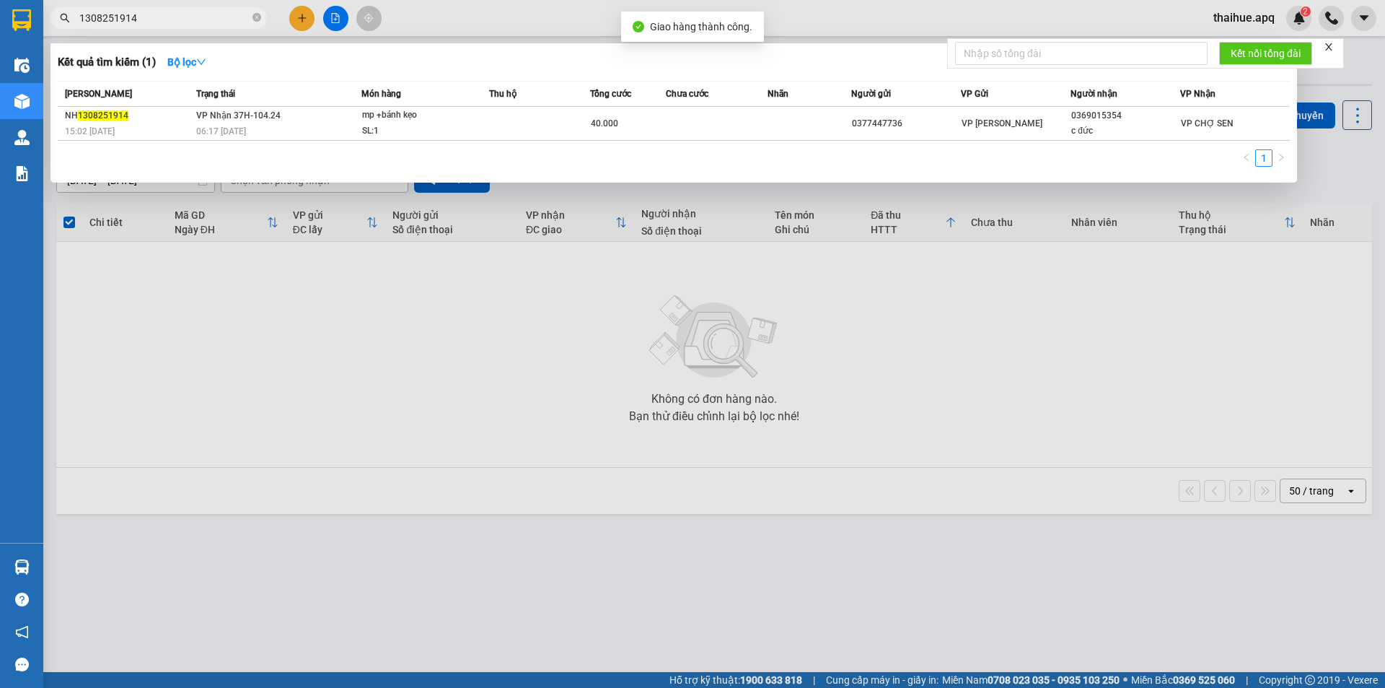
click at [152, 19] on input "1308251914" at bounding box center [164, 18] width 170 height 16
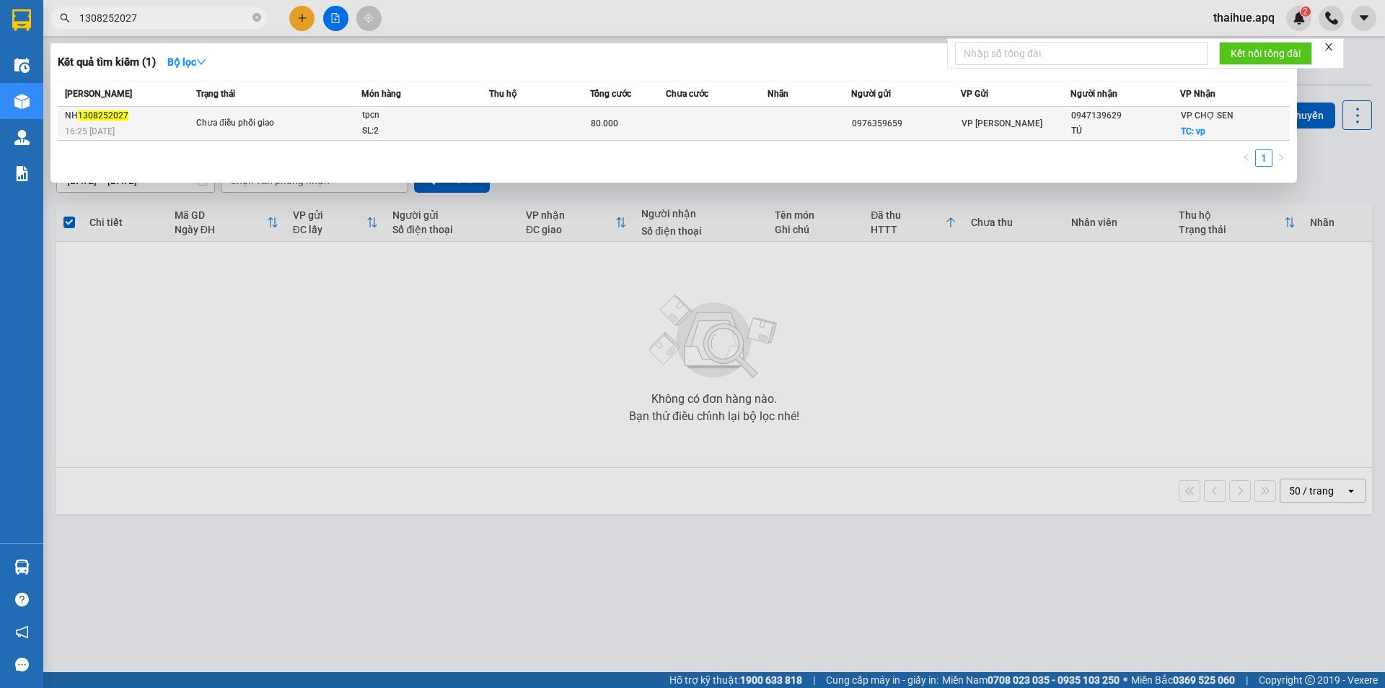
type input "1308252027"
click at [339, 123] on span "Chưa điều phối giao" at bounding box center [278, 123] width 165 height 16
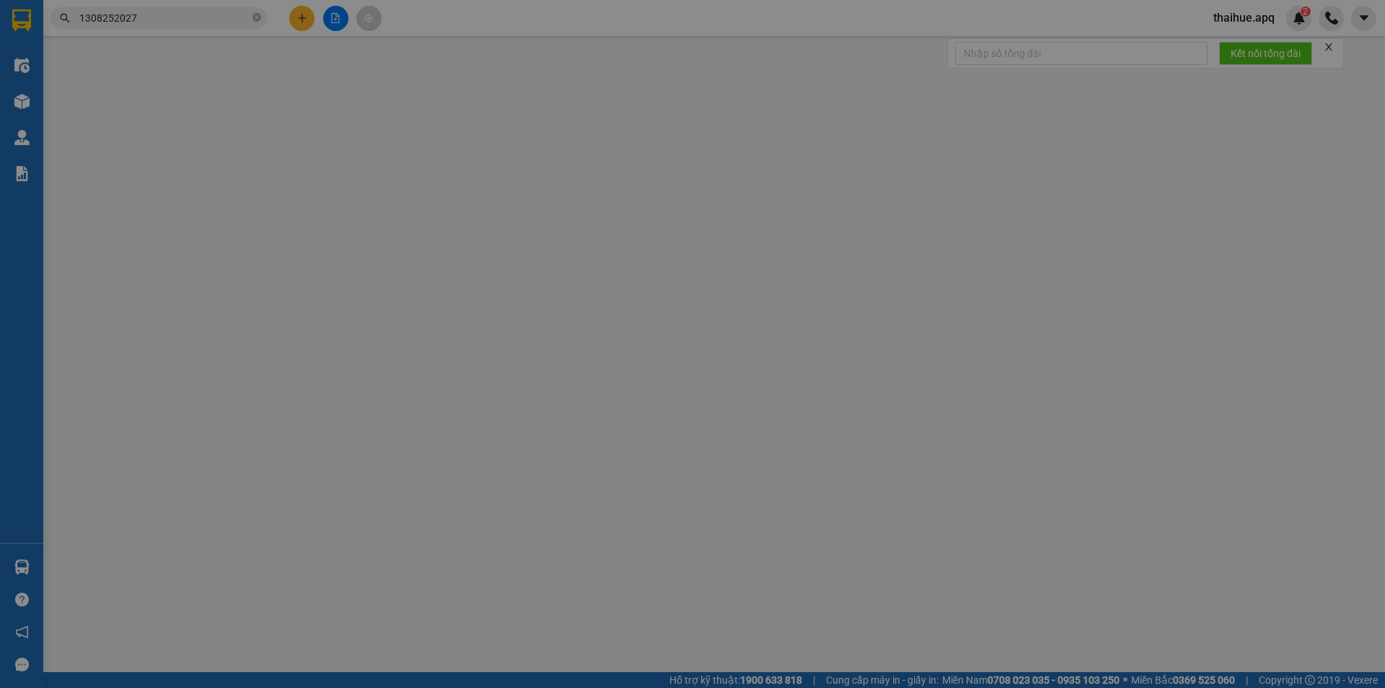
type input "0976359659"
type input "0947139629"
type input "TÚ"
checkbox input "true"
type input "vp"
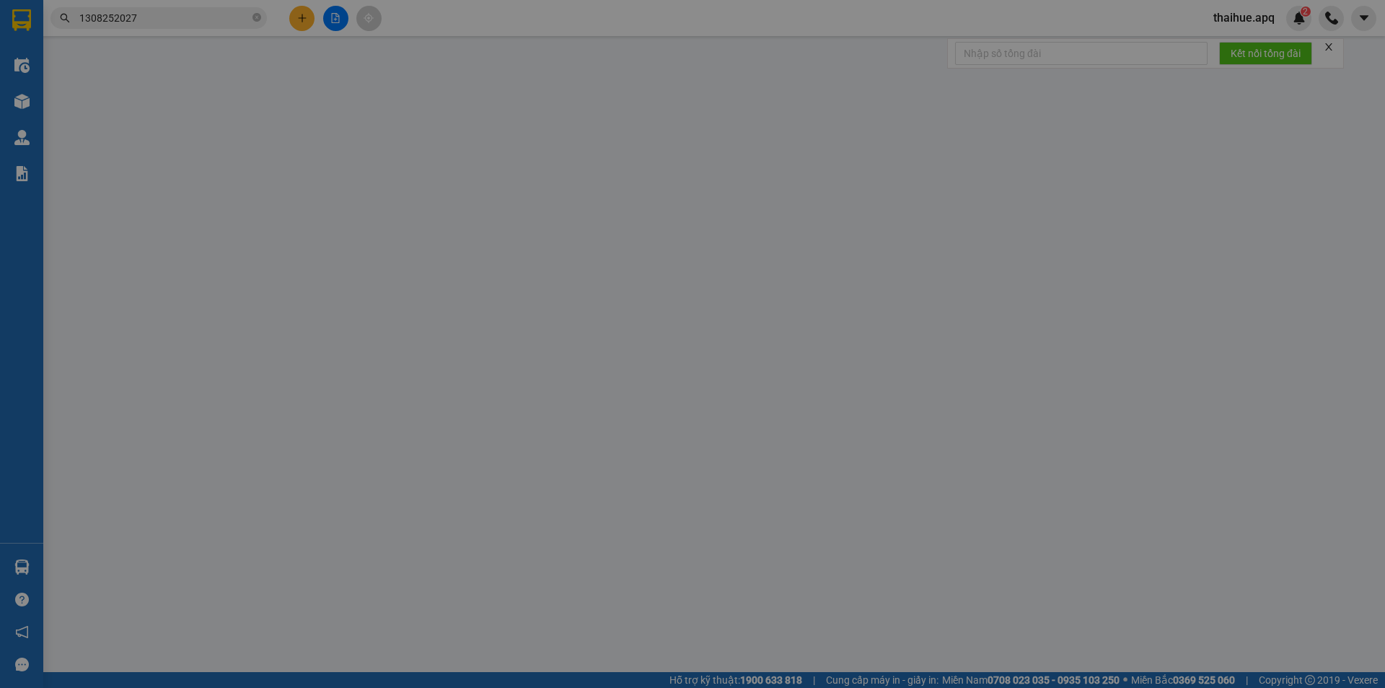
type input "80.000"
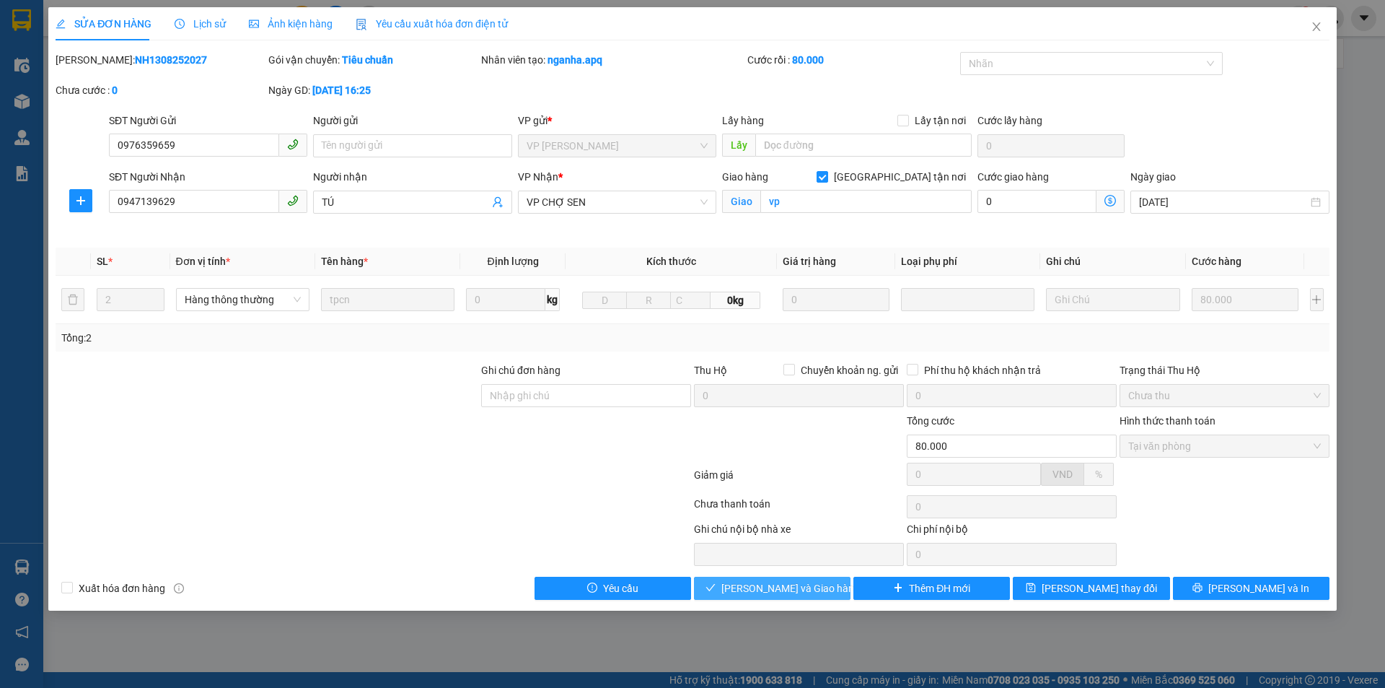
click at [781, 587] on span "[PERSON_NAME] và Giao hàng" at bounding box center [791, 588] width 139 height 16
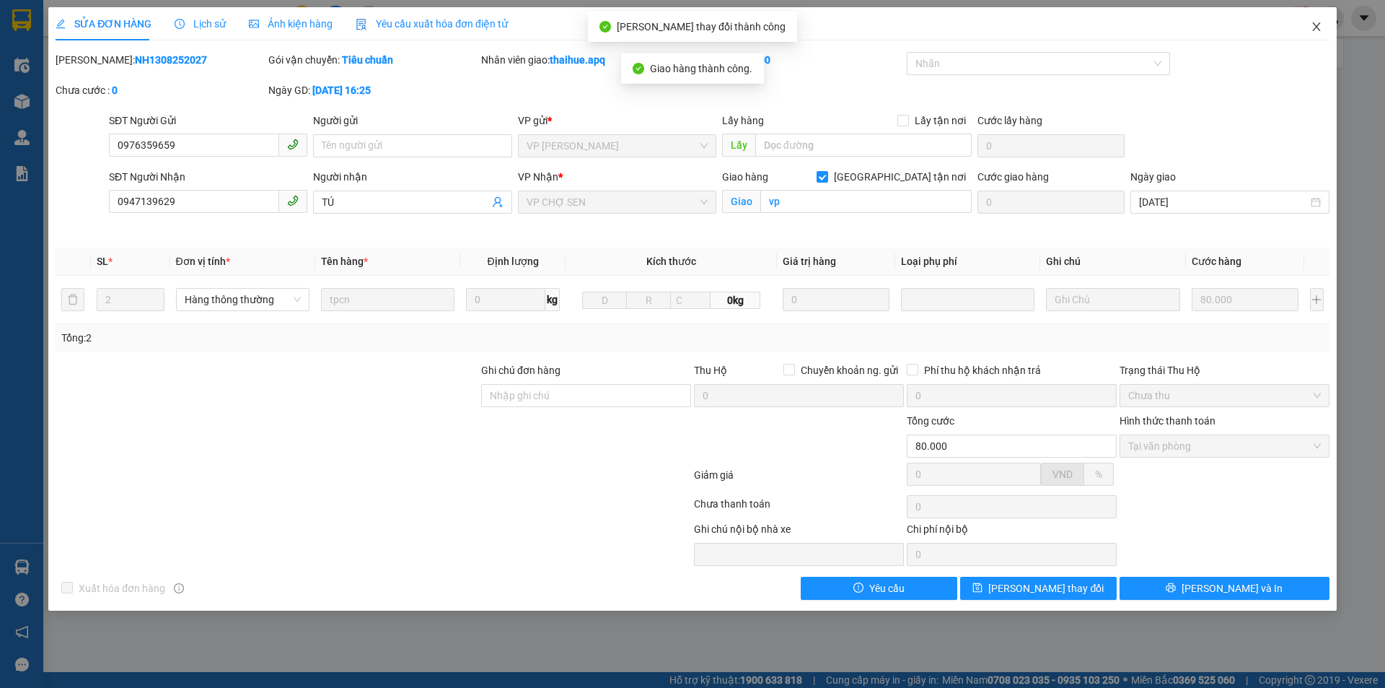
click at [1316, 23] on icon "close" at bounding box center [1317, 27] width 12 height 12
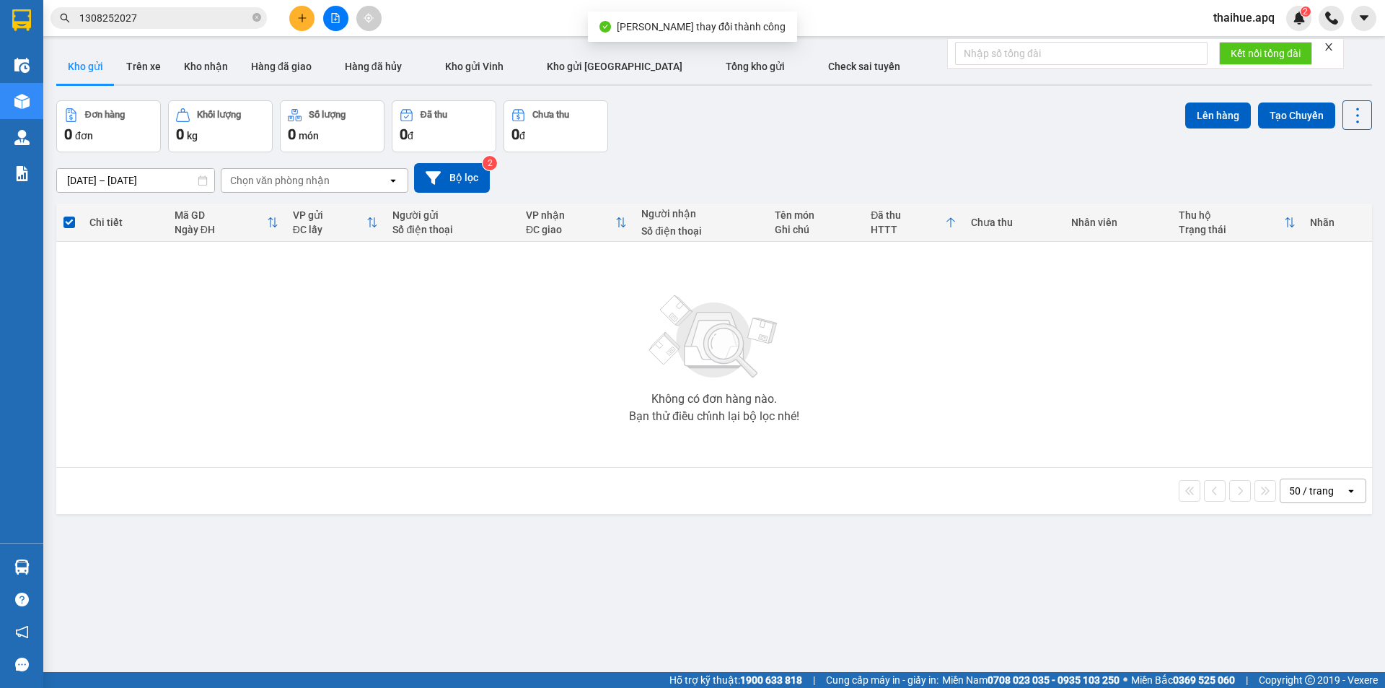
click at [166, 19] on input "1308252027" at bounding box center [164, 18] width 170 height 16
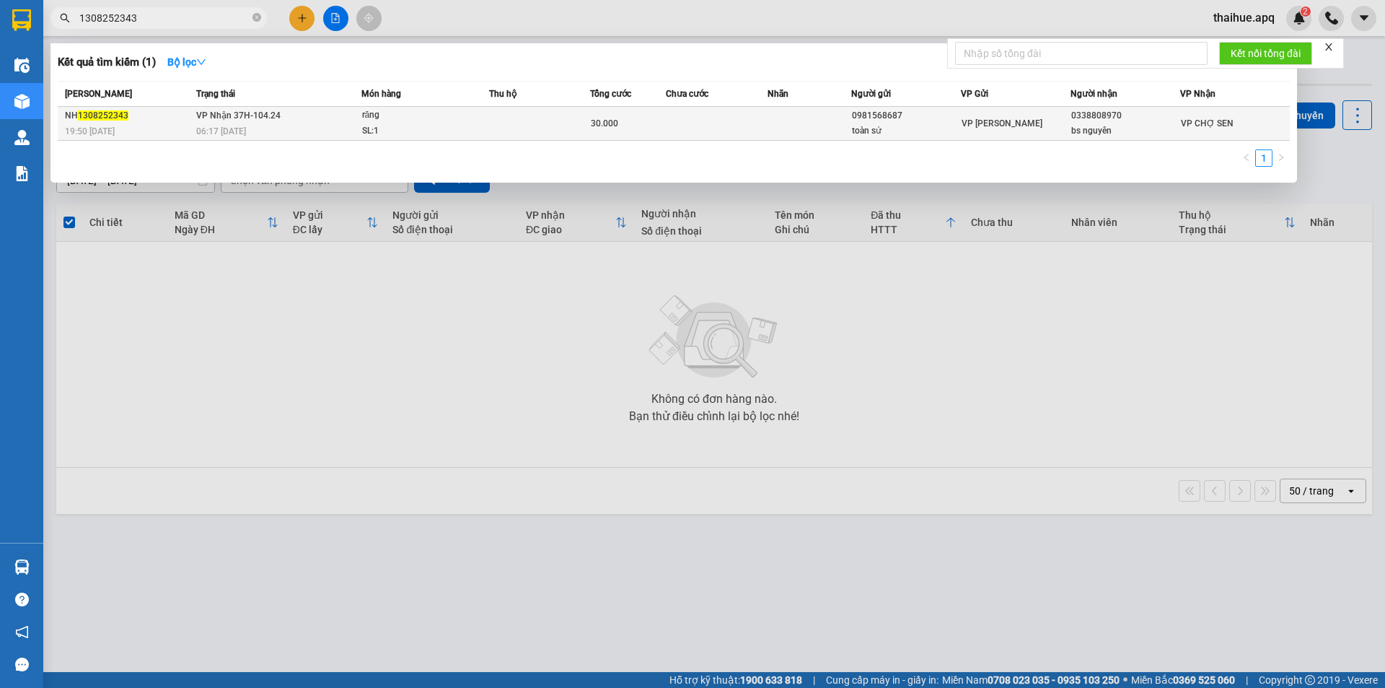
type input "1308252343"
click at [409, 115] on div "răng" at bounding box center [416, 116] width 108 height 16
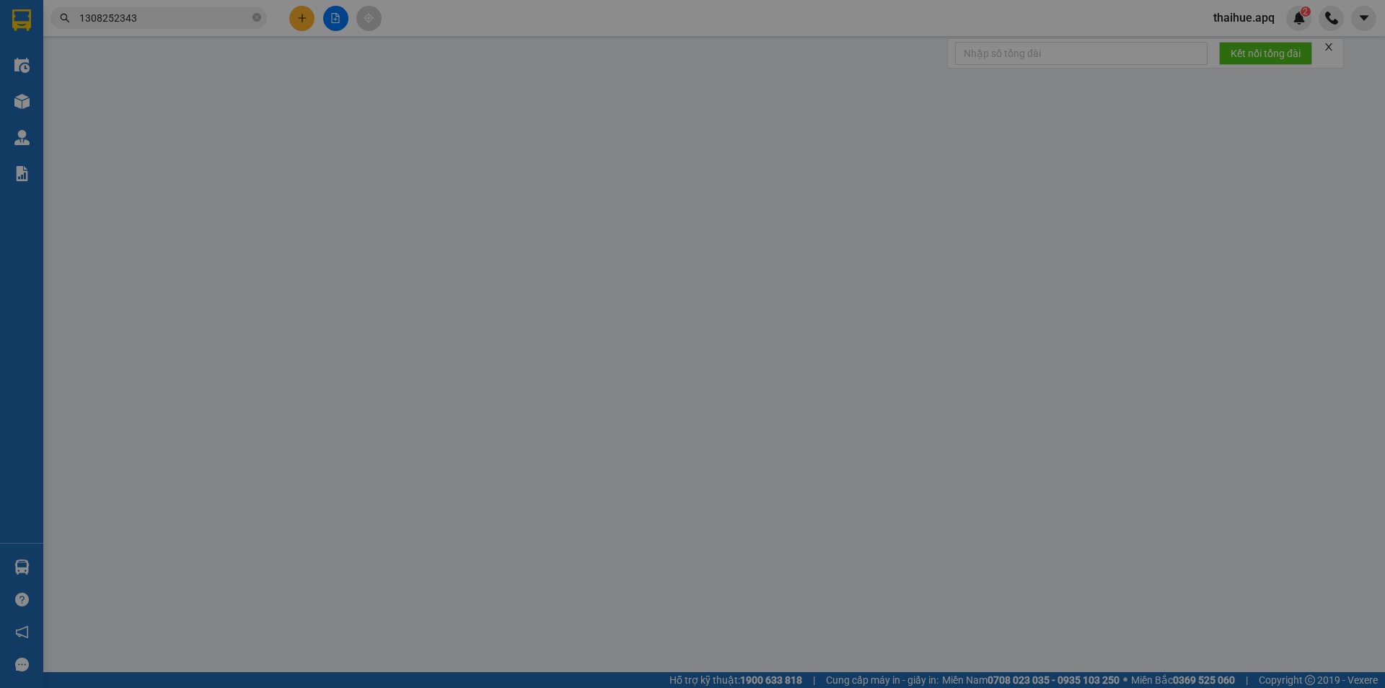
type input "0981568687"
type input "toàn sứ"
type input "0338808970"
type input "bs nguyên"
type input "30.000"
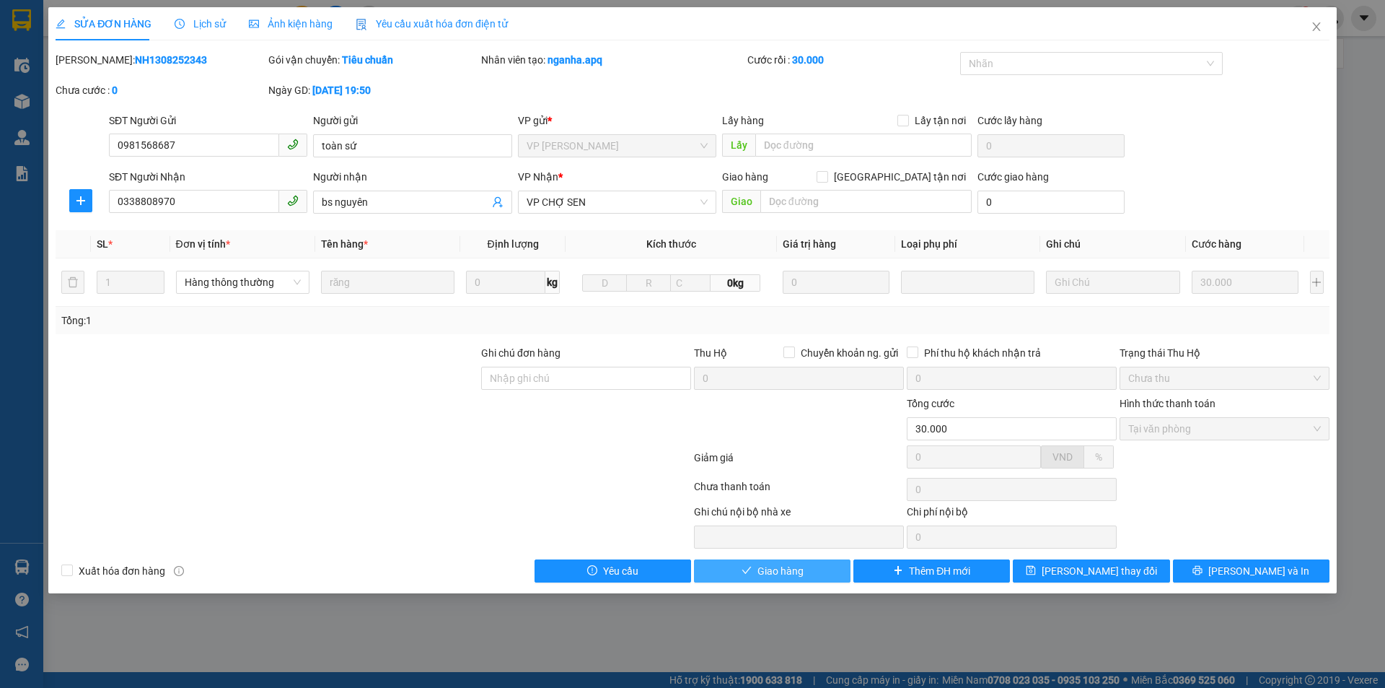
click at [786, 571] on span "Giao hàng" at bounding box center [781, 571] width 46 height 16
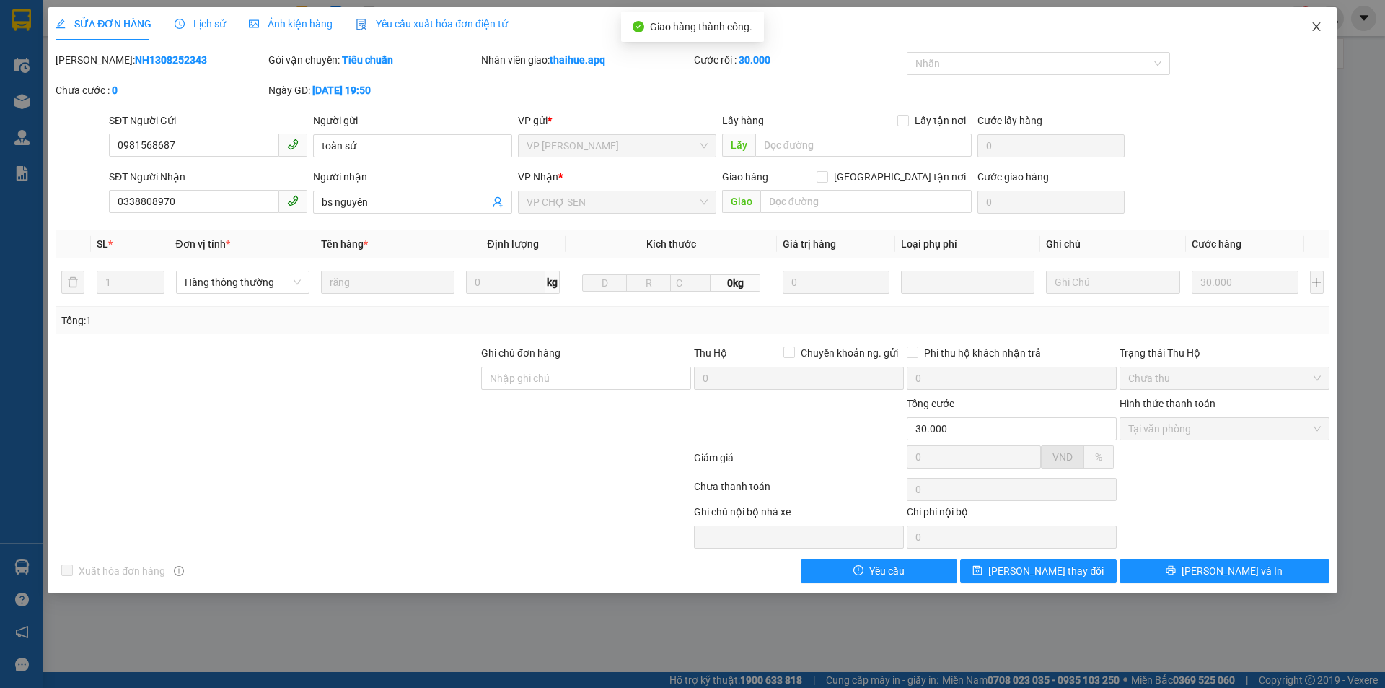
click at [1320, 27] on icon "close" at bounding box center [1317, 27] width 12 height 12
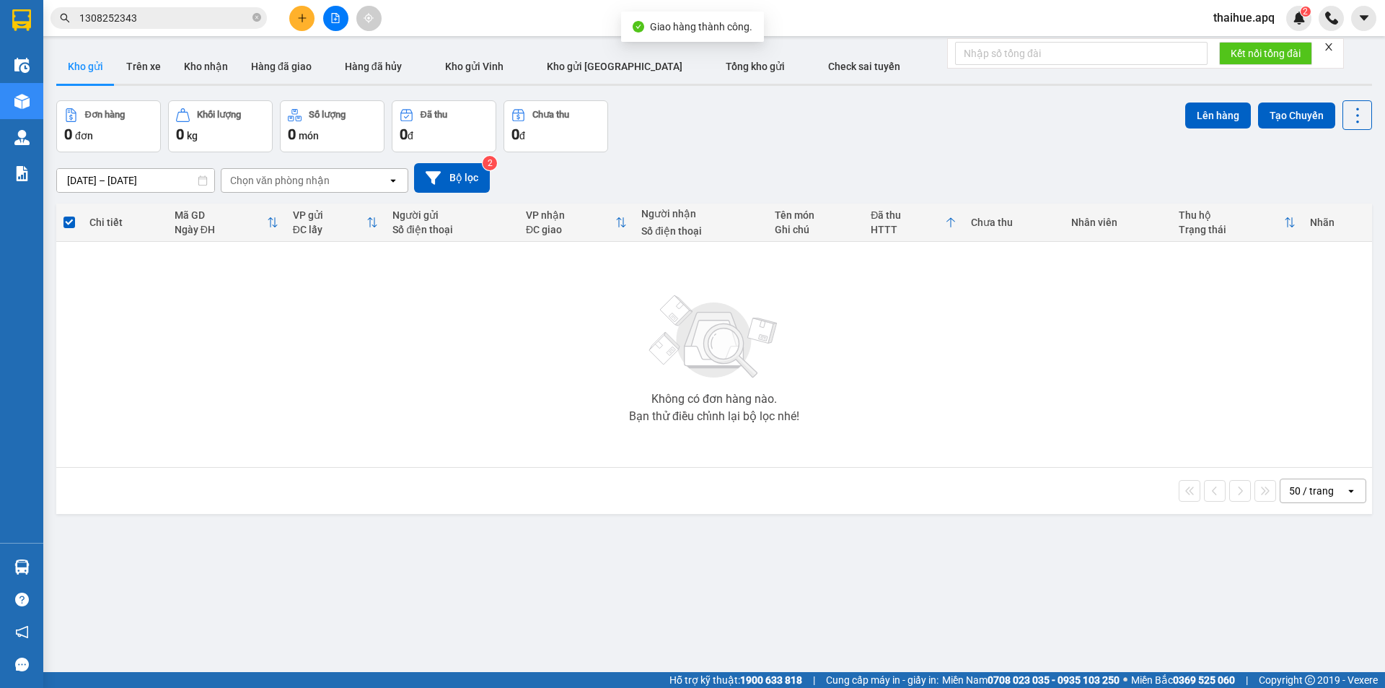
click at [155, 18] on input "1308252343" at bounding box center [164, 18] width 170 height 16
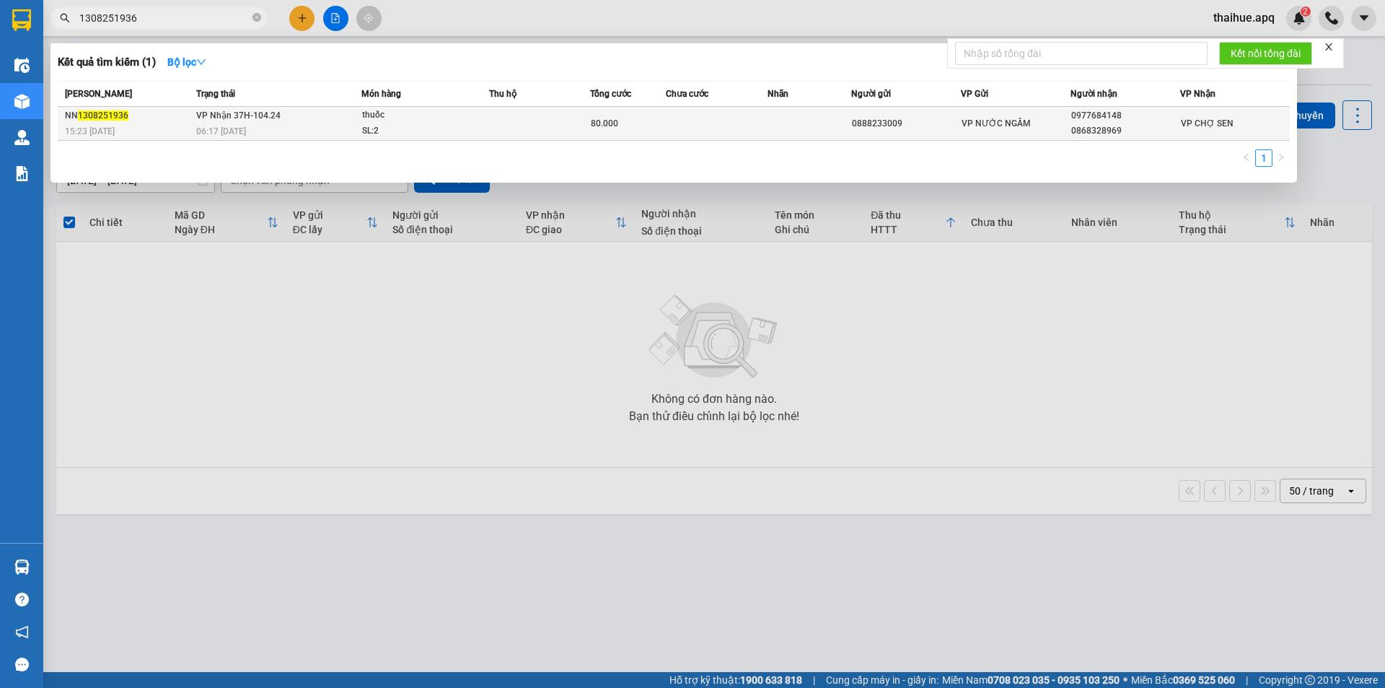
type input "1308251936"
click at [340, 119] on td "VP Nhận 37H-104.24 06:17 [DATE]" at bounding box center [277, 124] width 169 height 34
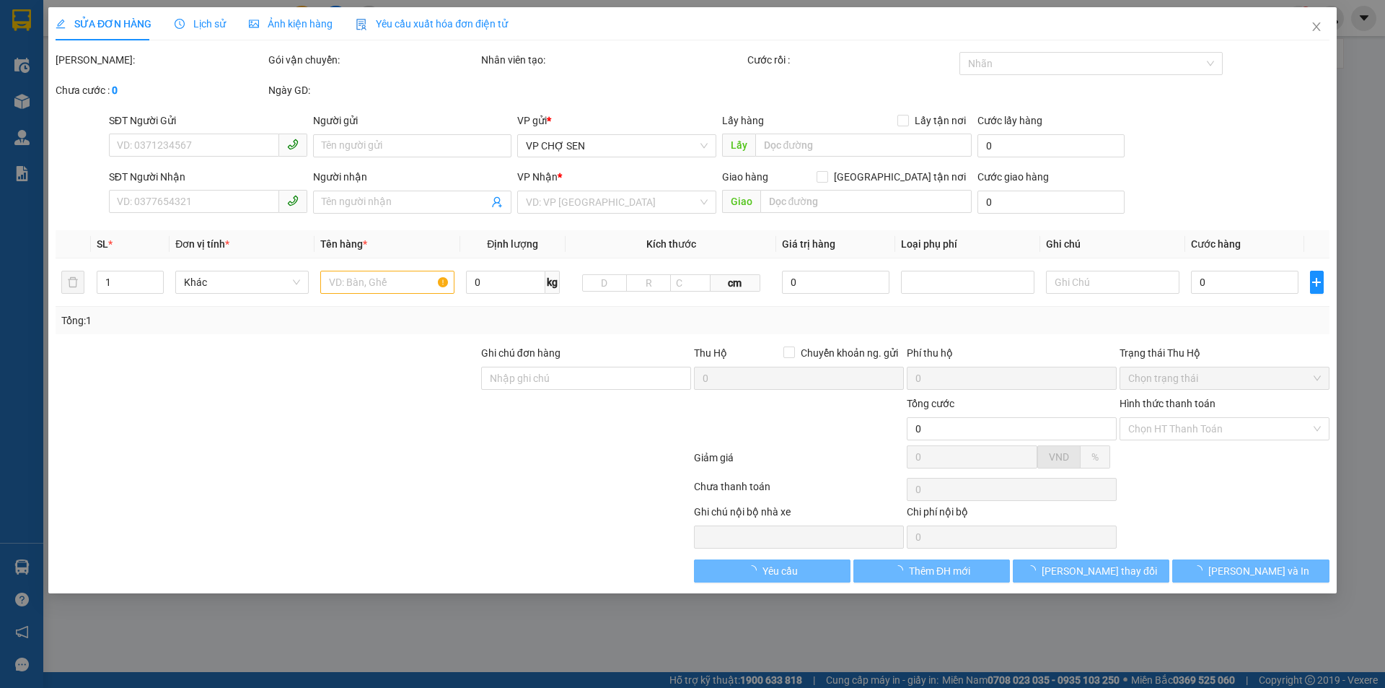
type input "0888233009"
type input "0977684148"
type input "0868328969"
type input "80.000"
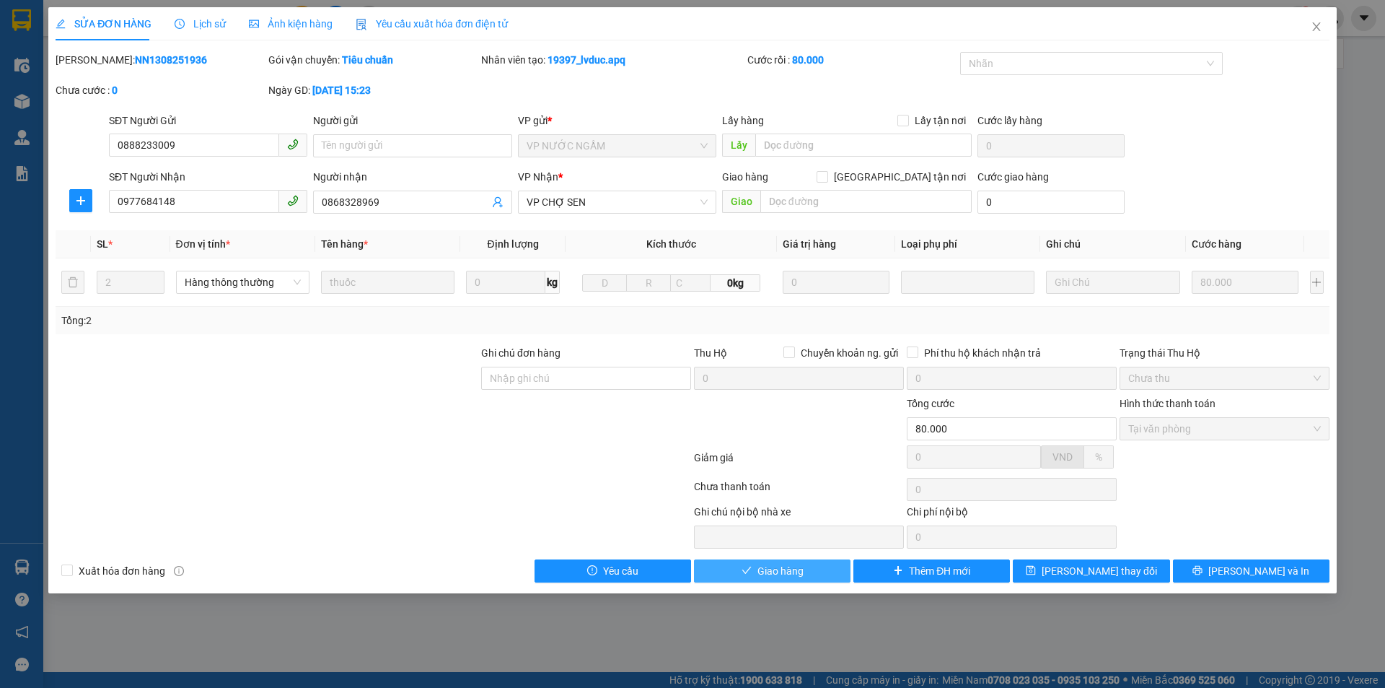
click at [778, 571] on span "Giao hàng" at bounding box center [781, 571] width 46 height 16
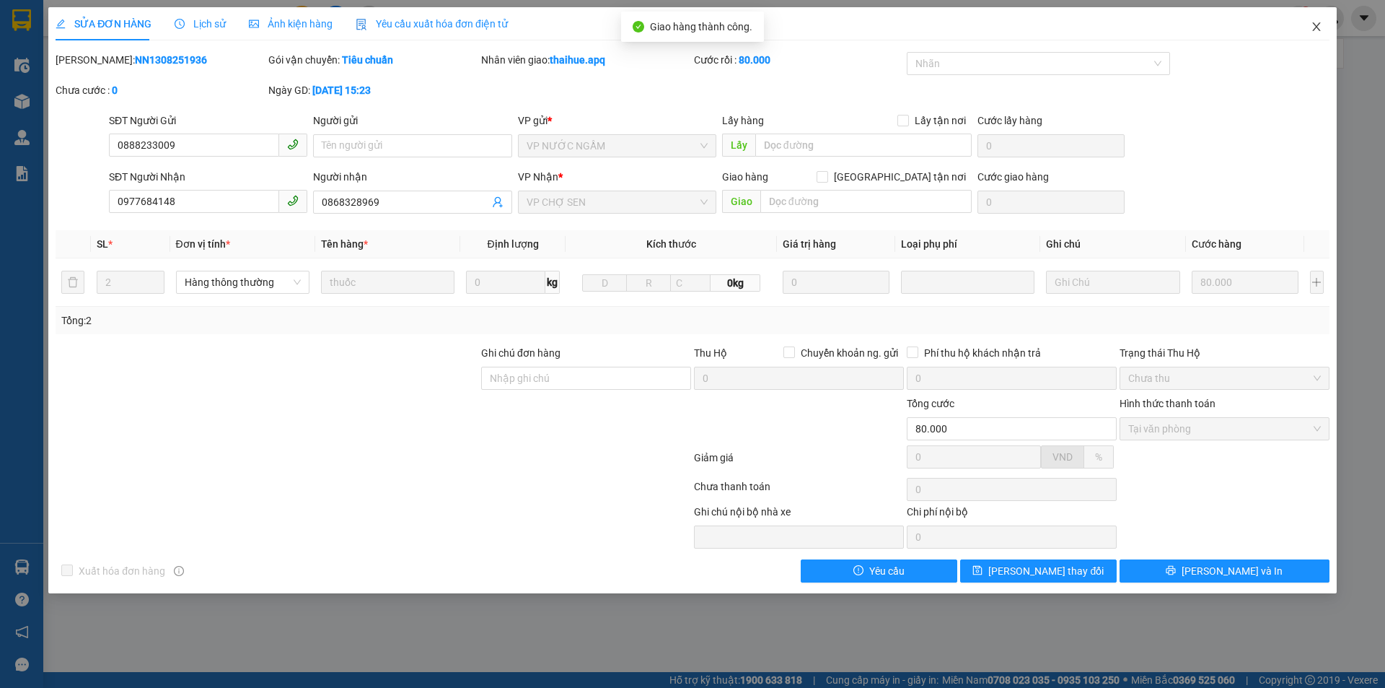
click at [1318, 24] on icon "close" at bounding box center [1317, 27] width 12 height 12
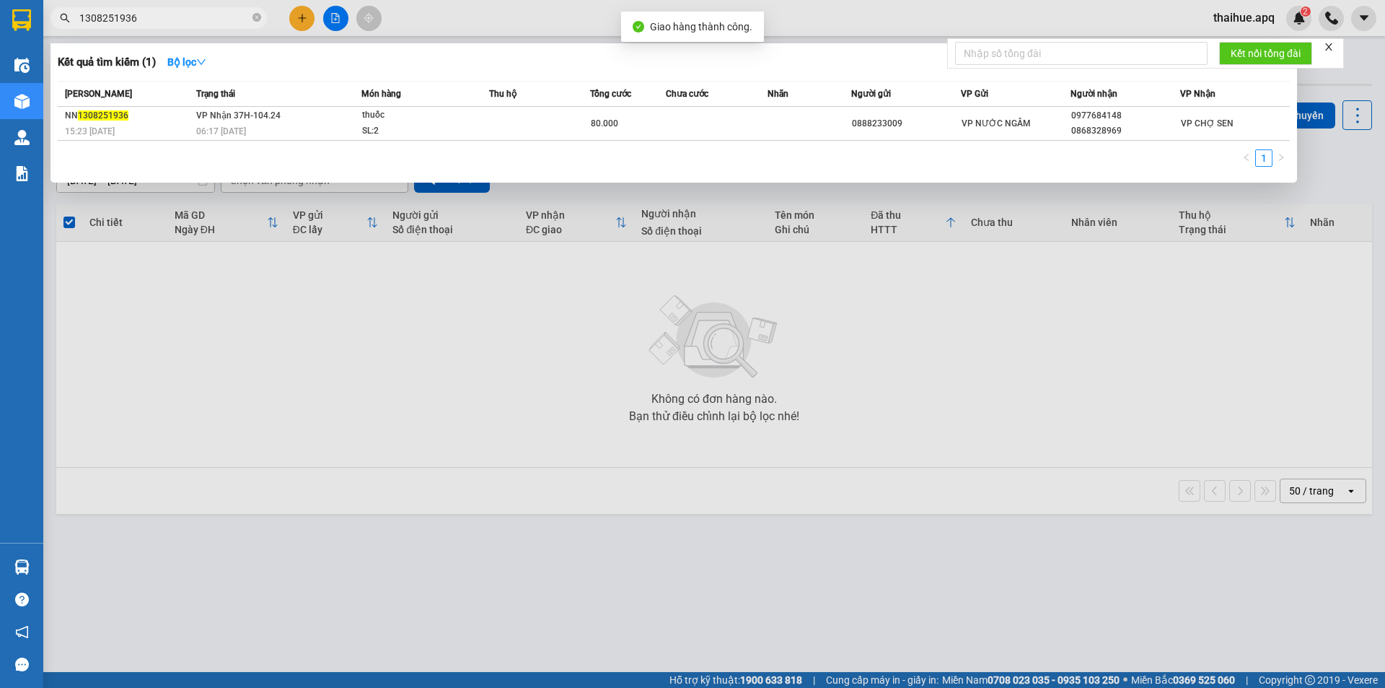
click at [162, 22] on input "1308251936" at bounding box center [164, 18] width 170 height 16
type input "1"
